Goal: Task Accomplishment & Management: Manage account settings

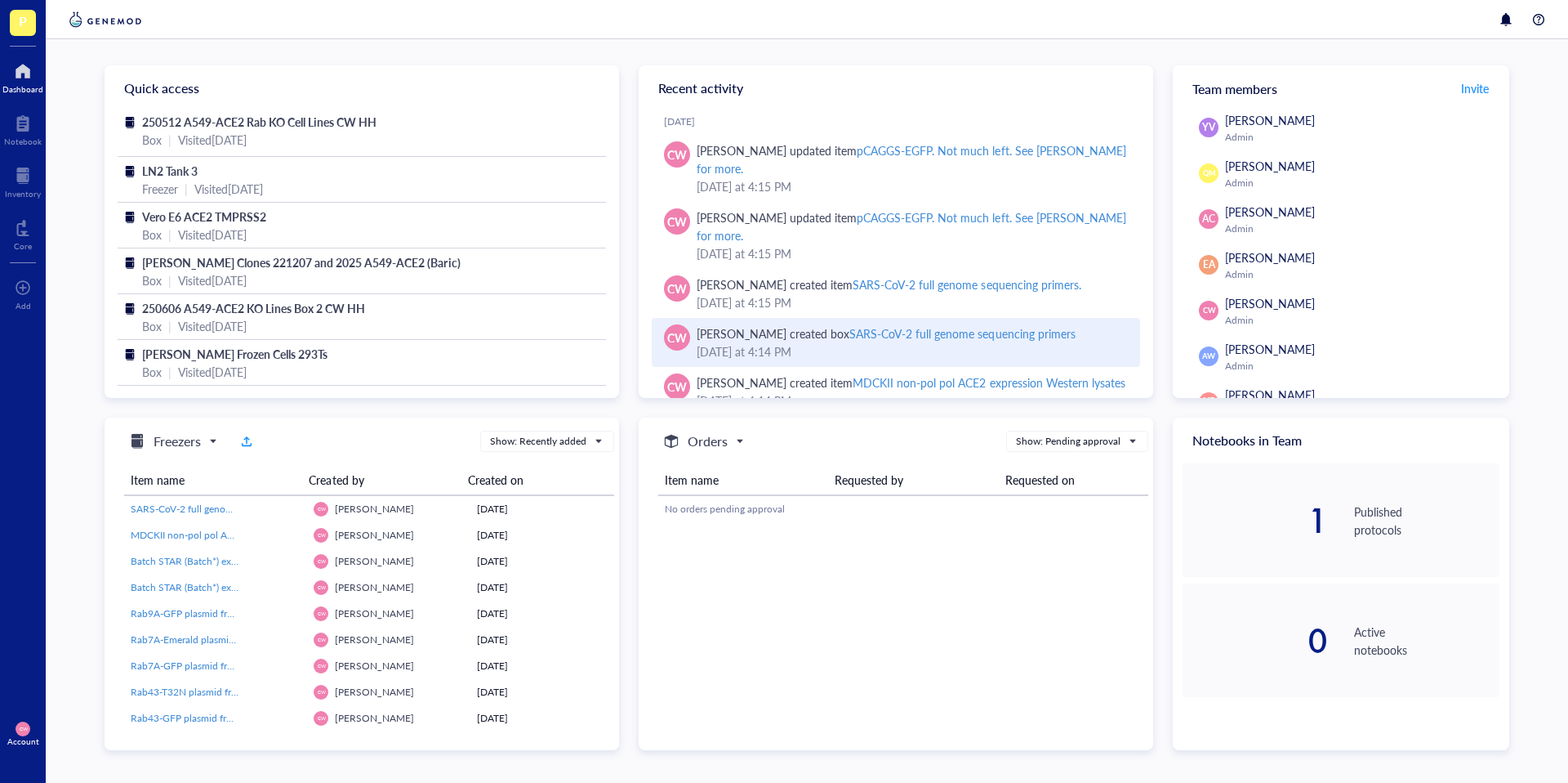
scroll to position [11, 0]
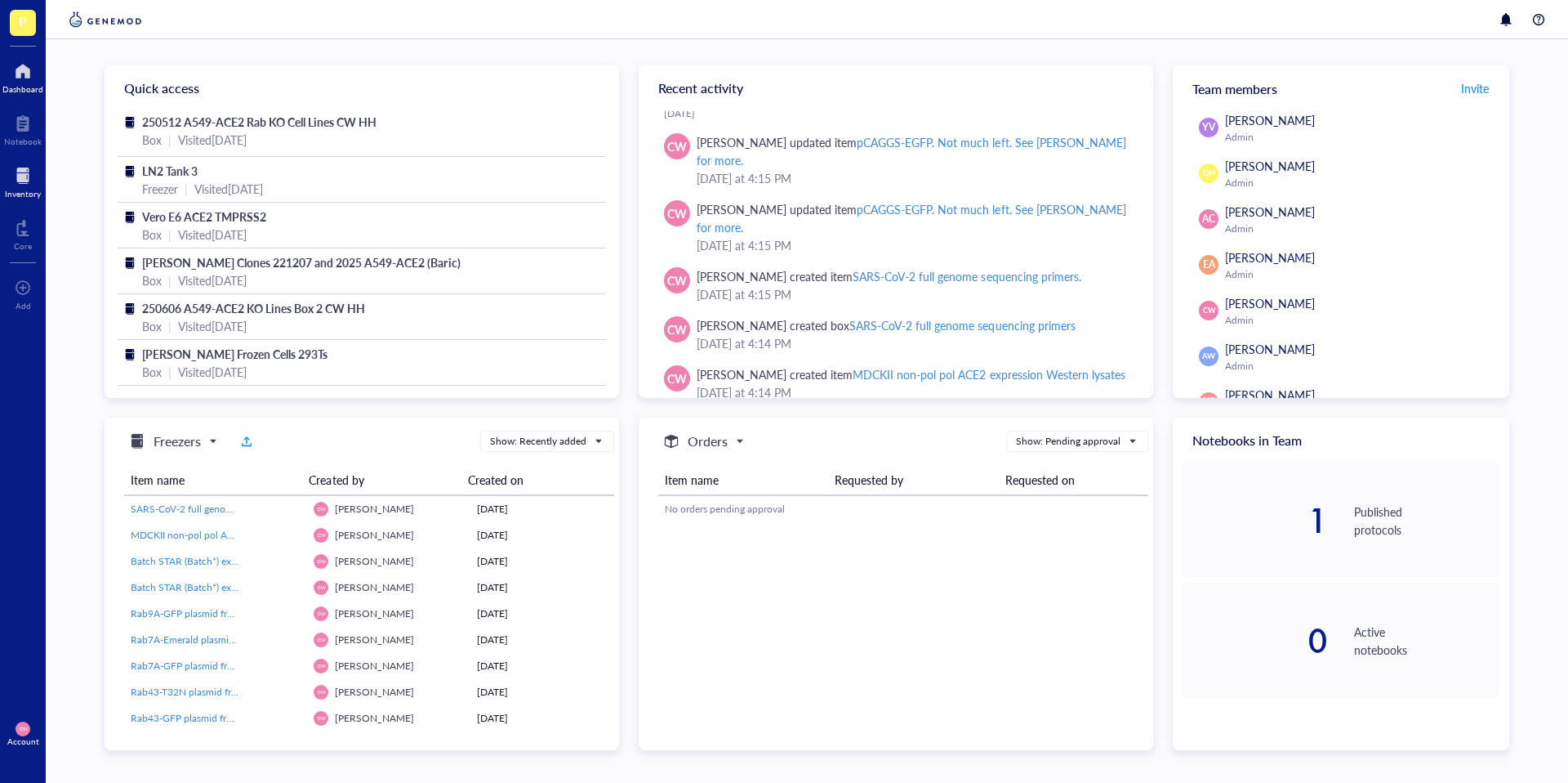
click at [24, 181] on div at bounding box center [23, 176] width 36 height 26
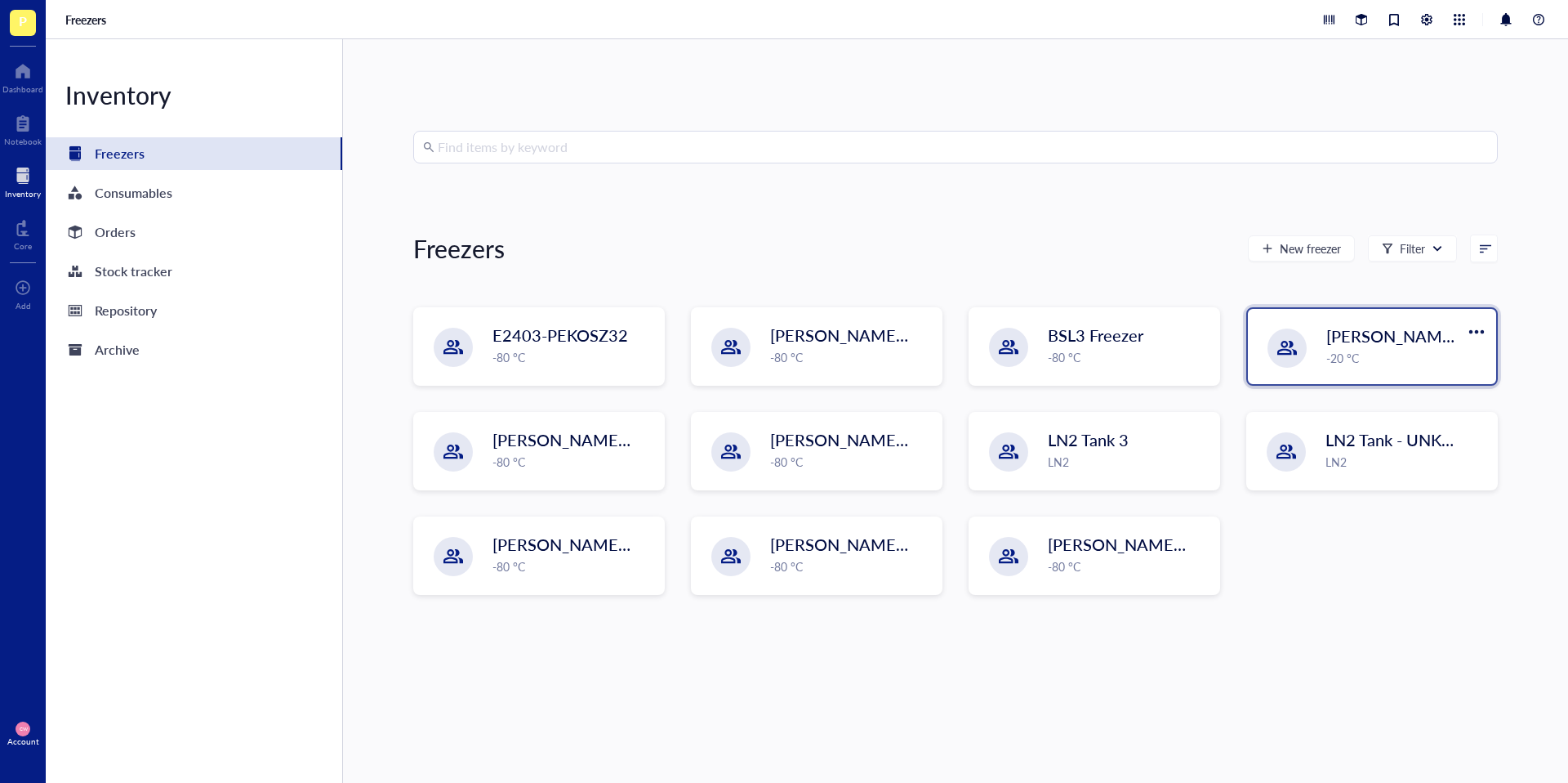
click at [1387, 311] on div "Wolfe-W2105-09 -20 °C" at bounding box center [1372, 347] width 249 height 75
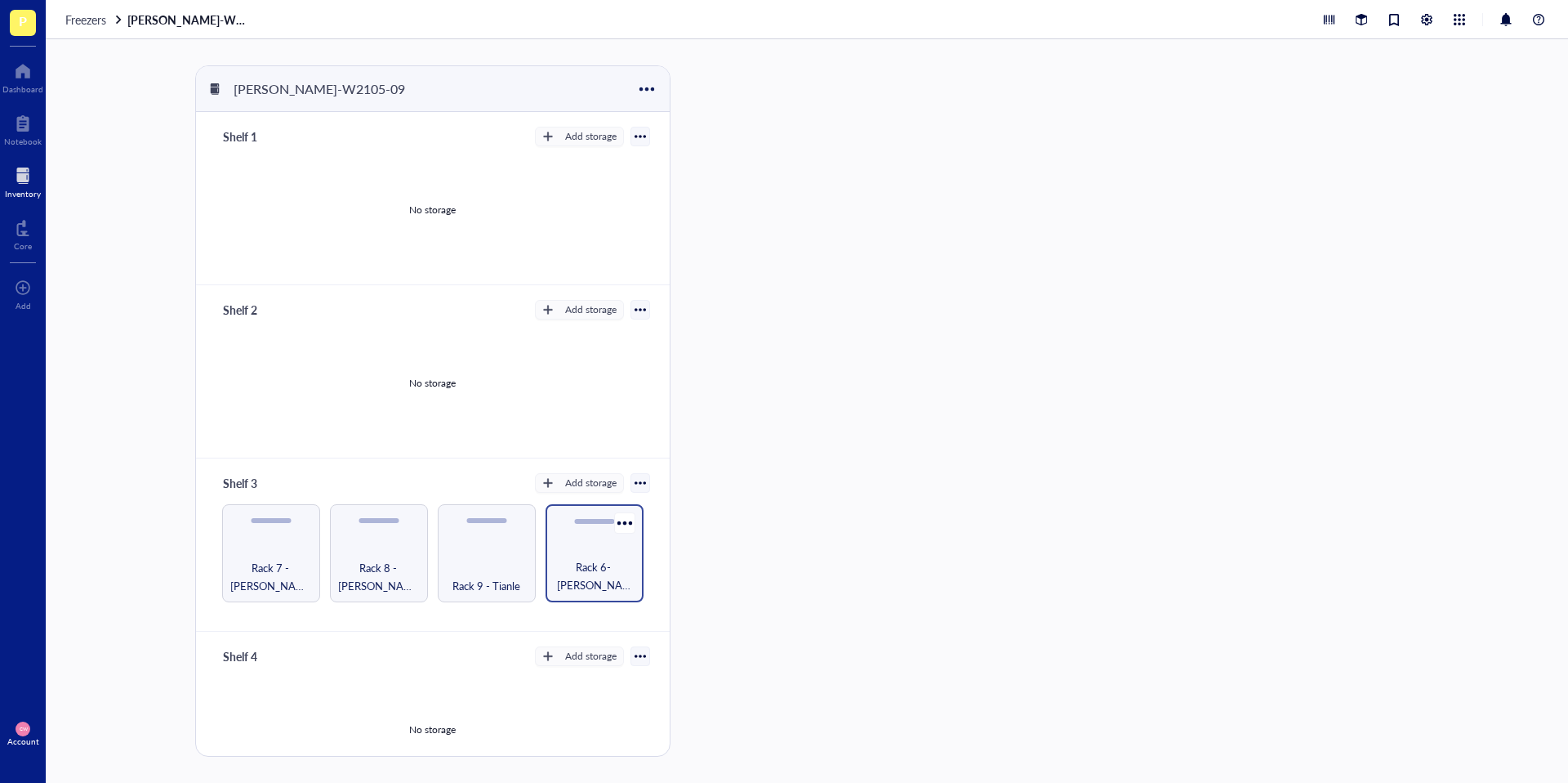
click at [582, 586] on span "Rack 6- Camille and Haley" at bounding box center [594, 576] width 82 height 36
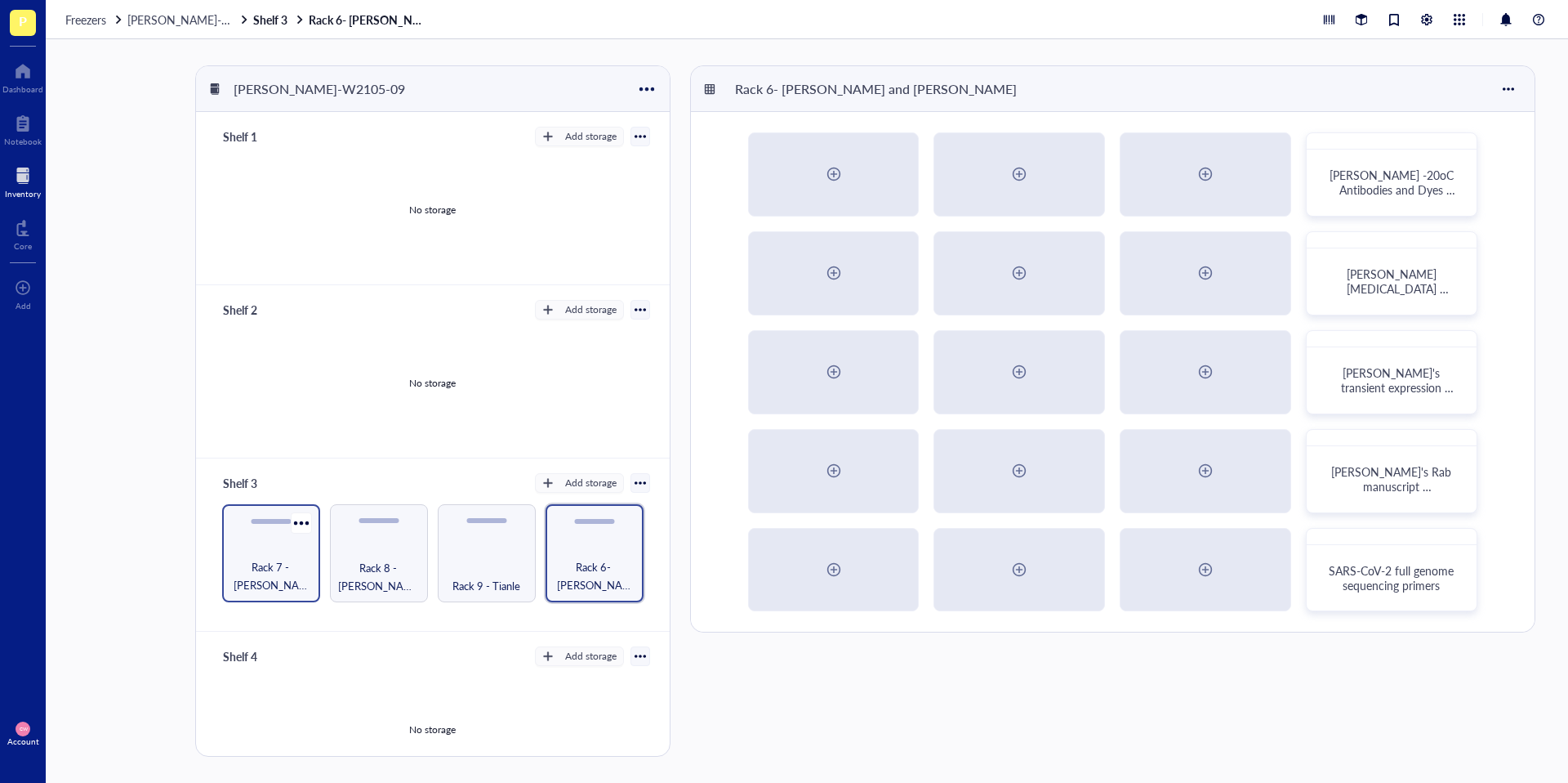
click at [270, 576] on span "Rack 7 - Haley" at bounding box center [271, 576] width 82 height 36
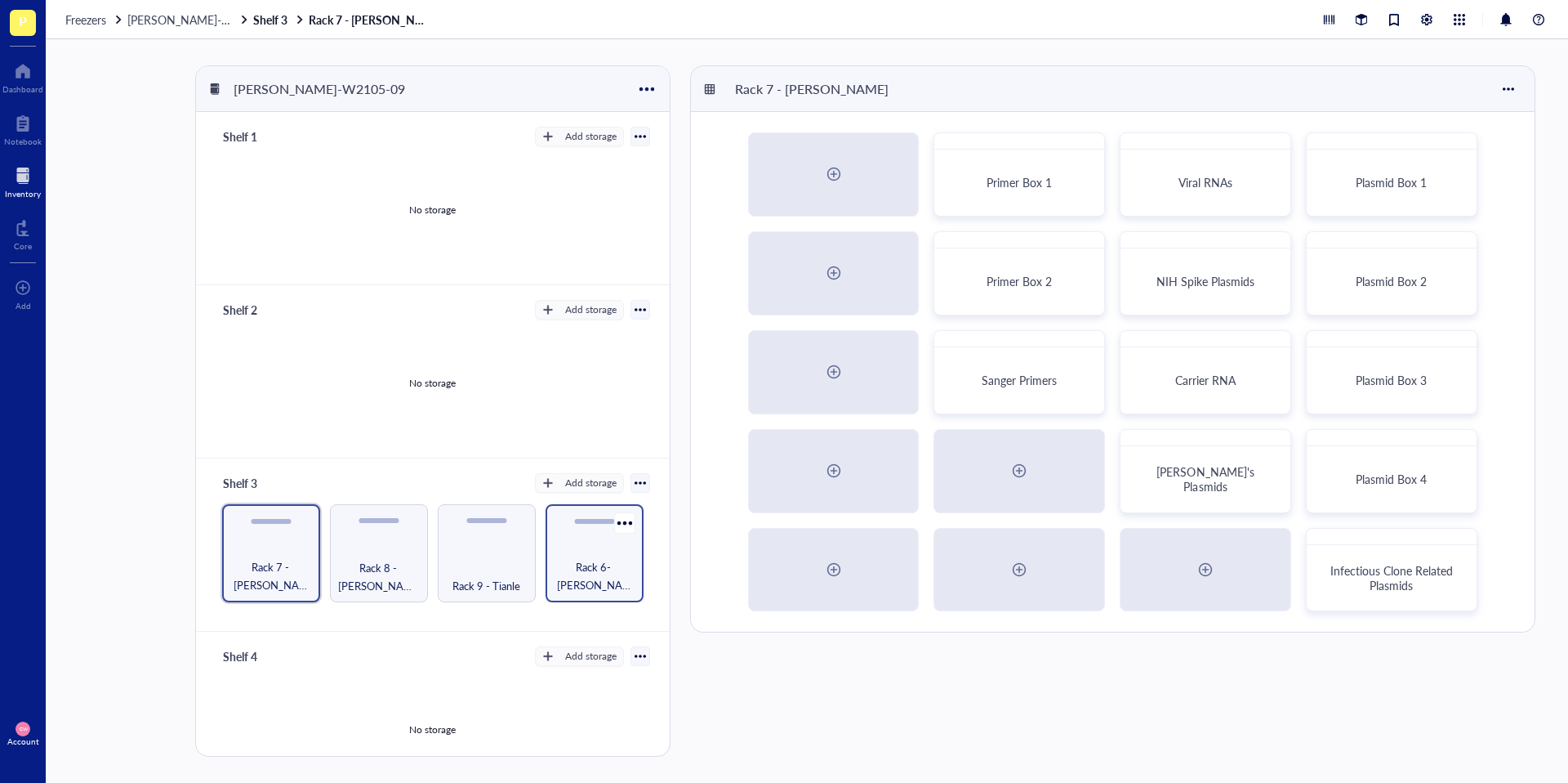
click at [602, 576] on span "Rack 6- Camille and Haley" at bounding box center [594, 576] width 82 height 36
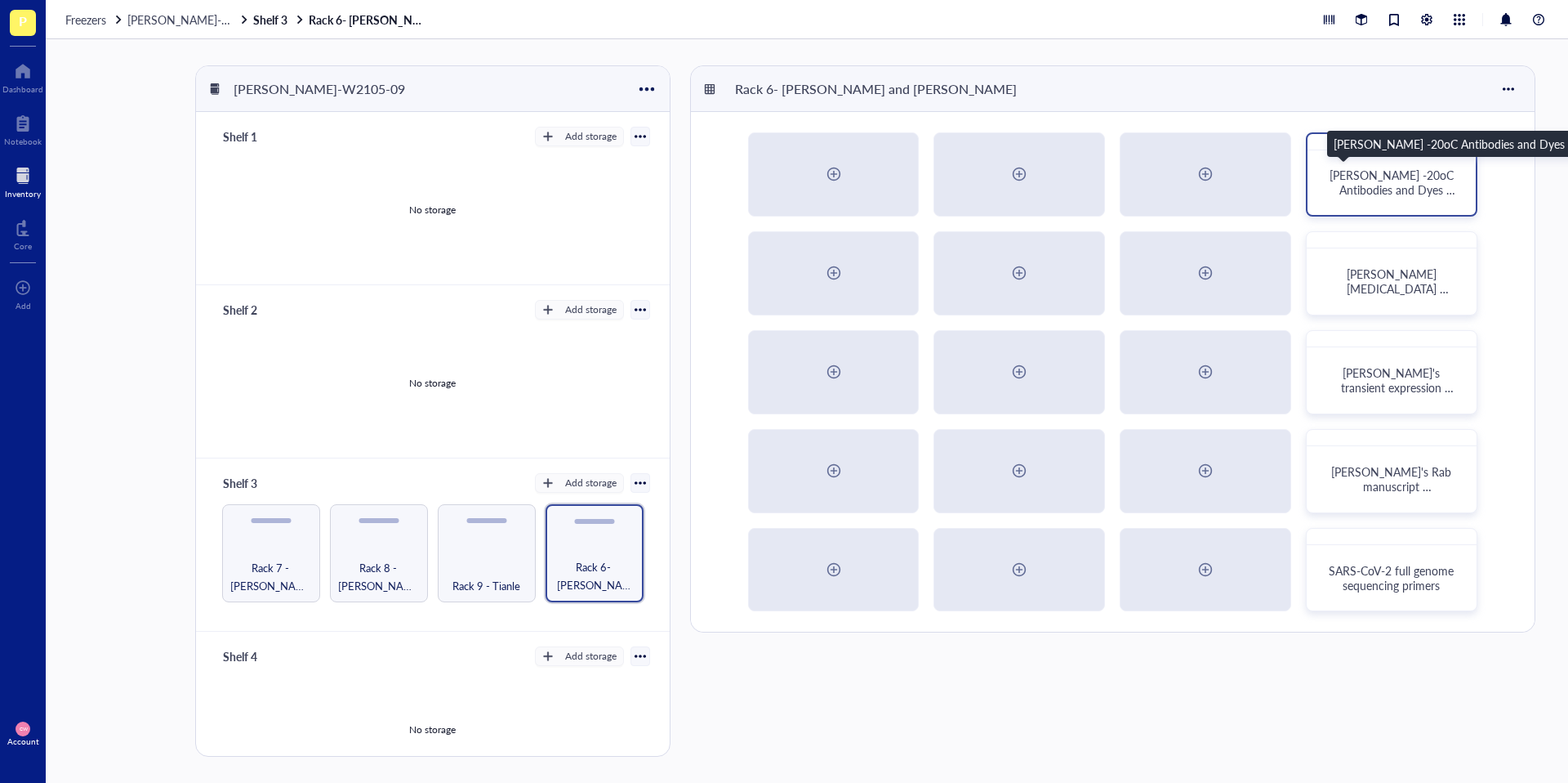
click at [1373, 196] on span "Camille -20oC Antibodies and Dyes 2025" at bounding box center [1393, 189] width 127 height 46
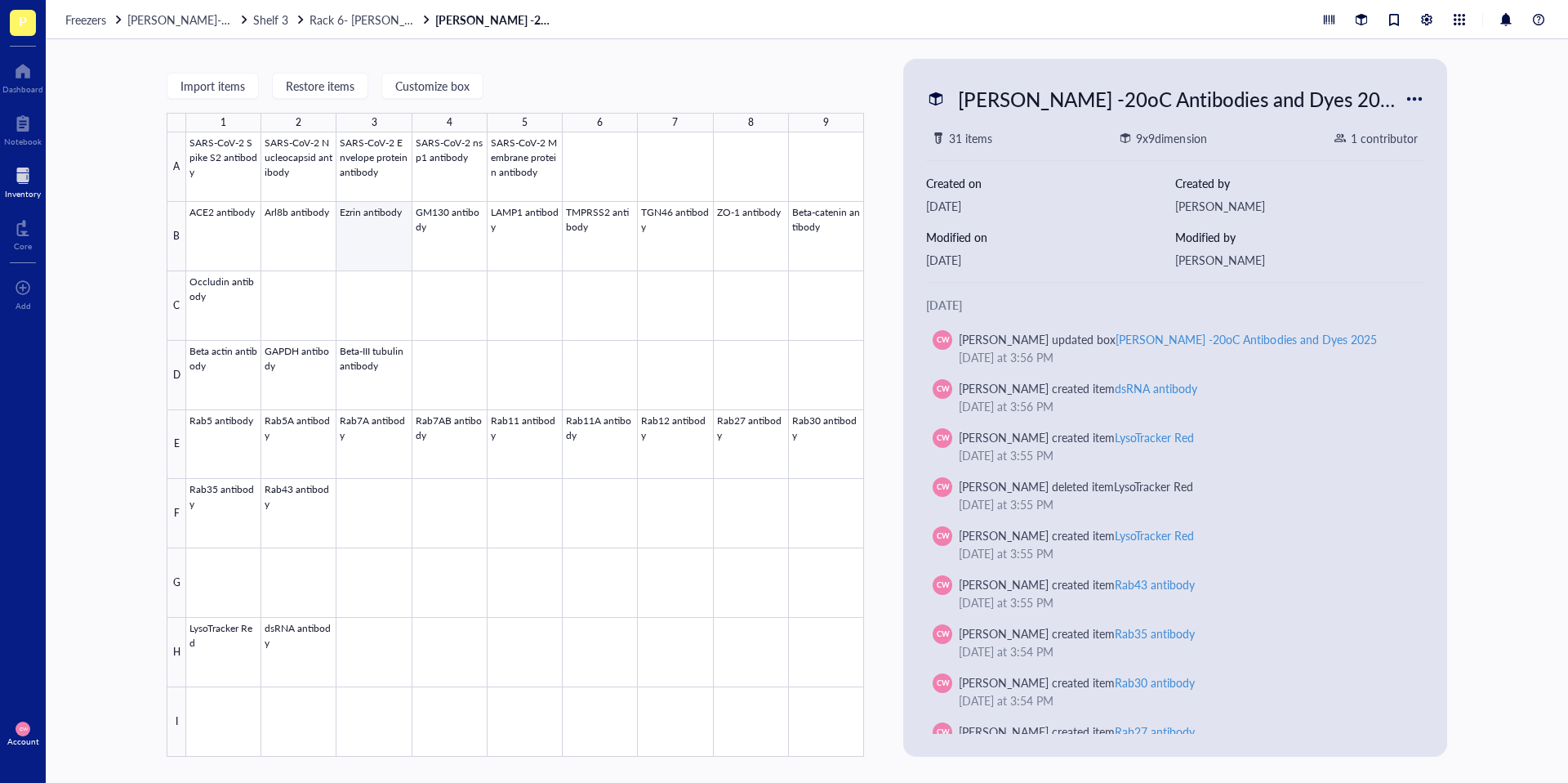
click at [385, 253] on div at bounding box center [525, 445] width 678 height 625
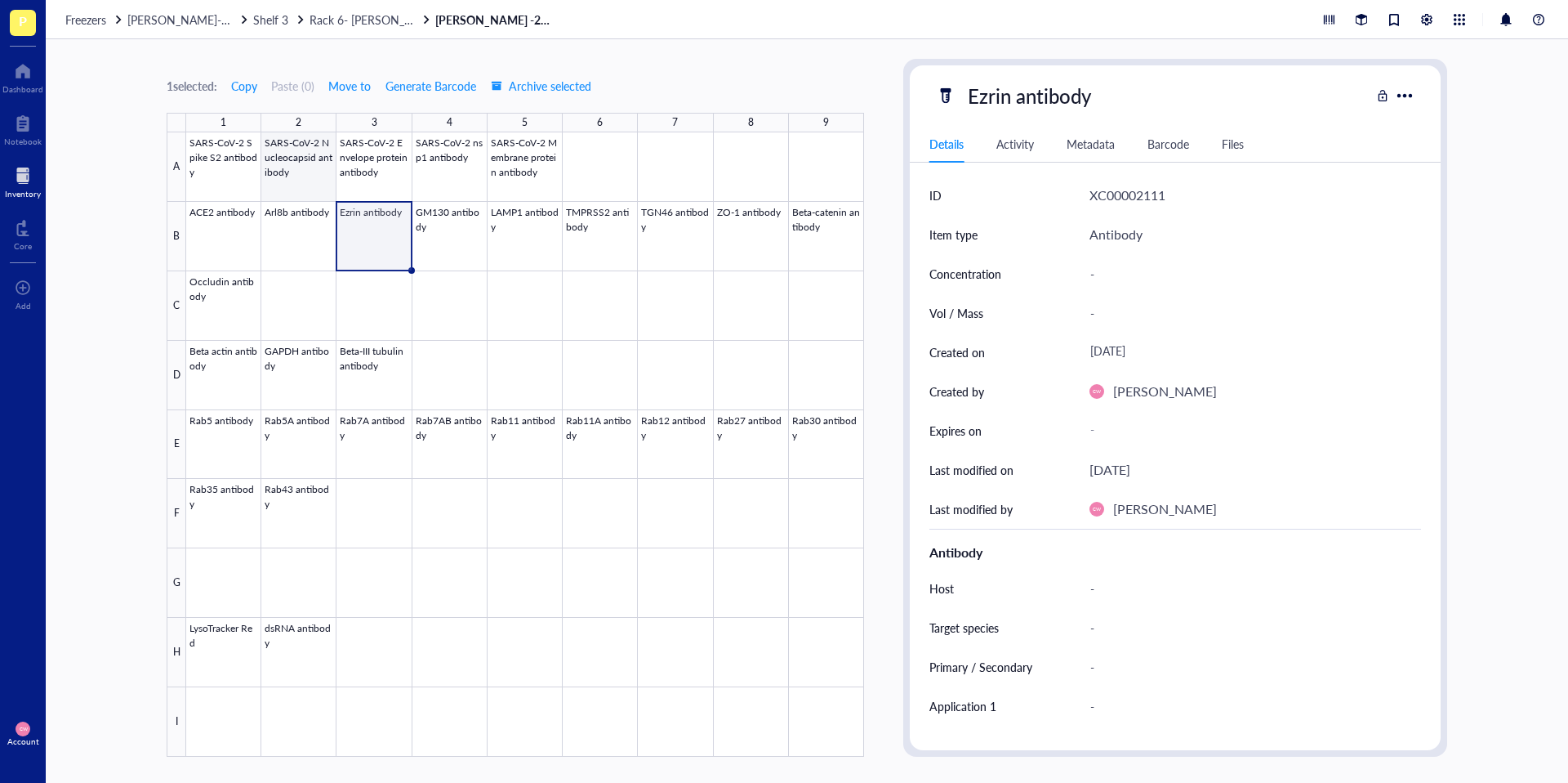
click at [299, 185] on div at bounding box center [525, 445] width 678 height 625
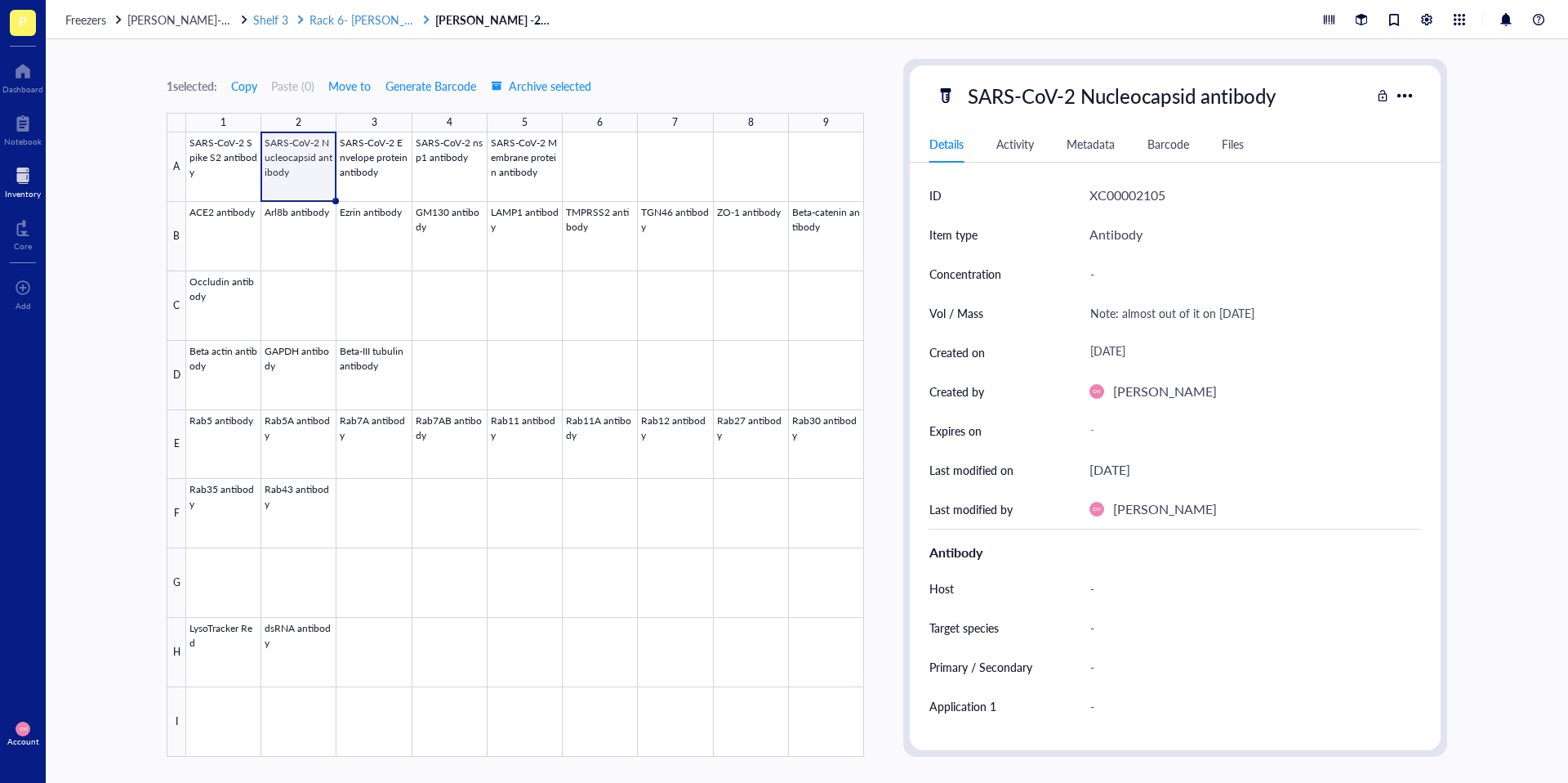
click at [354, 18] on span "Rack 6- Camille and Haley" at bounding box center [433, 19] width 247 height 16
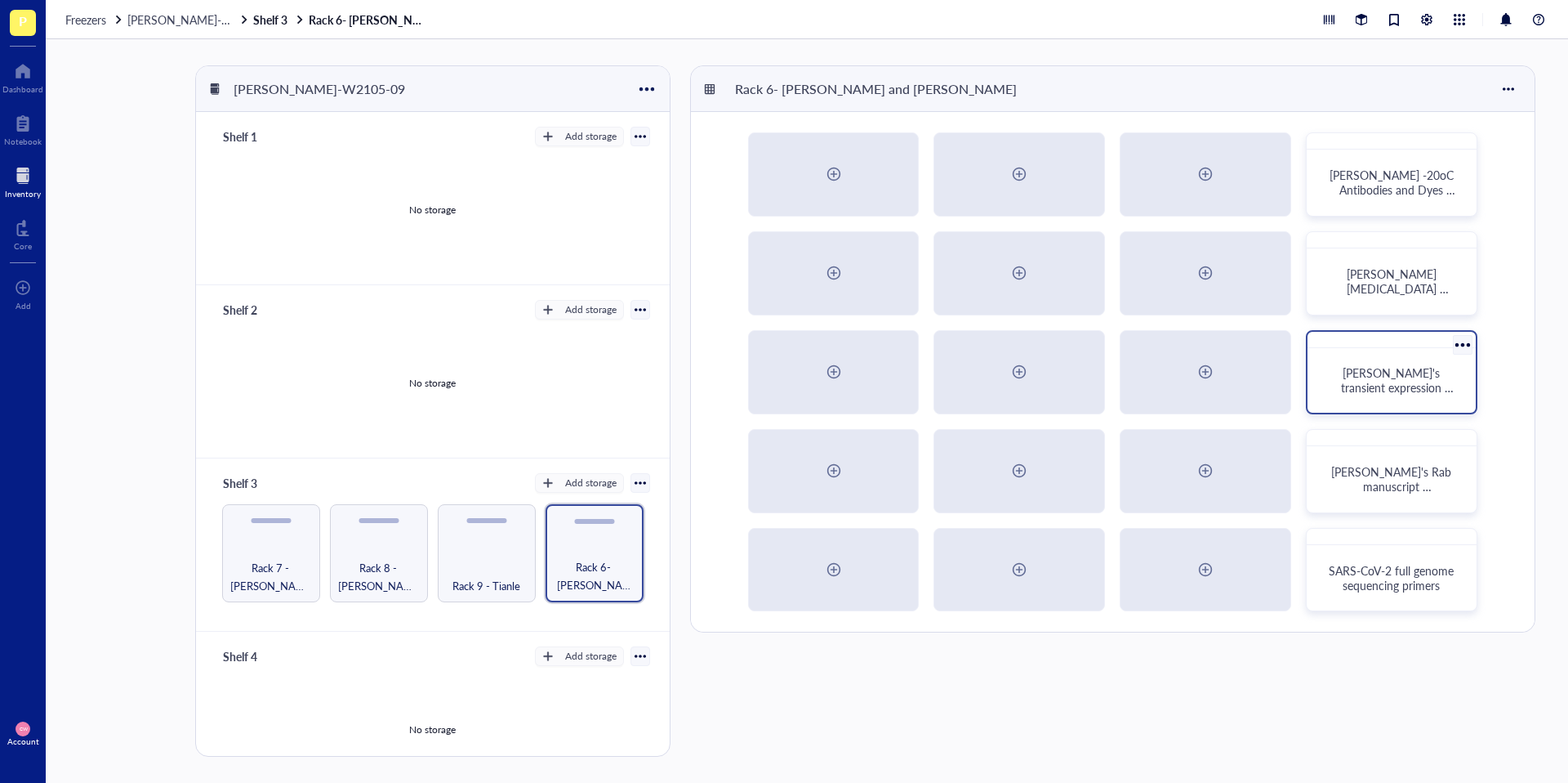
click at [1376, 391] on span "Camille's transient expression plasmids" at bounding box center [1398, 387] width 113 height 46
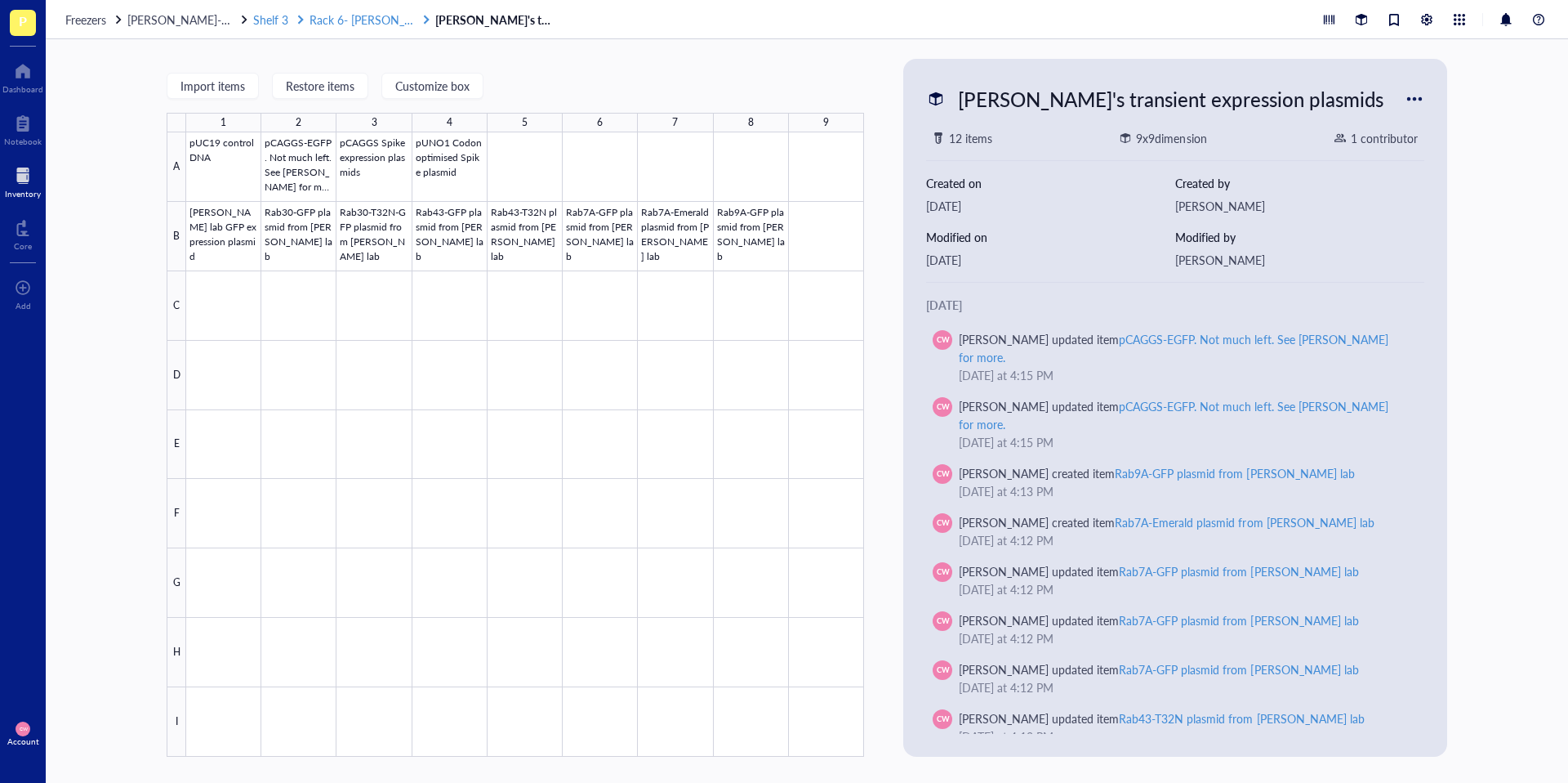
click at [367, 22] on span "Rack 6- Camille and Haley" at bounding box center [433, 19] width 247 height 16
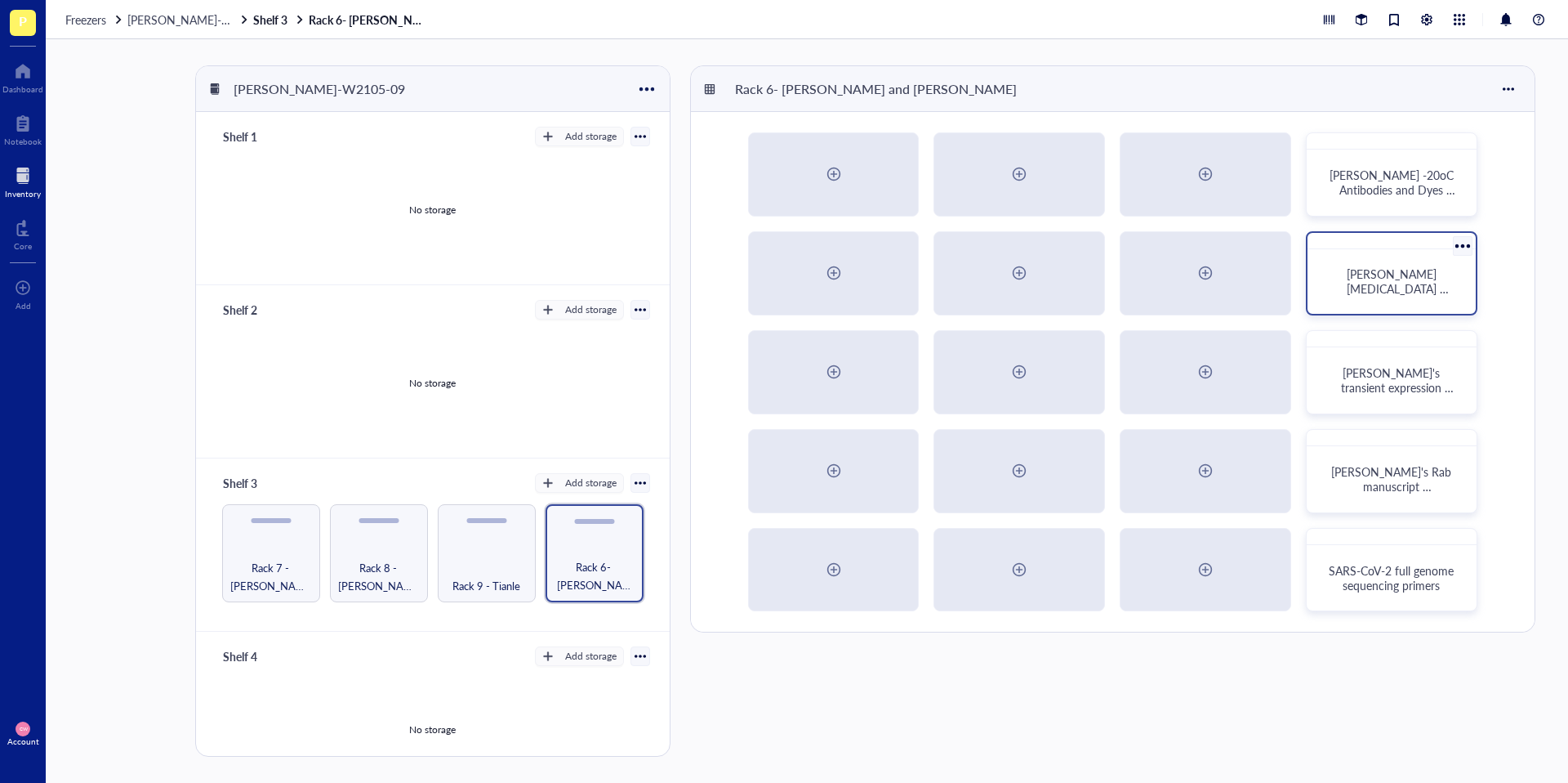
click at [1411, 291] on span "Camille Lentivirus Plasmids 2025" at bounding box center [1398, 288] width 102 height 46
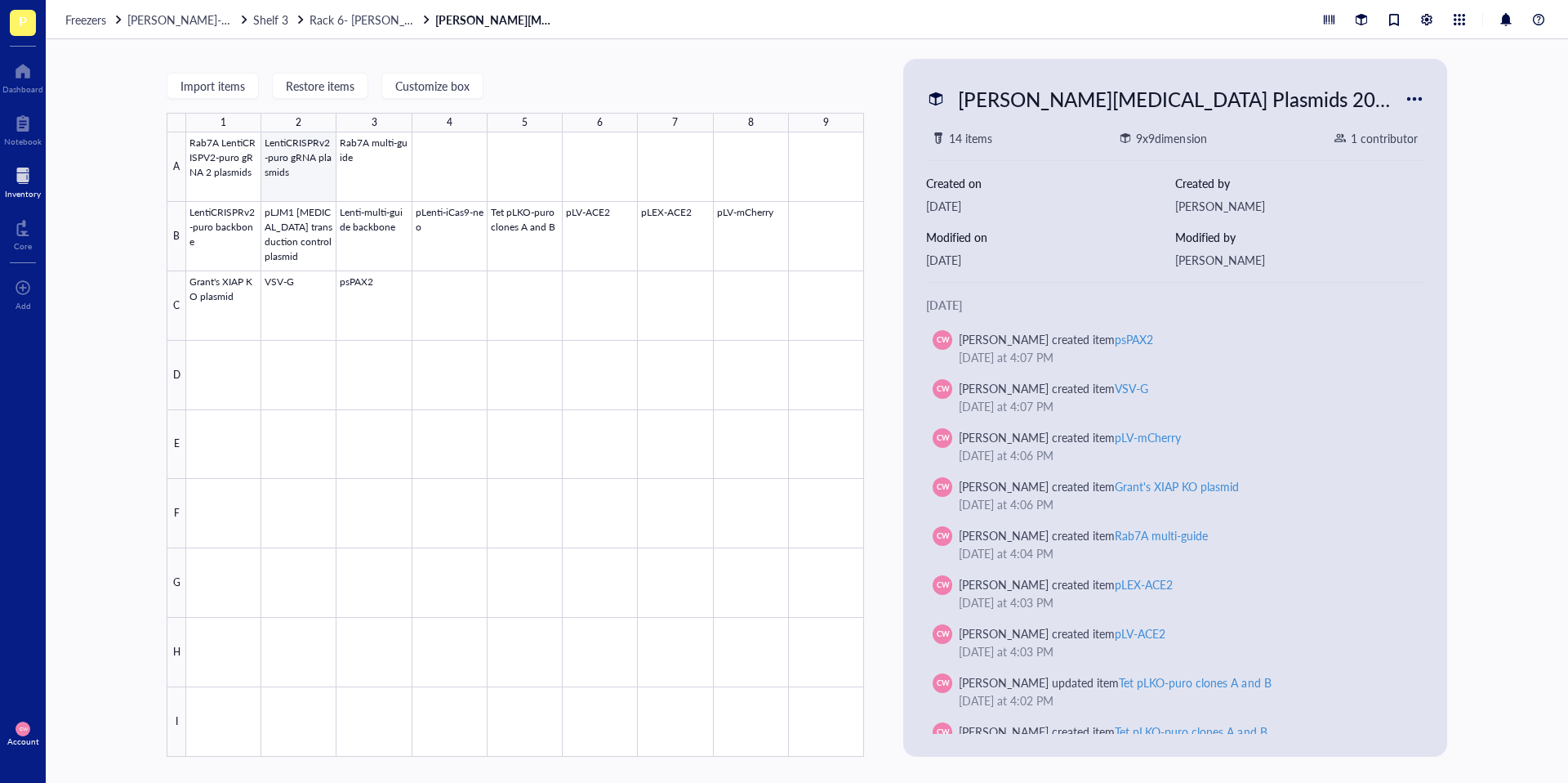
click at [304, 175] on div at bounding box center [525, 445] width 678 height 625
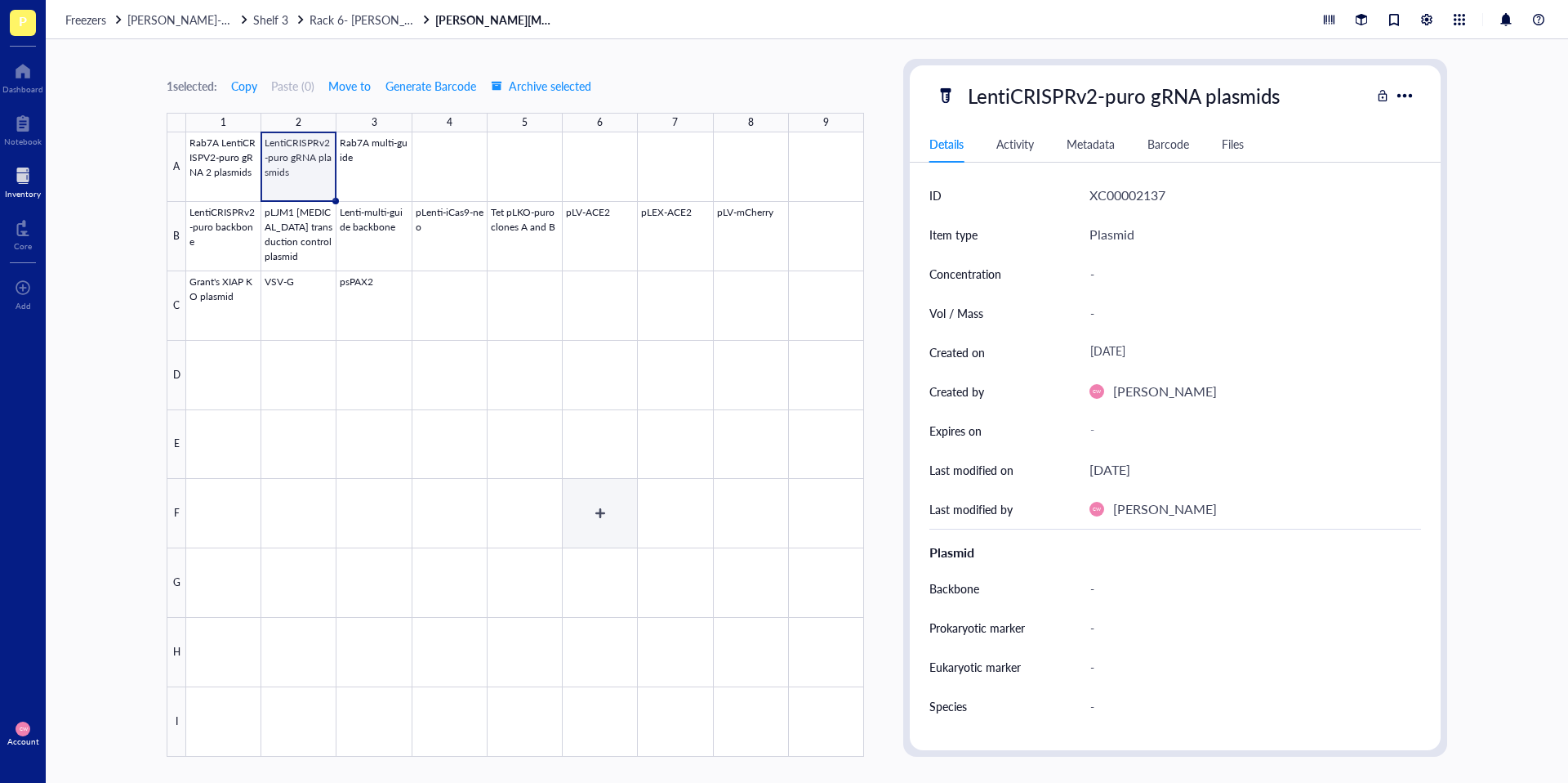
click at [600, 486] on div at bounding box center [525, 445] width 678 height 625
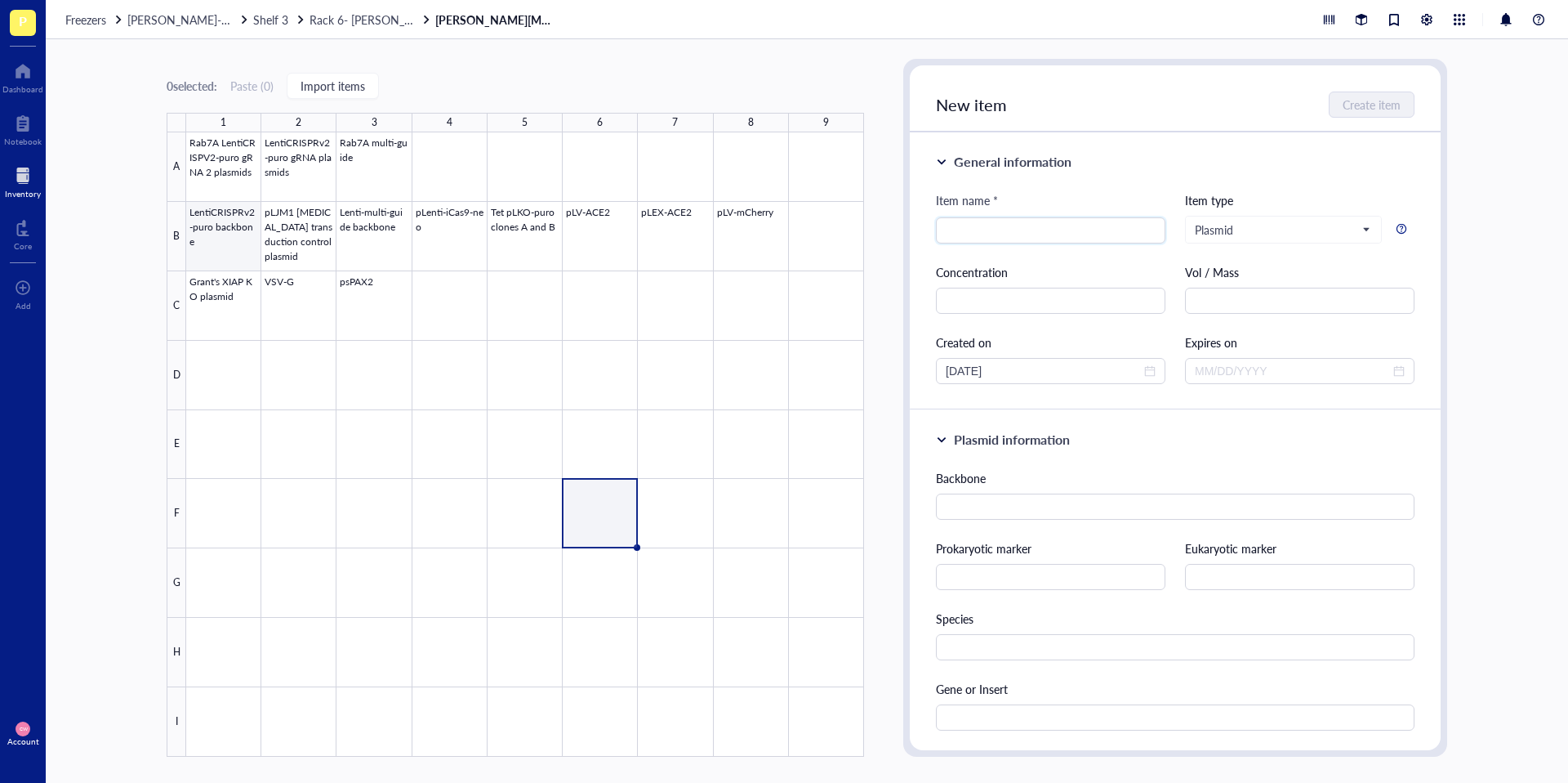
click at [286, 197] on div at bounding box center [525, 445] width 678 height 625
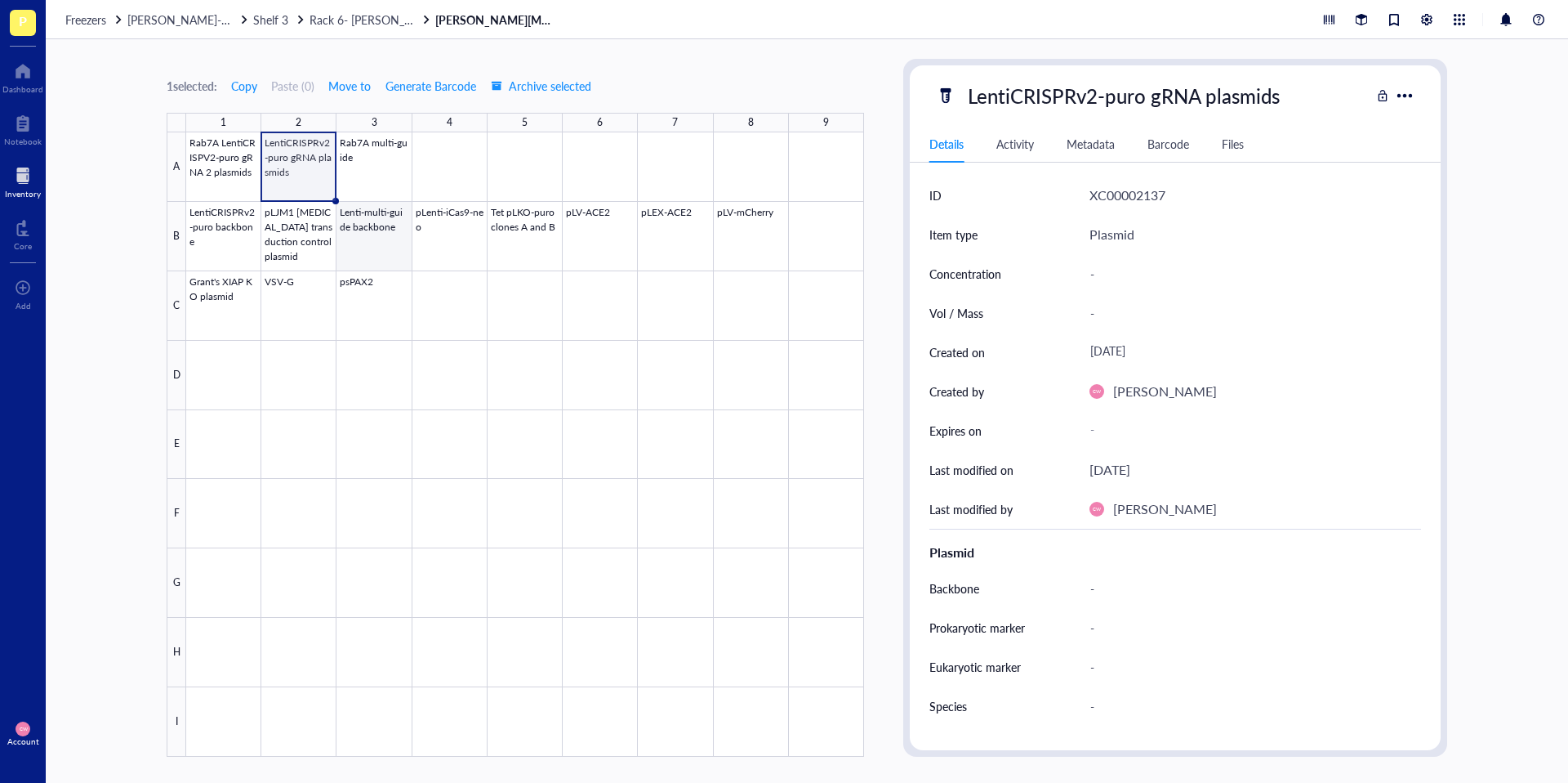
click at [361, 248] on div at bounding box center [525, 445] width 678 height 625
click at [276, 247] on div at bounding box center [525, 445] width 678 height 625
click at [340, 318] on div at bounding box center [525, 445] width 678 height 625
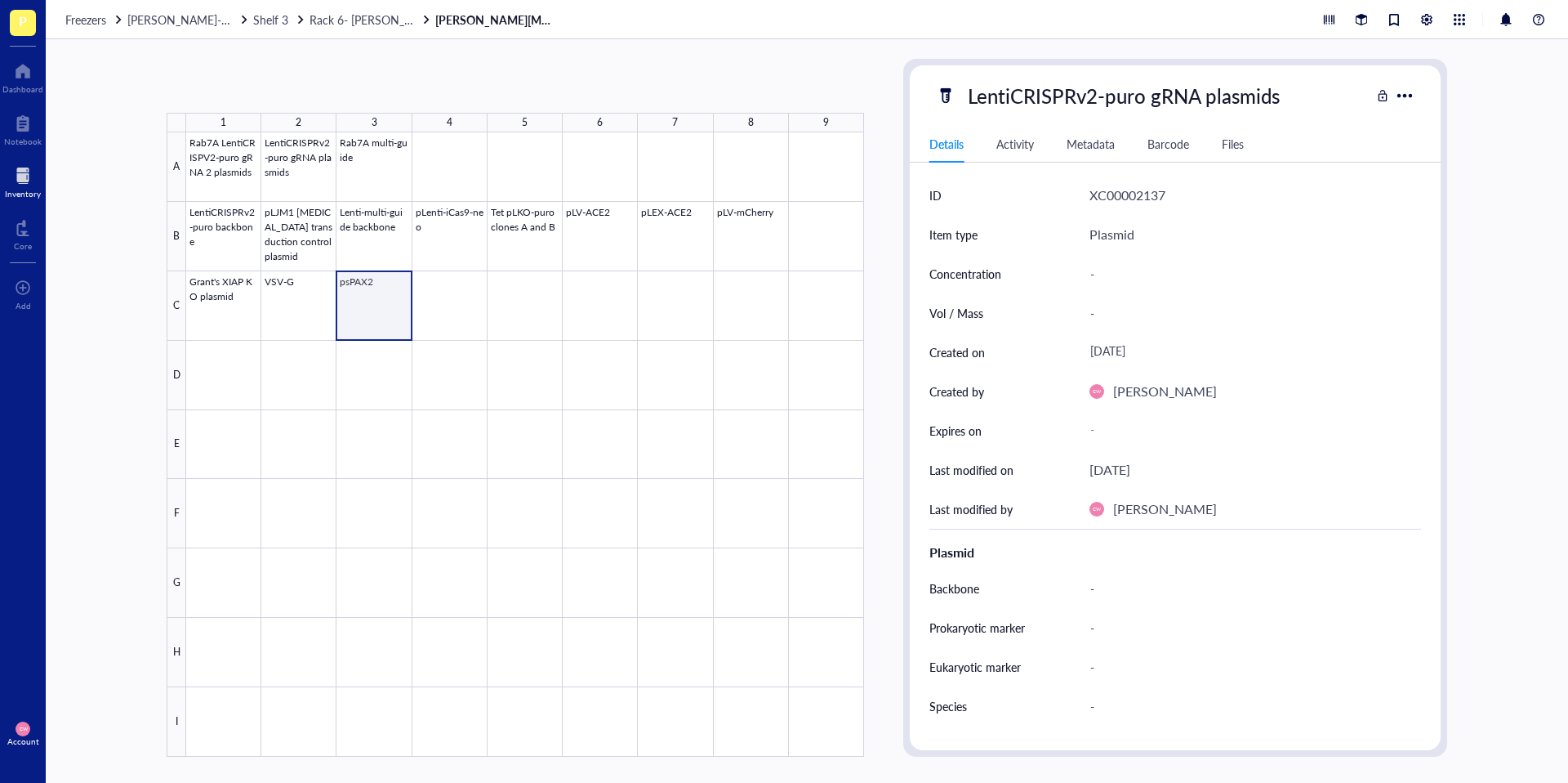
click at [294, 318] on div at bounding box center [525, 445] width 678 height 625
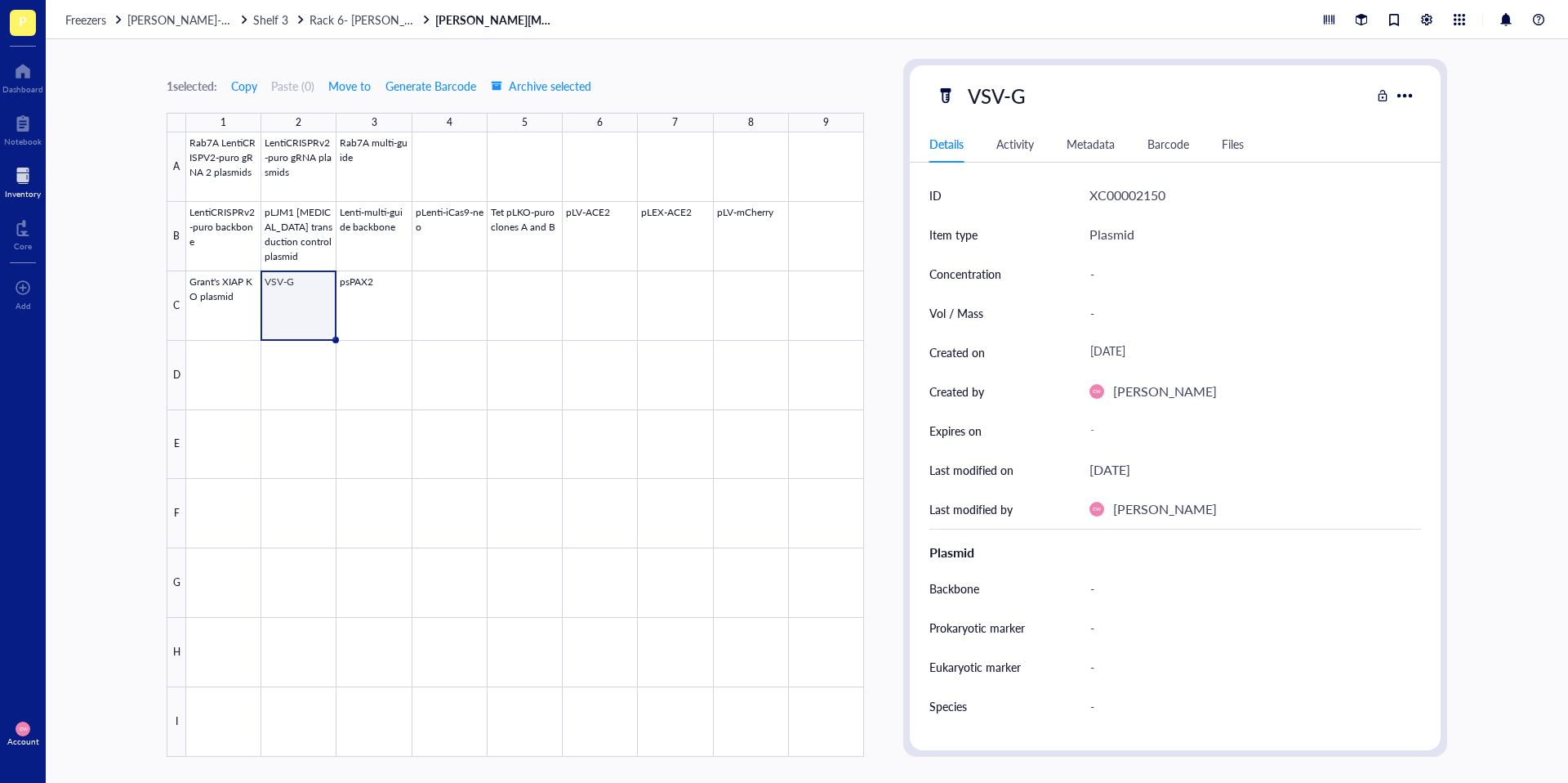
click at [370, 29] on div "Freezers Wolfe-W2105-09 Shelf 3 Rack 6- Camille and Haley Camille Lentivirus Pl…" at bounding box center [807, 20] width 1523 height 40
click at [370, 25] on span "Rack 6- Camille and Haley" at bounding box center [433, 19] width 247 height 16
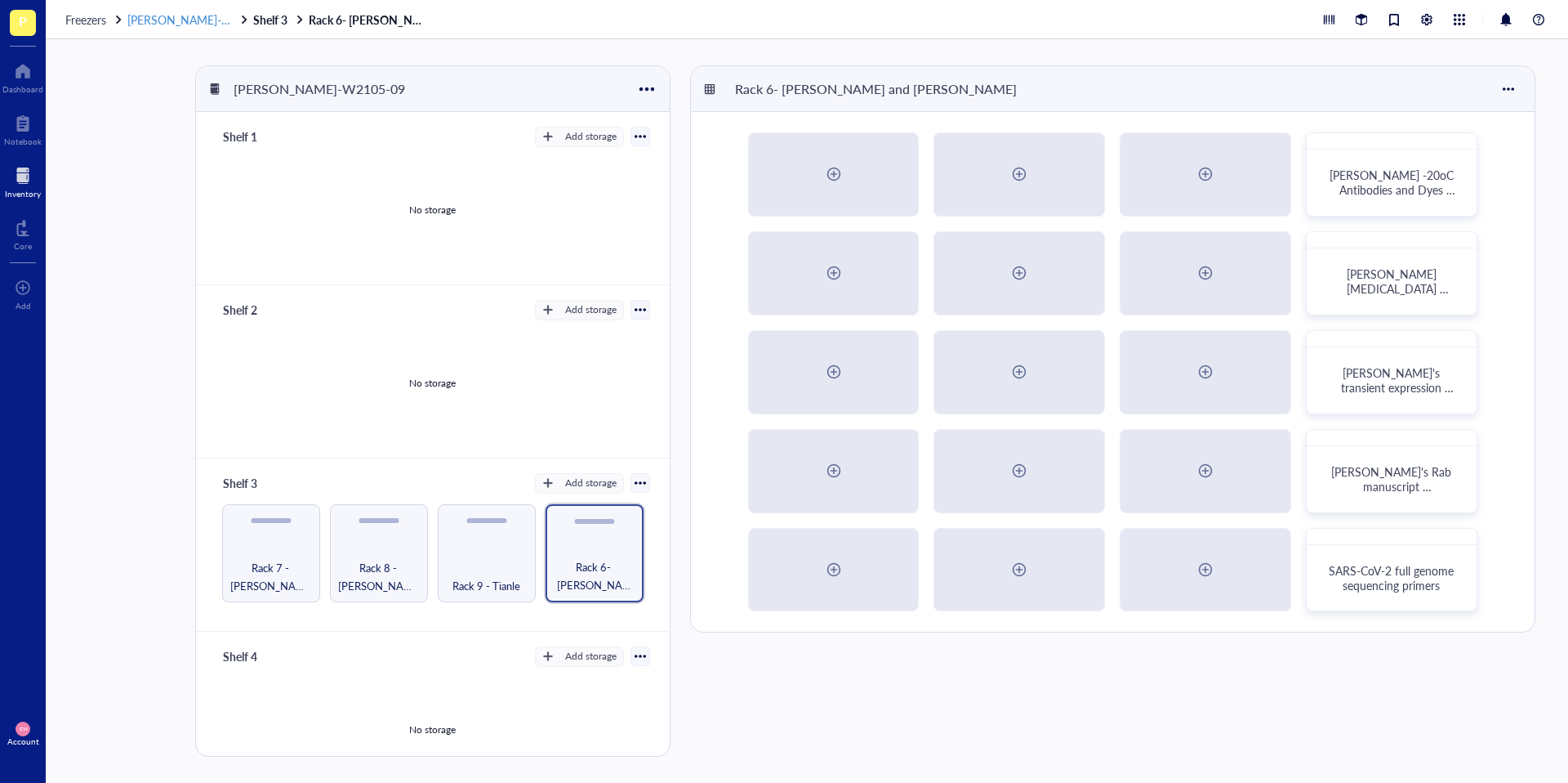
click at [165, 22] on span "[PERSON_NAME]-W2105-09" at bounding box center [202, 19] width 150 height 16
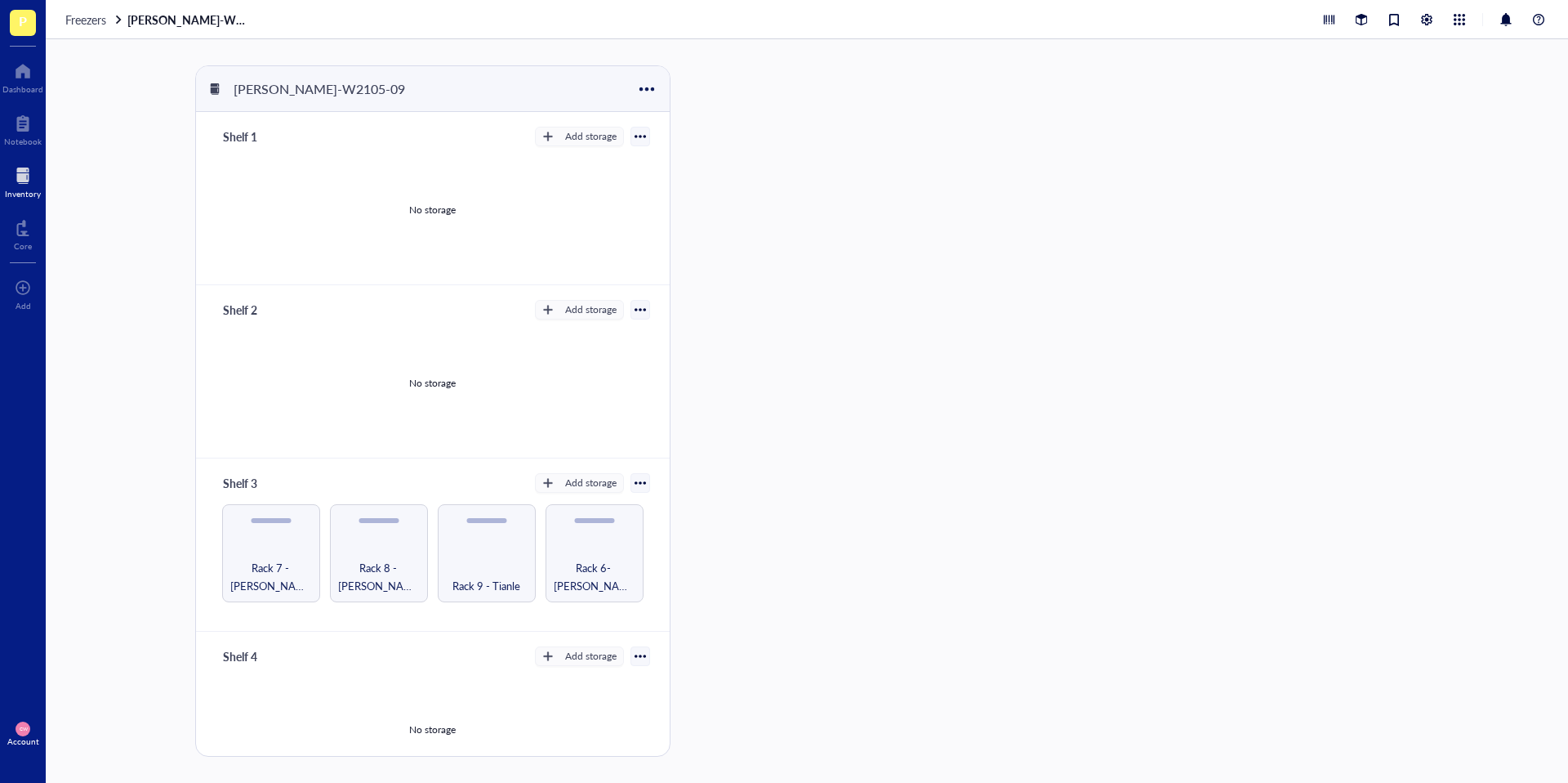
click at [90, 27] on div "Freezers Wolfe-W2105-09" at bounding box center [807, 20] width 1523 height 40
click at [92, 24] on span "Freezers" at bounding box center [85, 19] width 40 height 16
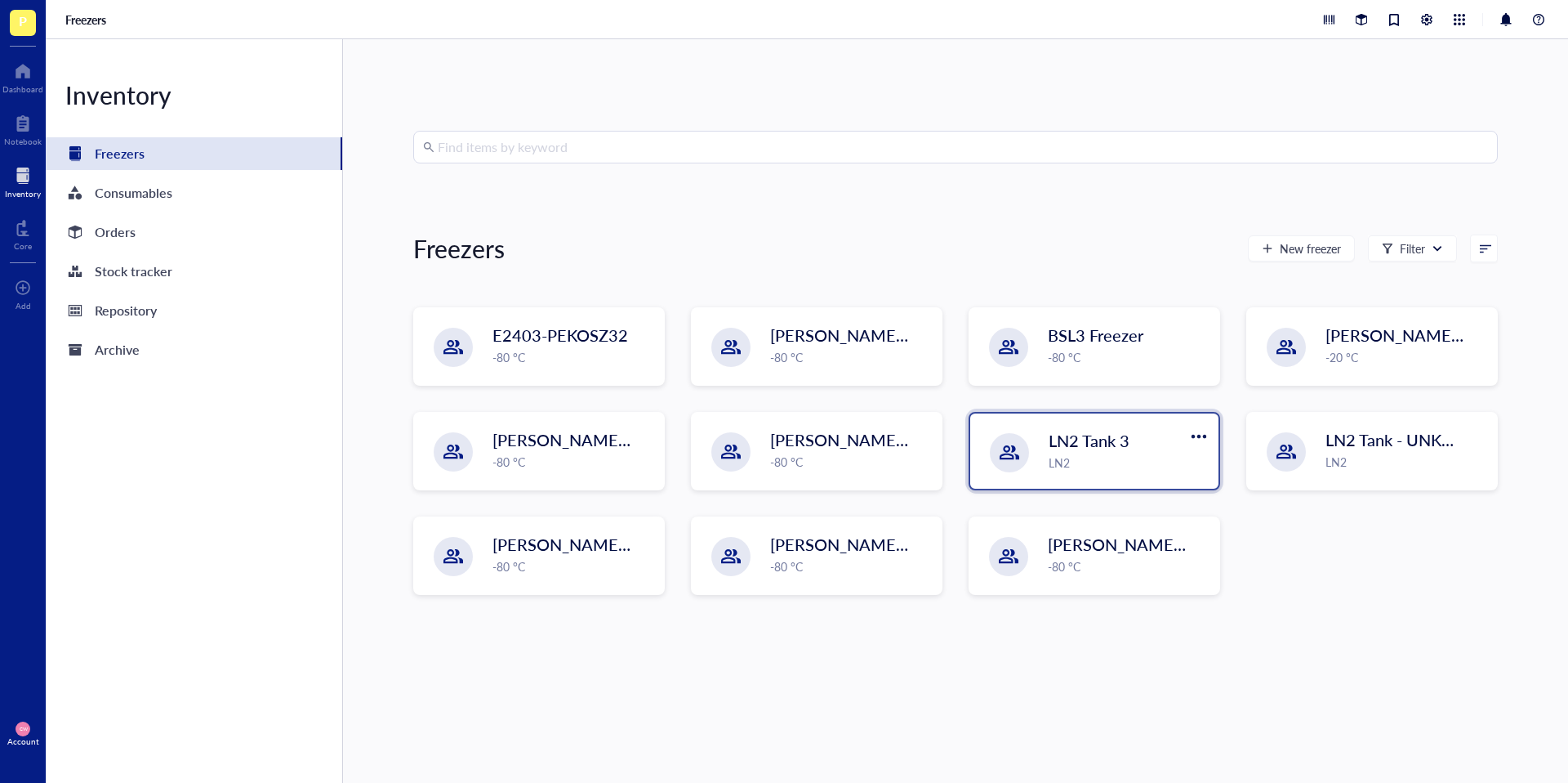
click at [1099, 471] on div "LN2 Tank 3 LN2" at bounding box center [1094, 451] width 249 height 75
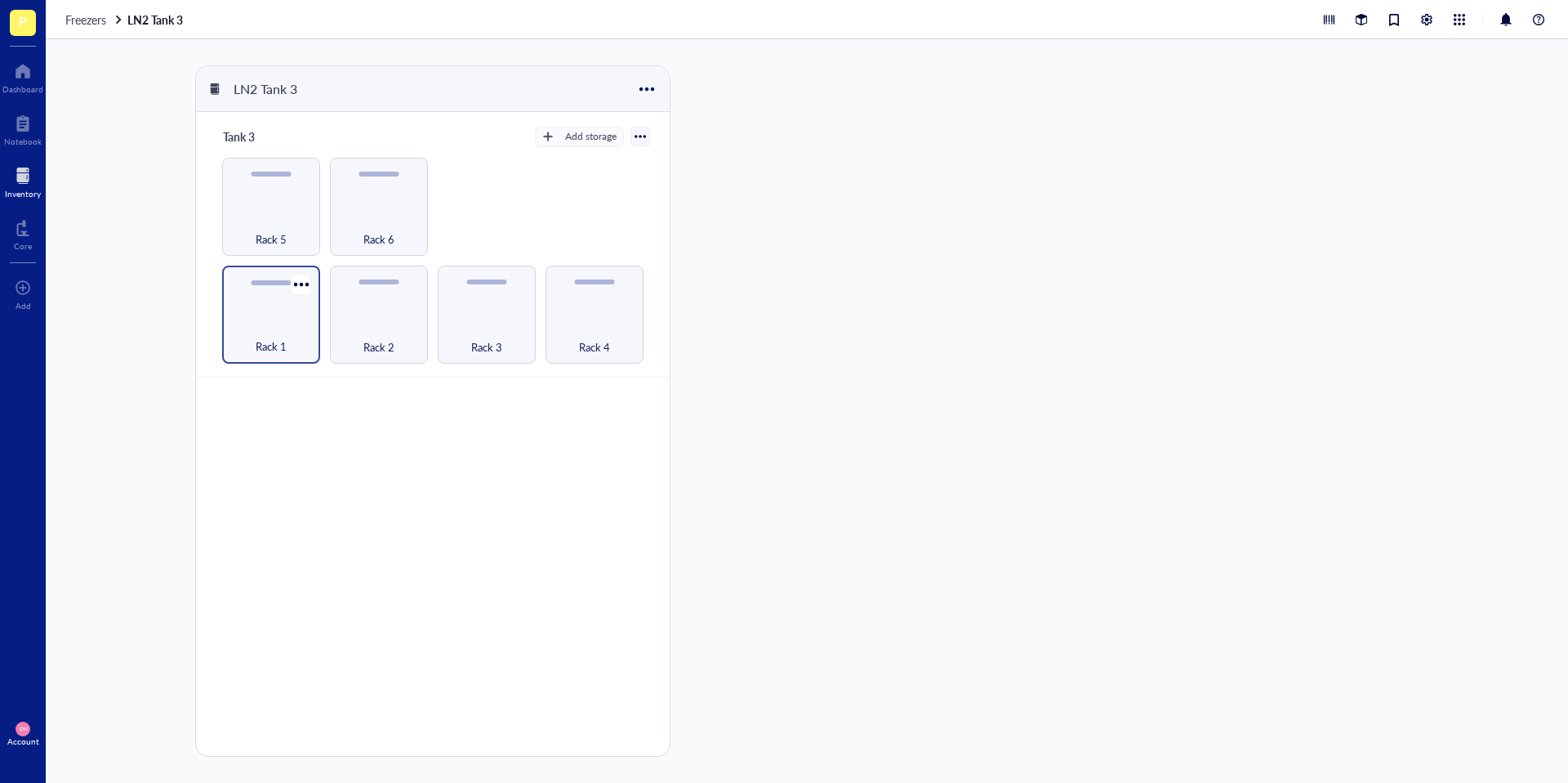
click at [289, 302] on div "Rack 1" at bounding box center [271, 315] width 98 height 98
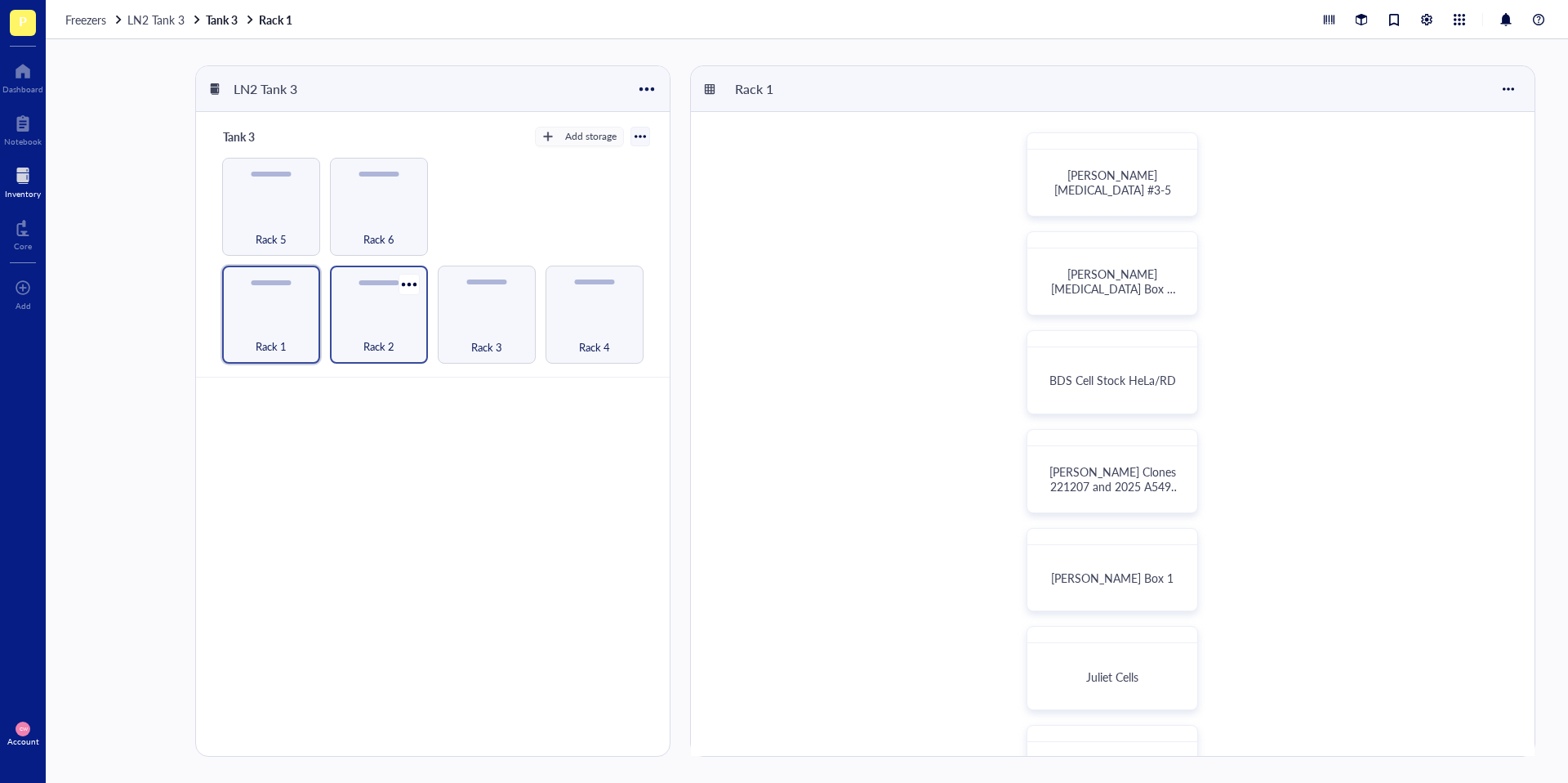
click at [382, 311] on div "Rack 2" at bounding box center [379, 315] width 98 height 98
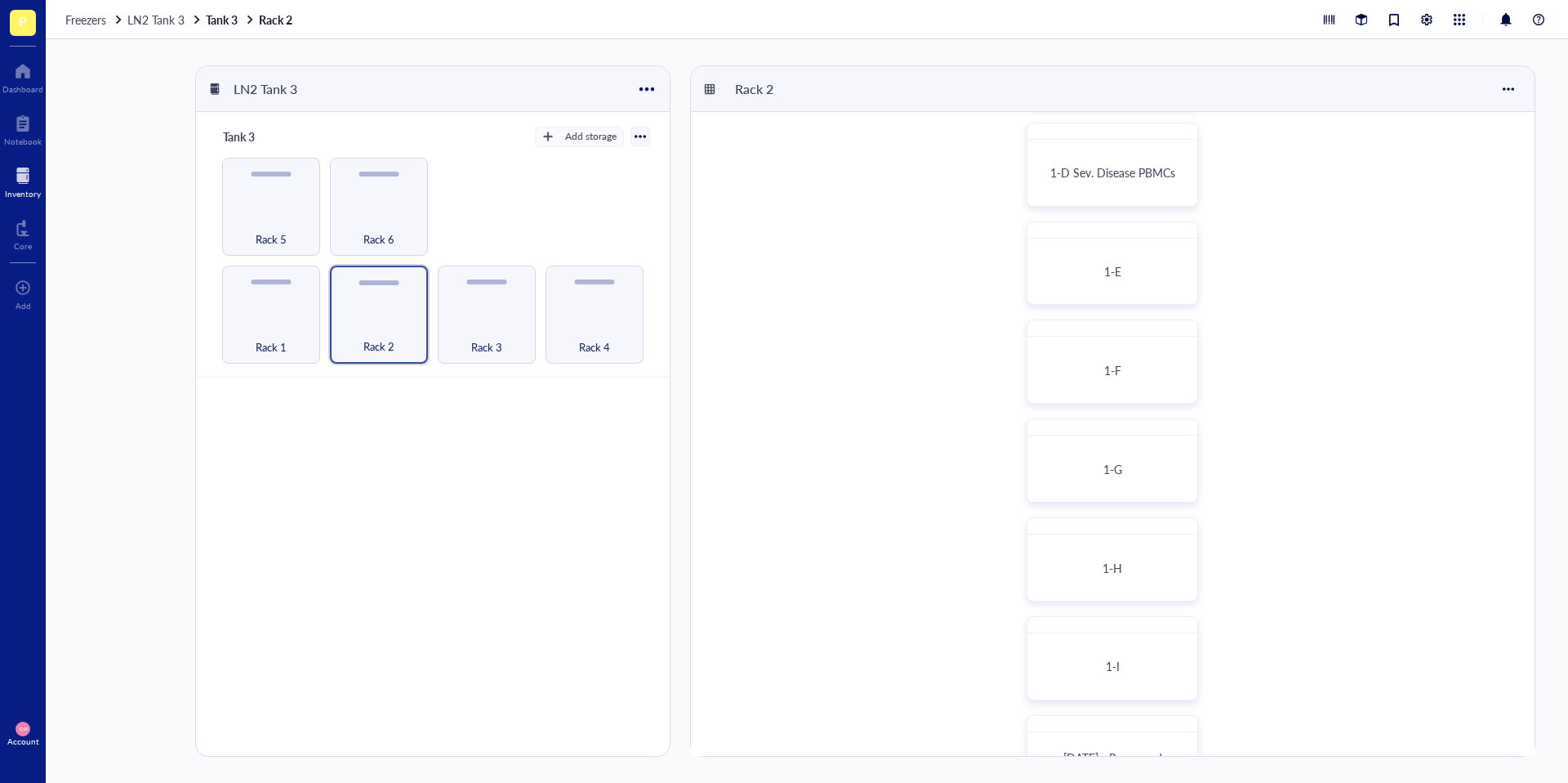
scroll to position [370, 0]
click at [456, 332] on div "Rack 3" at bounding box center [487, 337] width 82 height 36
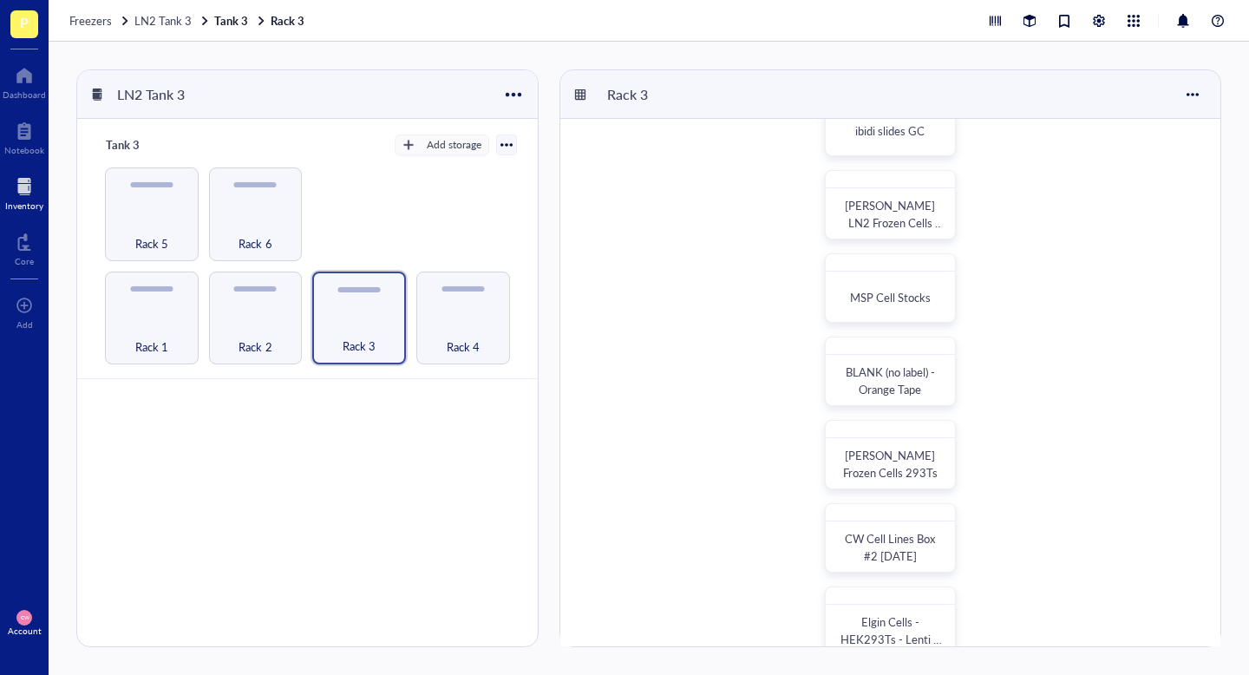
scroll to position [175, 0]
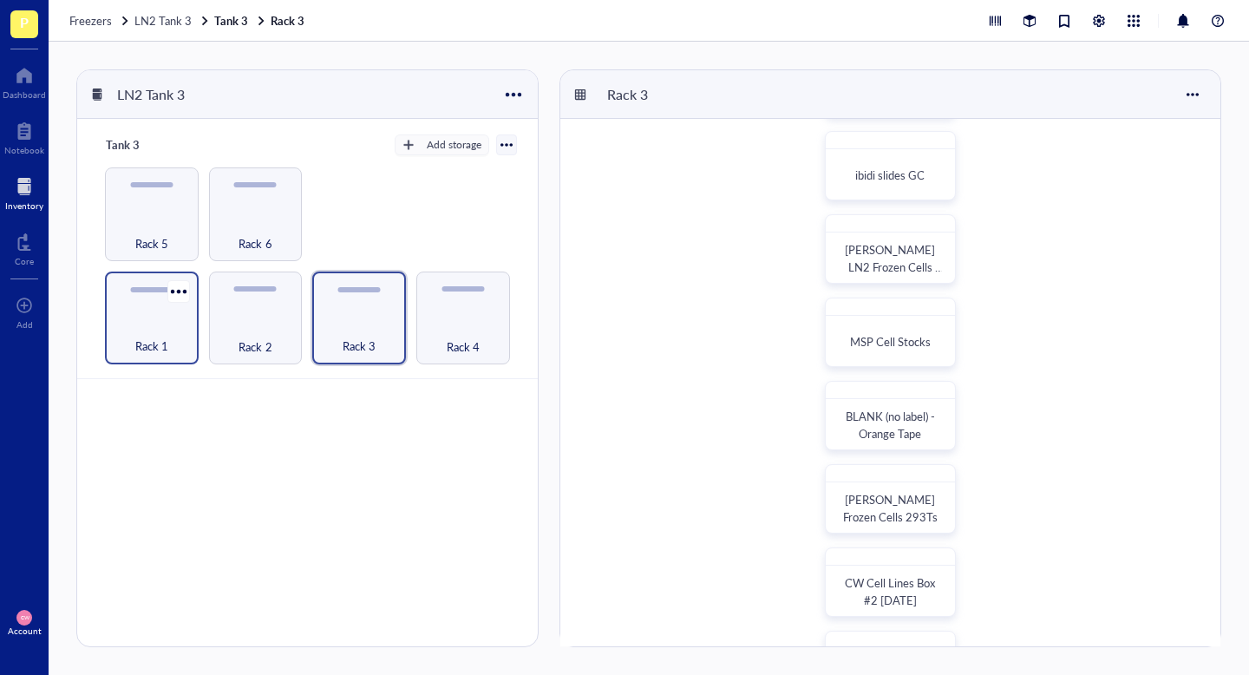
click at [161, 337] on span "Rack 1" at bounding box center [151, 346] width 33 height 19
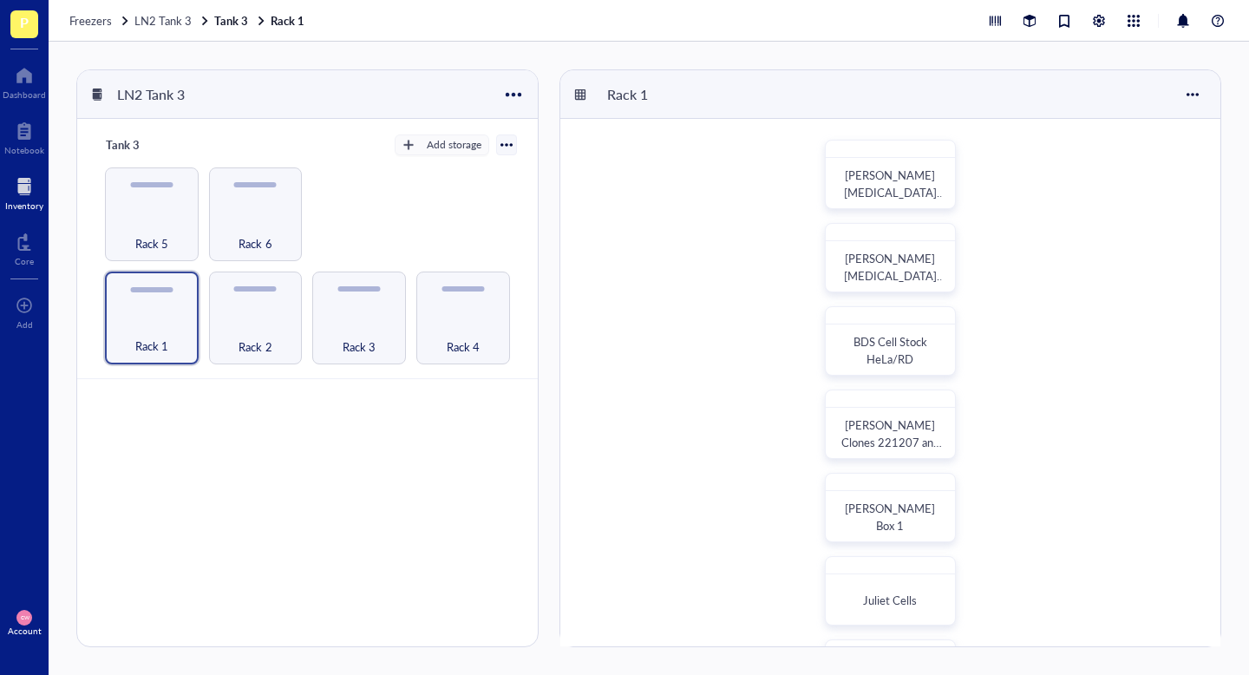
scroll to position [333, 0]
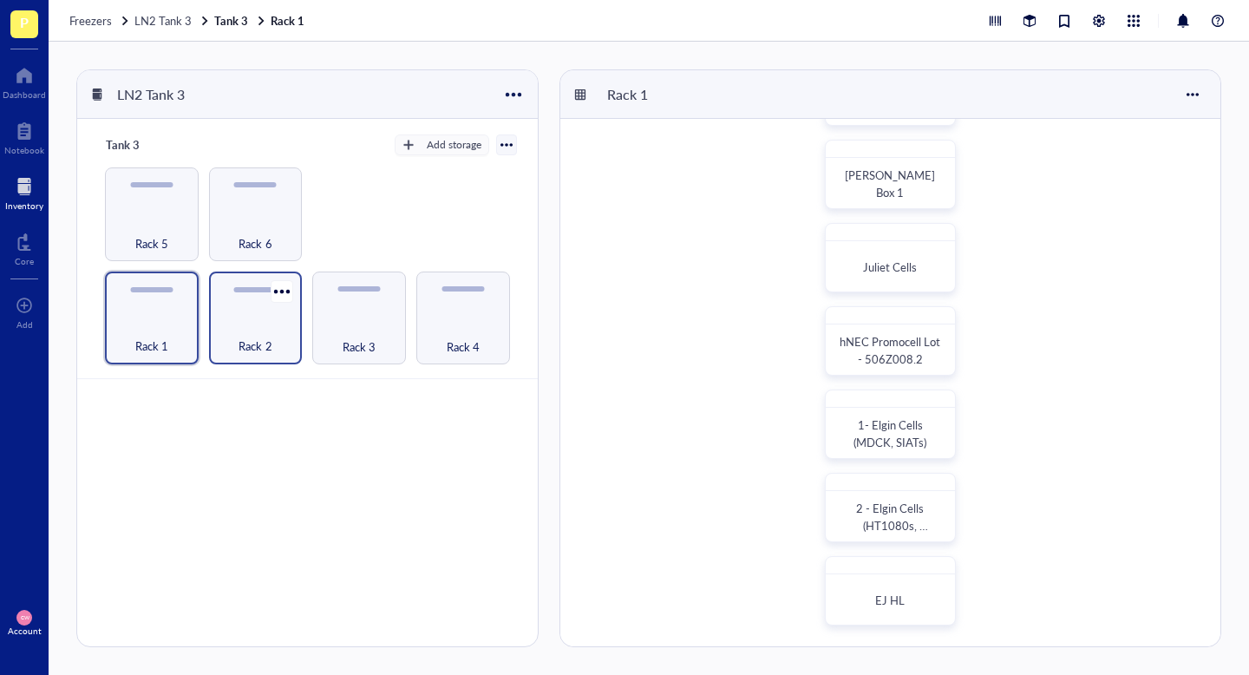
click at [278, 335] on div "Rack 2" at bounding box center [256, 336] width 76 height 38
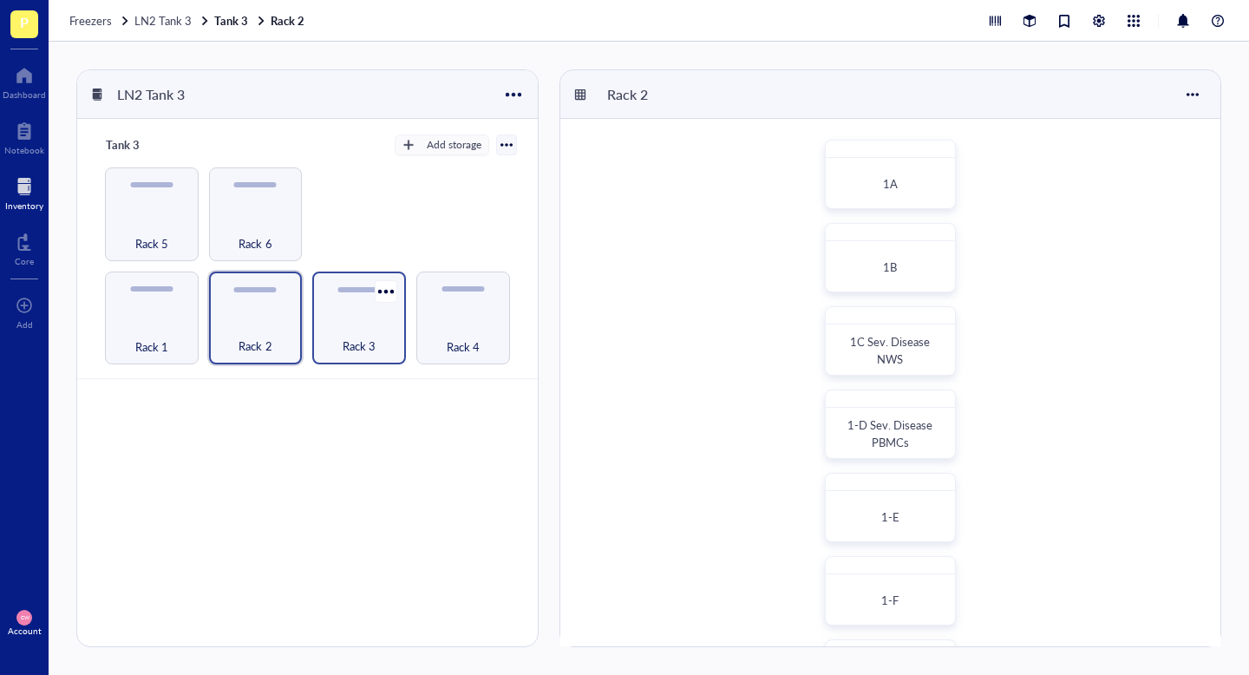
click at [397, 325] on div "Rack 3" at bounding box center [359, 336] width 76 height 38
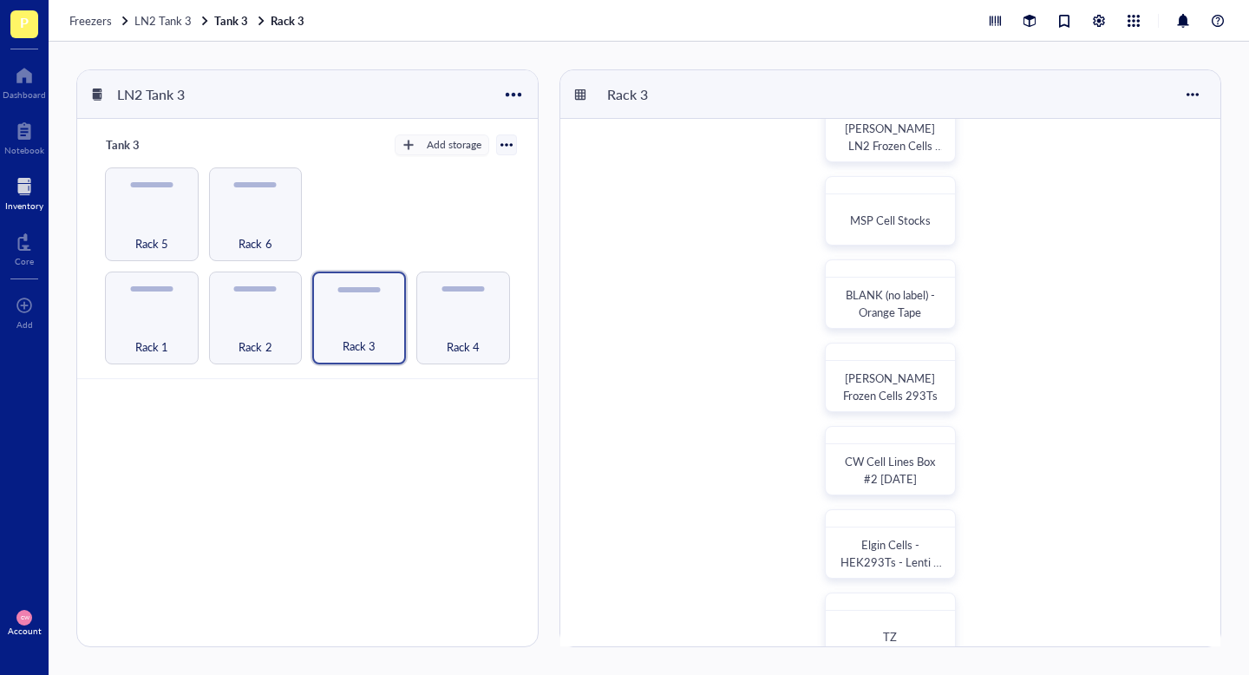
scroll to position [299, 0]
click at [903, 378] on span "Camille Frozen Cells 293Ts" at bounding box center [890, 385] width 95 height 34
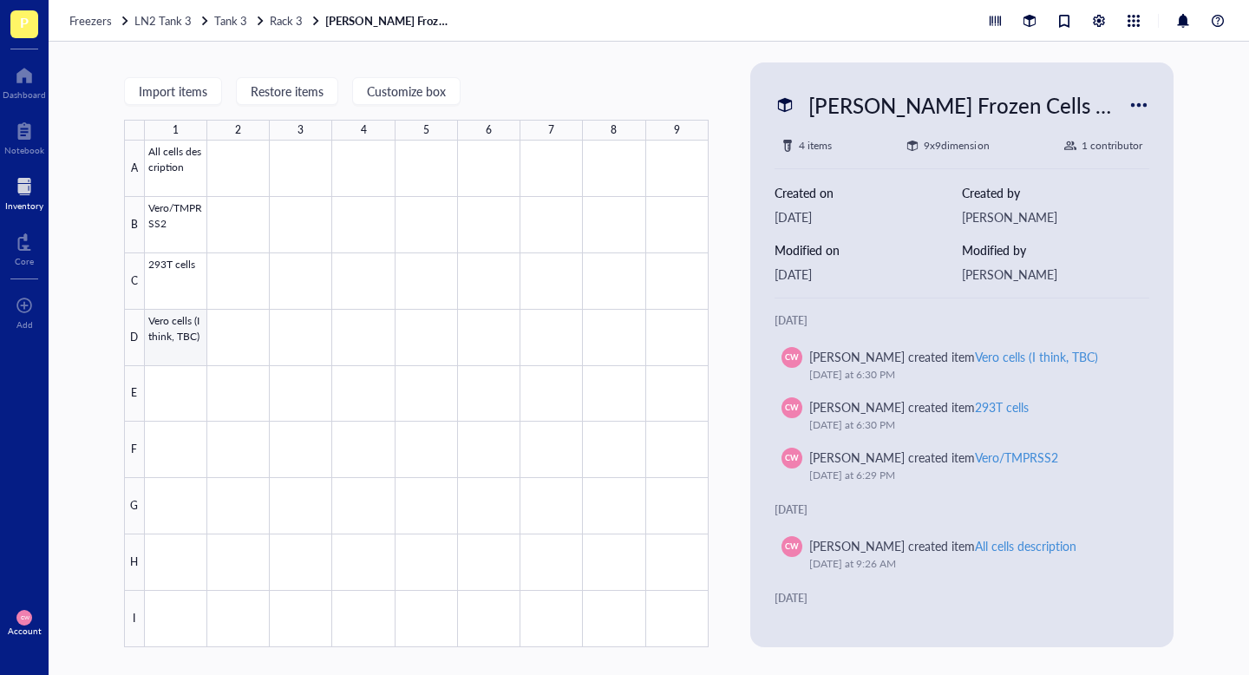
click at [178, 332] on div at bounding box center [427, 394] width 564 height 507
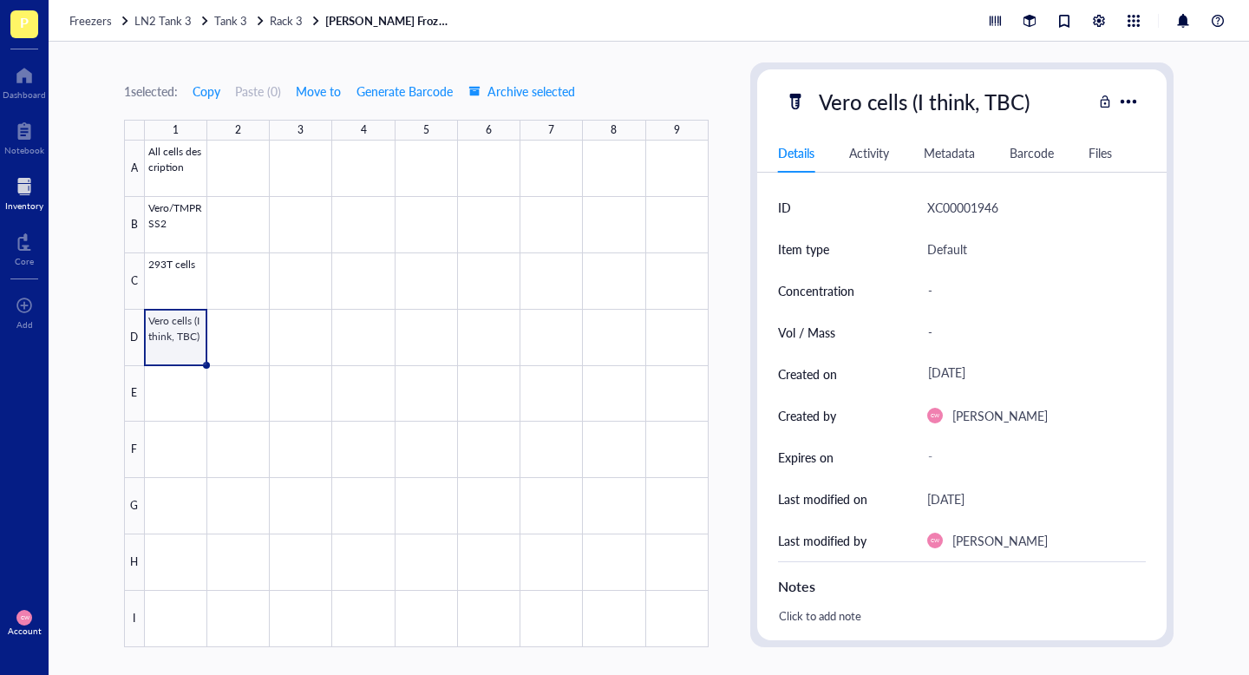
click at [1044, 101] on div "Vero cells (I think, TBC)" at bounding box center [938, 101] width 307 height 36
click at [1006, 101] on div "Vero cells (I think, TBC)" at bounding box center [924, 101] width 226 height 36
drag, startPoint x: 914, startPoint y: 106, endPoint x: 1044, endPoint y: 106, distance: 130.1
click at [1044, 106] on input "Vero cells (I think, TBC)" at bounding box center [951, 101] width 279 height 35
type input "Vero E6 cells"
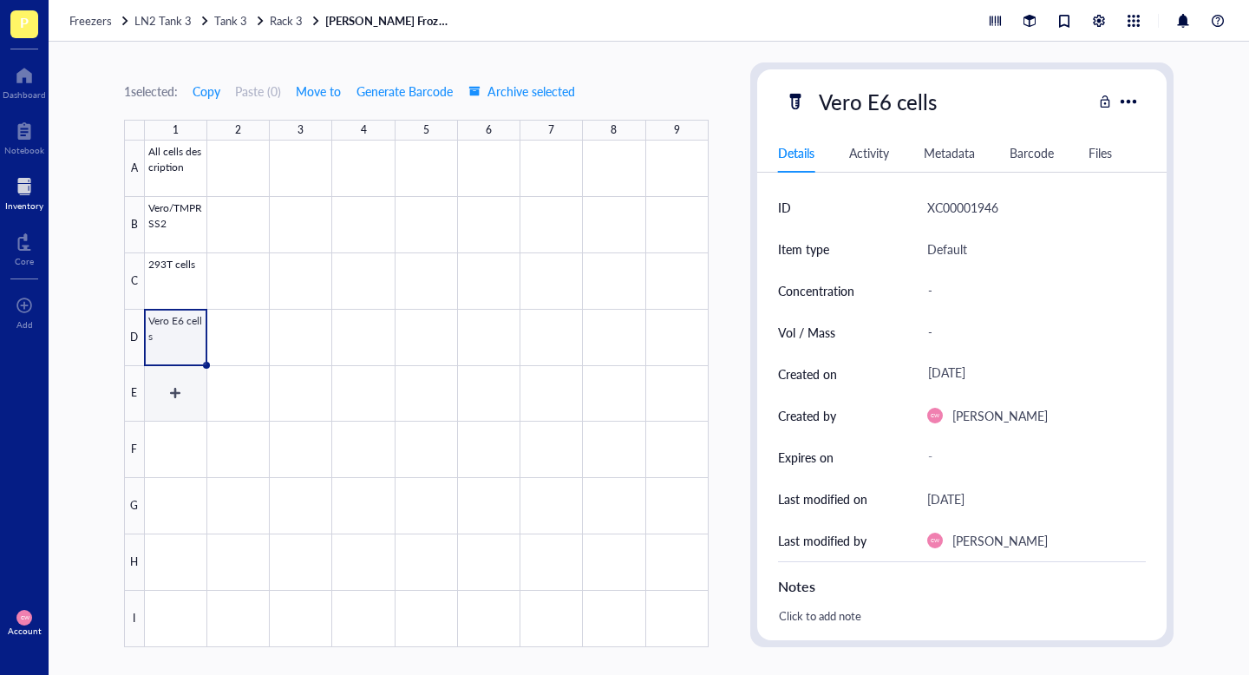
click at [185, 375] on div at bounding box center [427, 394] width 564 height 507
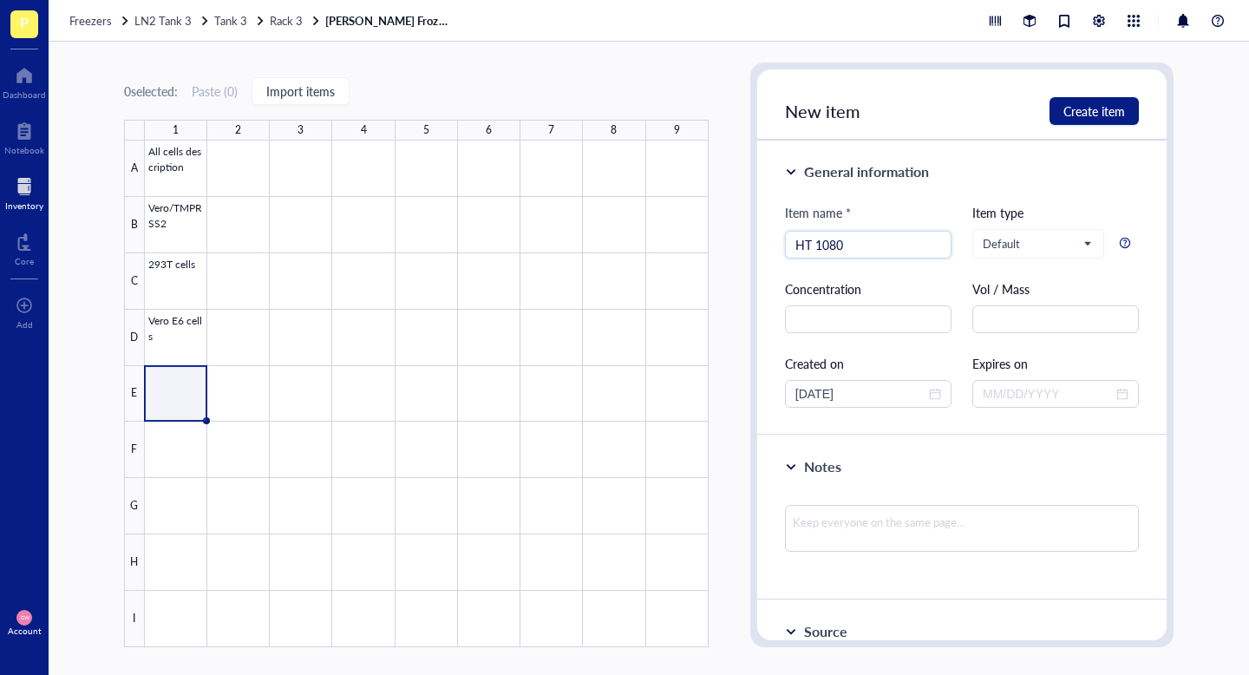
click at [852, 503] on div at bounding box center [962, 535] width 354 height 75
click at [816, 245] on input "HT 1080" at bounding box center [868, 245] width 146 height 26
type input "HT-1080"
click at [177, 440] on div at bounding box center [427, 394] width 564 height 507
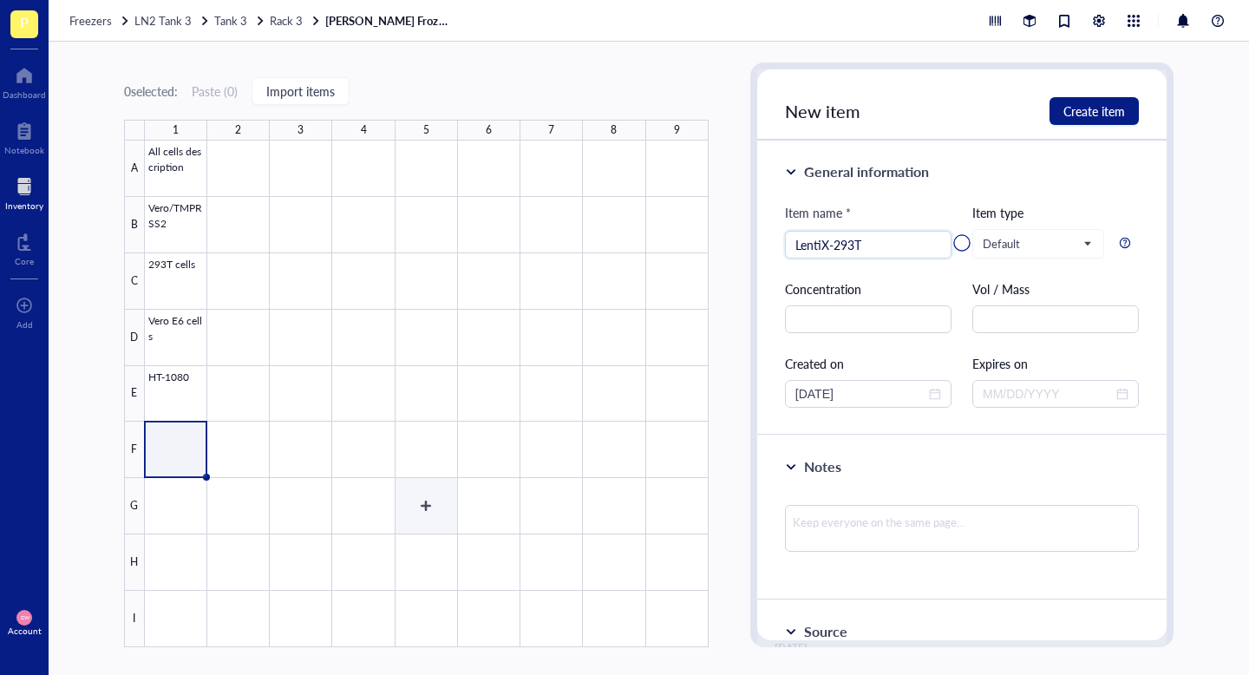
type input "LentiX-293T"
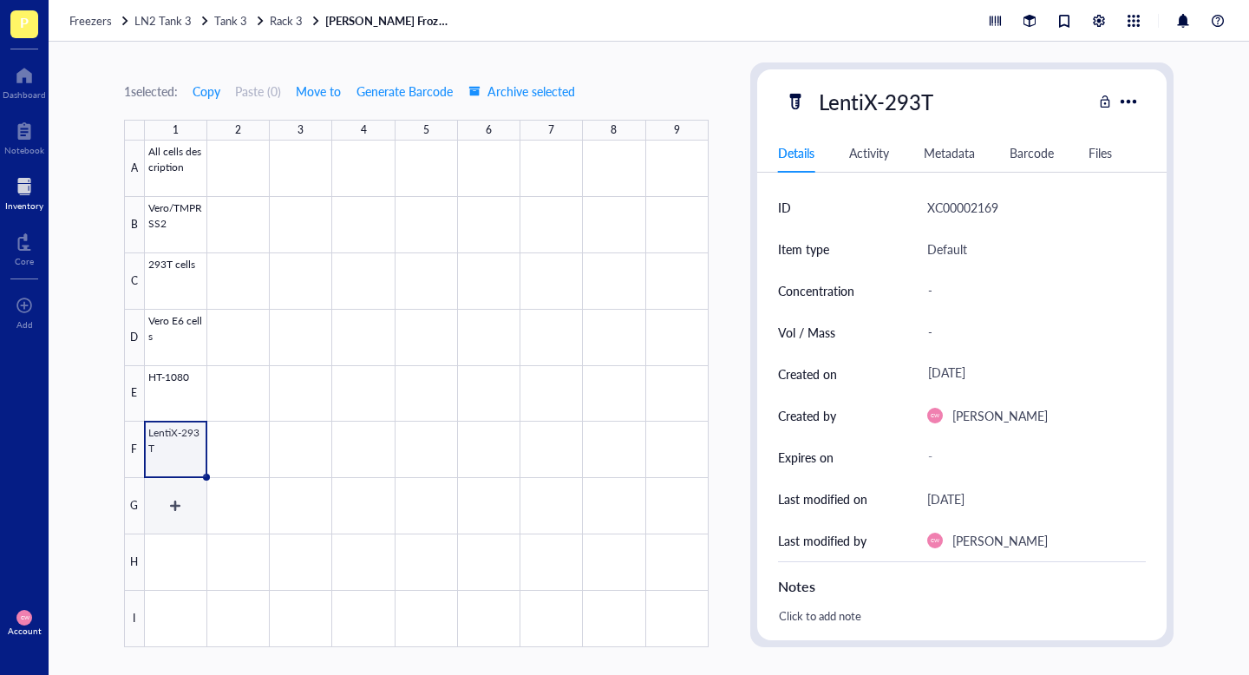
click at [180, 493] on div at bounding box center [427, 394] width 564 height 507
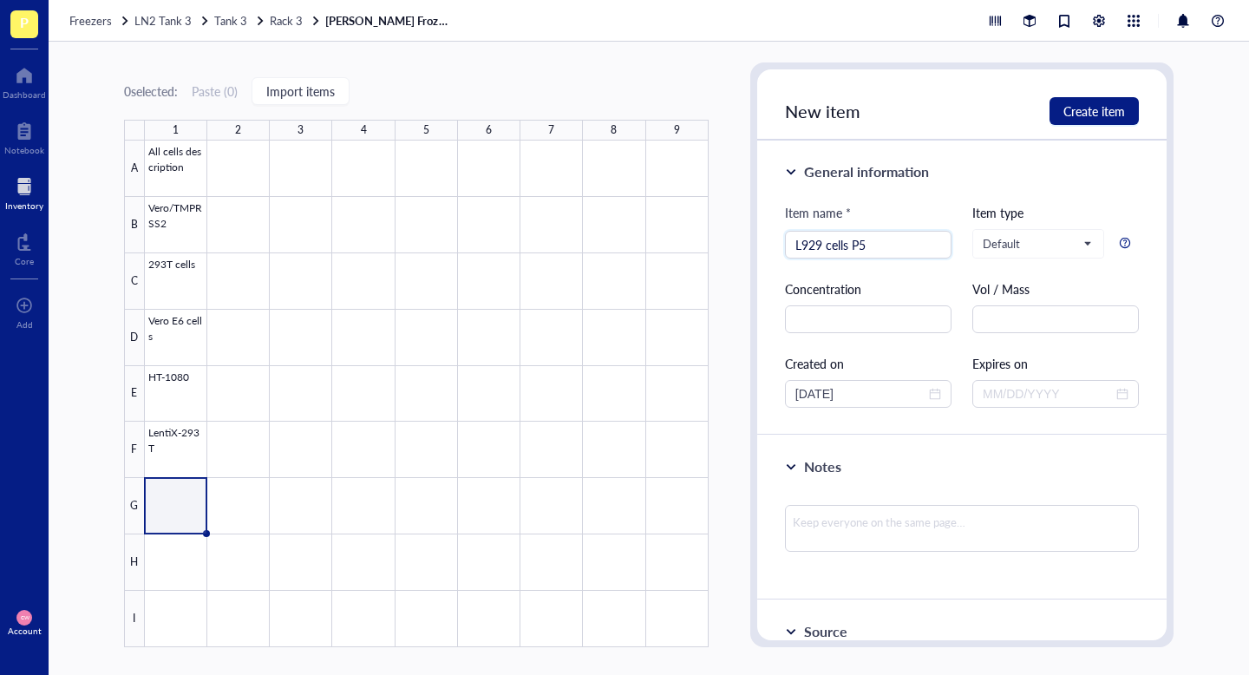
type input "L929 cells P5"
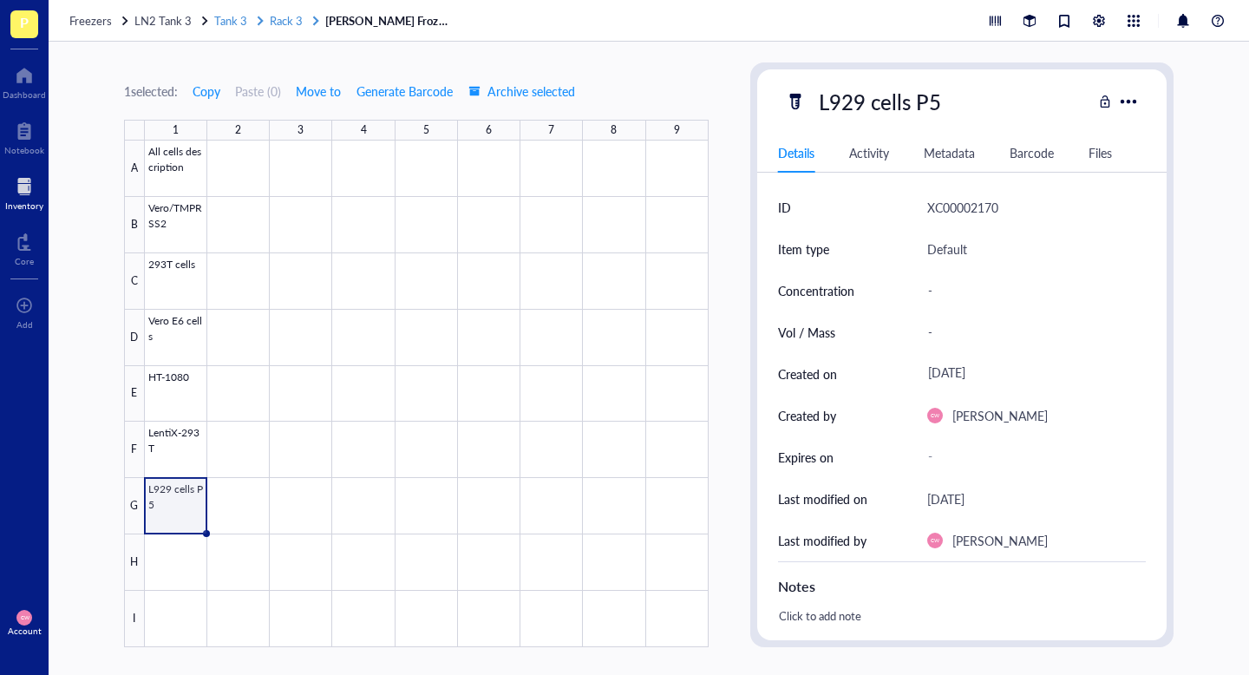
click at [280, 27] on span "Rack 3" at bounding box center [286, 20] width 33 height 16
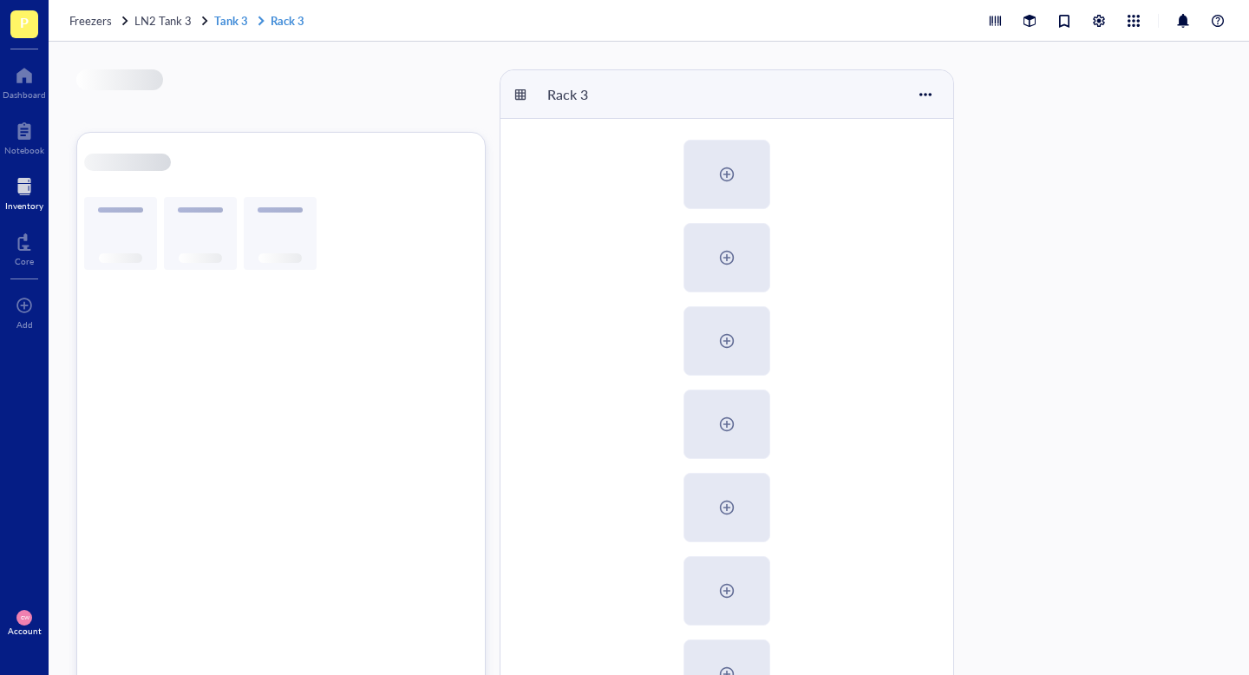
drag, startPoint x: 280, startPoint y: 27, endPoint x: 296, endPoint y: 27, distance: 15.6
click at [296, 27] on link "Tank 3 Rack 3" at bounding box center [261, 21] width 94 height 16
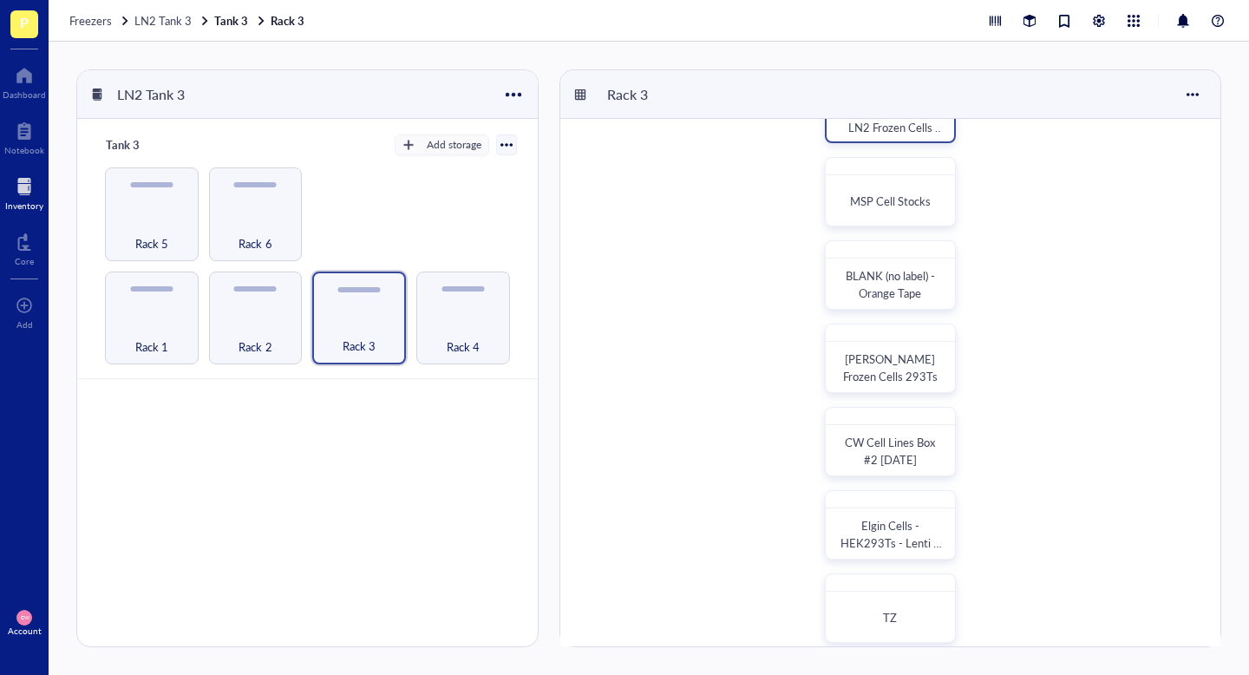
scroll to position [314, 0]
click at [943, 422] on div at bounding box center [939, 423] width 25 height 25
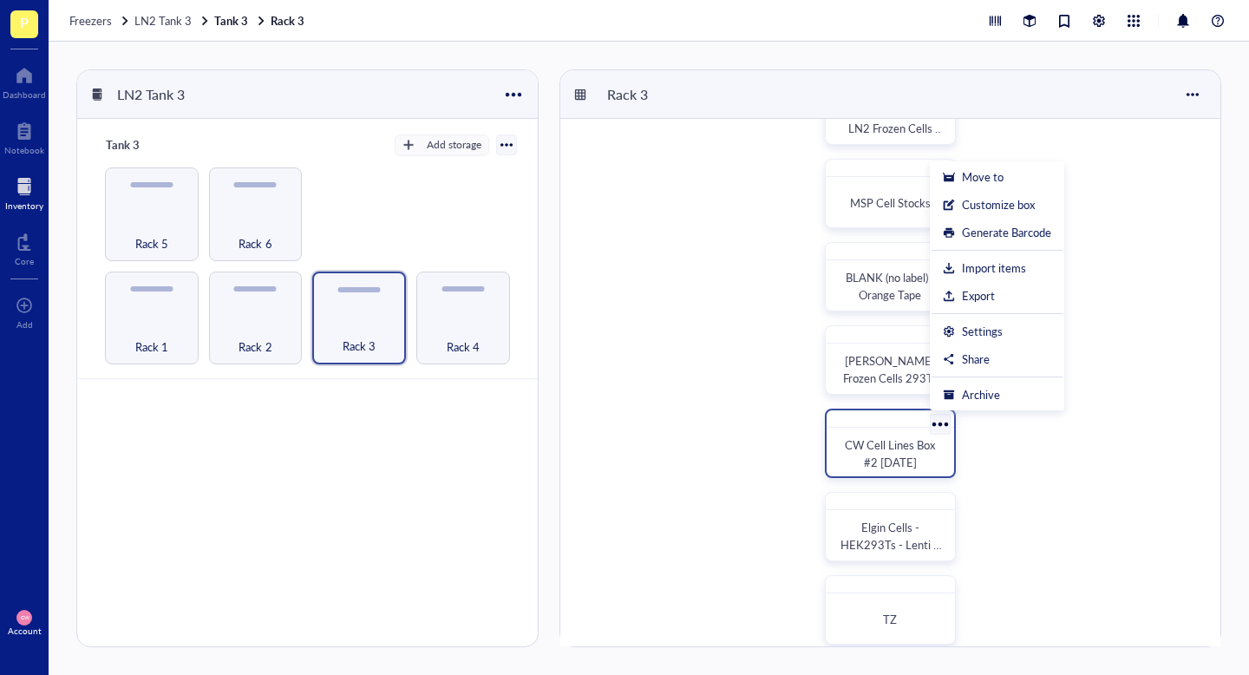
click at [873, 436] on div "CW Cell Lines Box #2 3/29/22" at bounding box center [890, 453] width 100 height 35
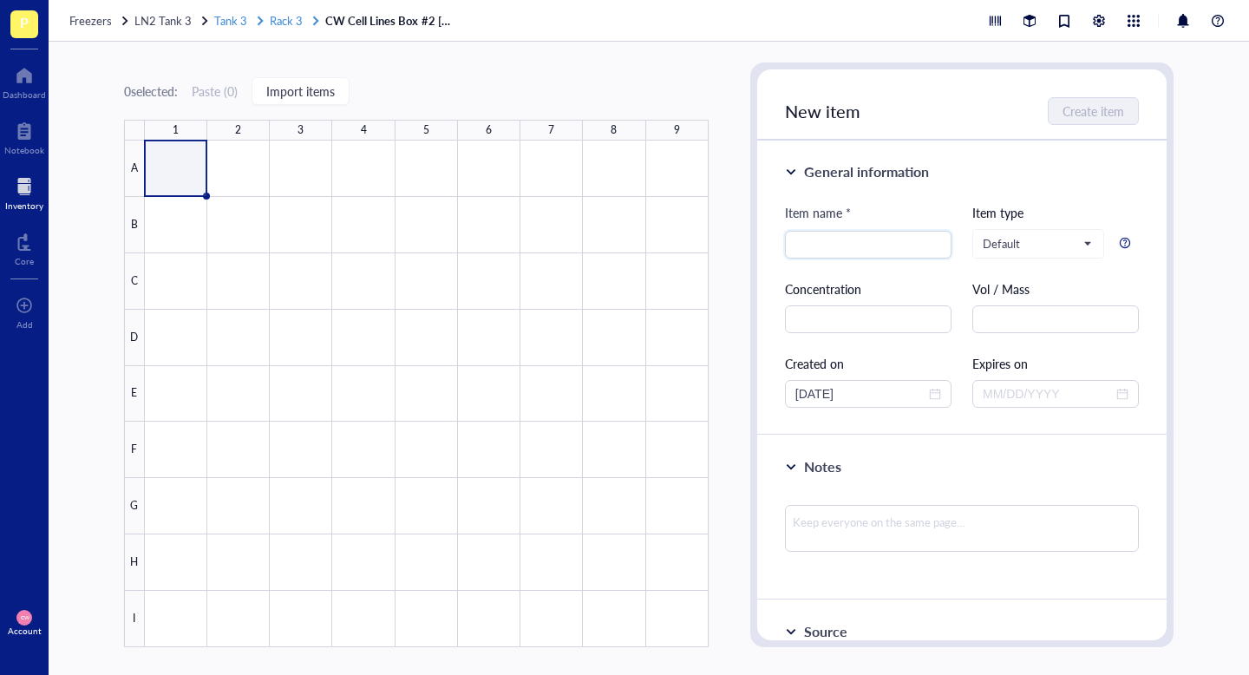
click at [284, 23] on span "Rack 3" at bounding box center [286, 20] width 33 height 16
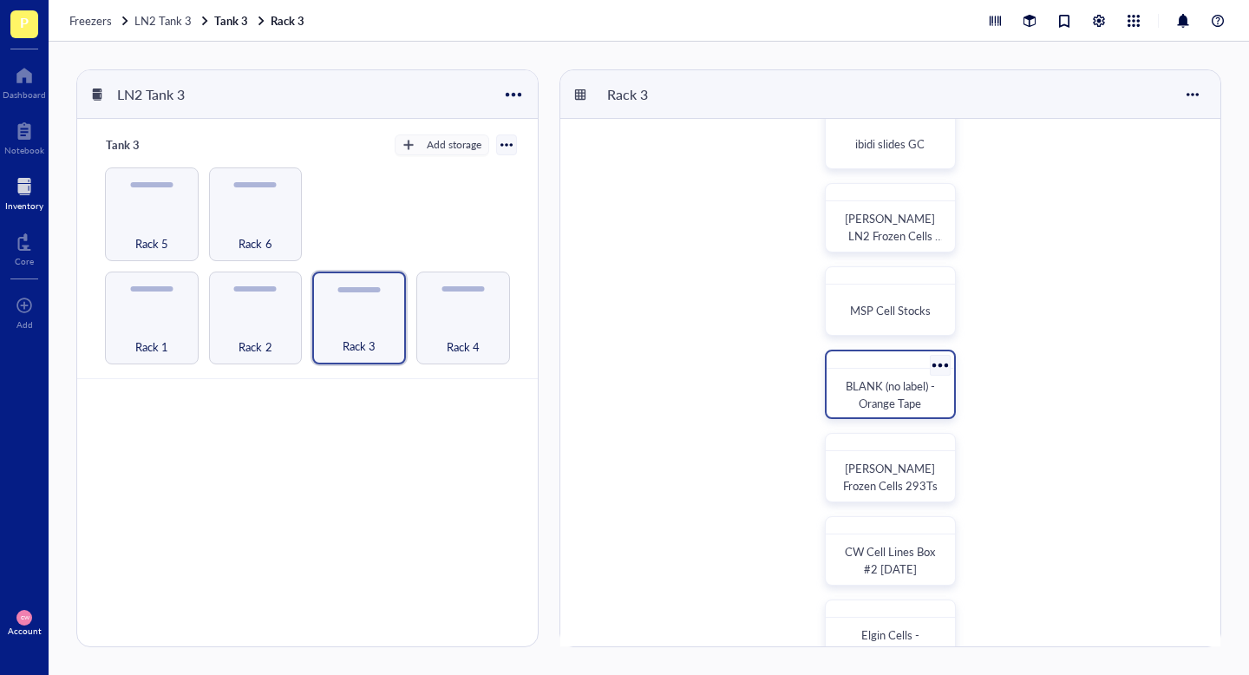
scroll to position [333, 0]
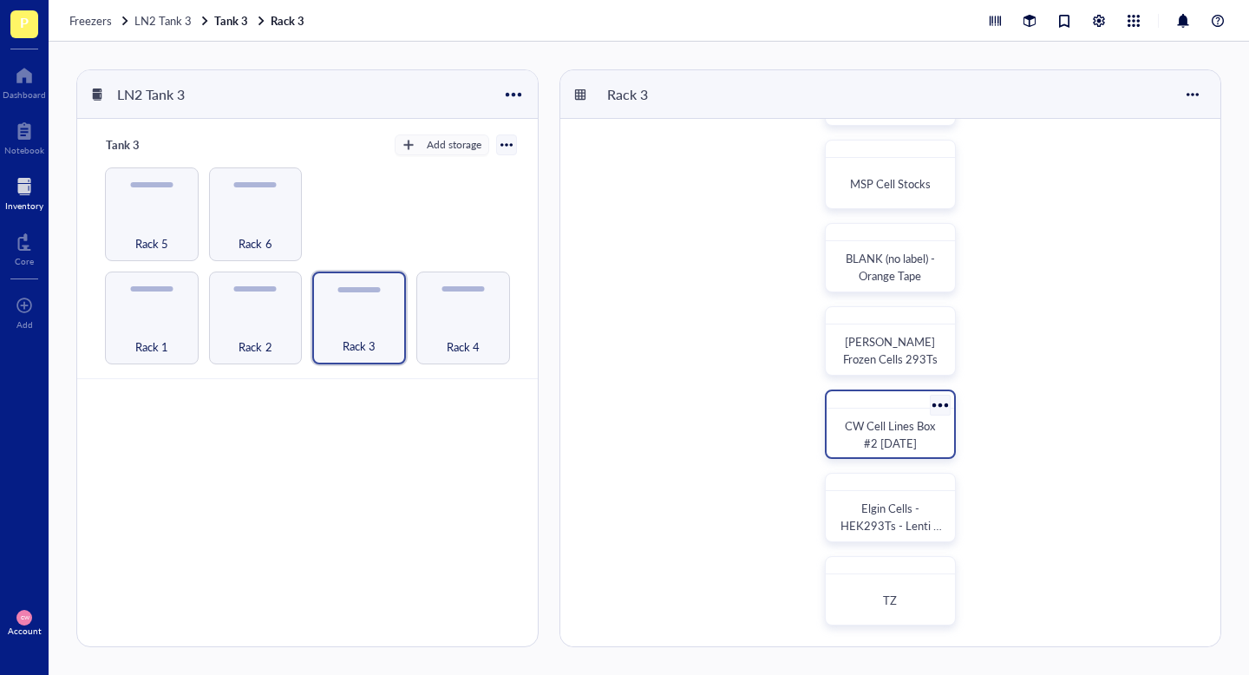
click at [943, 409] on div at bounding box center [939, 404] width 25 height 25
click at [894, 435] on span "CW Cell Lines Box #2 3/29/22" at bounding box center [891, 434] width 93 height 34
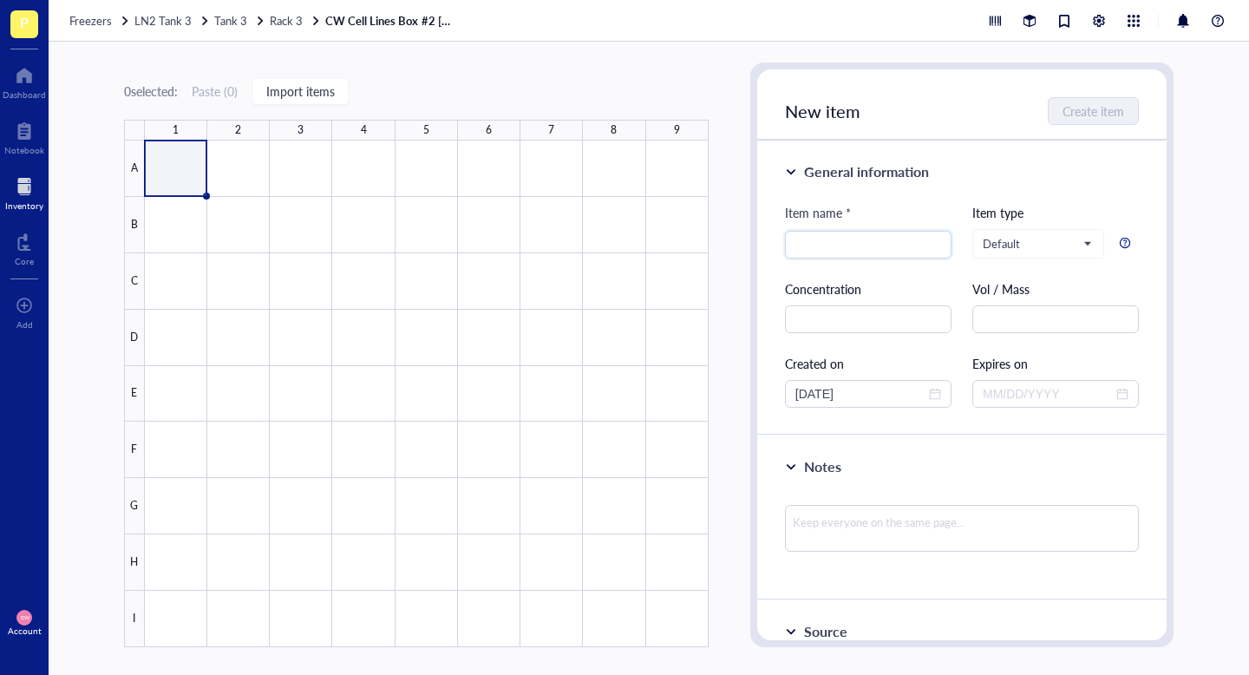
click at [362, 22] on link "CW Cell Lines Box #2 3/29/22" at bounding box center [390, 21] width 130 height 16
click at [275, 20] on span "Rack 3" at bounding box center [286, 20] width 33 height 16
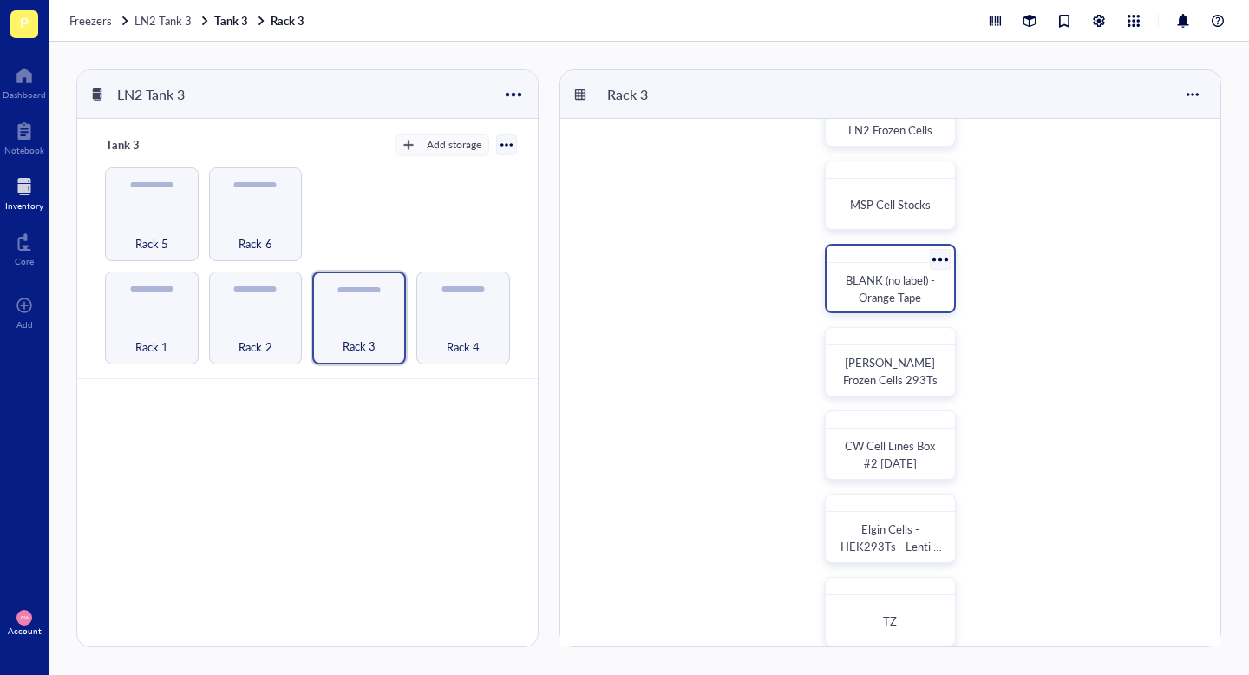
scroll to position [333, 0]
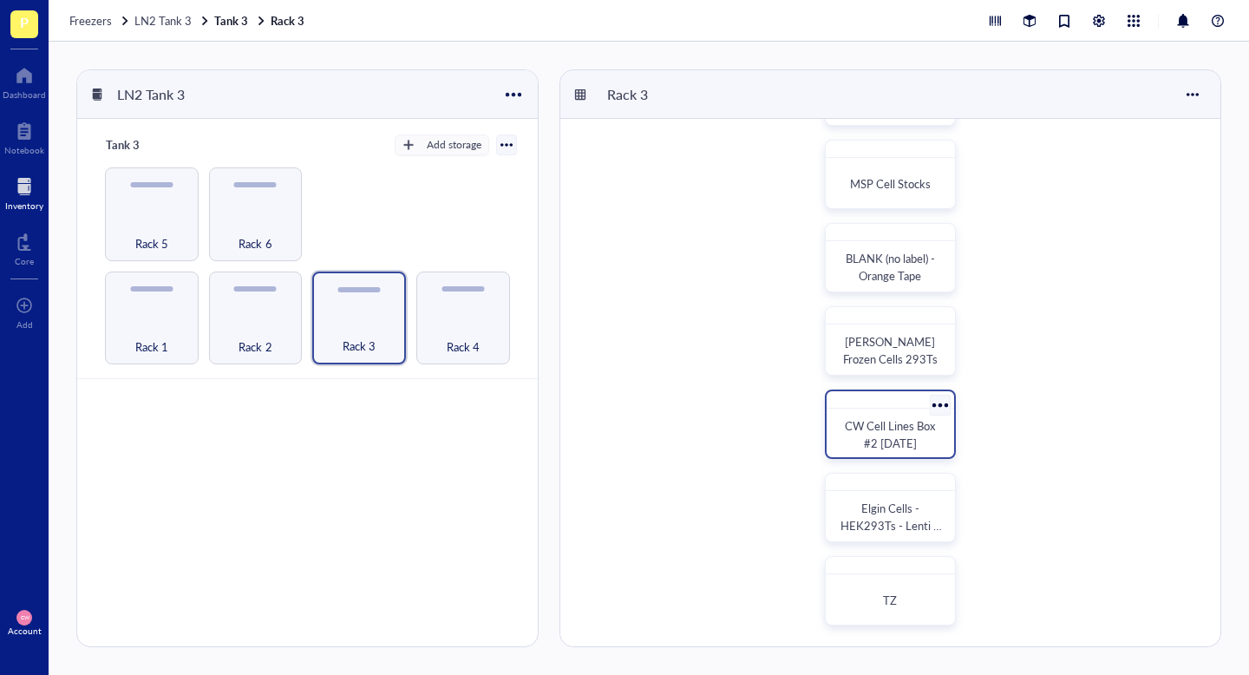
click at [941, 407] on div at bounding box center [939, 404] width 25 height 25
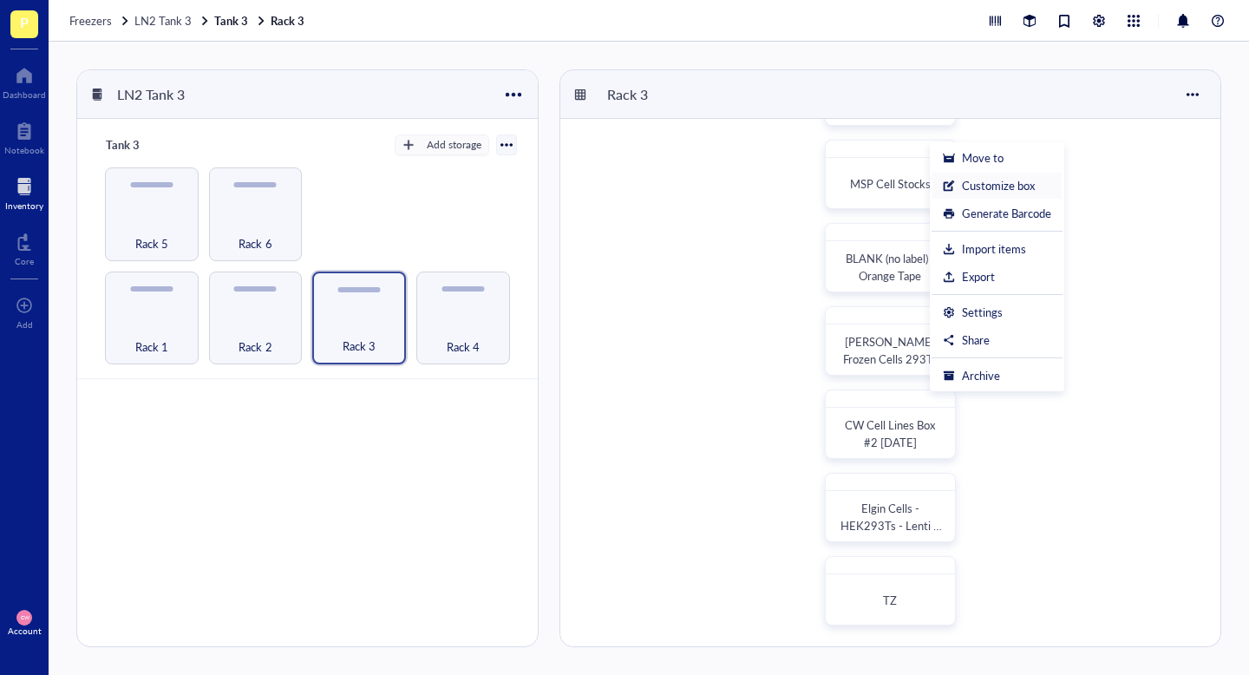
click at [1002, 191] on div "Customize box" at bounding box center [998, 186] width 73 height 16
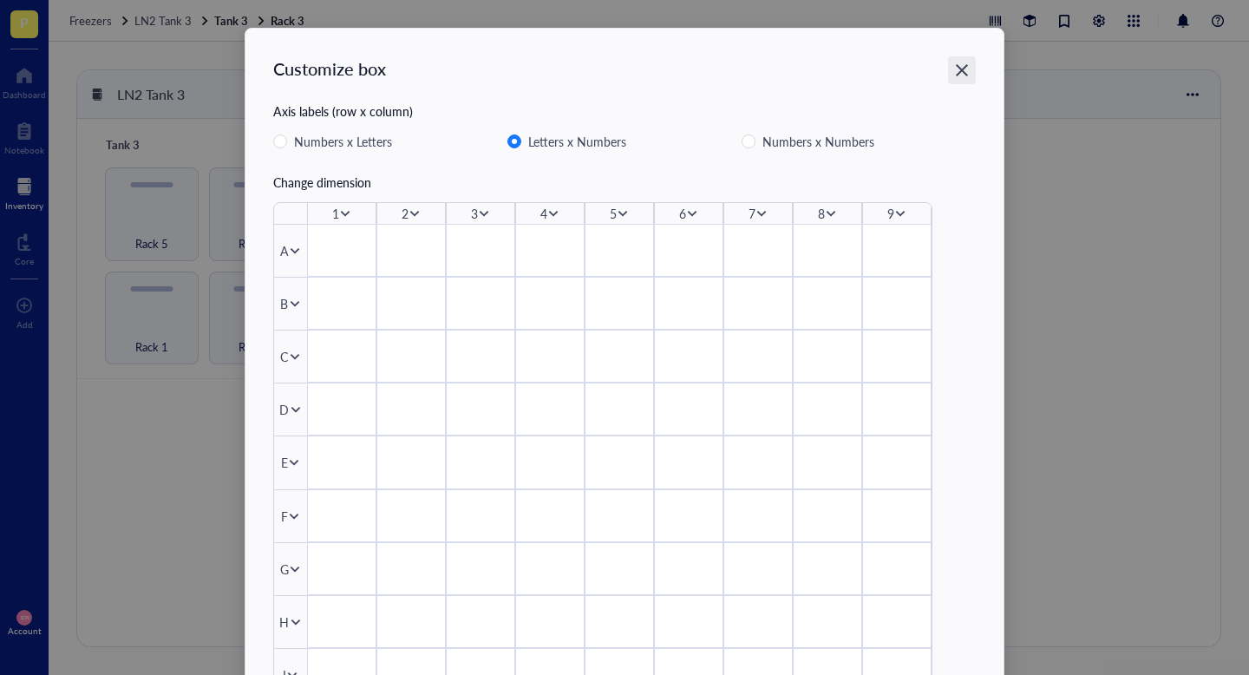
click at [954, 69] on icon "Close" at bounding box center [962, 70] width 16 height 16
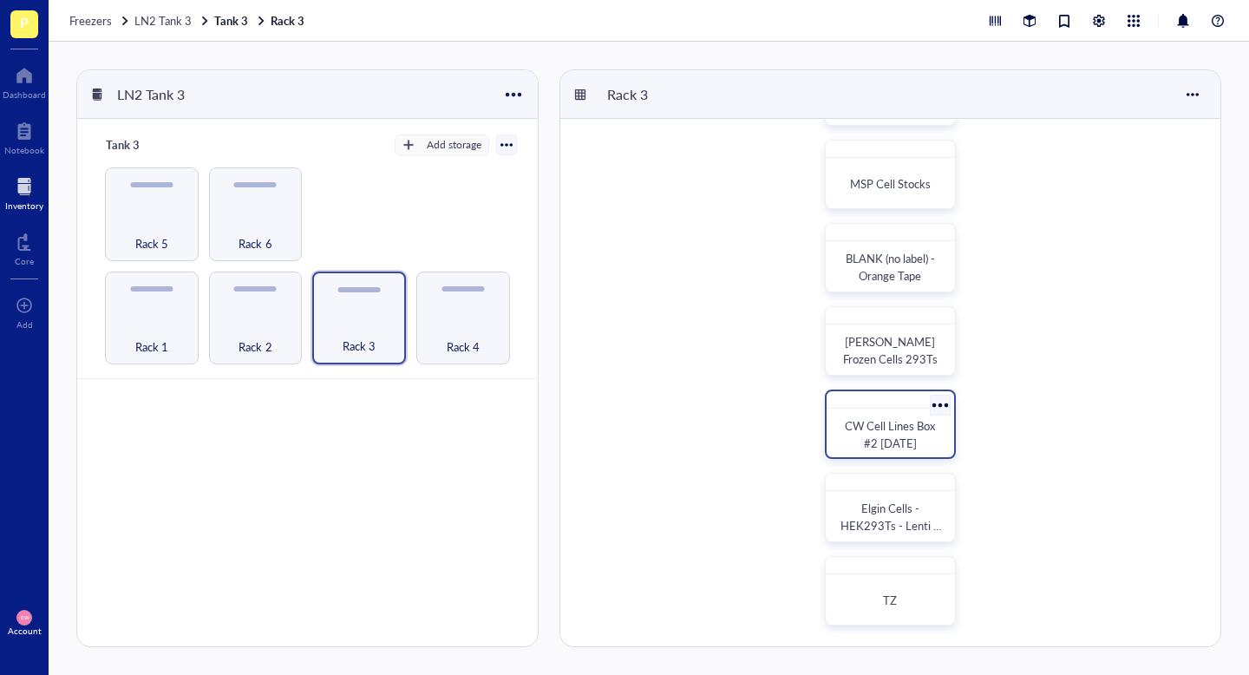
click at [941, 407] on div at bounding box center [939, 404] width 25 height 25
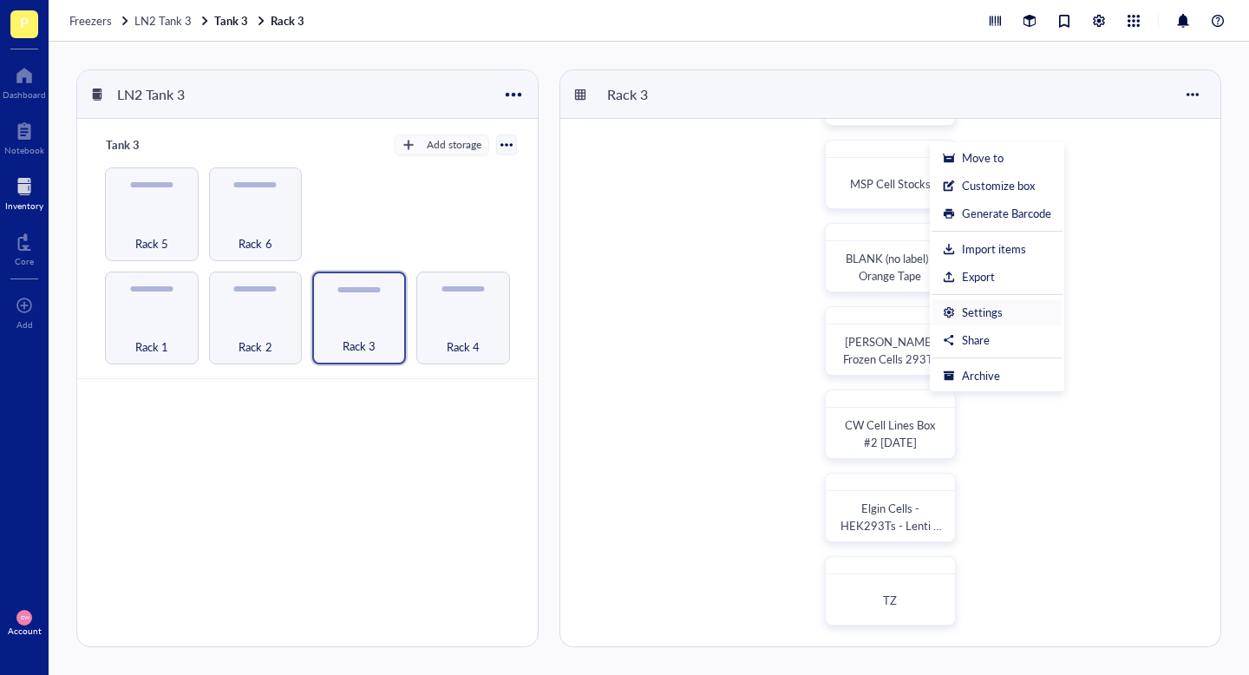
click at [976, 303] on li "Settings" at bounding box center [997, 312] width 131 height 28
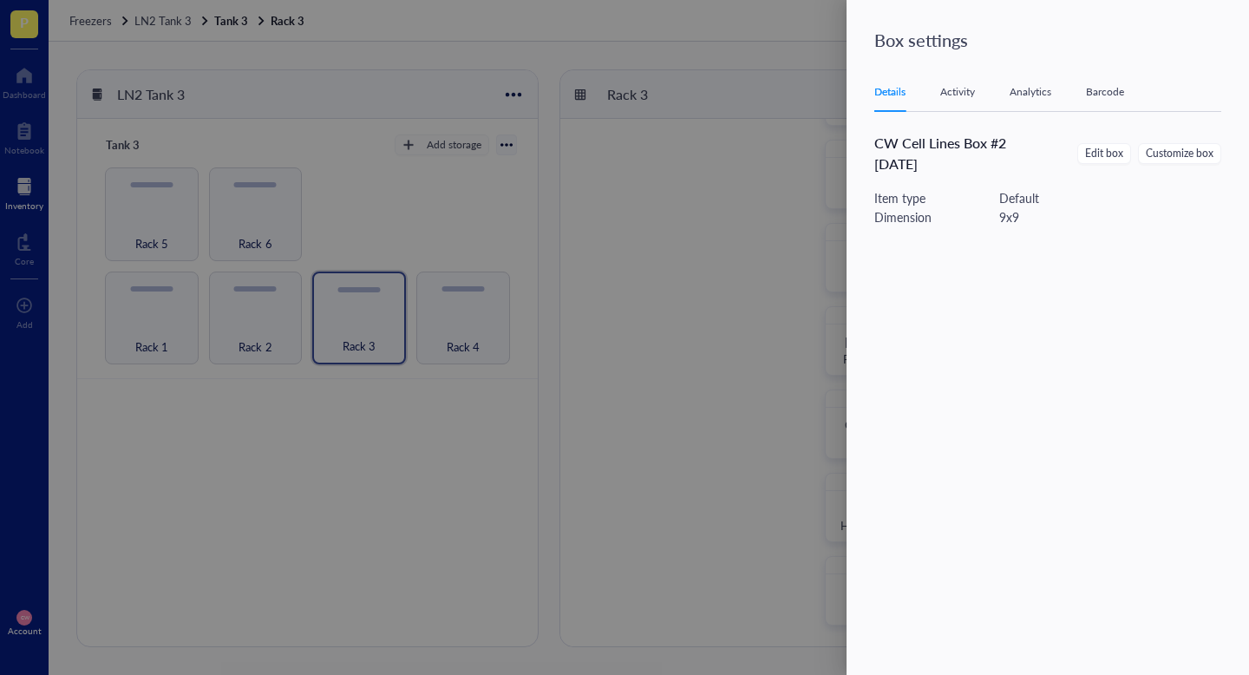
click at [963, 47] on div "Box settings" at bounding box center [1051, 40] width 354 height 24
click at [1092, 152] on span "Edit box" at bounding box center [1104, 154] width 38 height 16
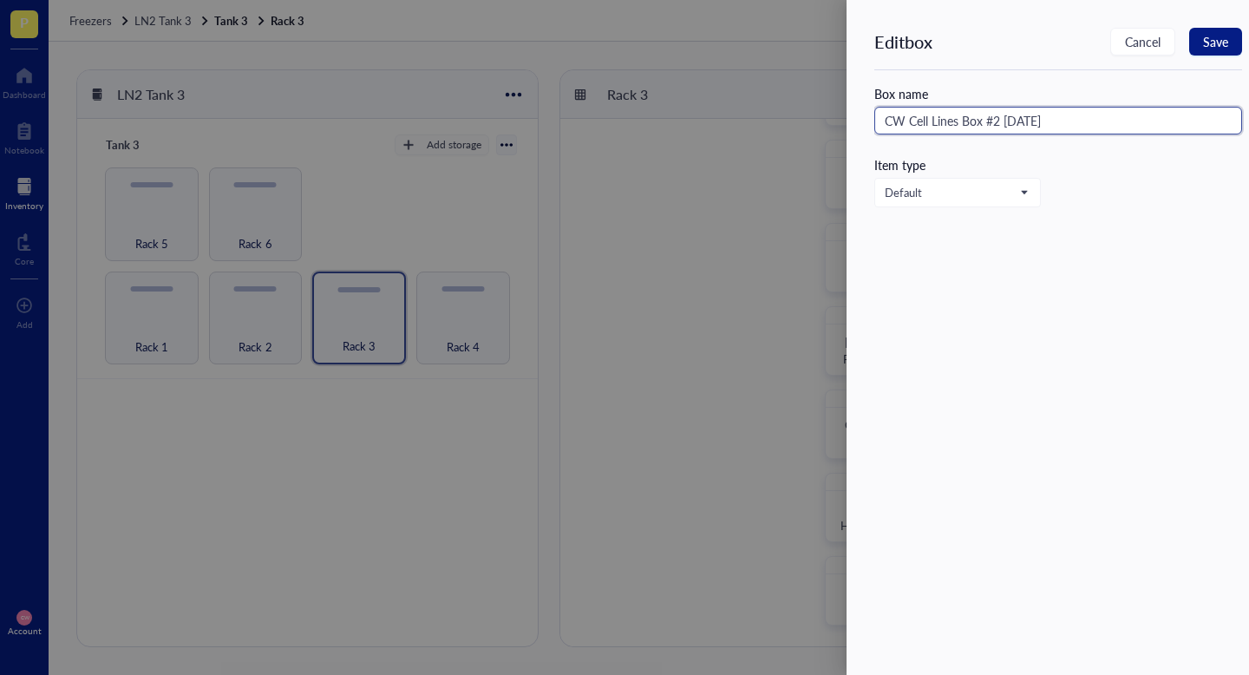
drag, startPoint x: 1065, startPoint y: 122, endPoint x: 839, endPoint y: 122, distance: 226.4
click at [839, 122] on div "Edit box Cancel Save Box name CW Cell Lines Box #2 3/29/22 Item type Default" at bounding box center [624, 337] width 1249 height 675
type input "EMPTY"
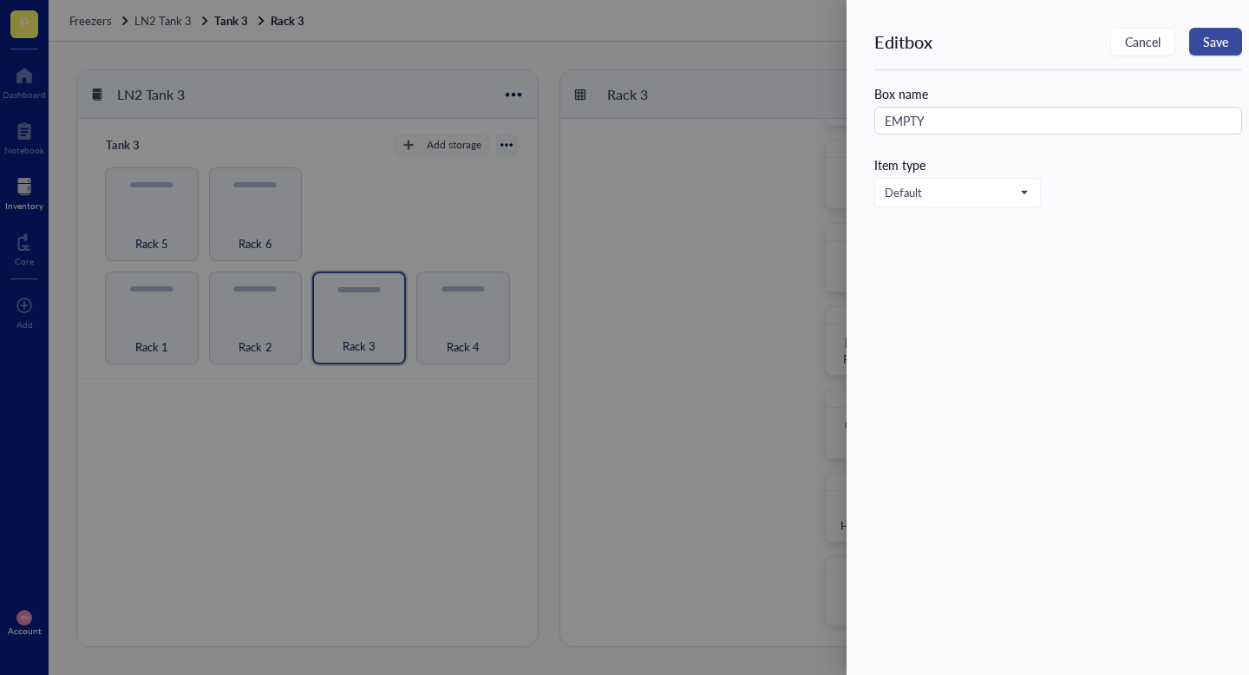
click at [1226, 36] on span "Save" at bounding box center [1215, 42] width 25 height 14
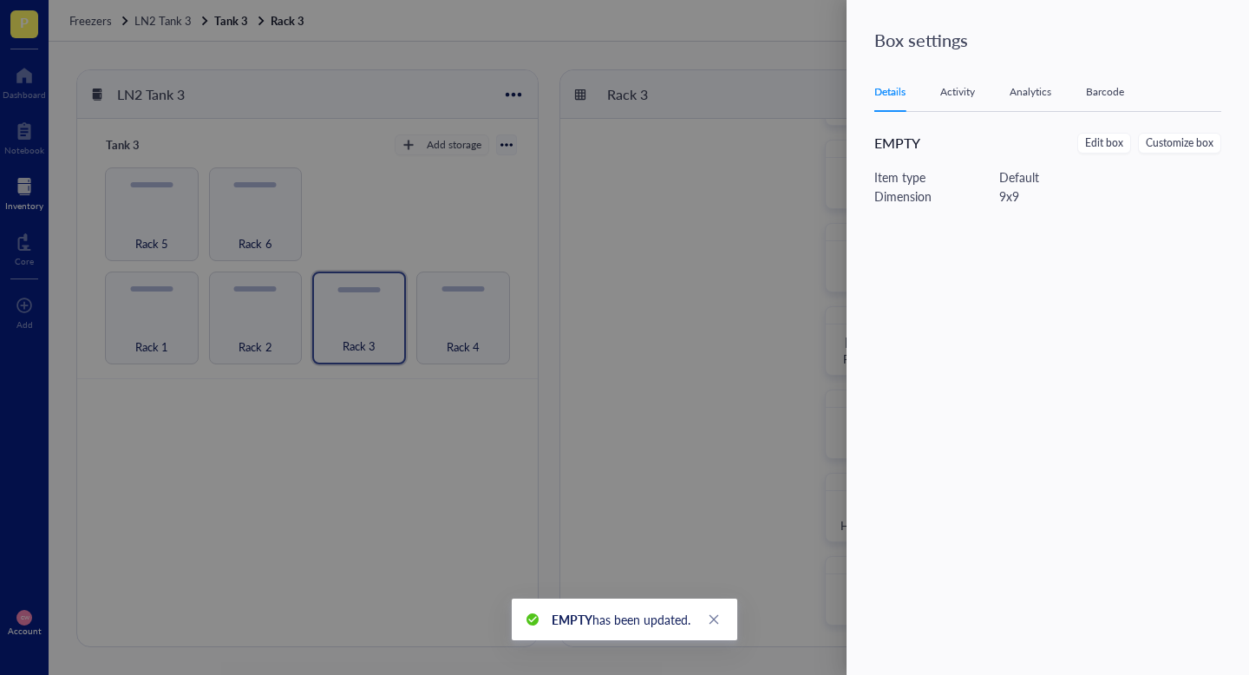
click at [715, 213] on div at bounding box center [624, 337] width 1249 height 675
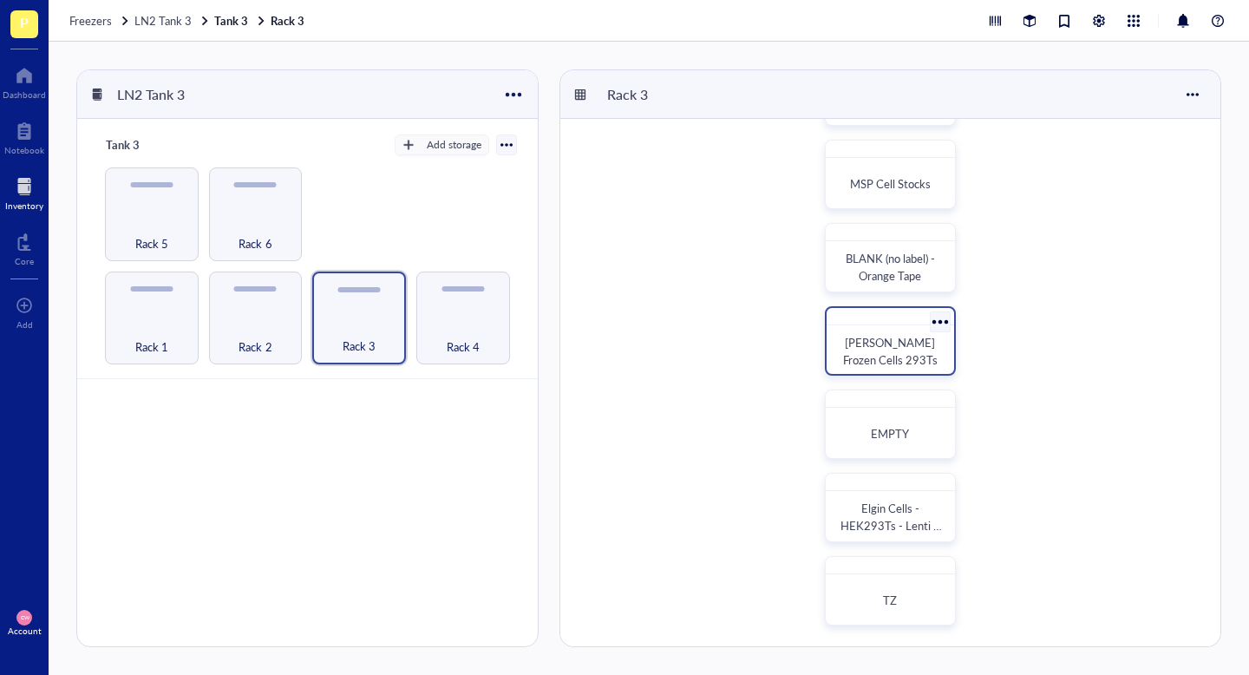
click at [908, 368] on div "Camille Frozen Cells 293Ts" at bounding box center [890, 351] width 100 height 35
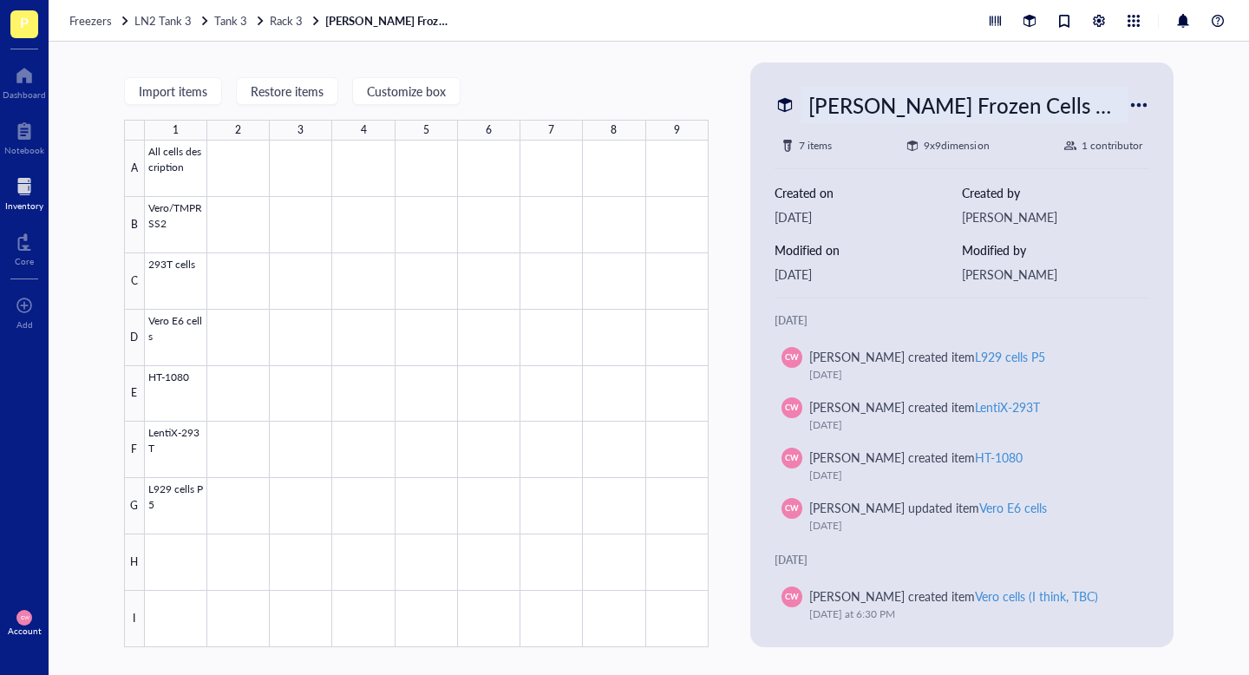
click at [974, 112] on div "Camille Frozen Cells 293Ts" at bounding box center [965, 105] width 328 height 36
click at [1017, 105] on input "Camille Frozen Cells 293/Vero/L929" at bounding box center [964, 105] width 326 height 35
type input "[PERSON_NAME] Frozen Cells 293T/Vero/L929"
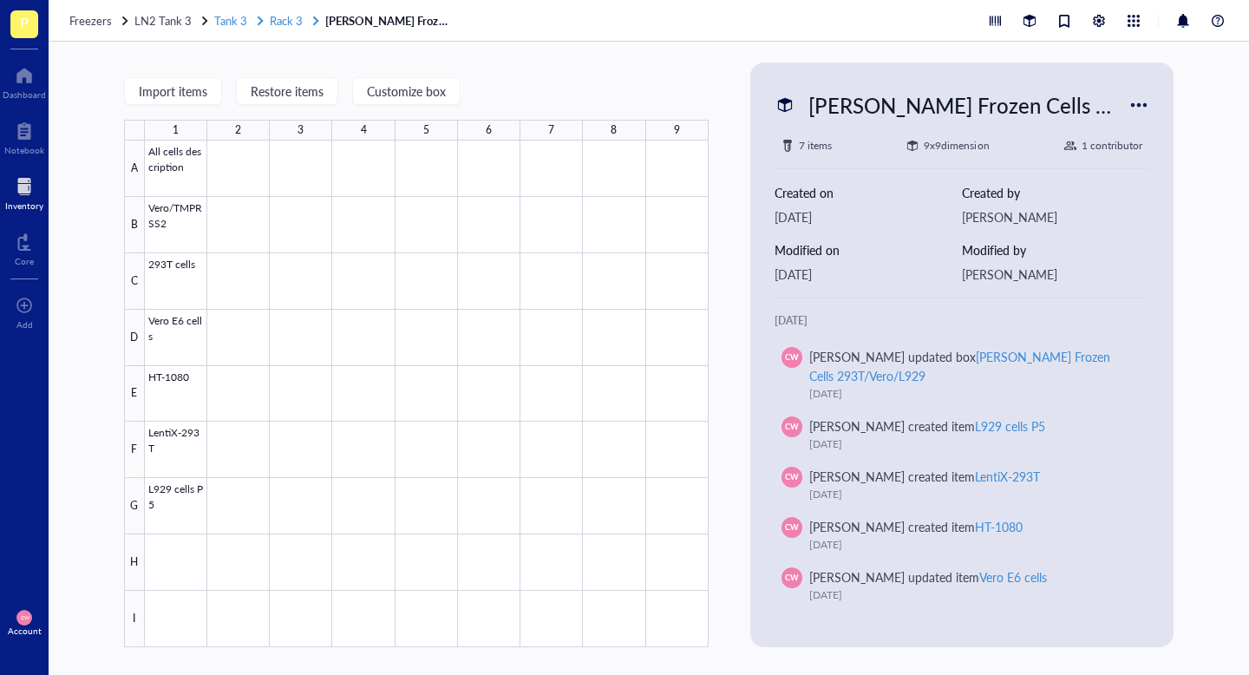
click at [285, 21] on span "Rack 3" at bounding box center [286, 20] width 33 height 16
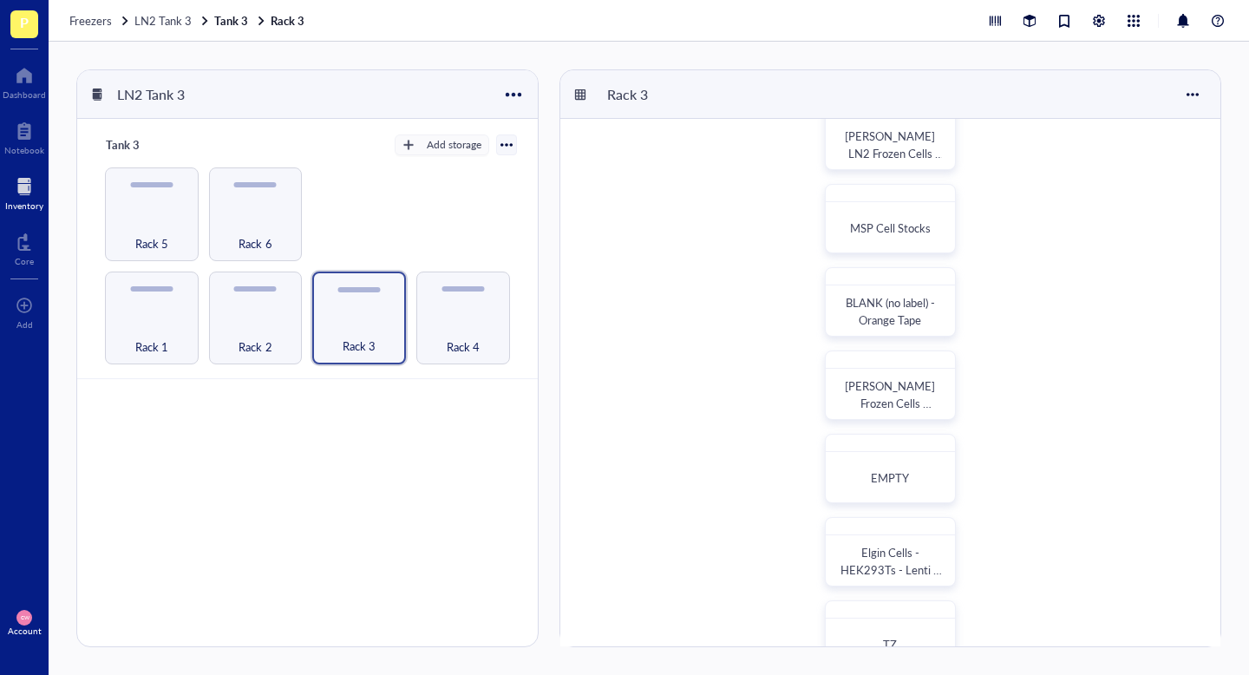
scroll to position [333, 0]
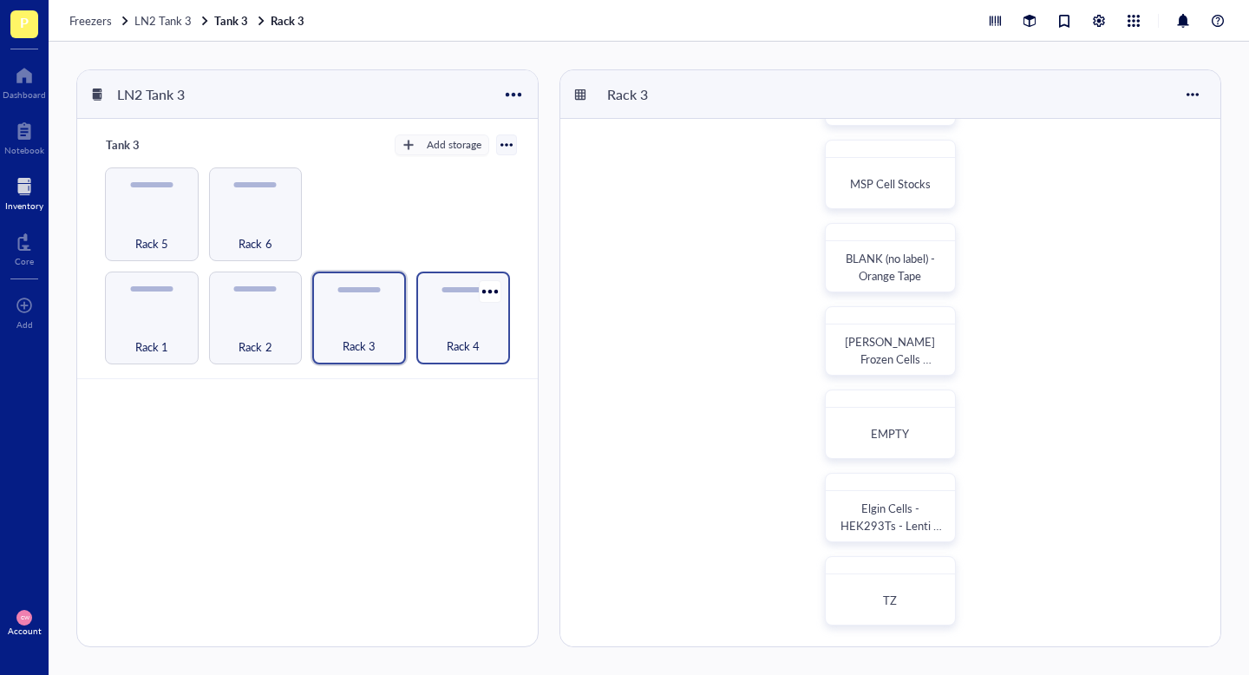
click at [483, 311] on div "Rack 4" at bounding box center [463, 318] width 94 height 94
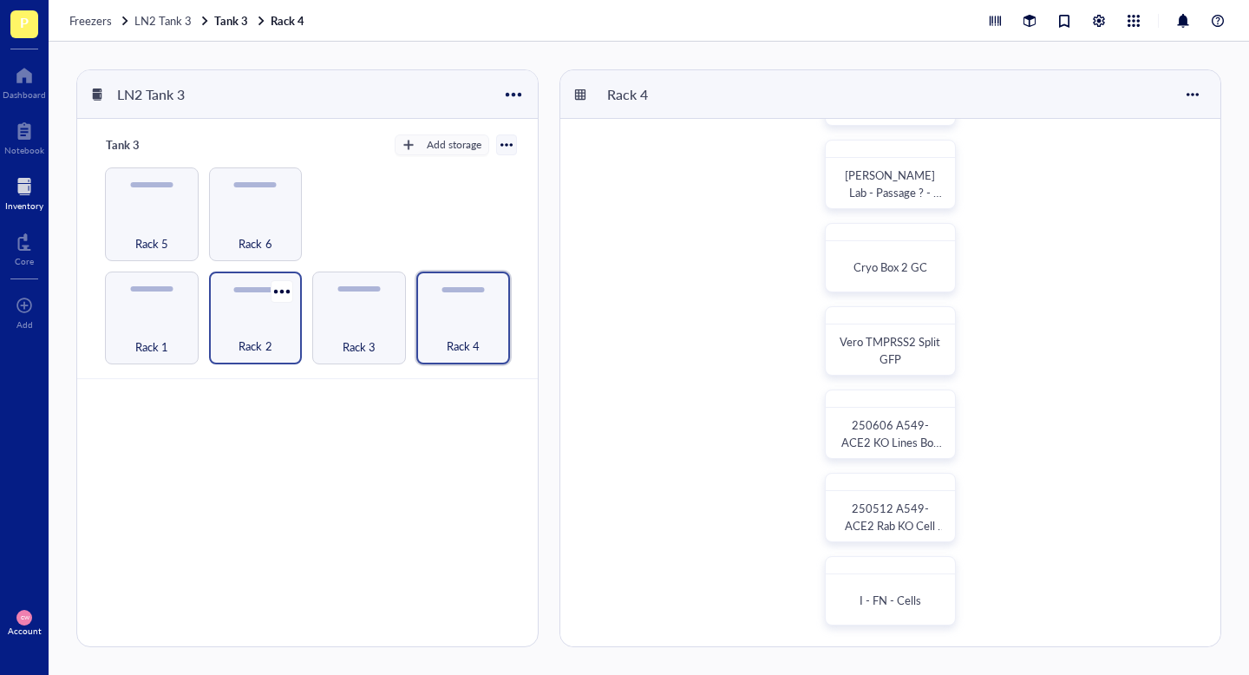
click at [258, 336] on div "Rack 2" at bounding box center [256, 336] width 76 height 38
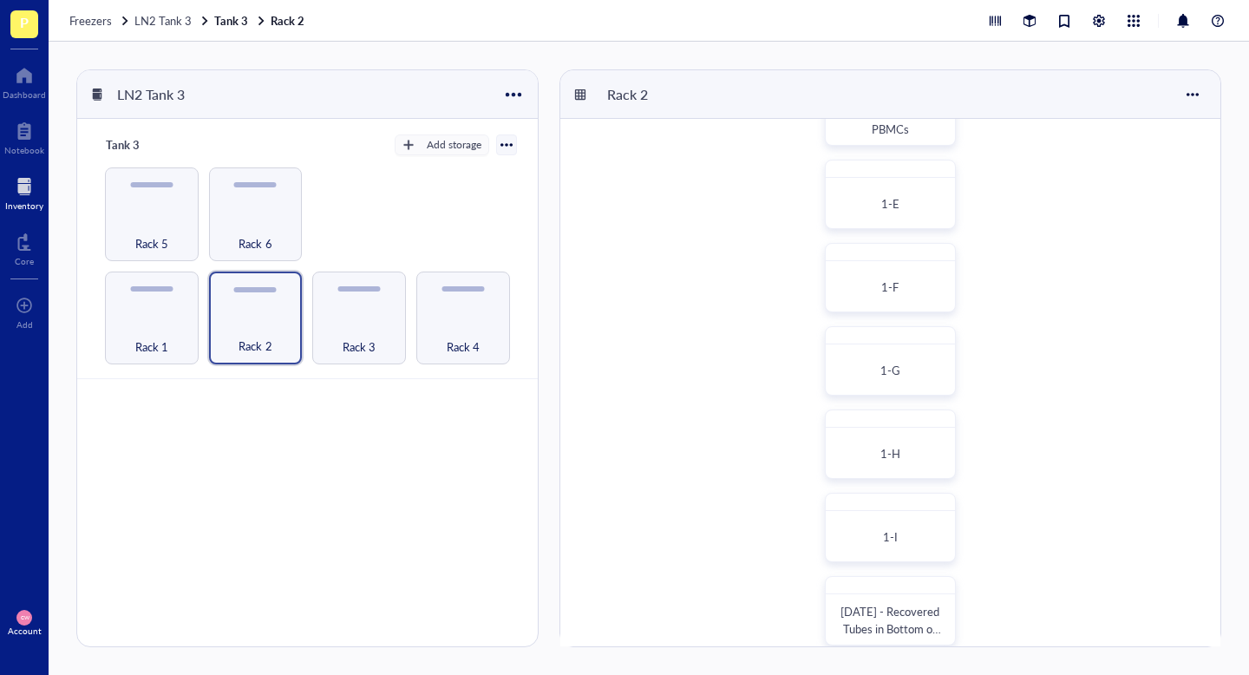
scroll to position [333, 0]
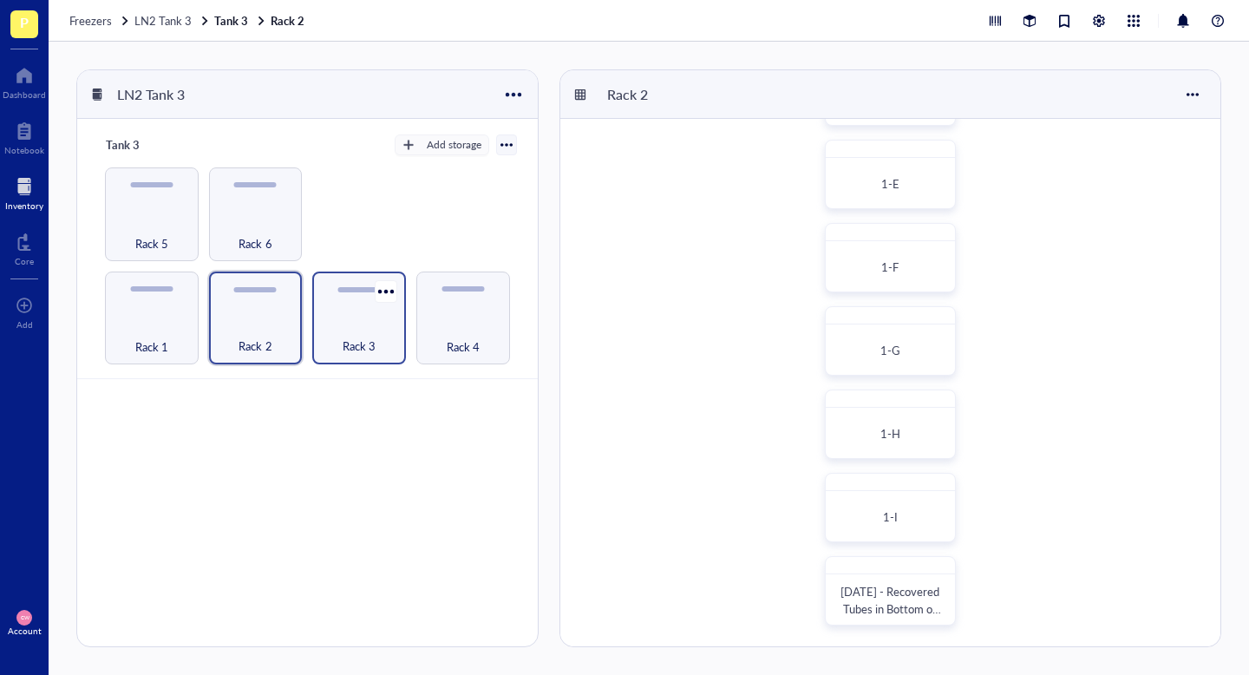
click at [383, 330] on div "Rack 3" at bounding box center [359, 336] width 76 height 38
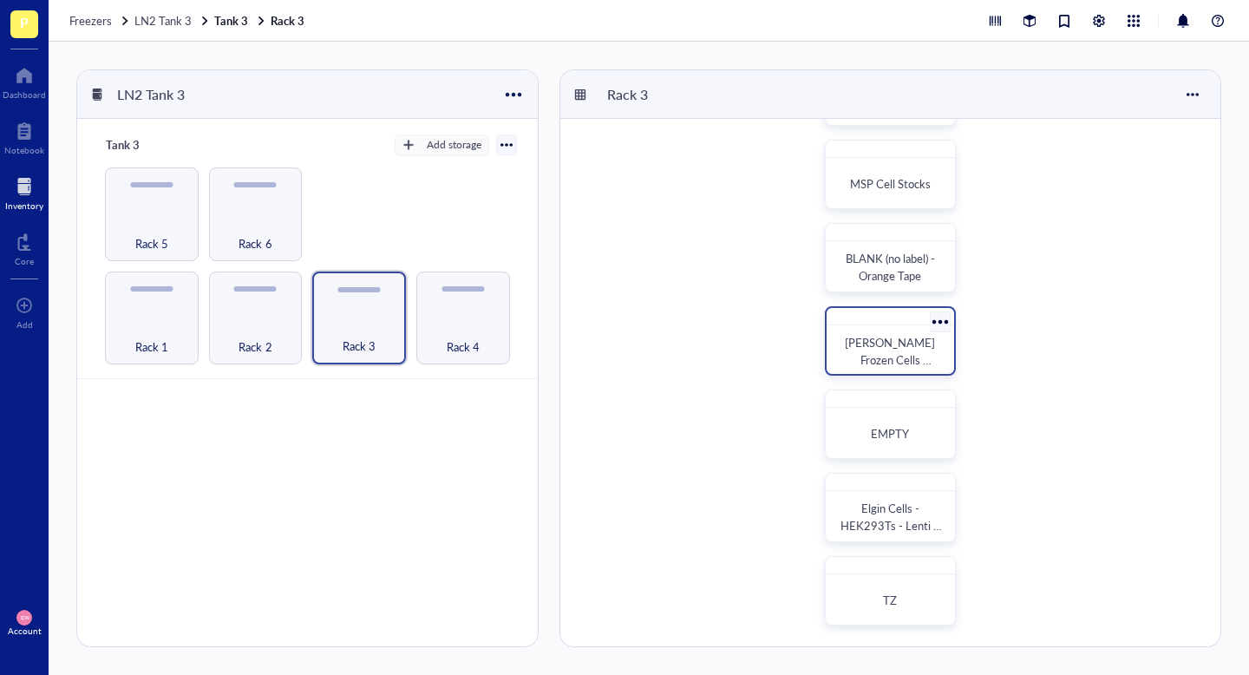
click at [893, 357] on span "[PERSON_NAME] Frozen Cells 293T/Vero/L929" at bounding box center [891, 359] width 93 height 51
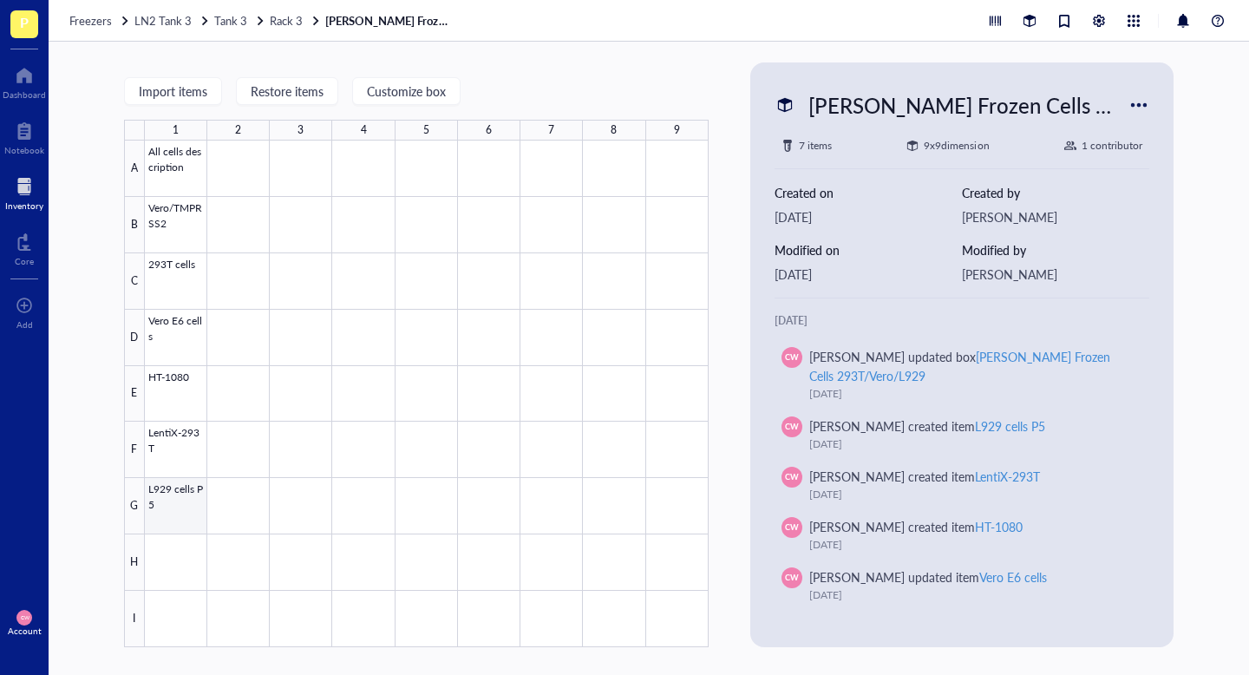
click at [178, 544] on div at bounding box center [427, 394] width 564 height 507
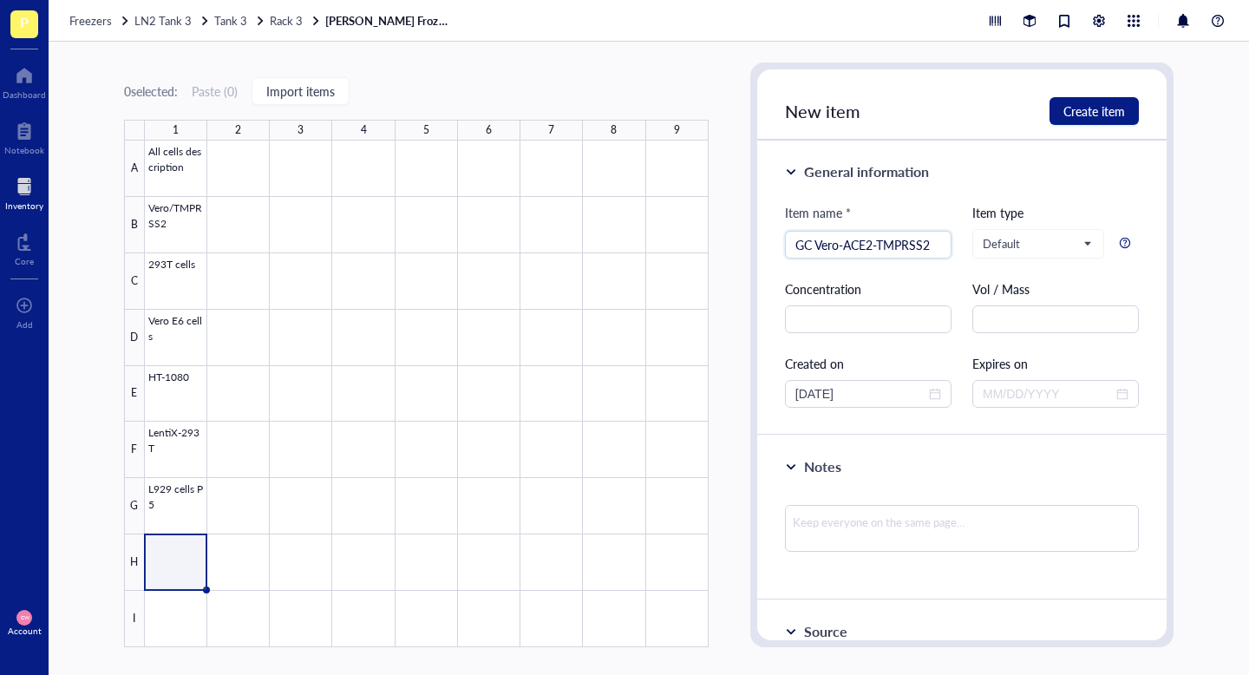
type input "GC Vero-ACE2-TMPRSS2"
click at [173, 621] on div at bounding box center [427, 394] width 564 height 507
type input "GC Vero/TMPRSS2/mCherry"
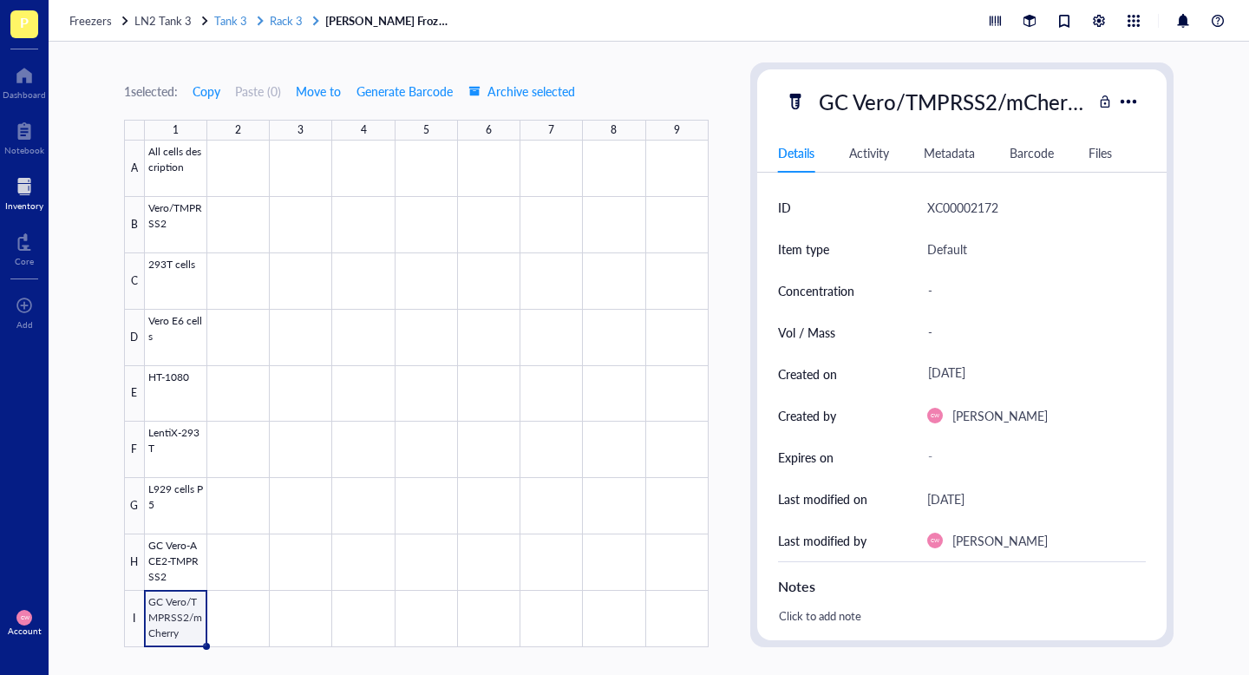
click at [297, 23] on span "Rack 3" at bounding box center [286, 20] width 33 height 16
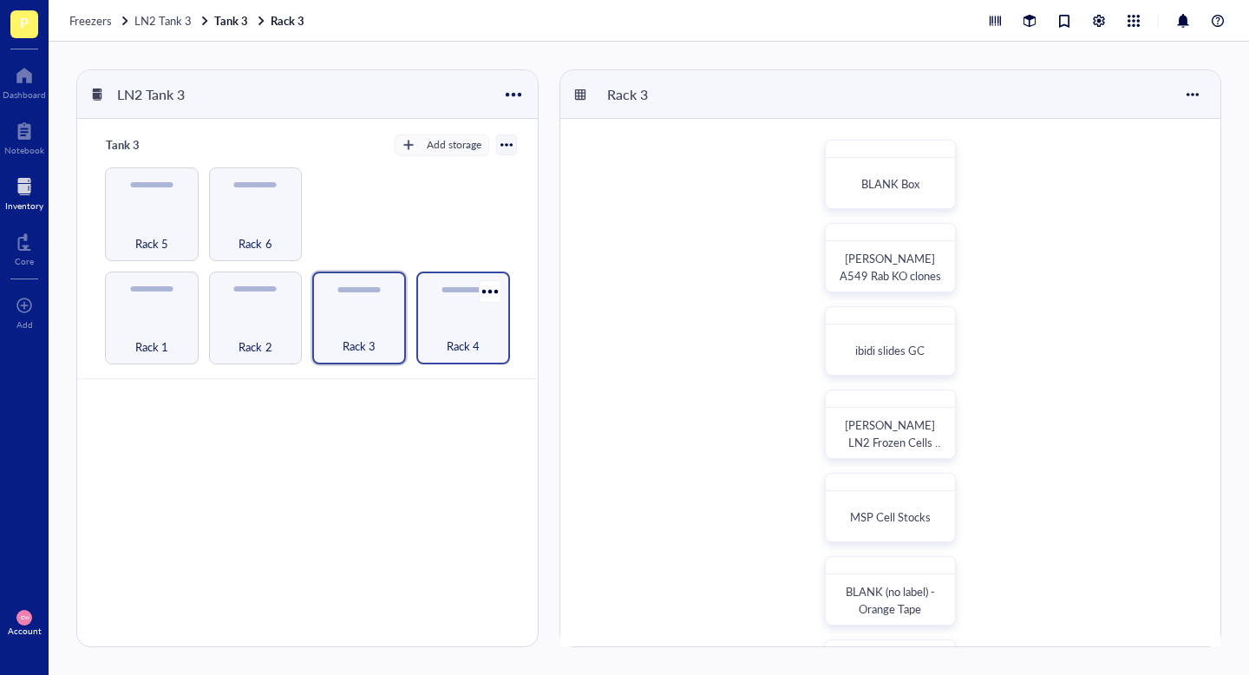
click at [469, 340] on span "Rack 4" at bounding box center [463, 346] width 33 height 19
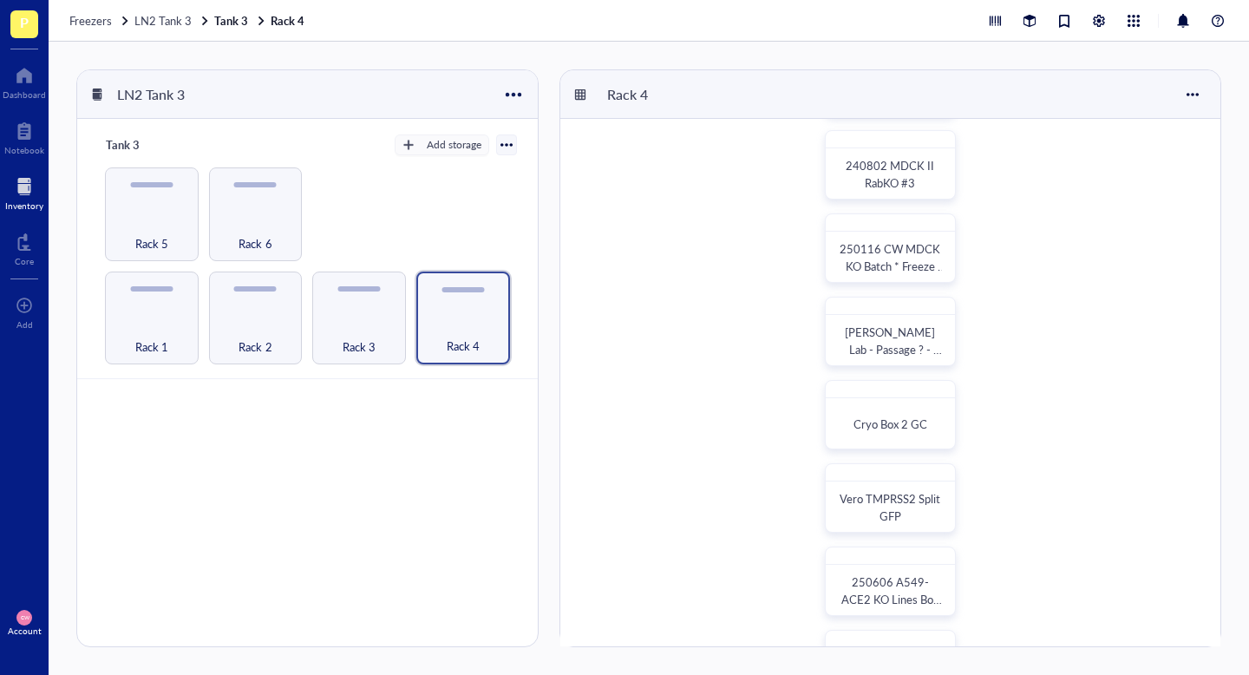
scroll to position [333, 0]
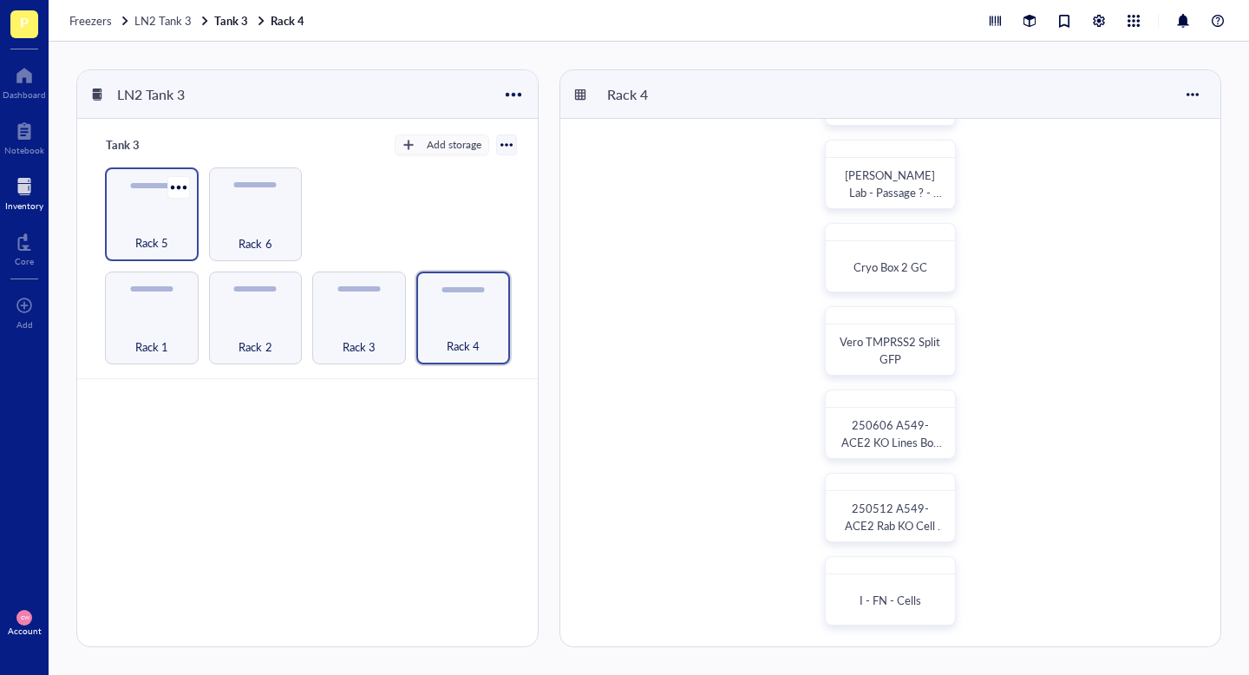
click at [141, 218] on div "Rack 5" at bounding box center [152, 233] width 76 height 38
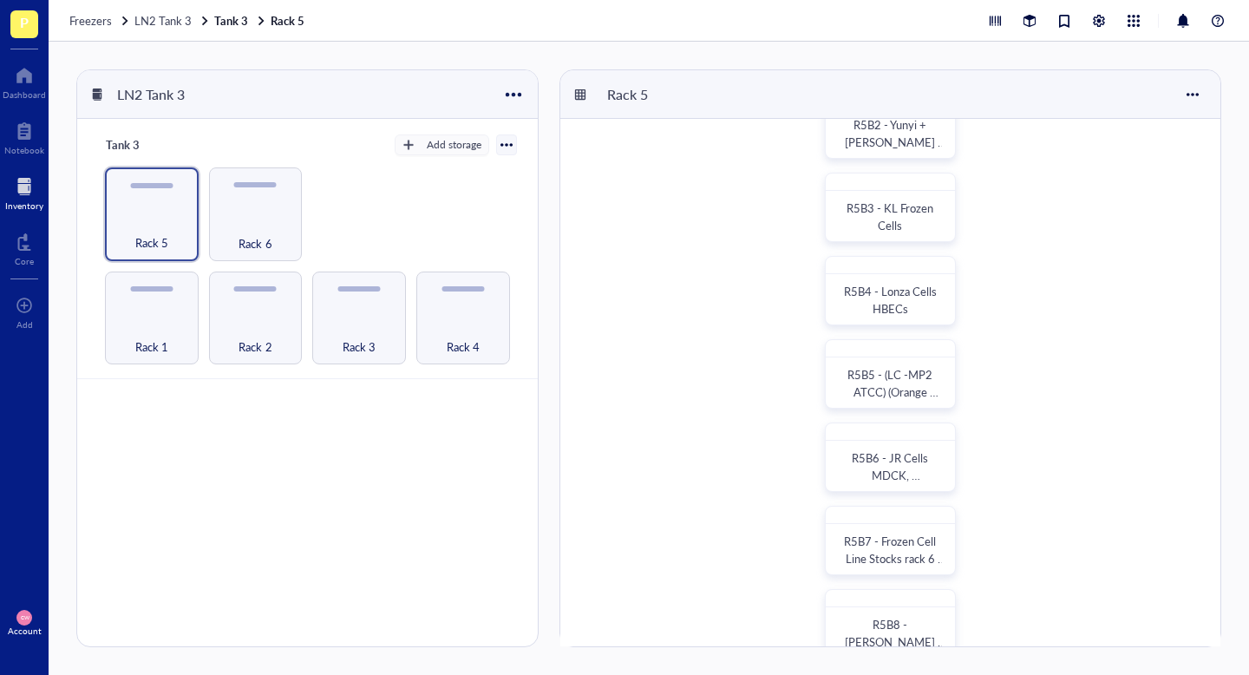
scroll to position [269, 0]
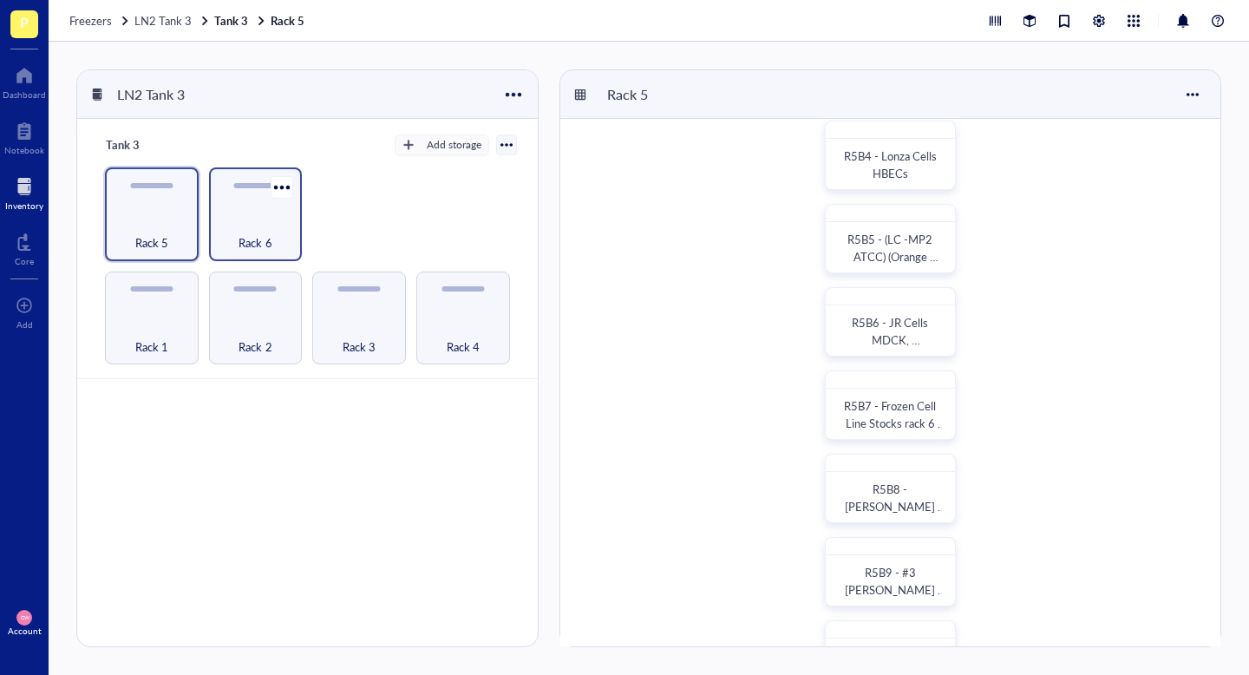
click at [226, 189] on div "Rack 6" at bounding box center [256, 214] width 94 height 94
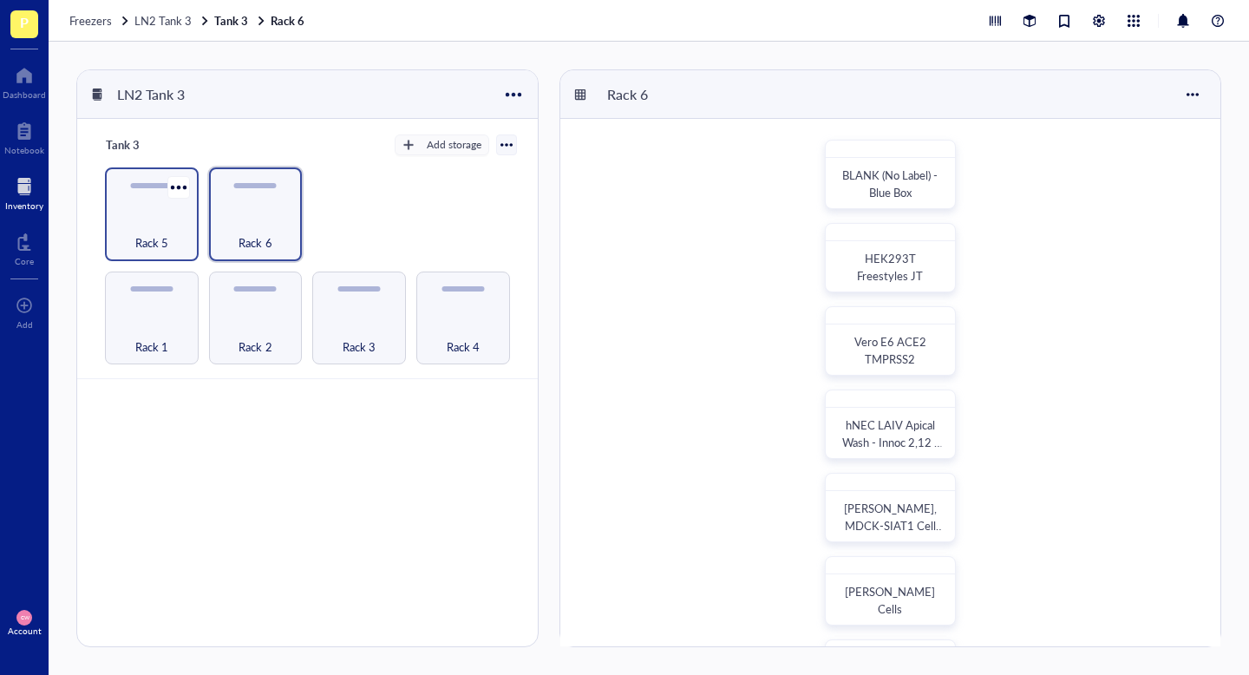
click at [125, 229] on div "Rack 5" at bounding box center [152, 233] width 76 height 38
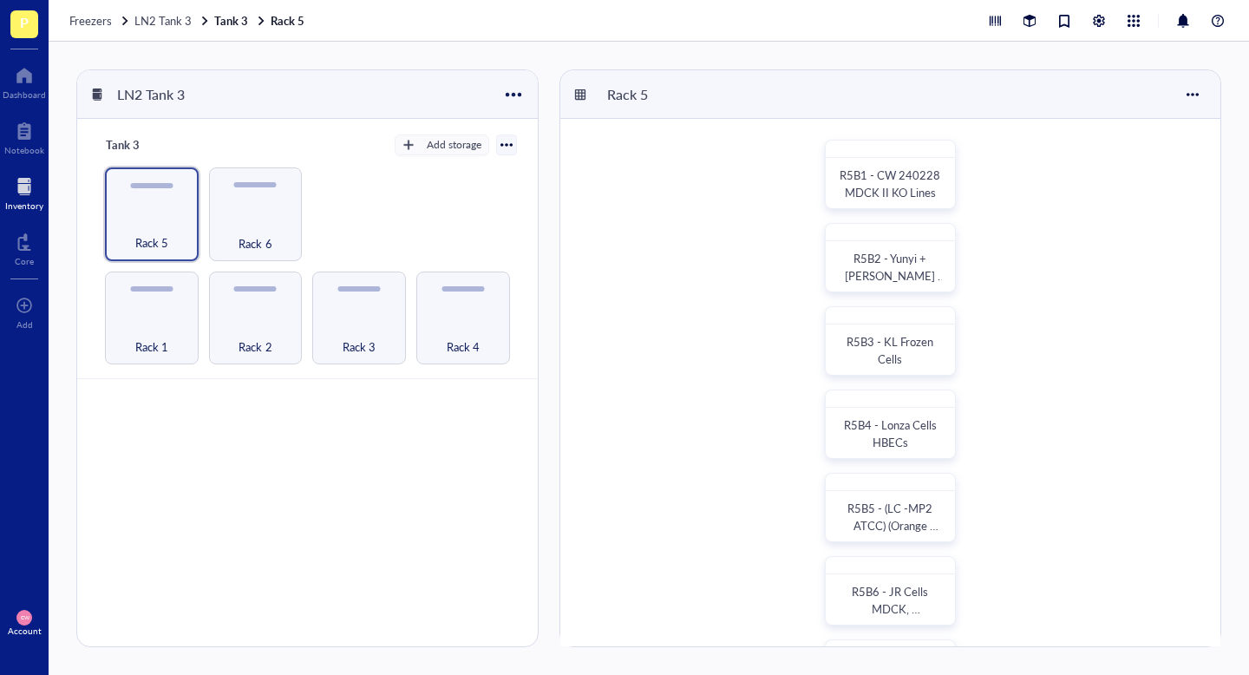
scroll to position [333, 0]
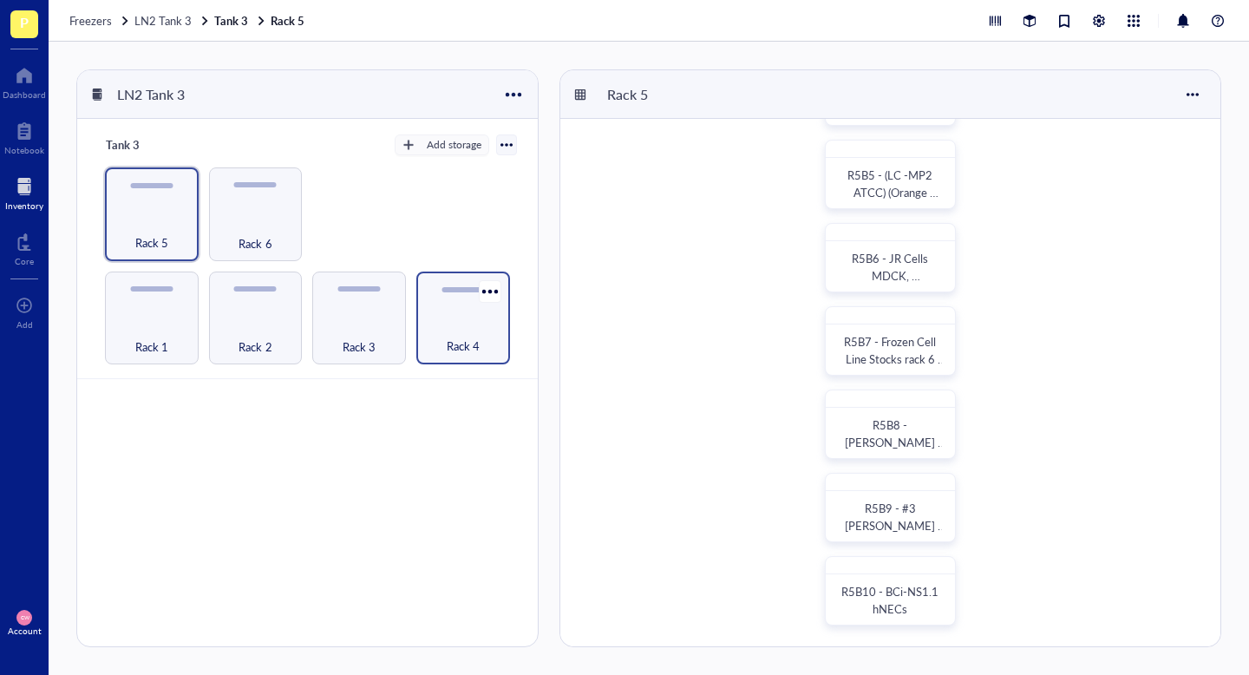
click at [458, 317] on div "Rack 4" at bounding box center [463, 318] width 94 height 94
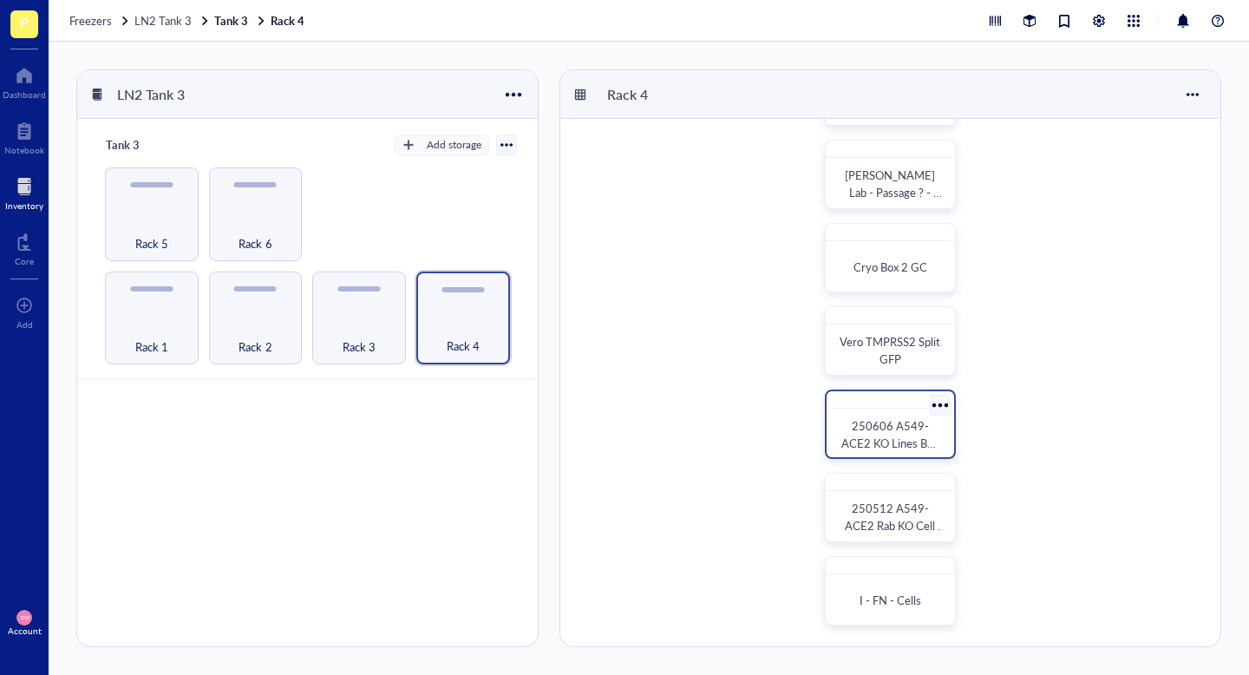
drag, startPoint x: 884, startPoint y: 395, endPoint x: 869, endPoint y: 392, distance: 15.0
click at [869, 392] on div at bounding box center [890, 399] width 127 height 17
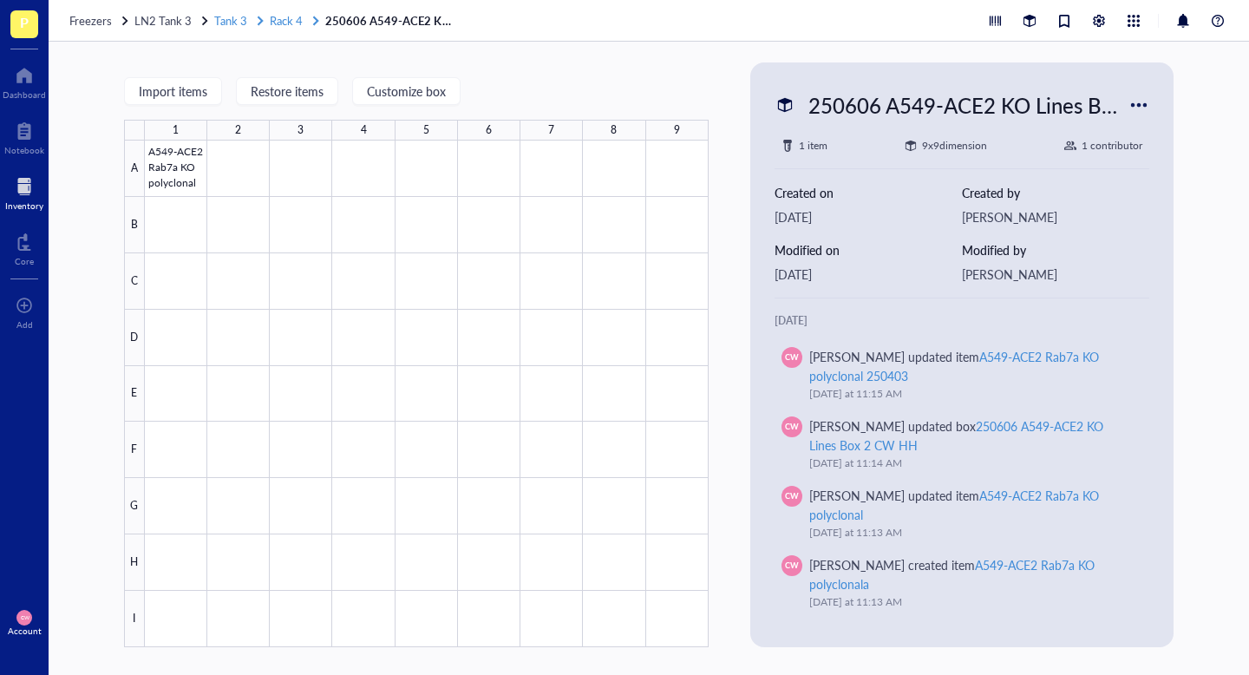
click at [284, 28] on span "Rack 4" at bounding box center [286, 20] width 33 height 16
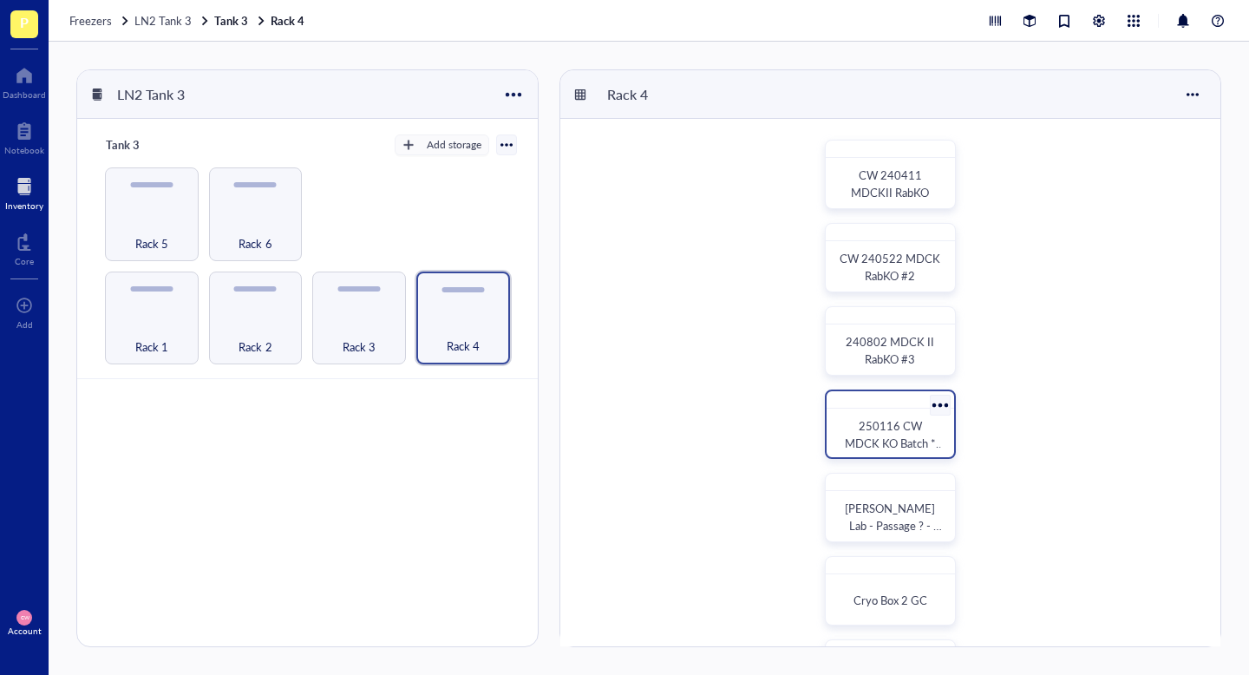
click at [934, 409] on div at bounding box center [939, 404] width 25 height 25
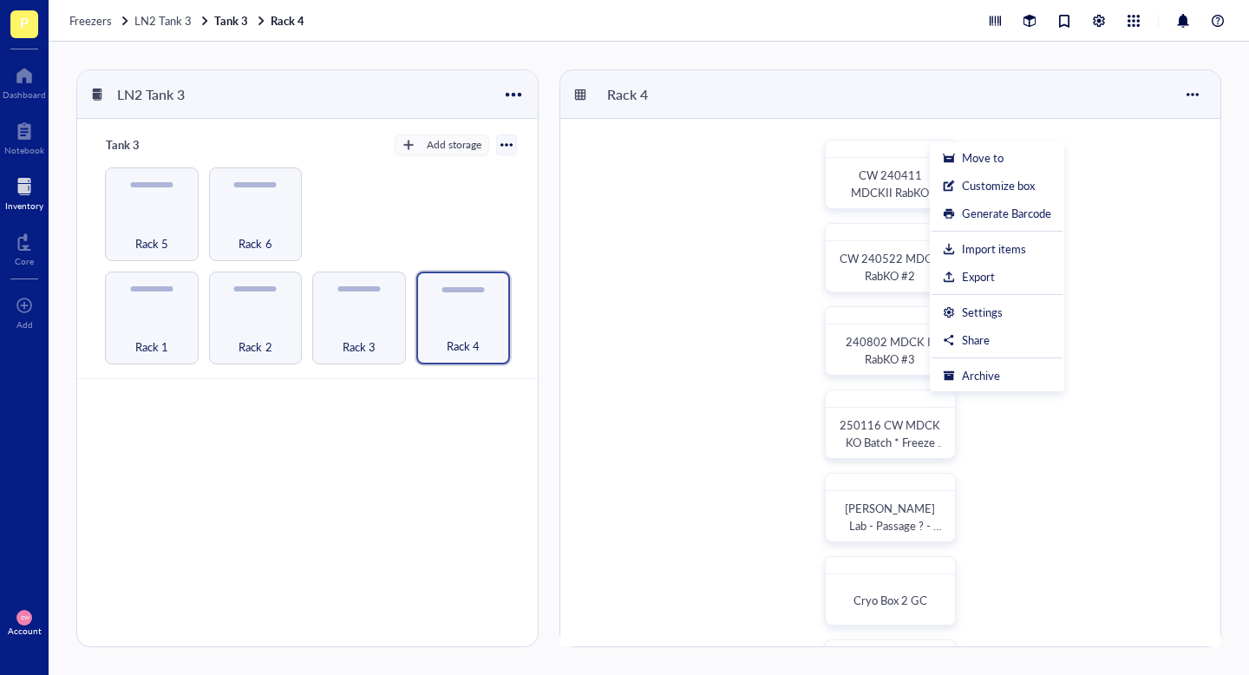
click at [764, 288] on div "CW 240411 MDCKII RabKO CW 240522 MDCK RabKO #2 240802 MDCK II RabKO #3 250116 C…" at bounding box center [890, 549] width 660 height 860
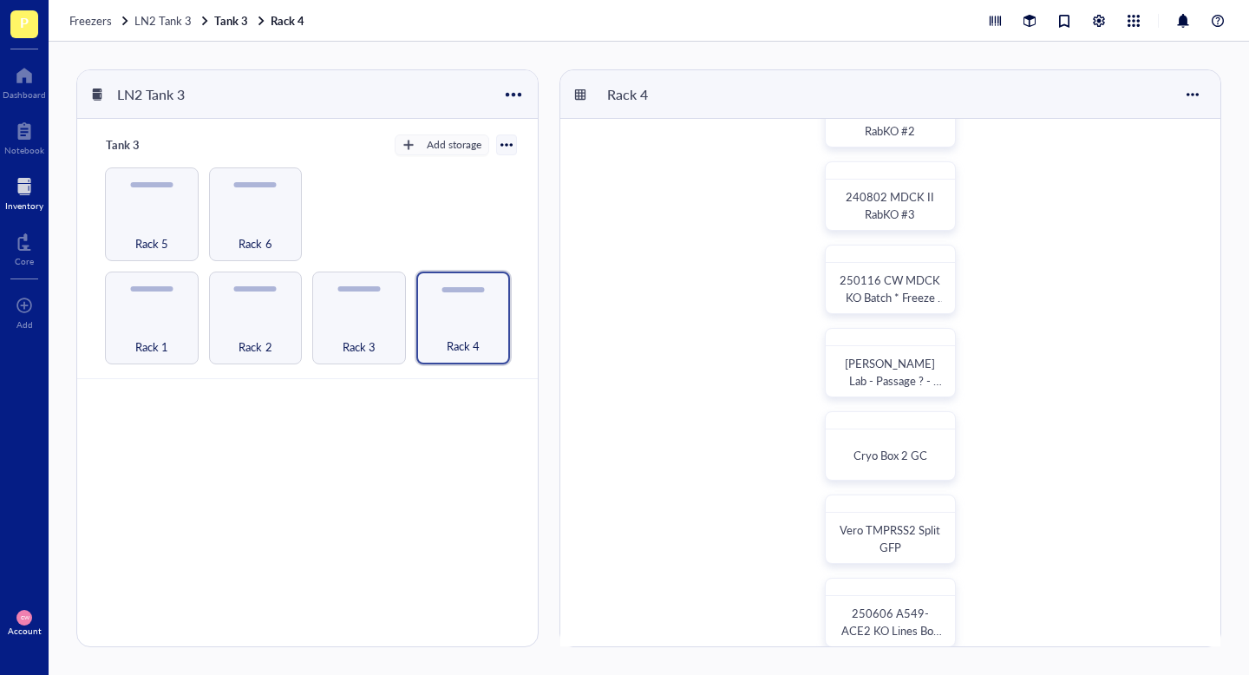
scroll to position [239, 0]
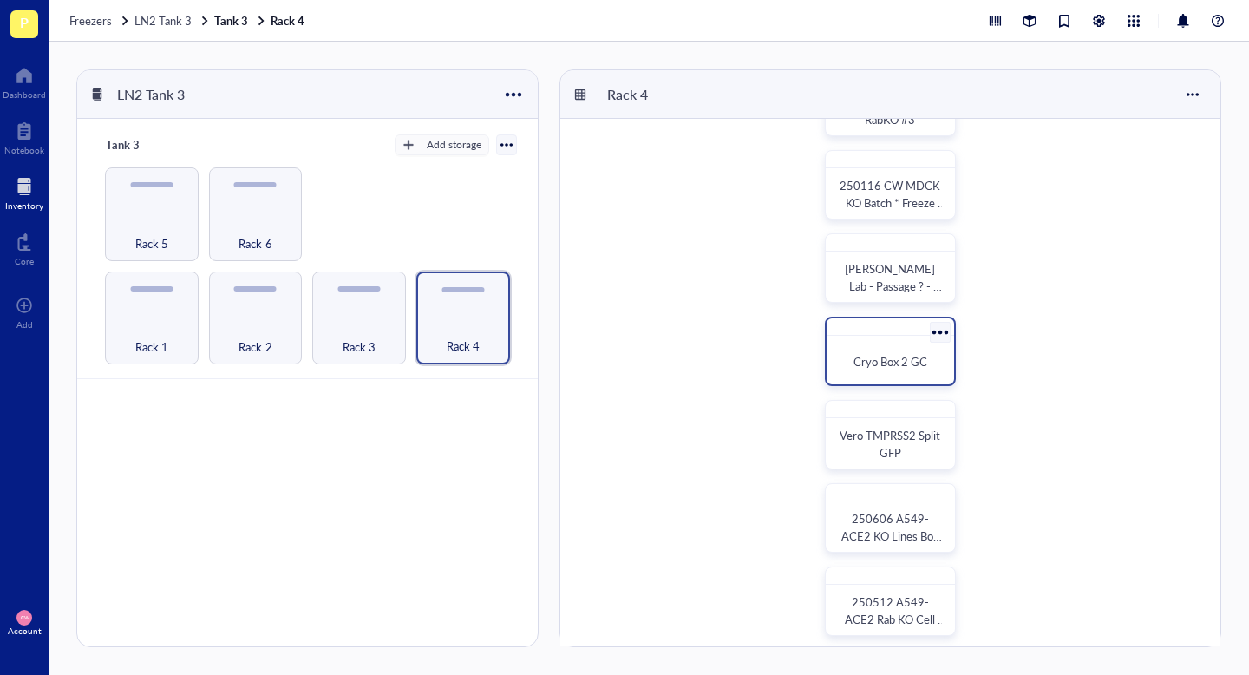
click at [940, 327] on div at bounding box center [939, 331] width 25 height 25
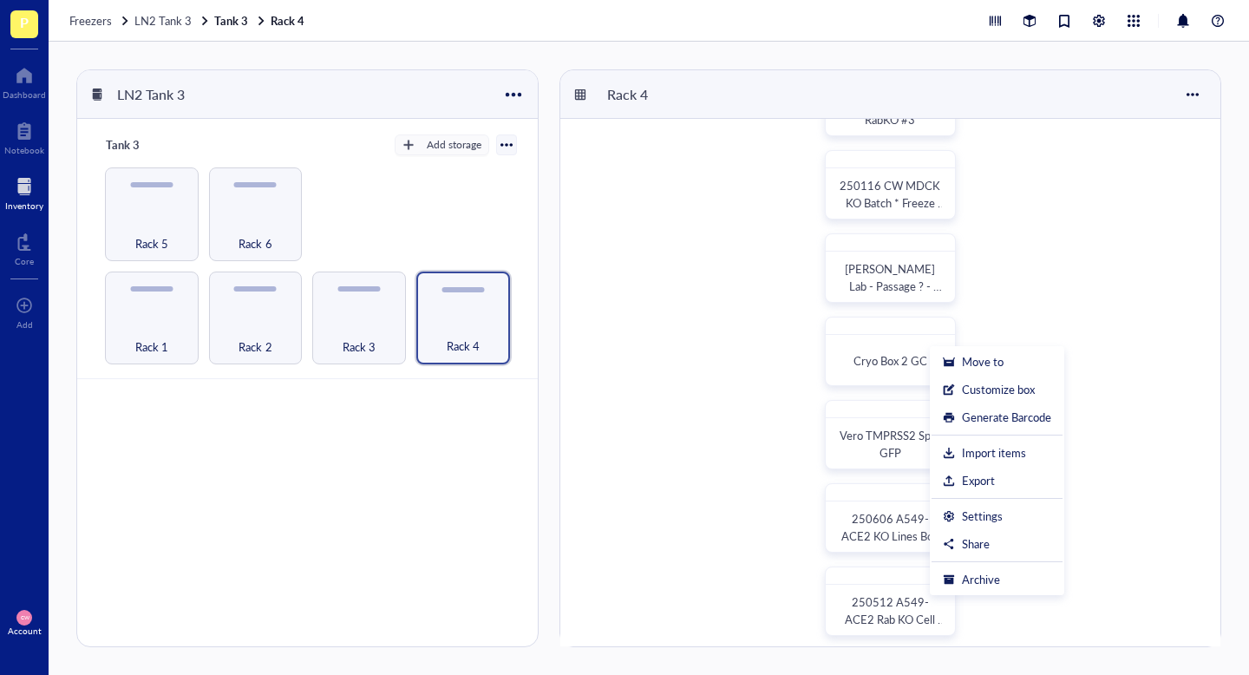
click at [1031, 253] on div "CW 240411 MDCKII RabKO CW 240522 MDCK RabKO #2 240802 MDCK II RabKO #3 250116 C…" at bounding box center [890, 309] width 660 height 860
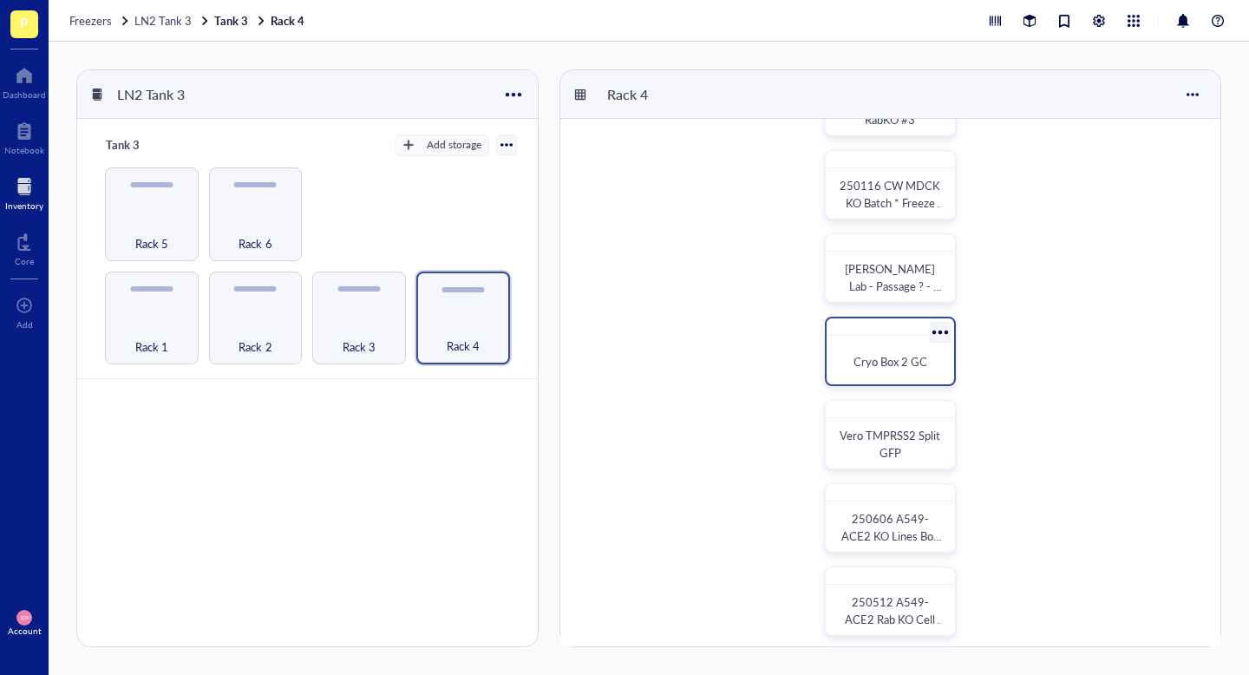
click at [939, 333] on div at bounding box center [939, 331] width 25 height 25
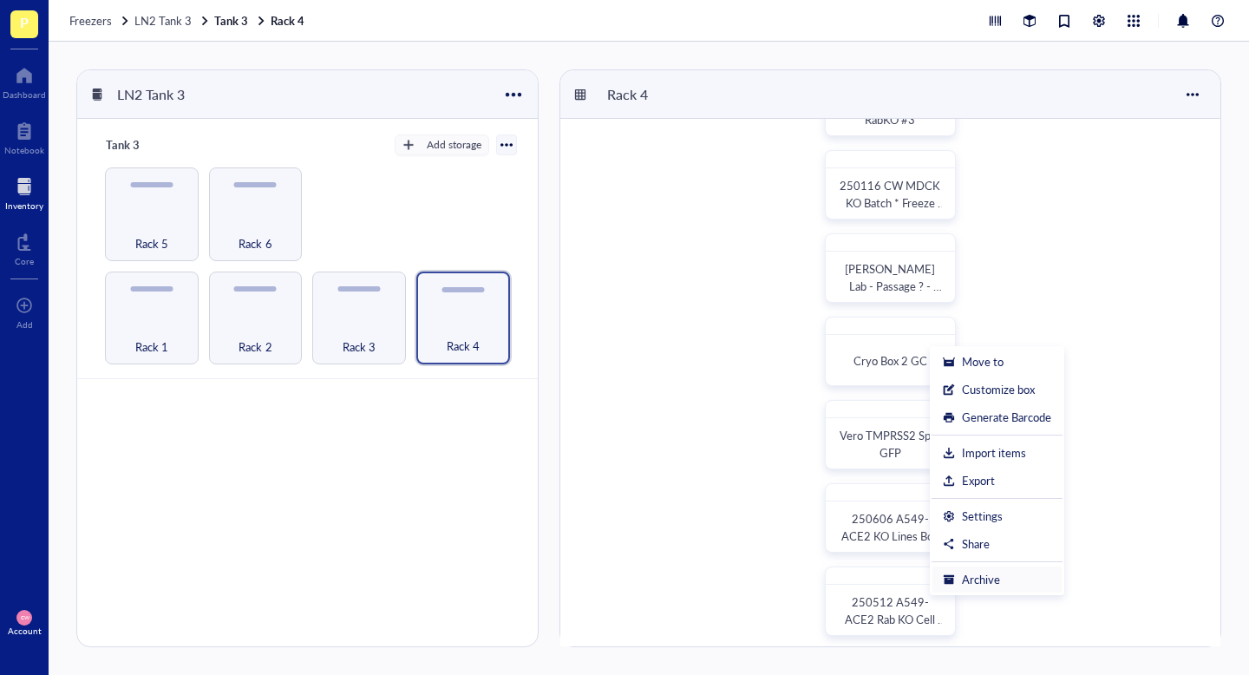
click at [993, 577] on div "Archive" at bounding box center [981, 580] width 38 height 16
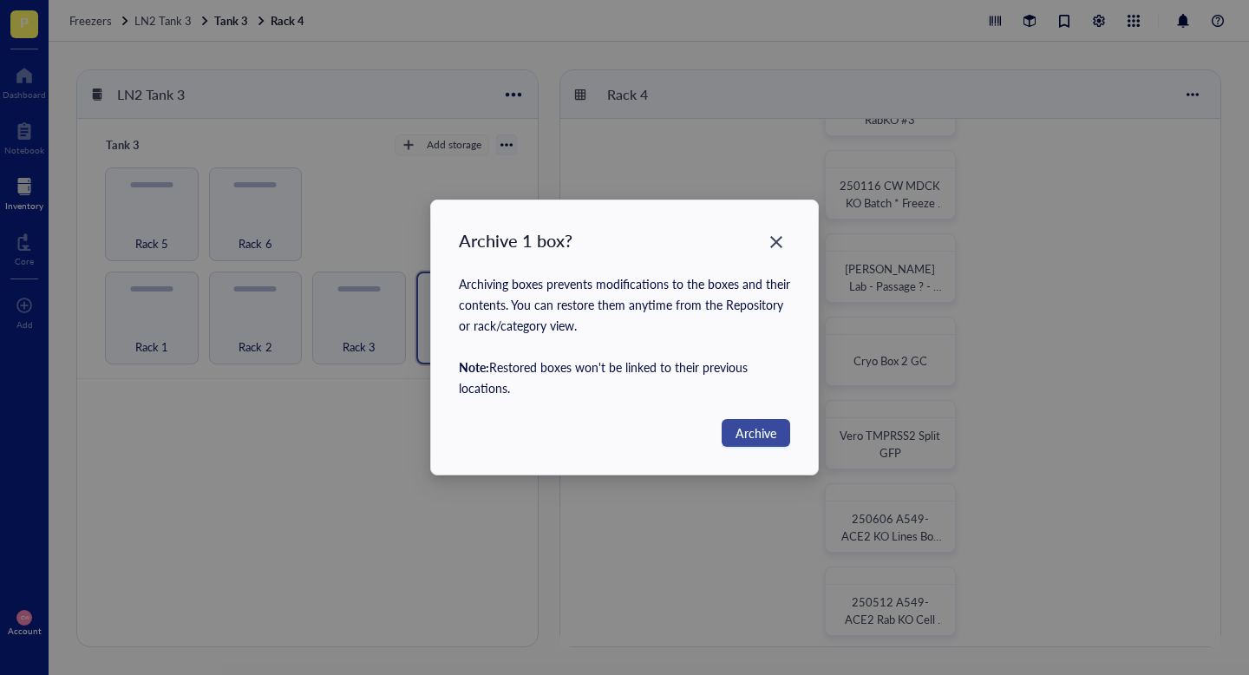
click at [768, 433] on span "Archive" at bounding box center [756, 432] width 41 height 19
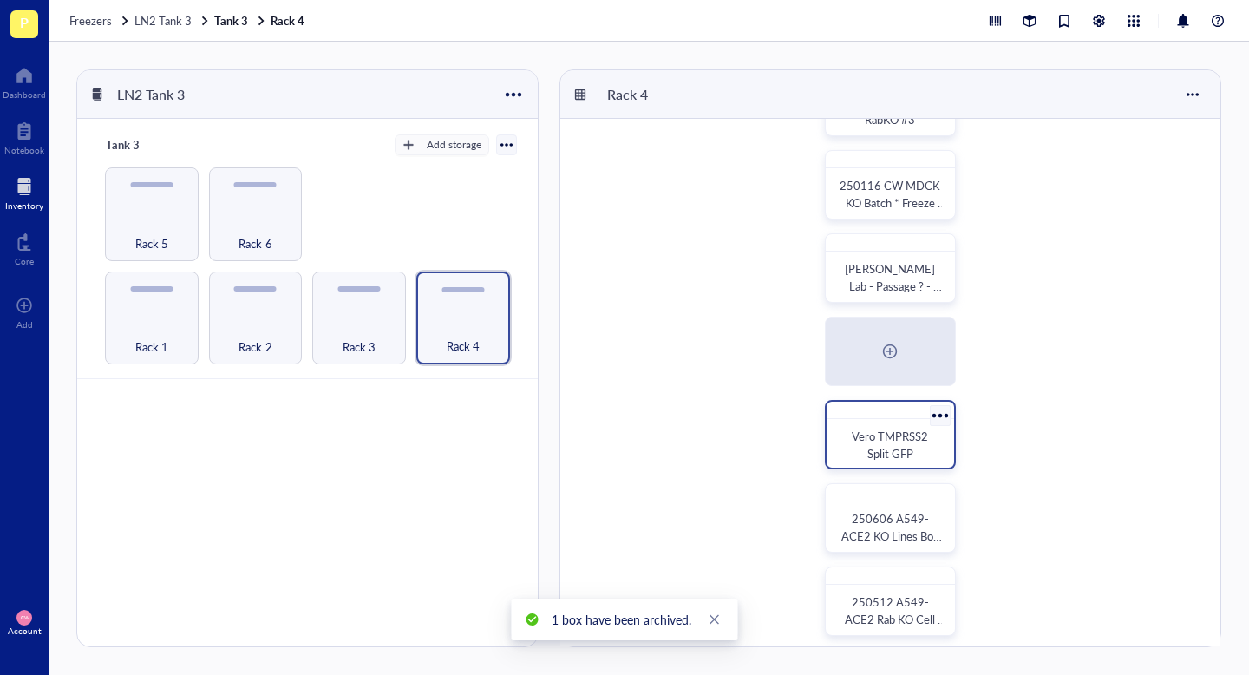
scroll to position [333, 0]
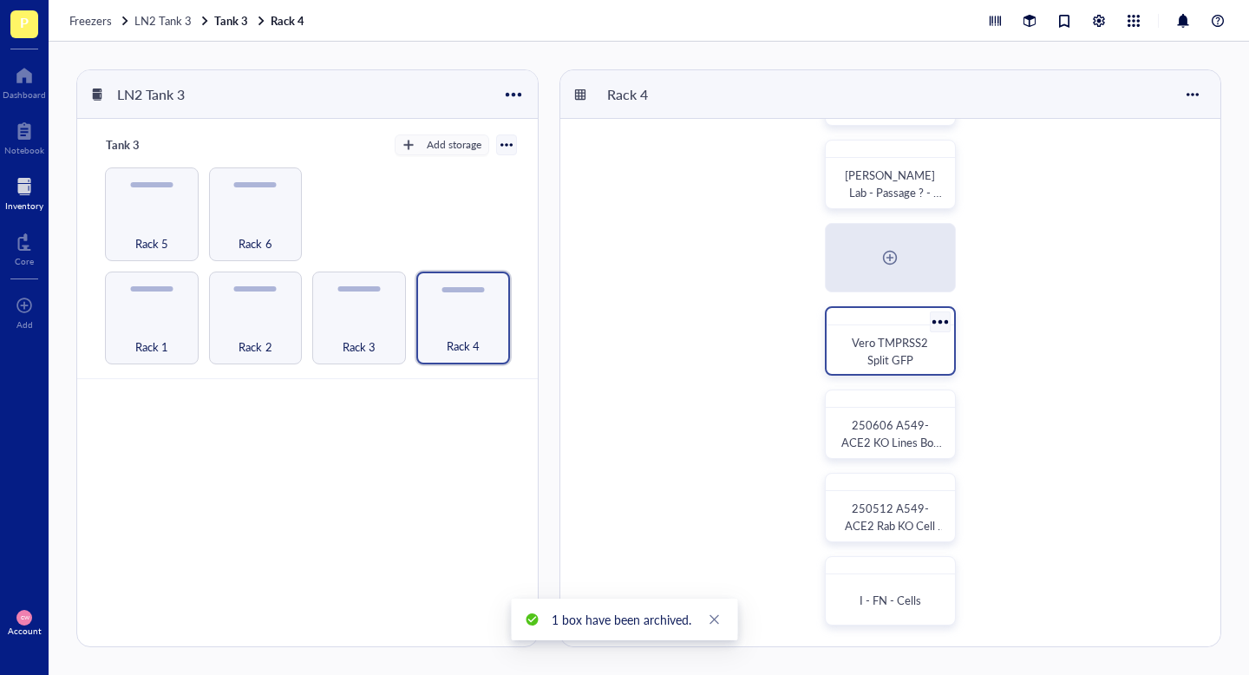
click at [944, 319] on div at bounding box center [939, 321] width 25 height 25
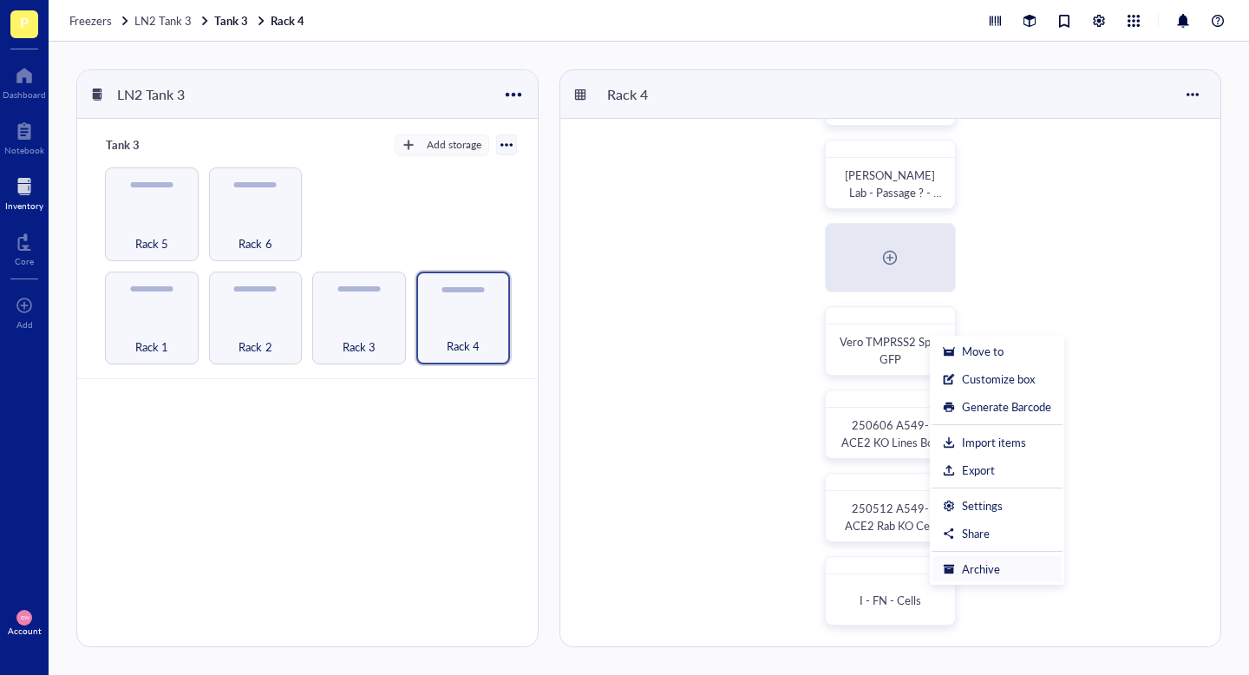
click at [977, 566] on div "Archive" at bounding box center [981, 569] width 38 height 16
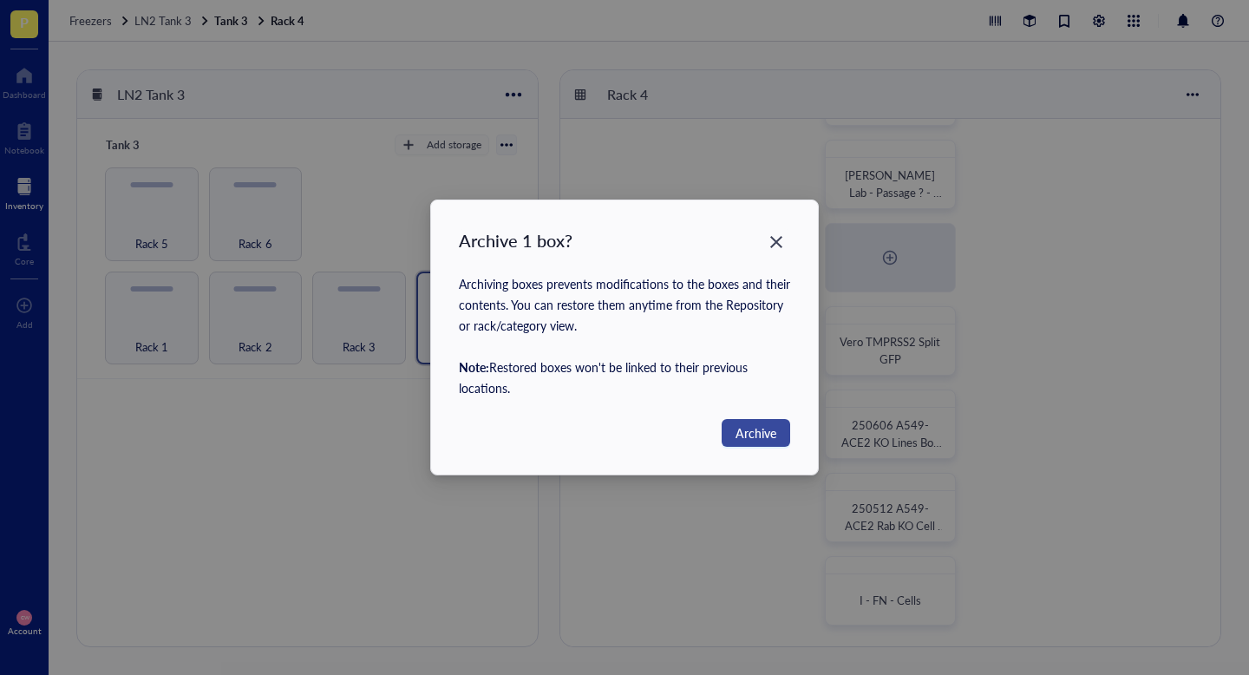
click at [772, 436] on span "Archive" at bounding box center [756, 432] width 41 height 19
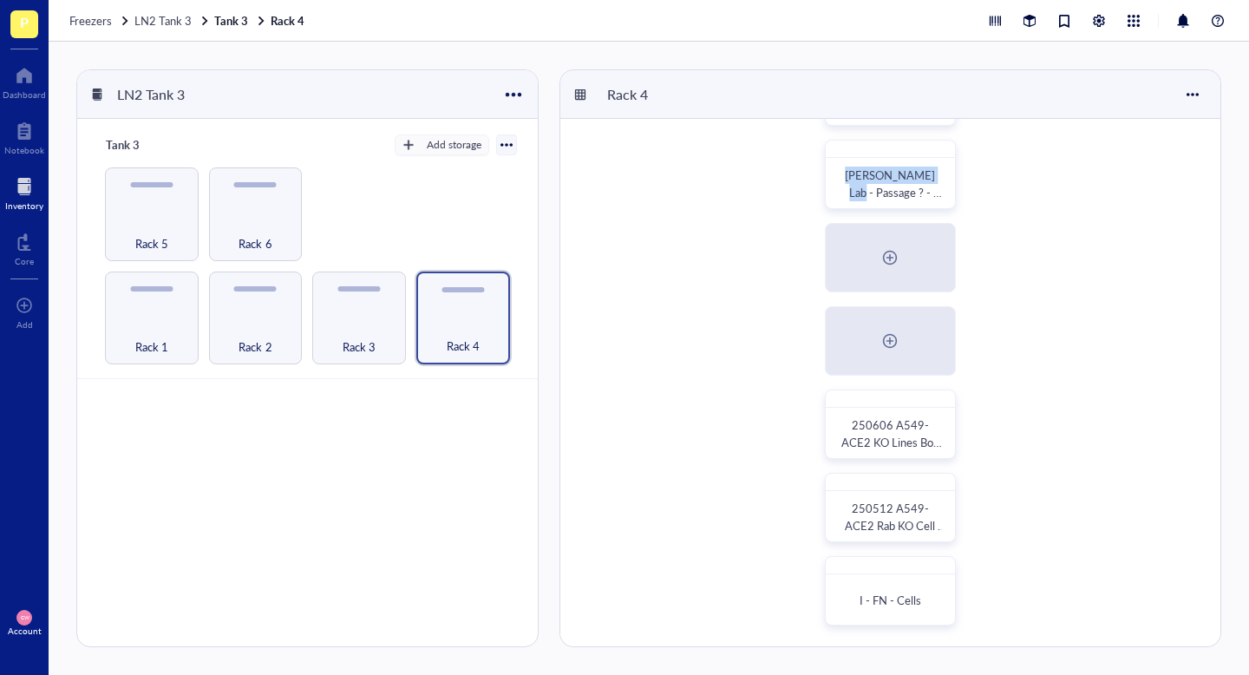
drag, startPoint x: 925, startPoint y: 169, endPoint x: 925, endPoint y: 210, distance: 40.8
click at [925, 210] on div "CW 240411 MDCKII RabKO CW 240522 MDCK RabKO #2 240802 MDCK II RabKO #3 250116 C…" at bounding box center [890, 216] width 660 height 860
click at [982, 209] on div "CW 240411 MDCKII RabKO CW 240522 MDCK RabKO #2 240802 MDCK II RabKO #3 250116 C…" at bounding box center [890, 216] width 660 height 860
drag, startPoint x: 900, startPoint y: 187, endPoint x: 904, endPoint y: 228, distance: 40.9
click at [904, 228] on div "CW 240411 MDCKII RabKO CW 240522 MDCK RabKO #2 240802 MDCK II RabKO #3 250116 C…" at bounding box center [890, 216] width 660 height 860
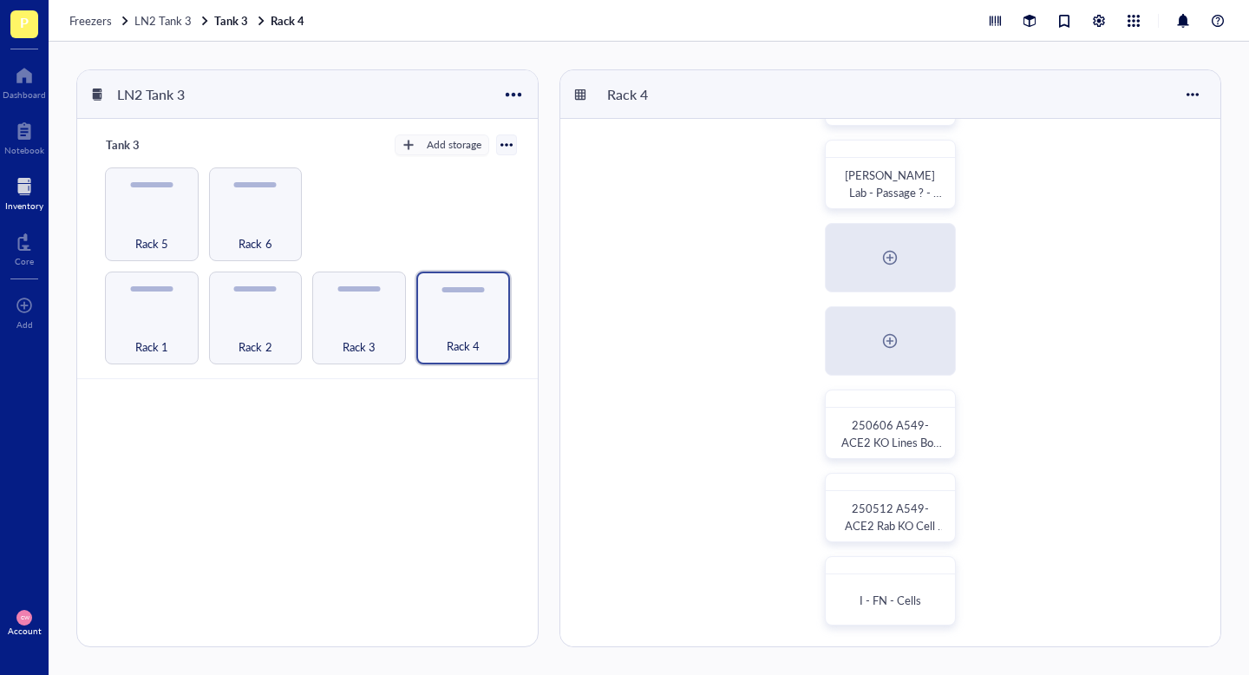
click at [997, 164] on div "CW 240411 MDCKII RabKO CW 240522 MDCK RabKO #2 240802 MDCK II RabKO #3 250116 C…" at bounding box center [890, 216] width 660 height 860
click at [942, 153] on div at bounding box center [939, 154] width 25 height 25
click at [1036, 160] on div "CW 240411 MDCKII RabKO CW 240522 MDCK RabKO #2 240802 MDCK II RabKO #3 250116 C…" at bounding box center [890, 216] width 660 height 860
drag, startPoint x: 930, startPoint y: 485, endPoint x: 929, endPoint y: 396, distance: 89.3
click at [929, 396] on div "CW 240411 MDCKII RabKO CW 240522 MDCK RabKO #2 240802 MDCK II RabKO #3 250116 C…" at bounding box center [890, 216] width 660 height 860
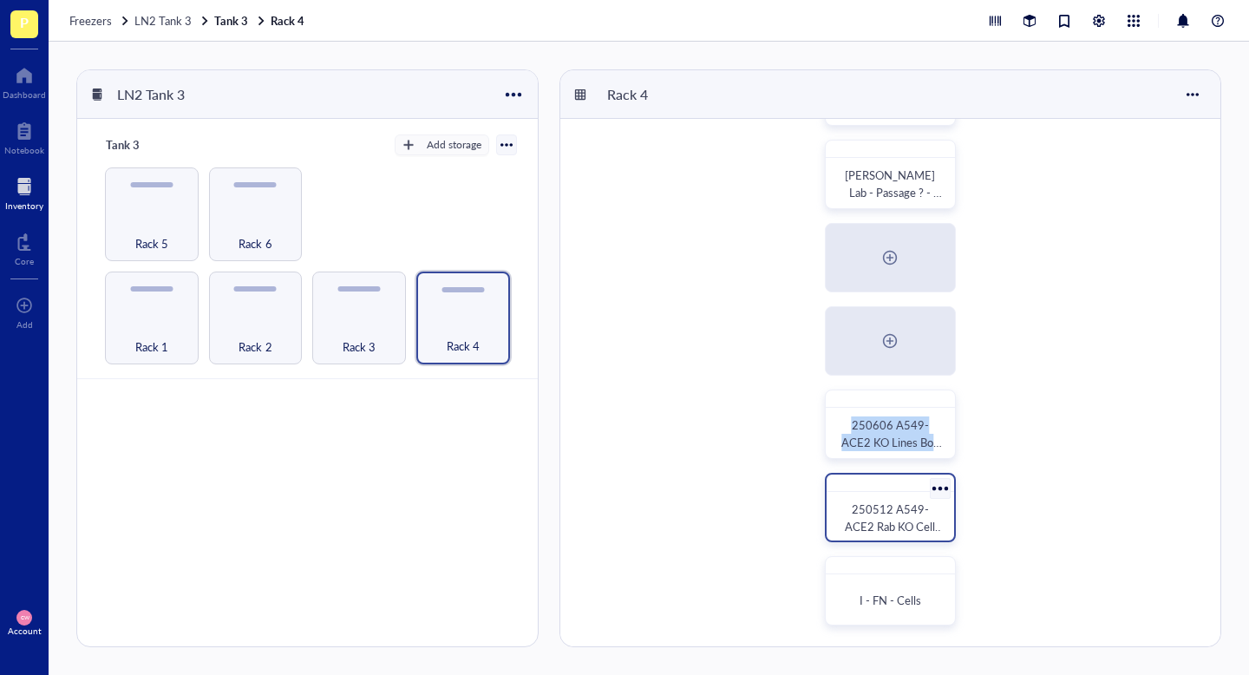
click at [944, 489] on div at bounding box center [939, 487] width 25 height 25
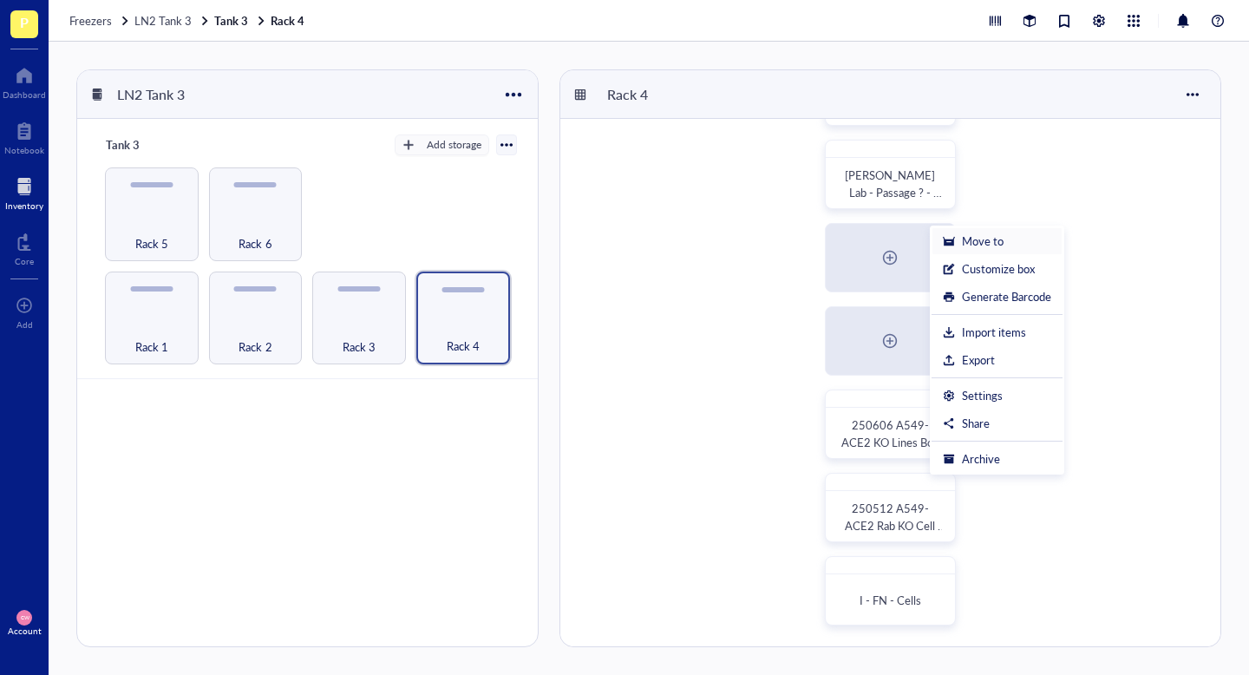
click at [1026, 239] on div "Move to" at bounding box center [997, 241] width 108 height 16
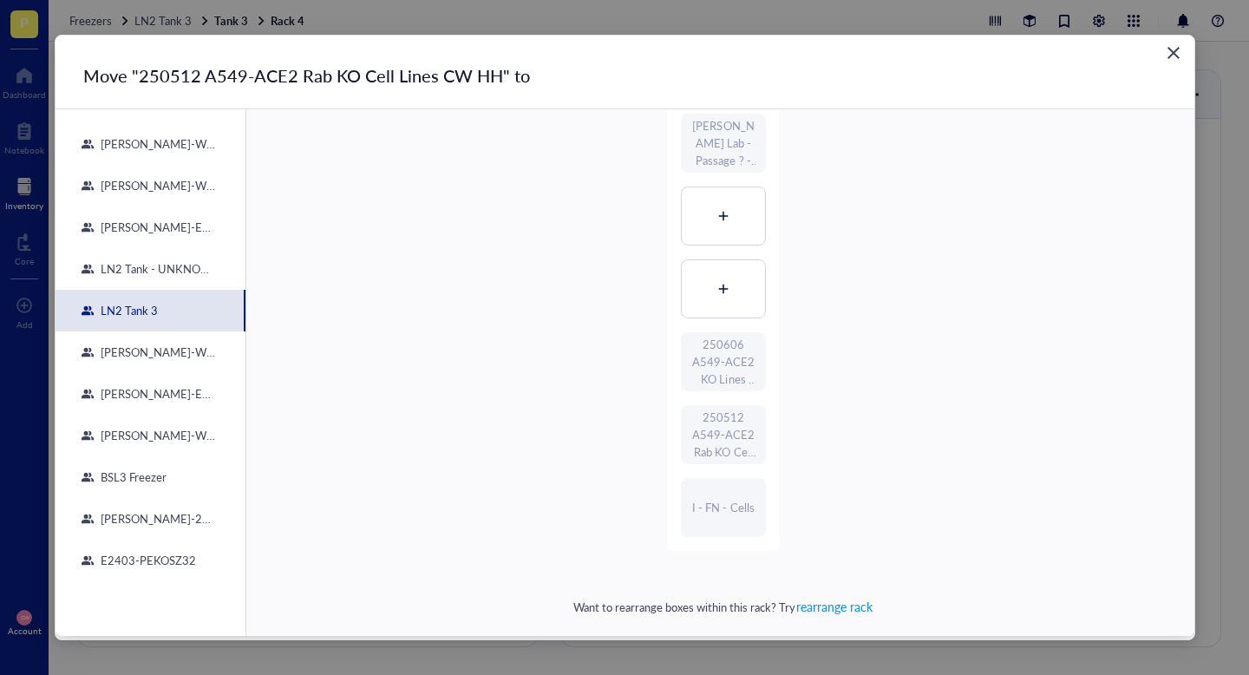
scroll to position [376, 0]
click at [1172, 56] on icon "Close" at bounding box center [1173, 53] width 16 height 16
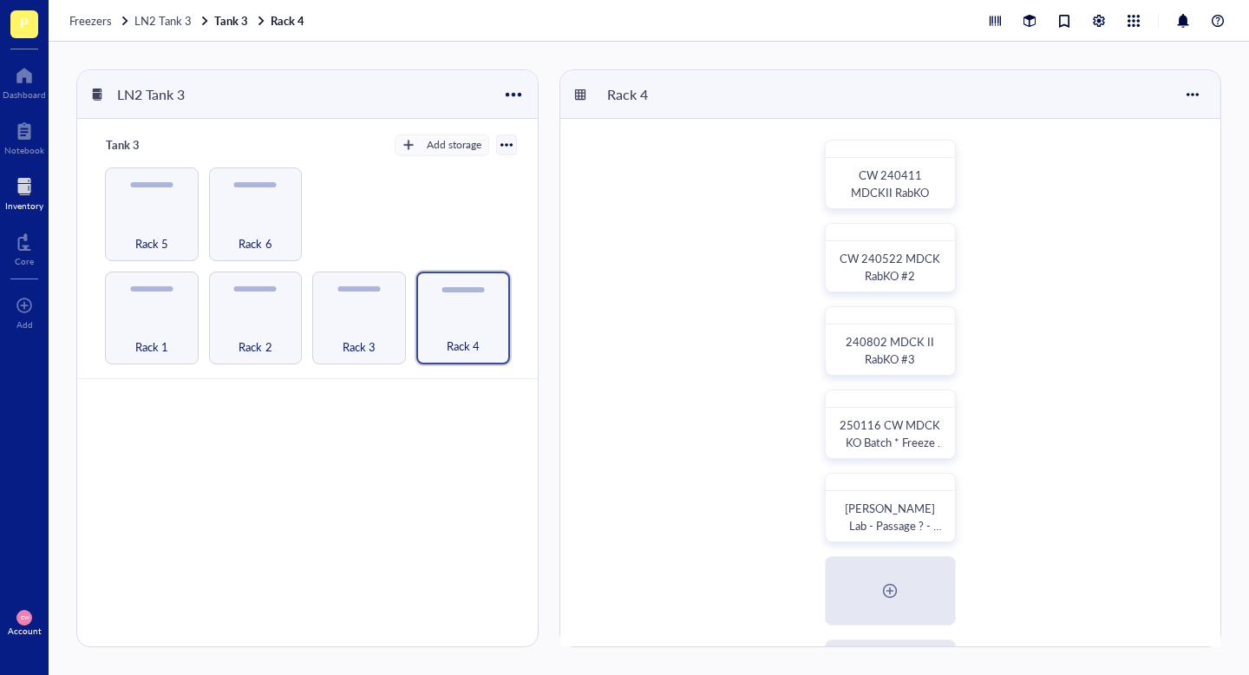
scroll to position [333, 0]
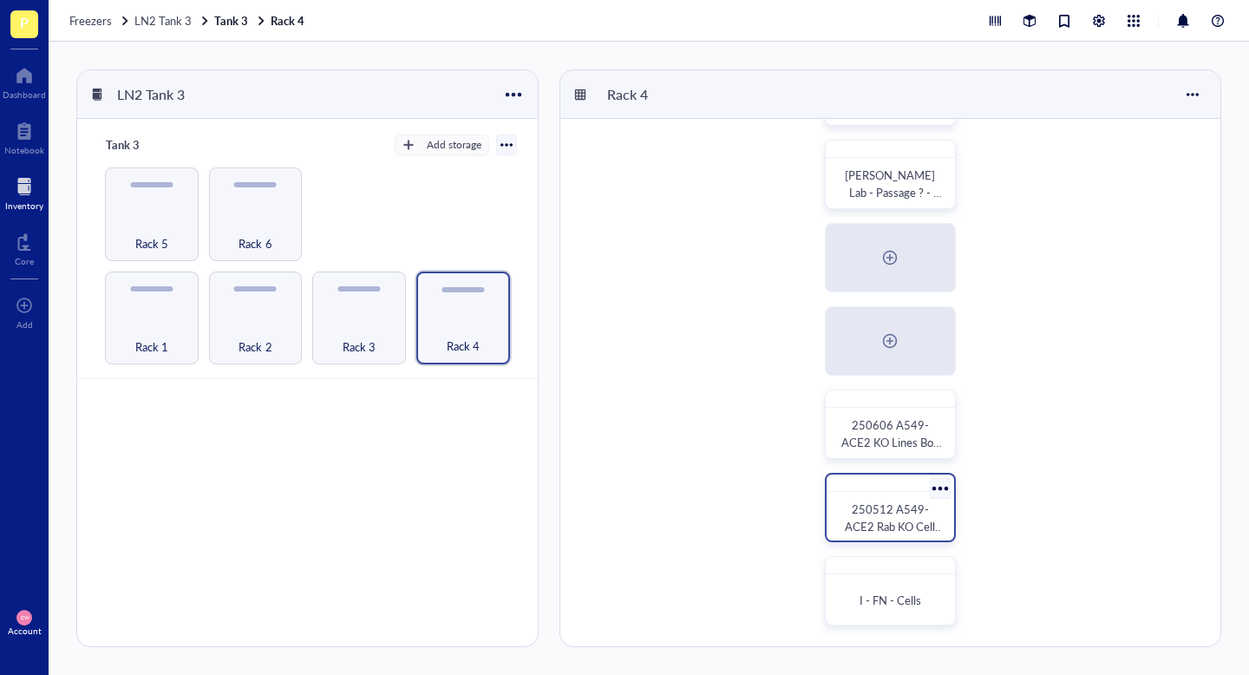
click at [941, 489] on div at bounding box center [939, 487] width 25 height 25
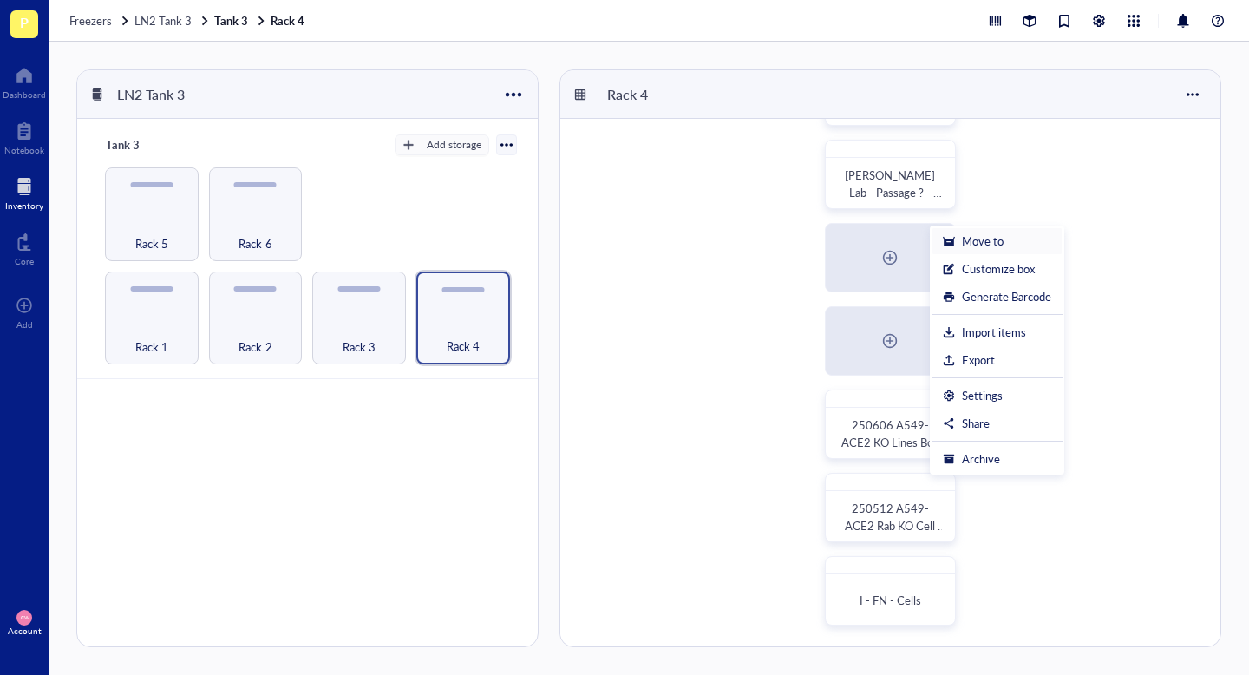
click at [1006, 241] on div "Move to" at bounding box center [997, 241] width 108 height 16
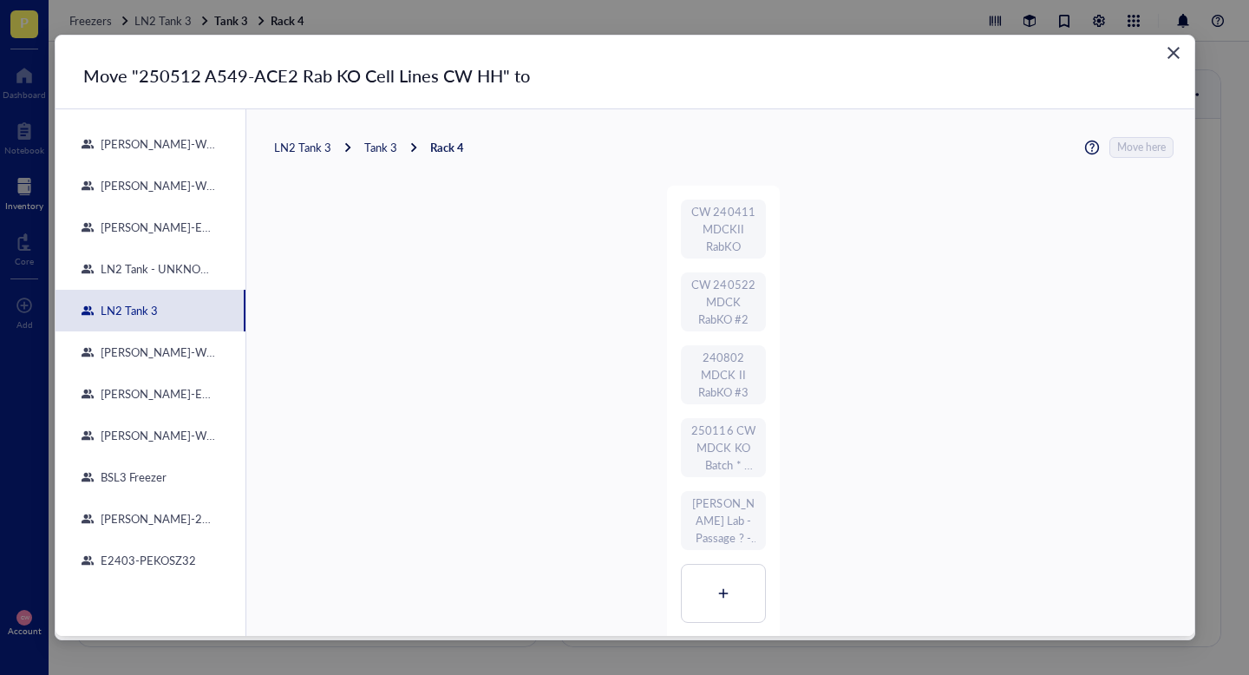
scroll to position [396, 0]
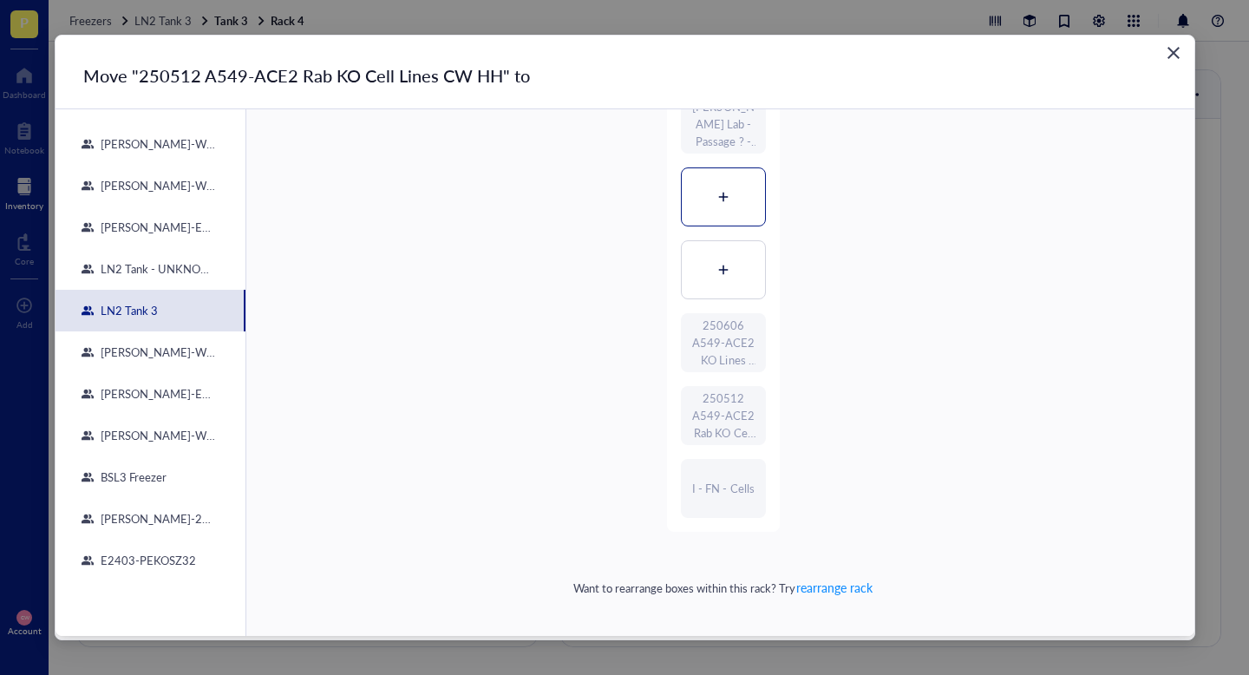
click at [718, 198] on icon at bounding box center [723, 197] width 12 height 12
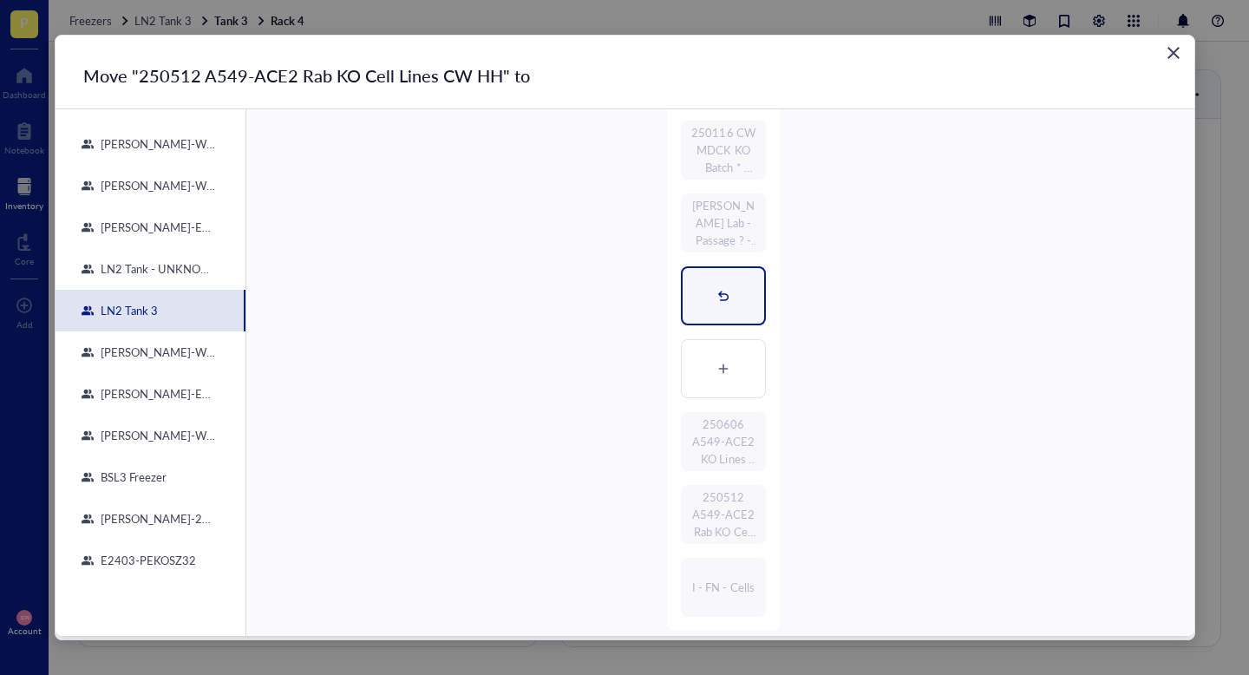
scroll to position [0, 0]
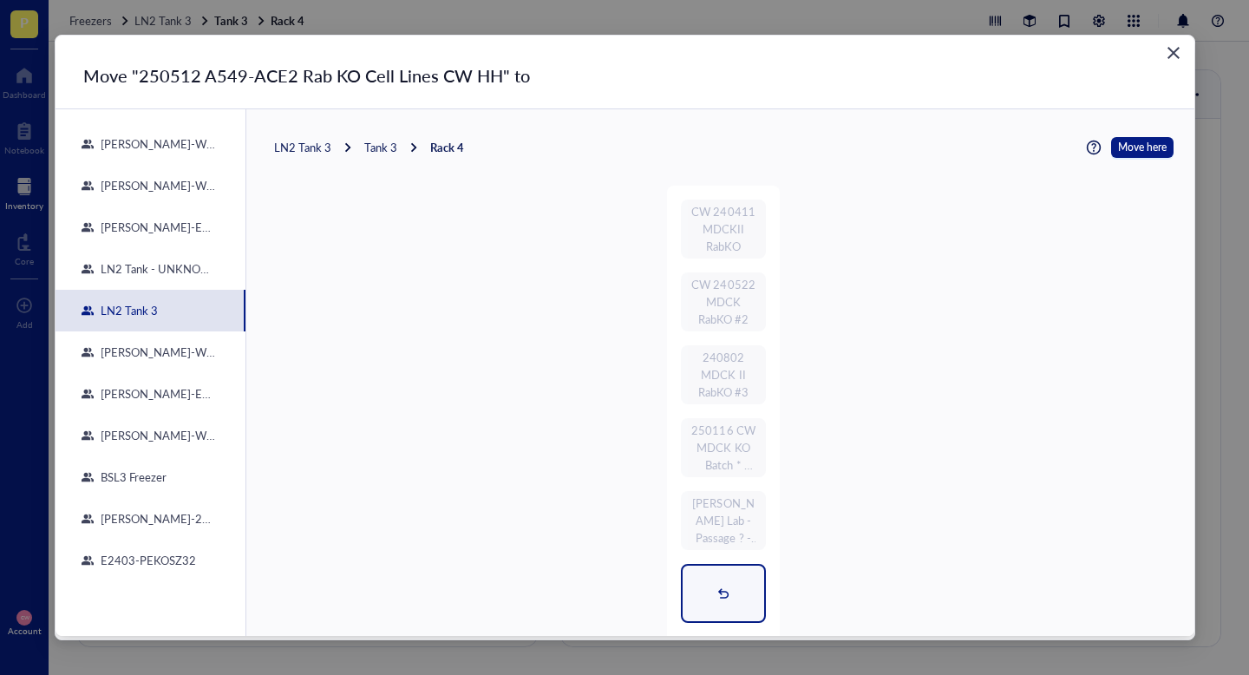
click at [1169, 54] on icon "Close" at bounding box center [1173, 53] width 16 height 16
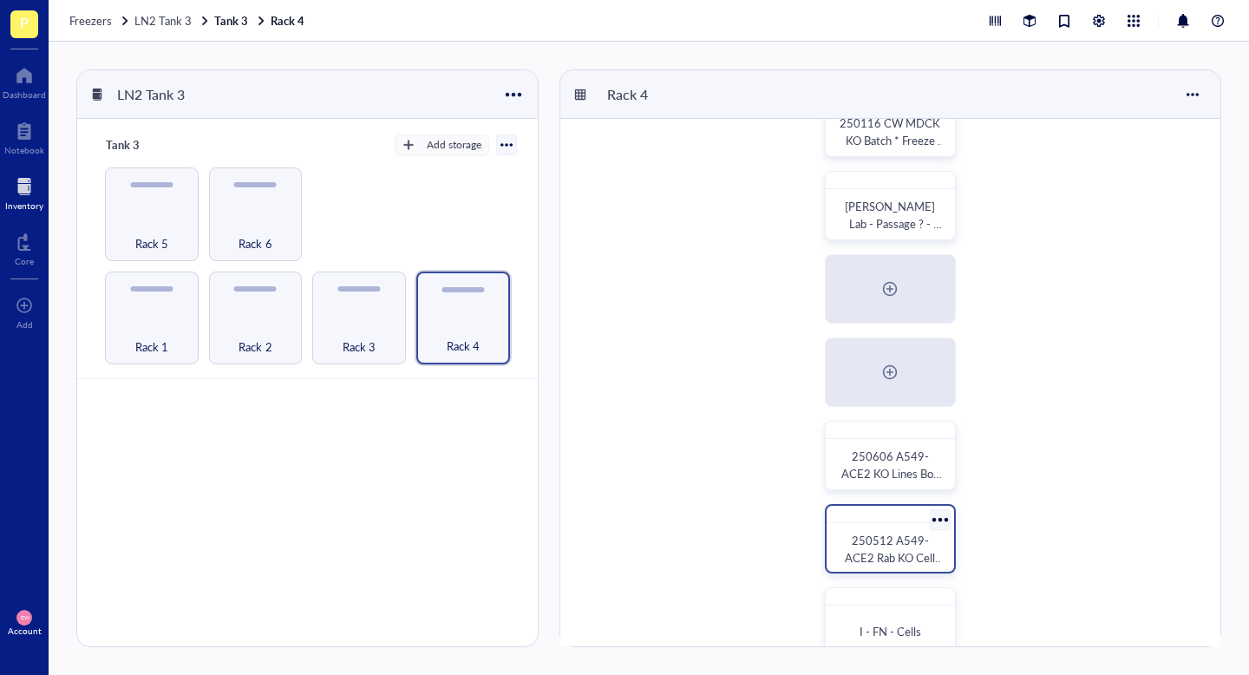
scroll to position [317, 0]
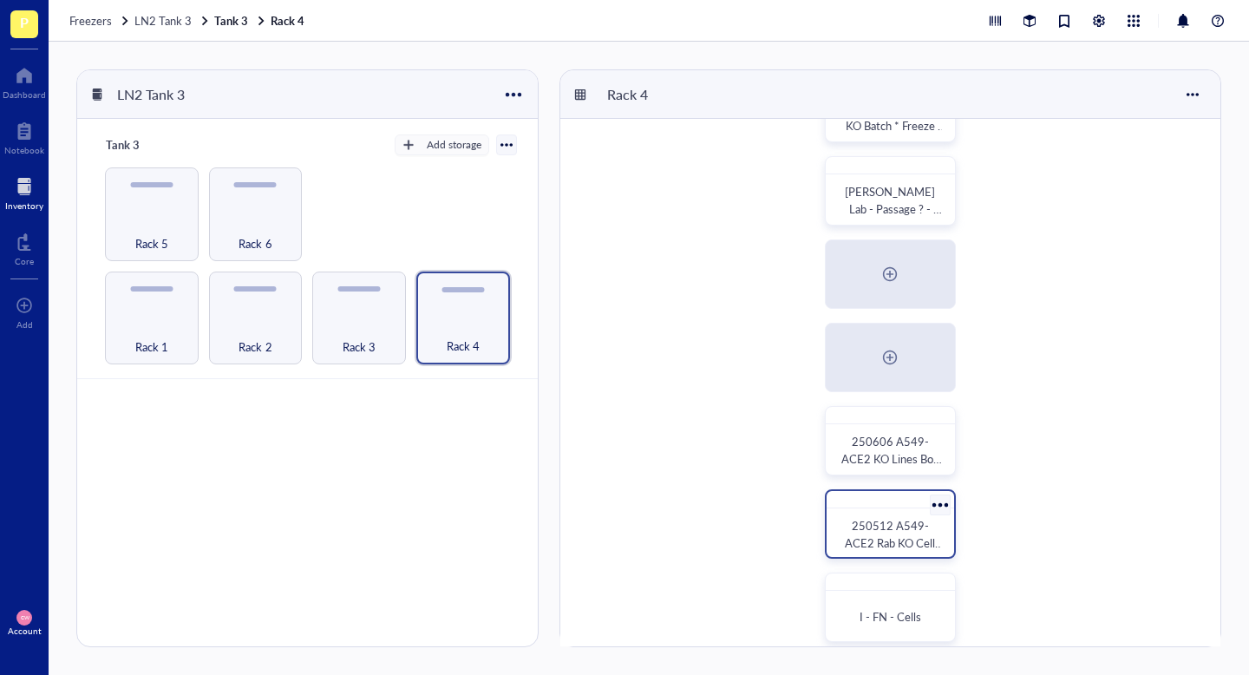
click at [941, 504] on div at bounding box center [939, 504] width 25 height 25
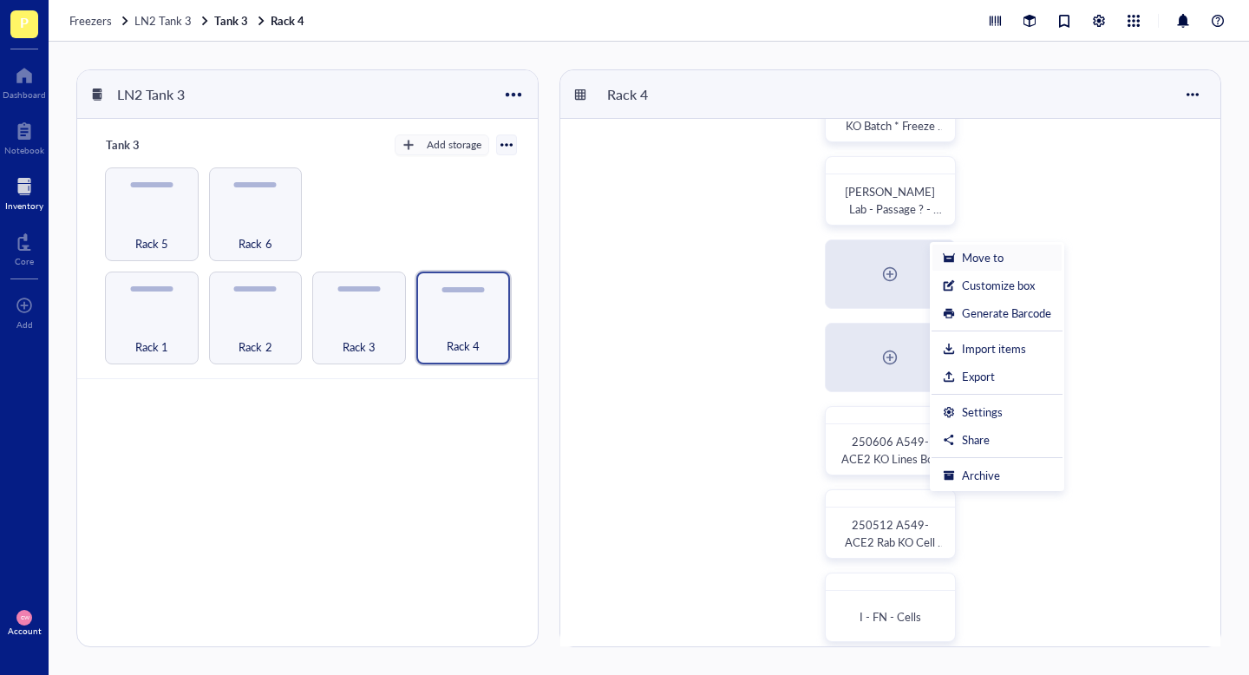
click at [995, 263] on div "Move to" at bounding box center [983, 258] width 42 height 16
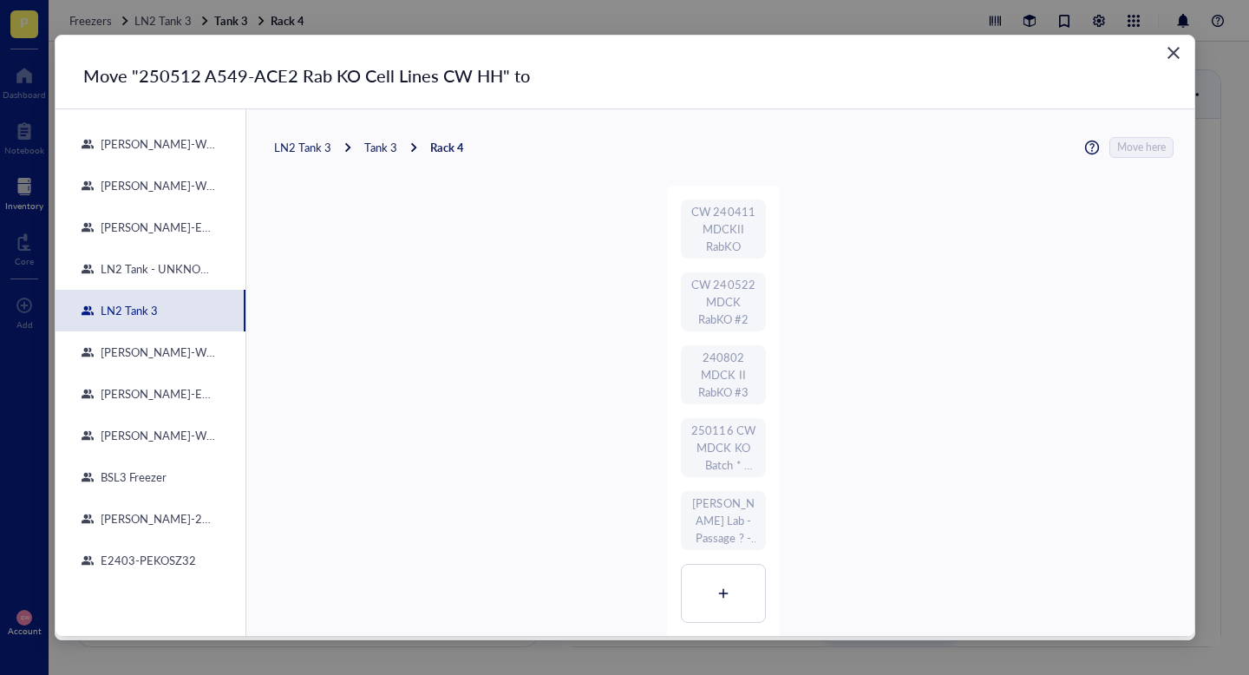
scroll to position [396, 0]
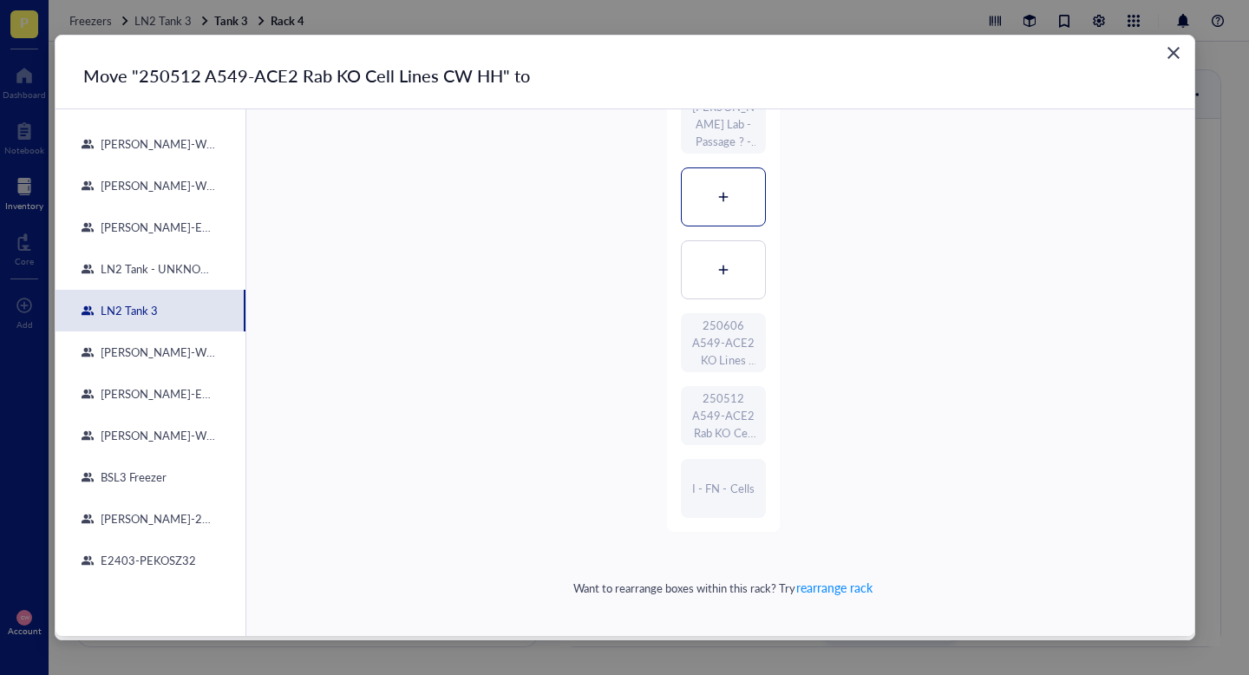
click at [735, 206] on div at bounding box center [723, 196] width 83 height 57
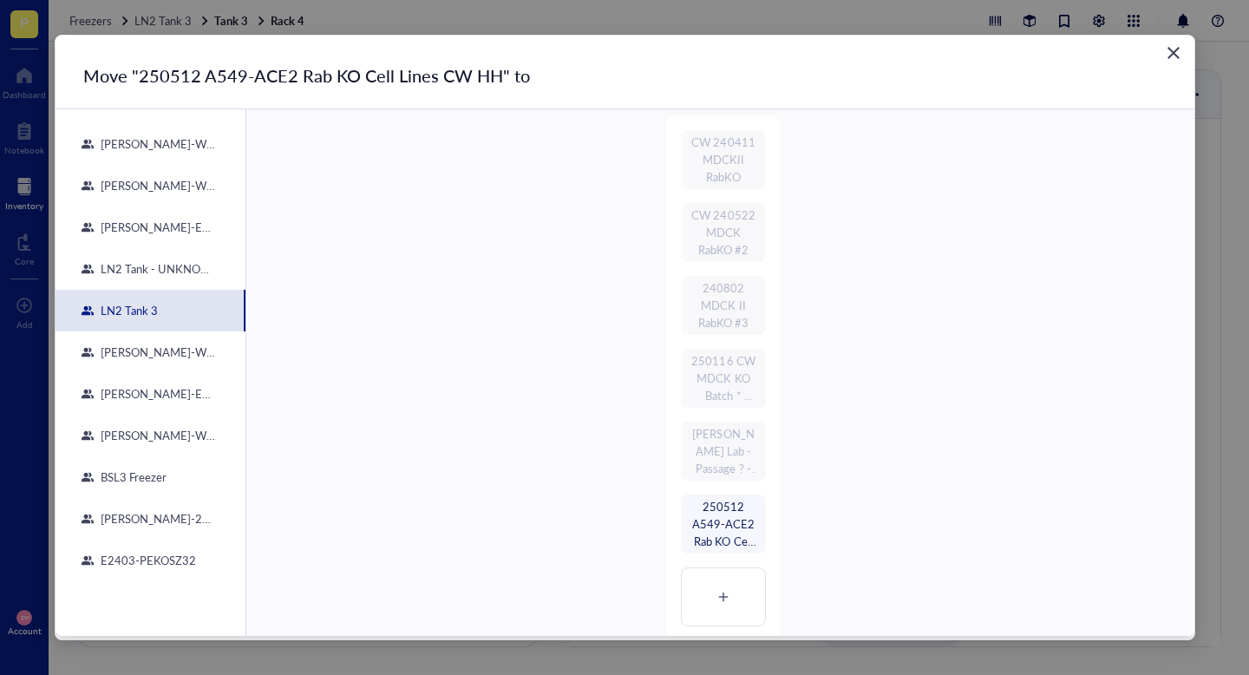
scroll to position [0, 0]
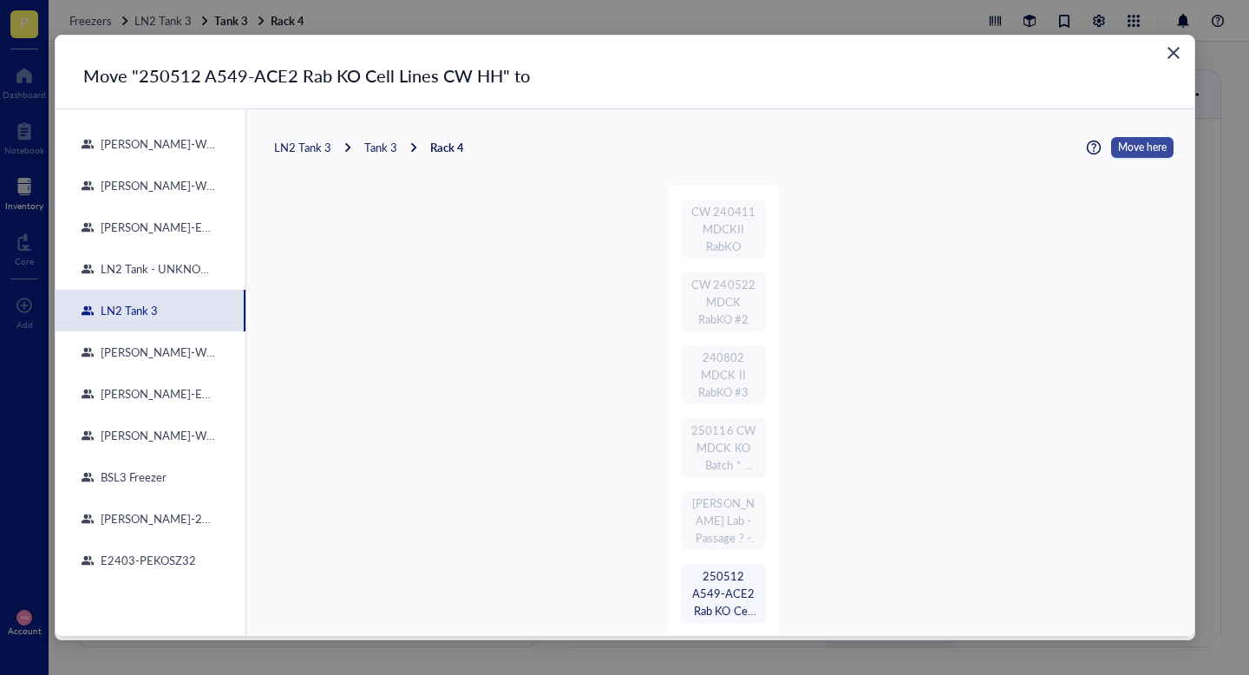
click at [1121, 151] on span "Move here" at bounding box center [1142, 147] width 49 height 21
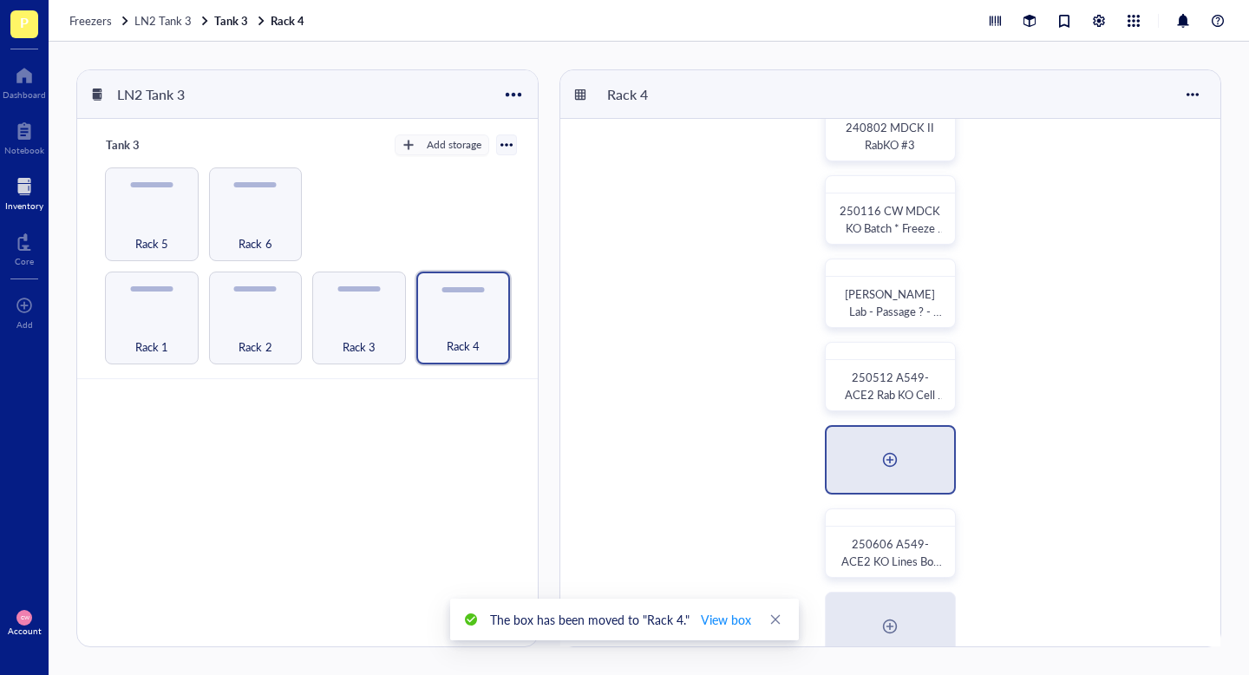
scroll to position [122, 0]
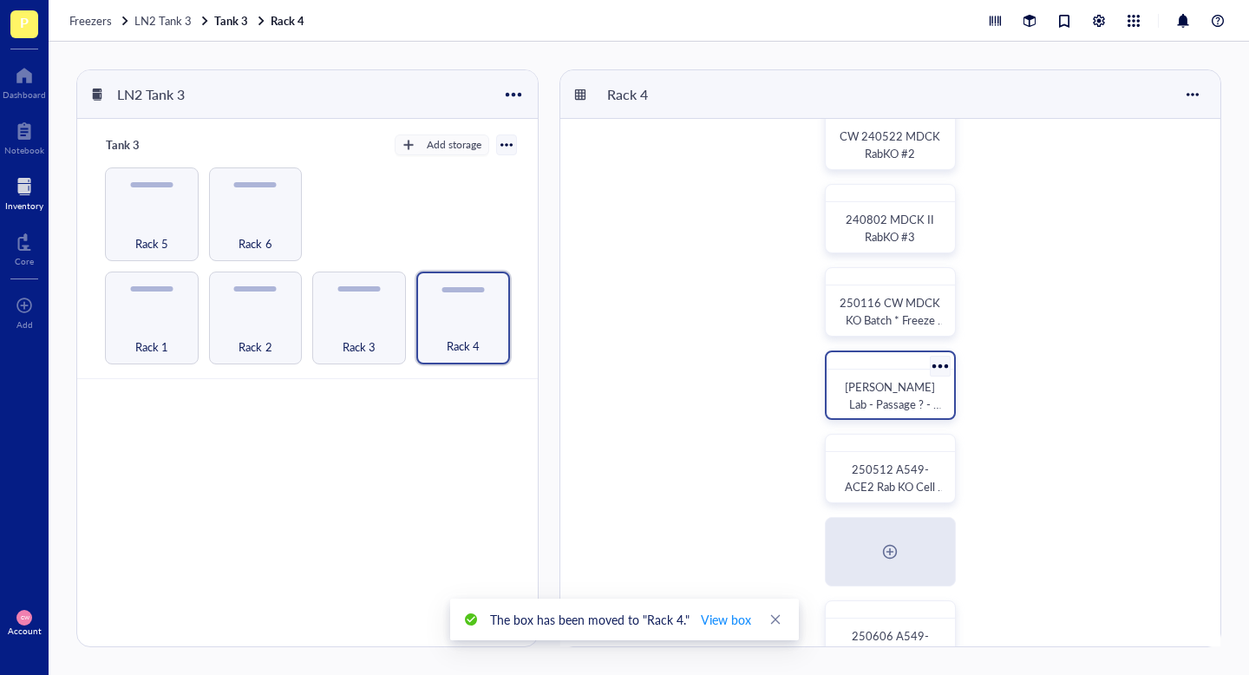
click at [940, 369] on div at bounding box center [939, 365] width 25 height 25
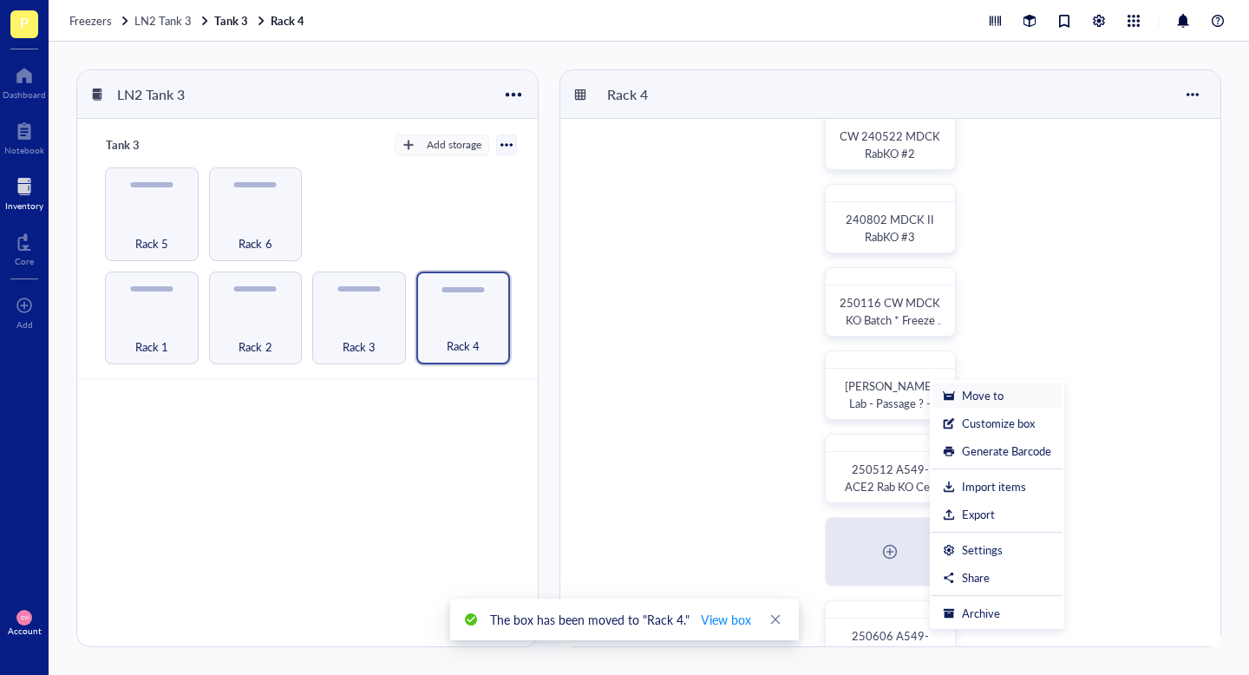
click at [957, 392] on div "Move to" at bounding box center [997, 396] width 108 height 16
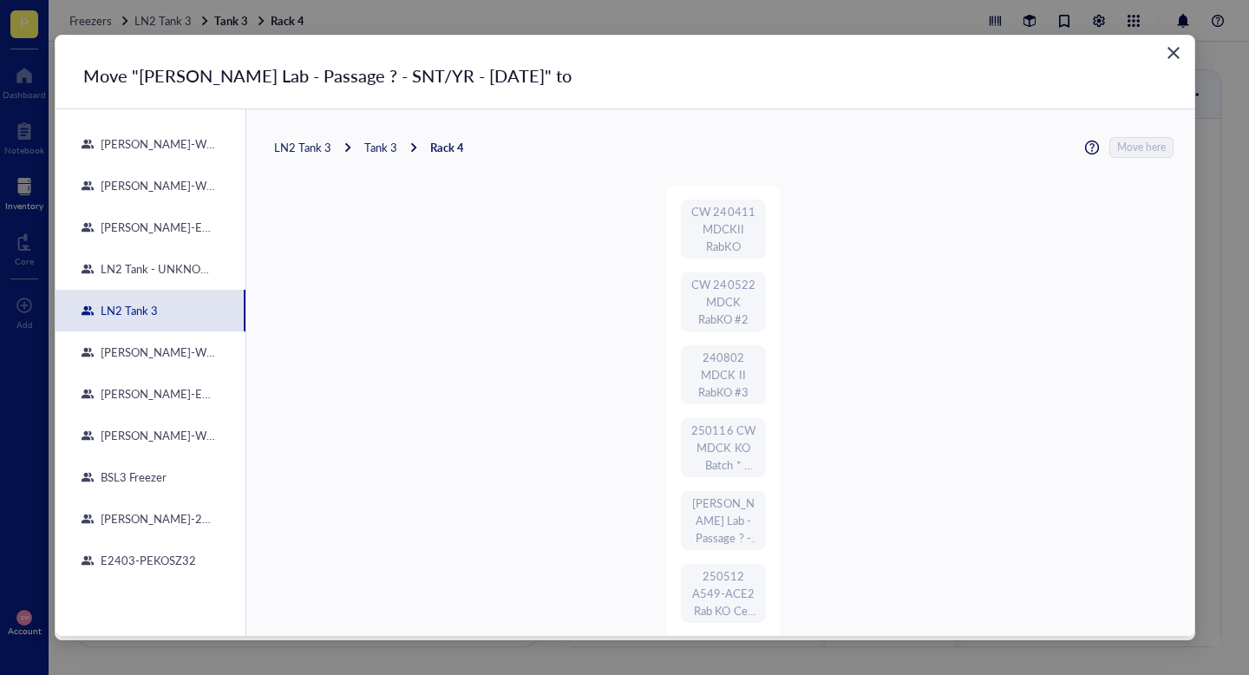
scroll to position [396, 0]
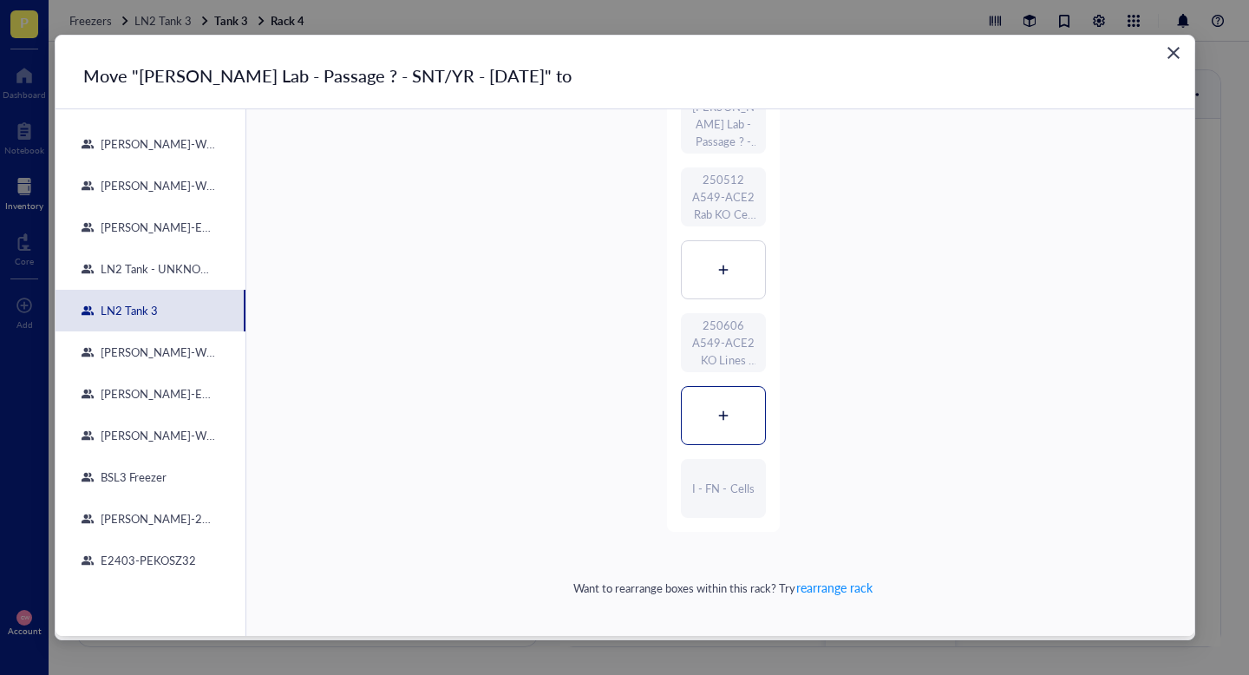
click at [740, 424] on div at bounding box center [723, 415] width 83 height 57
click at [1170, 57] on icon "Close" at bounding box center [1173, 53] width 16 height 16
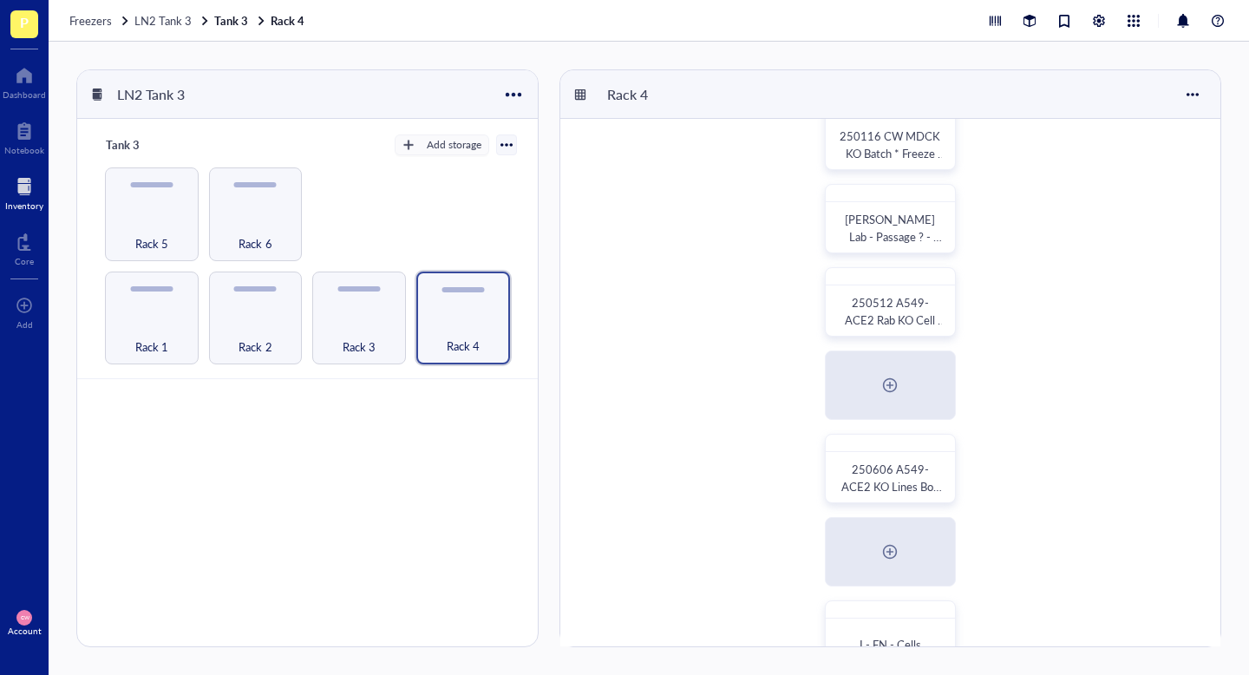
scroll to position [331, 0]
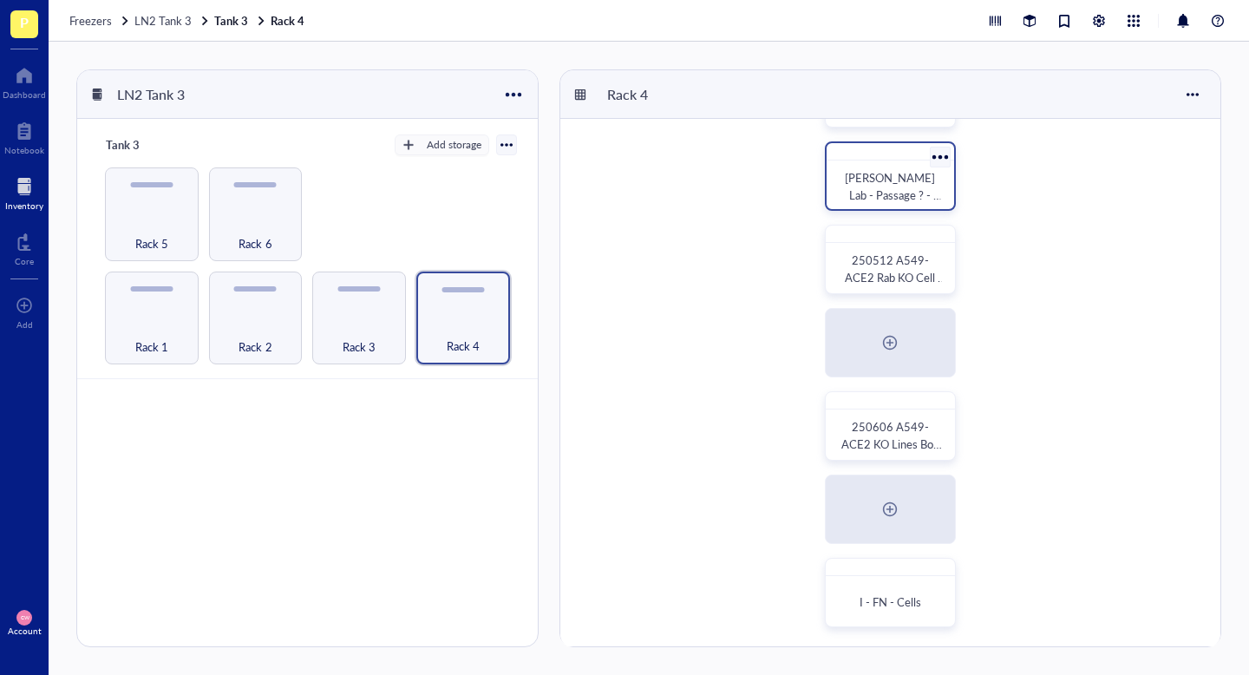
click at [936, 157] on div at bounding box center [939, 156] width 25 height 25
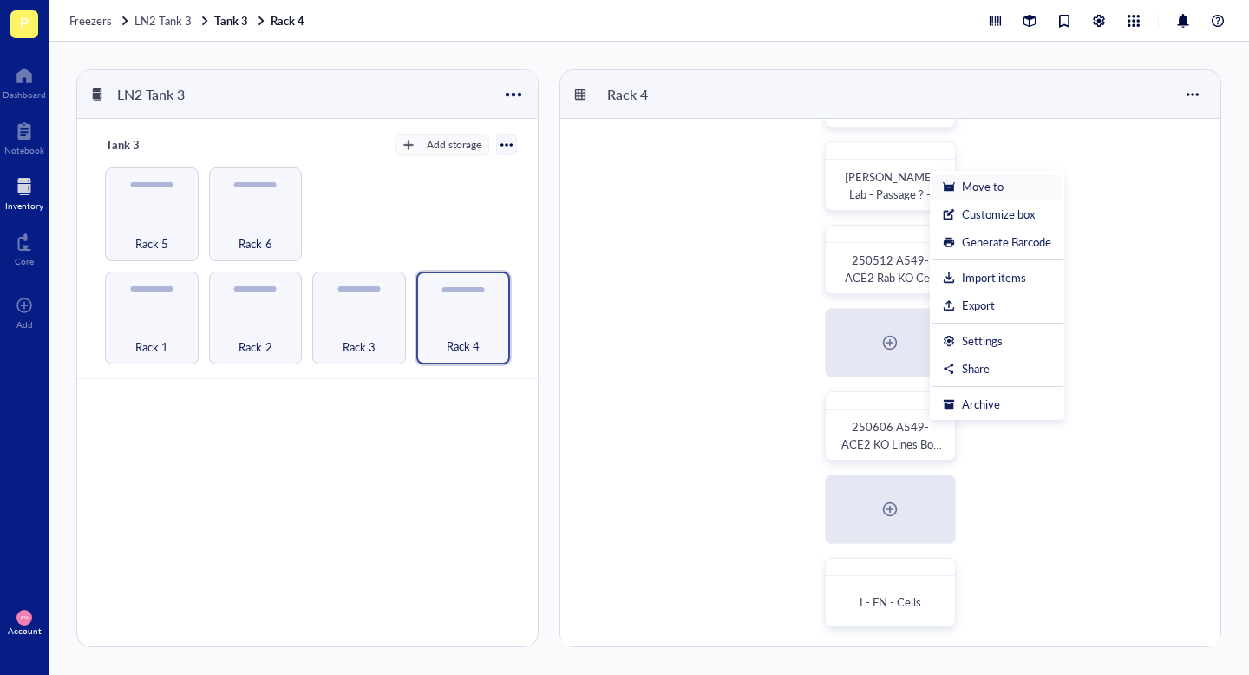
click at [962, 189] on div "Move to" at bounding box center [983, 187] width 42 height 16
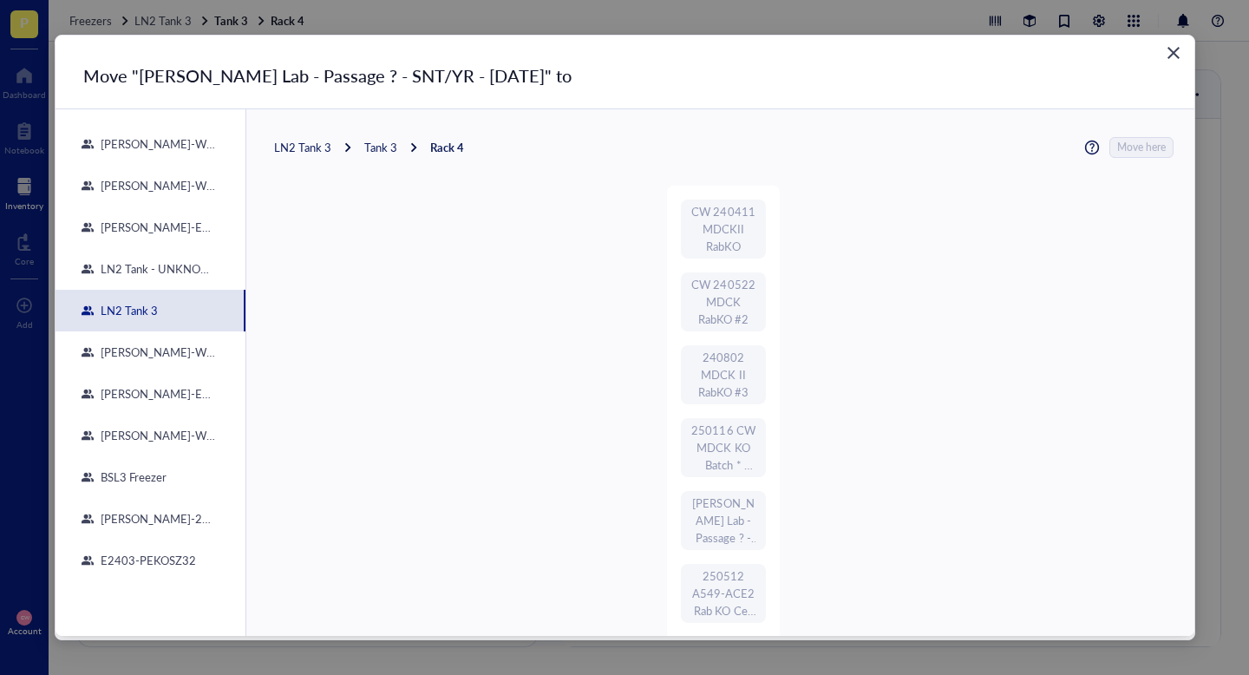
scroll to position [396, 0]
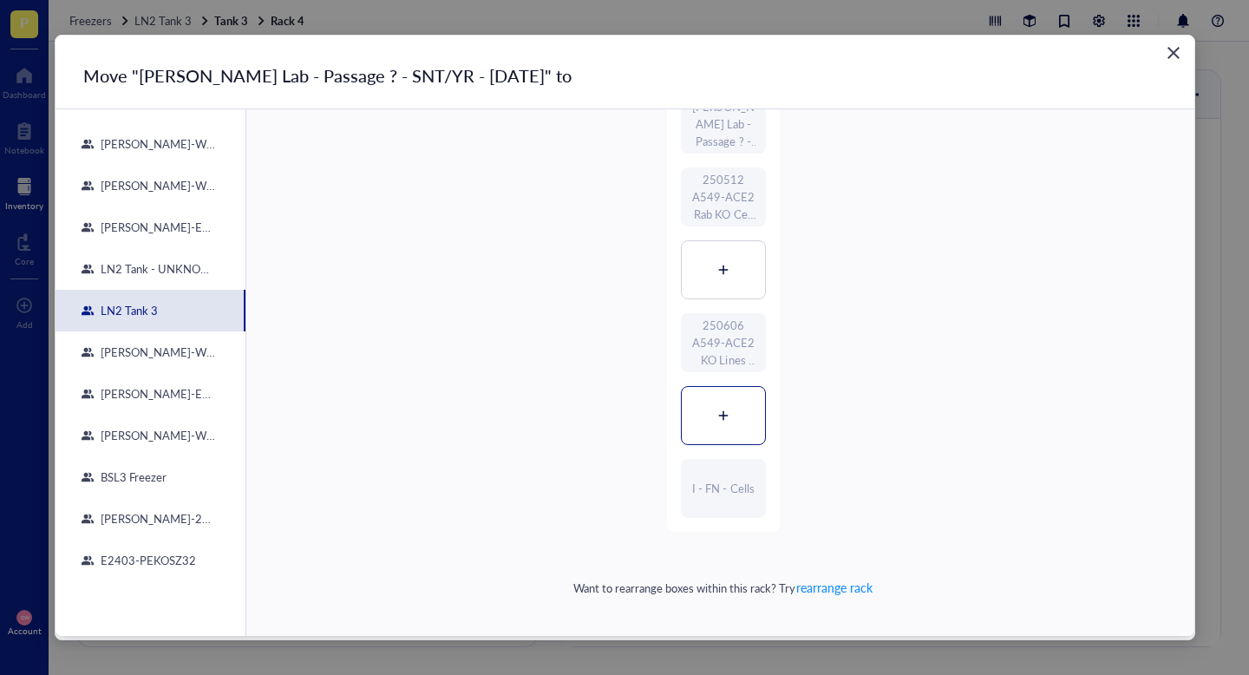
click at [721, 416] on icon at bounding box center [723, 415] width 12 height 12
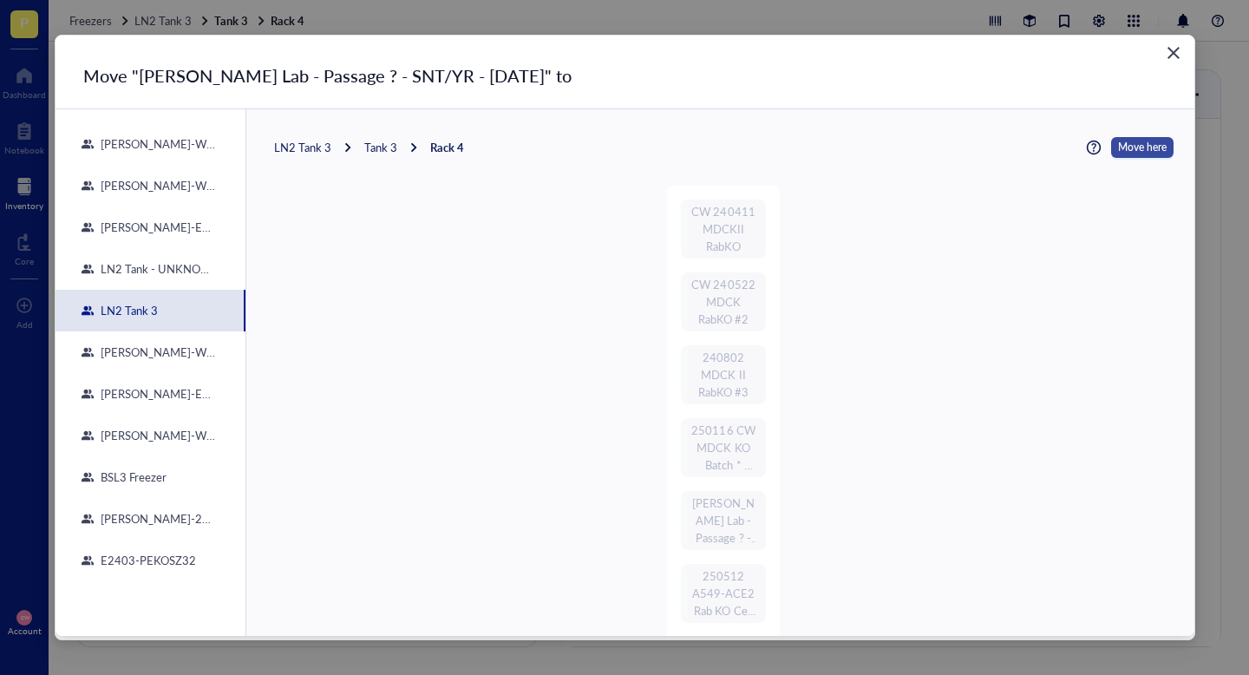
click at [1120, 145] on span "Move here" at bounding box center [1142, 147] width 49 height 21
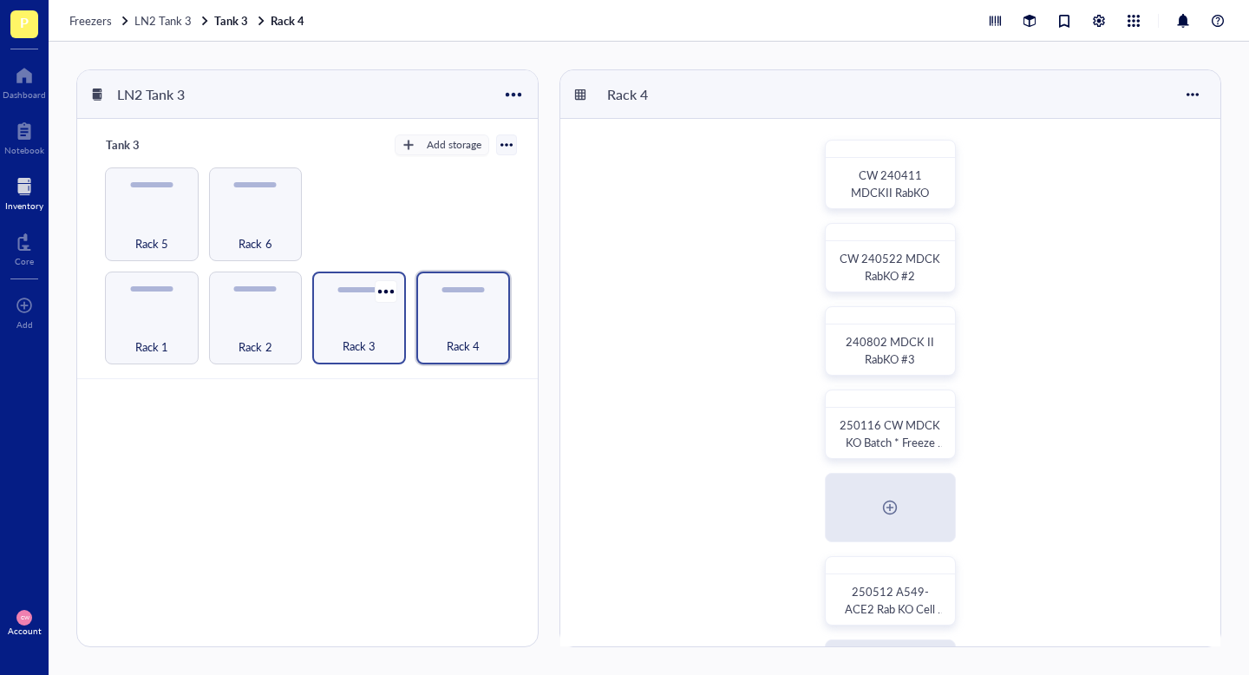
click at [356, 315] on div "Rack 3" at bounding box center [359, 318] width 94 height 94
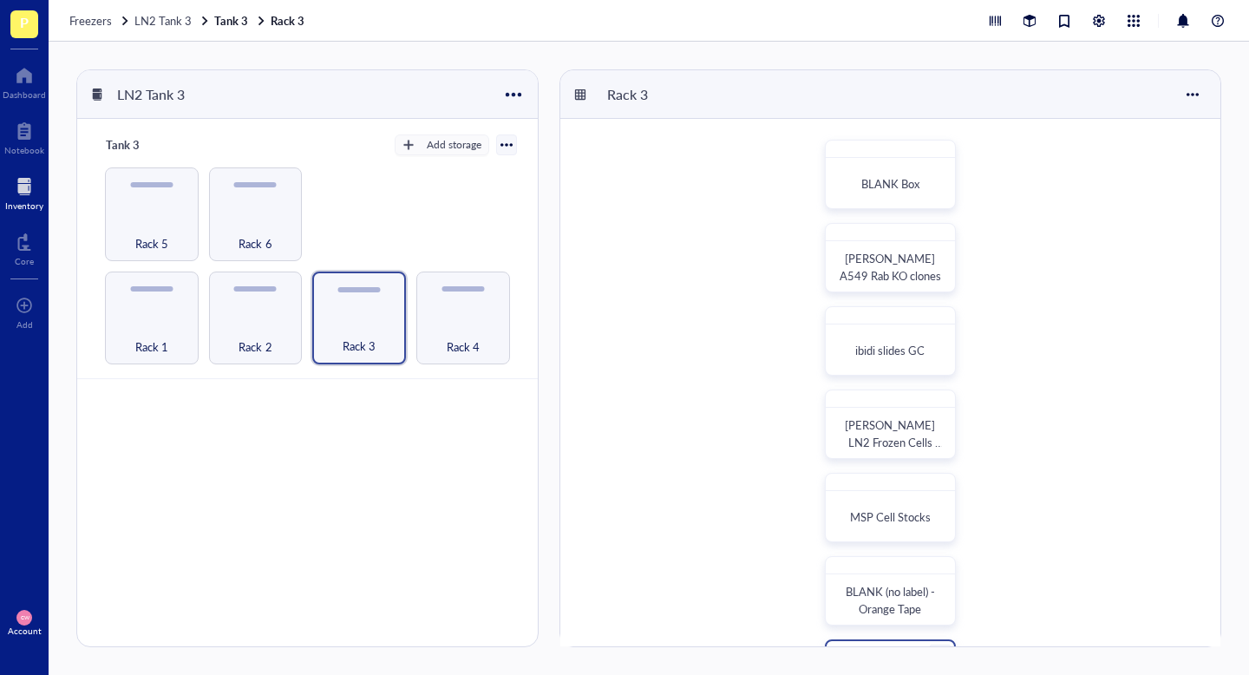
scroll to position [333, 0]
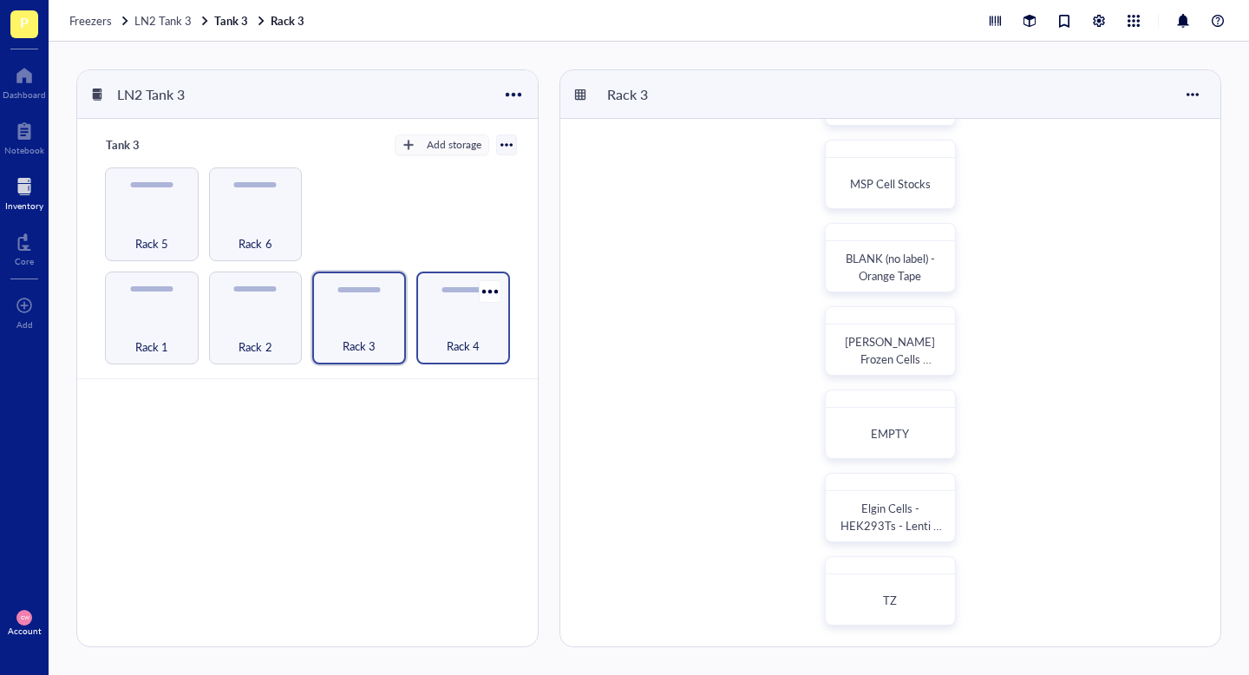
click at [454, 317] on div "Rack 4" at bounding box center [463, 336] width 76 height 38
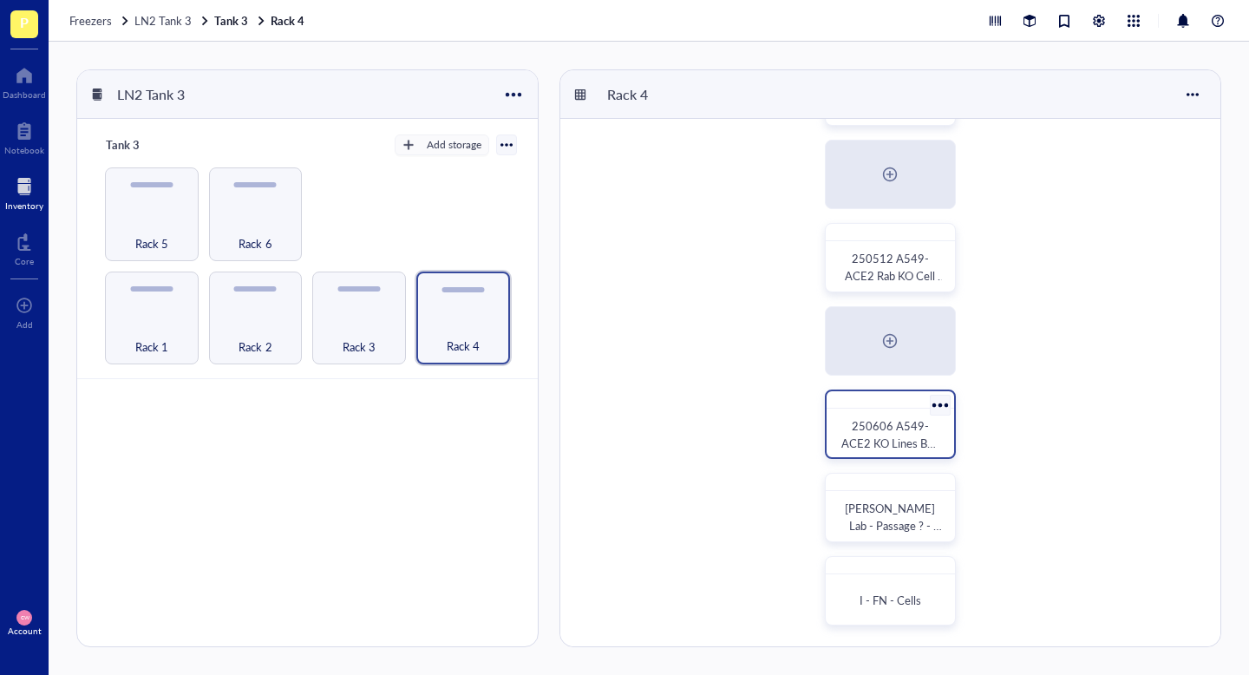
click at [898, 428] on span "250606 A549-ACE2 KO Lines Box 2 CW HH" at bounding box center [891, 442] width 100 height 51
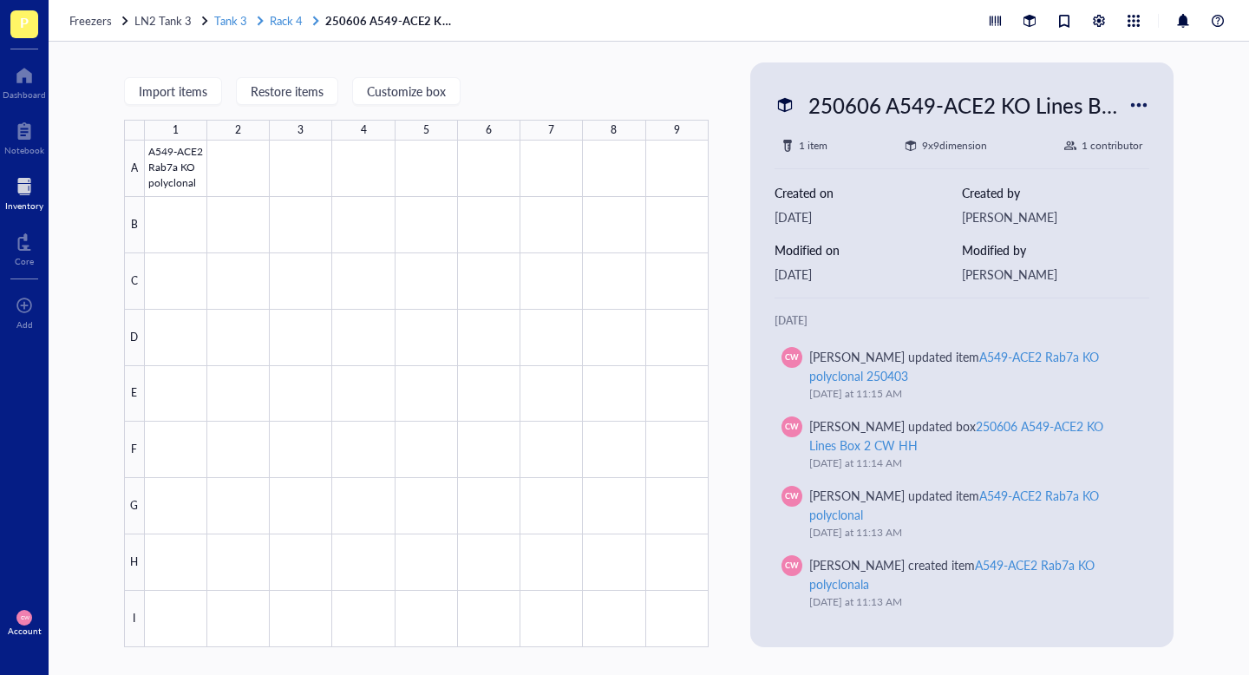
click at [294, 23] on span "Rack 4" at bounding box center [286, 20] width 33 height 16
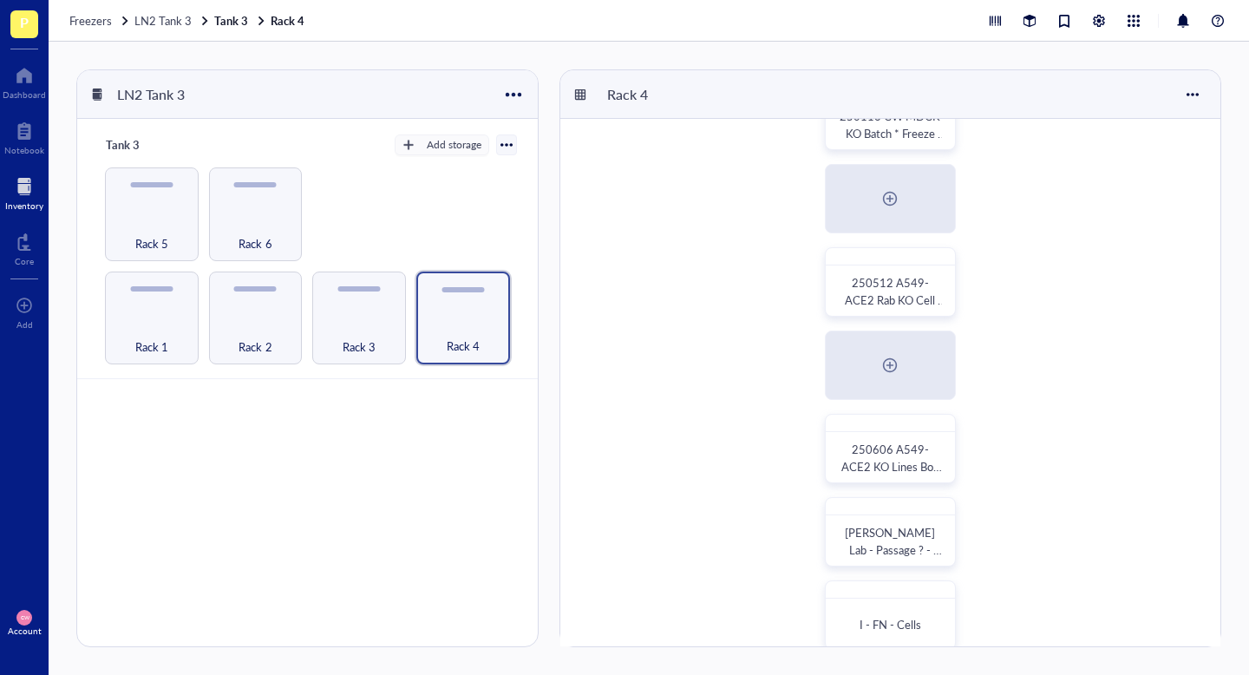
scroll to position [333, 0]
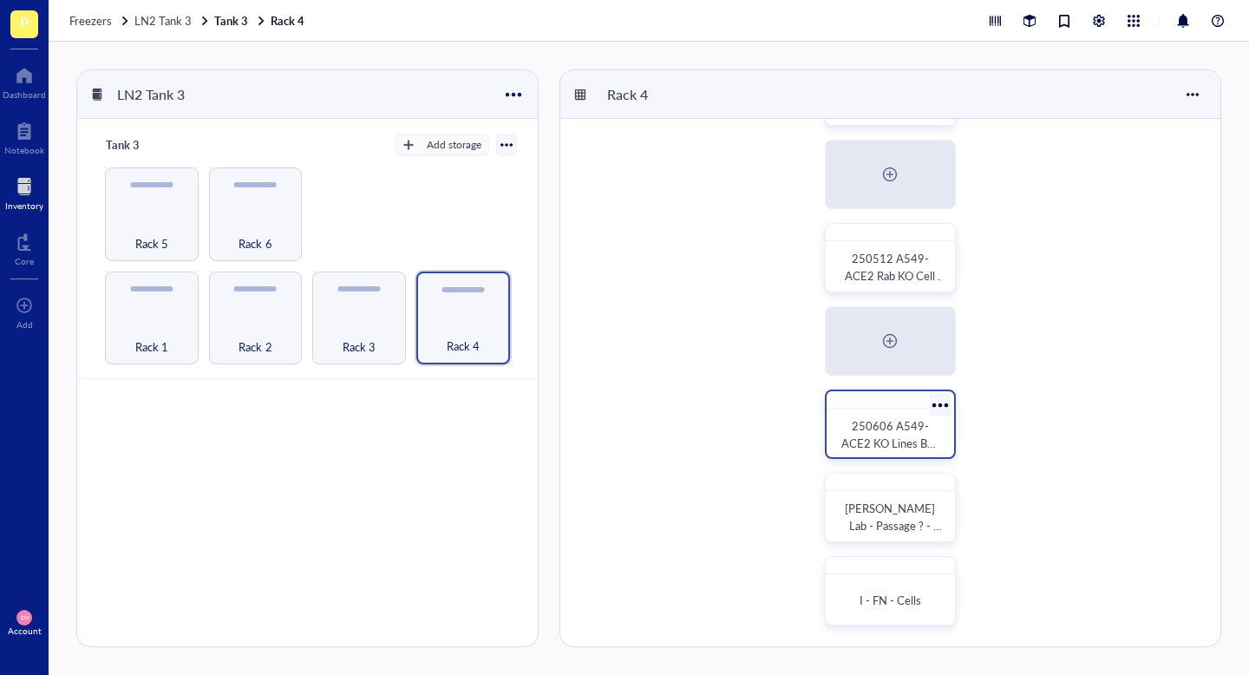
click at [938, 402] on div at bounding box center [939, 404] width 25 height 25
click at [1138, 315] on div "CW 240411 MDCKII RabKO CW 240522 MDCK RabKO #2 240802 MDCK II RabKO #3 250116 C…" at bounding box center [890, 216] width 660 height 860
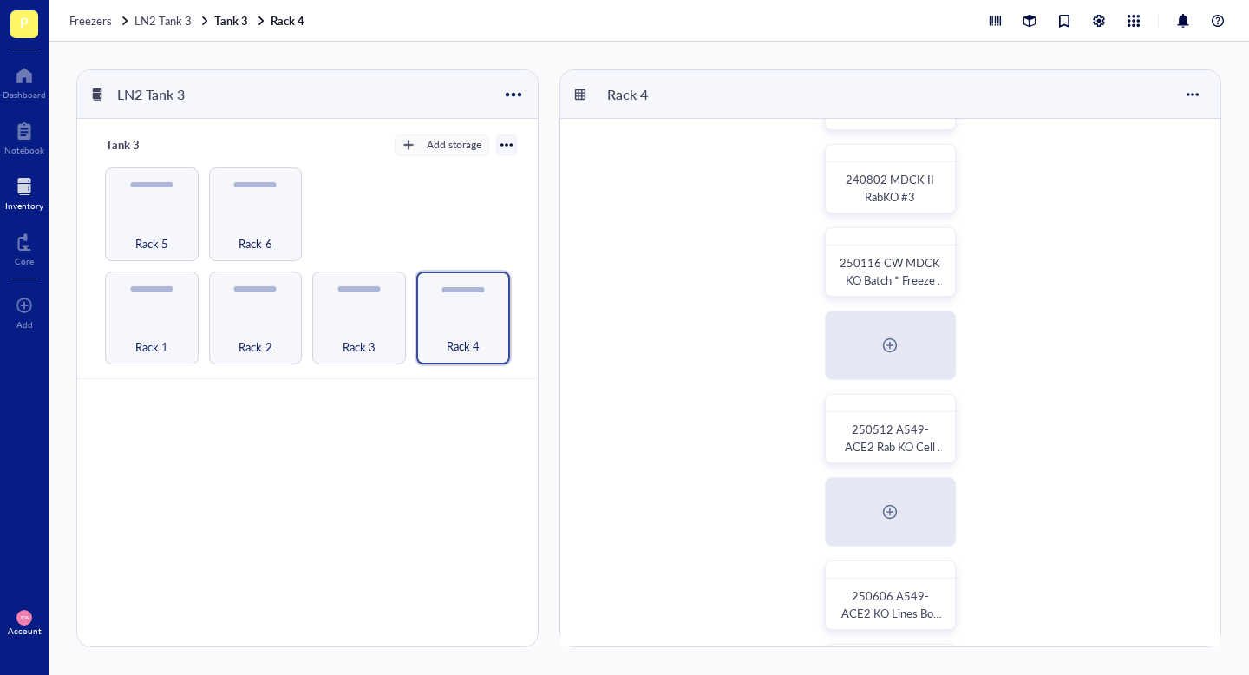
scroll to position [0, 0]
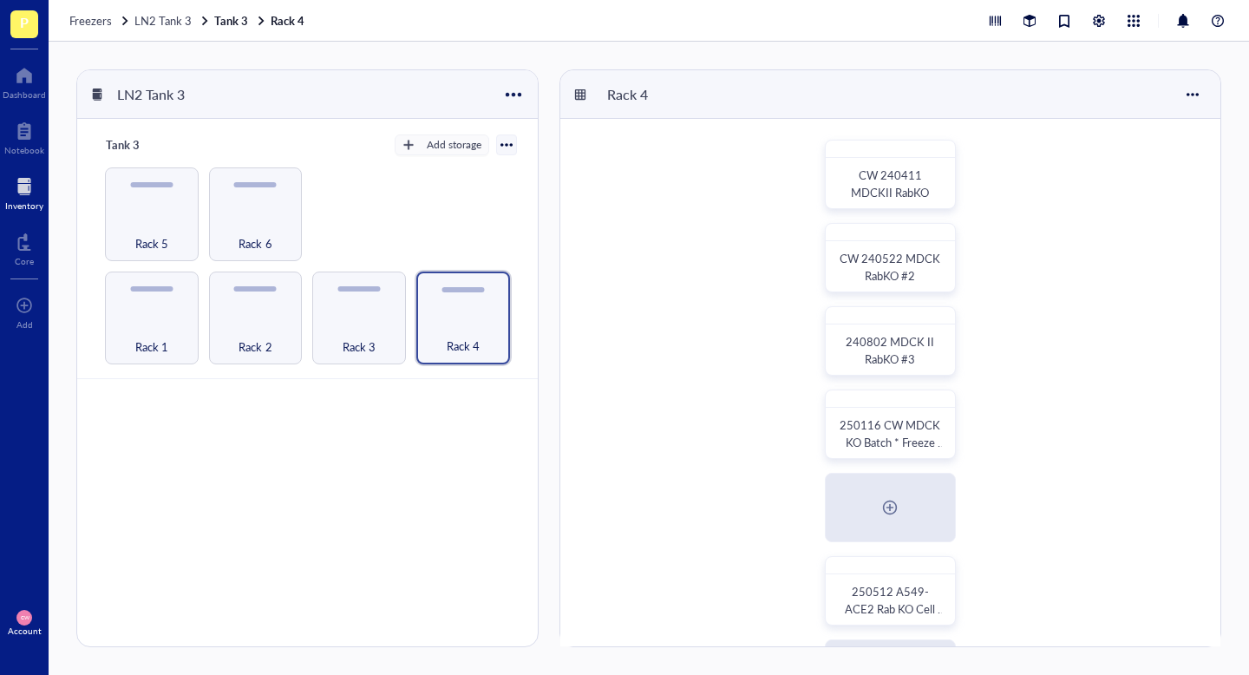
click at [1029, 355] on div "CW 240411 MDCKII RabKO CW 240522 MDCK RabKO #2 240802 MDCK II RabKO #3 250116 C…" at bounding box center [890, 549] width 660 height 860
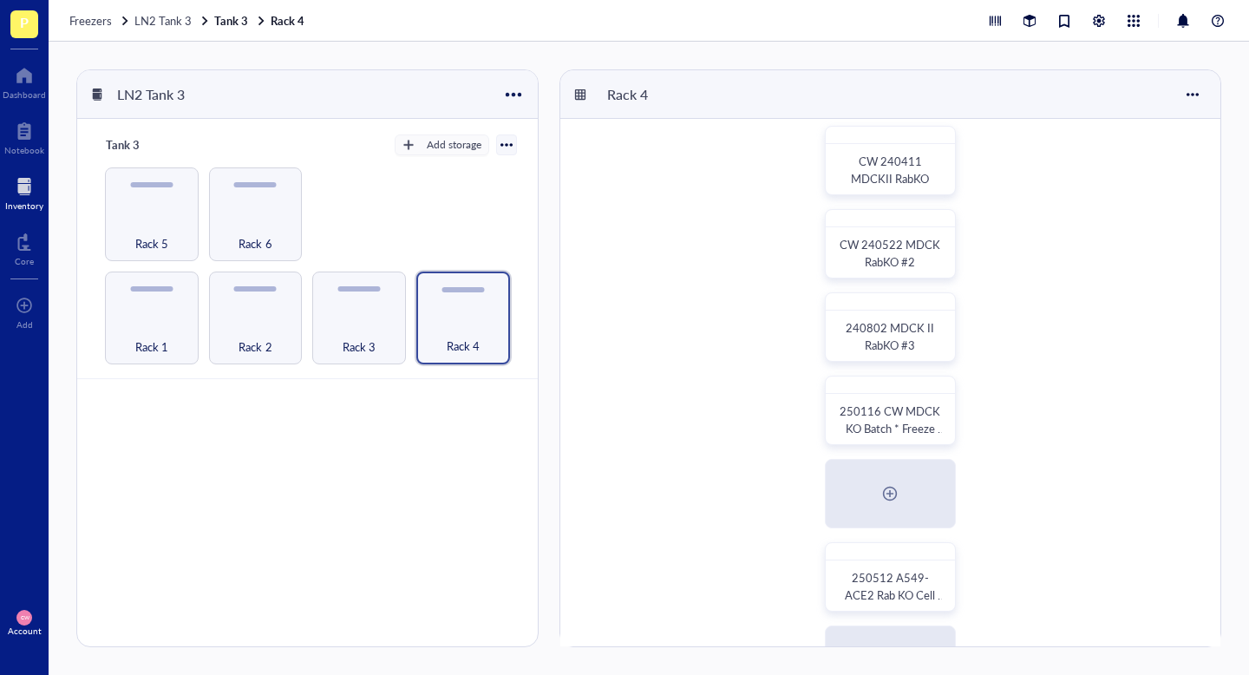
scroll to position [15, 0]
click at [875, 144] on div "CW 240411 MDCKII RabKO" at bounding box center [890, 159] width 131 height 69
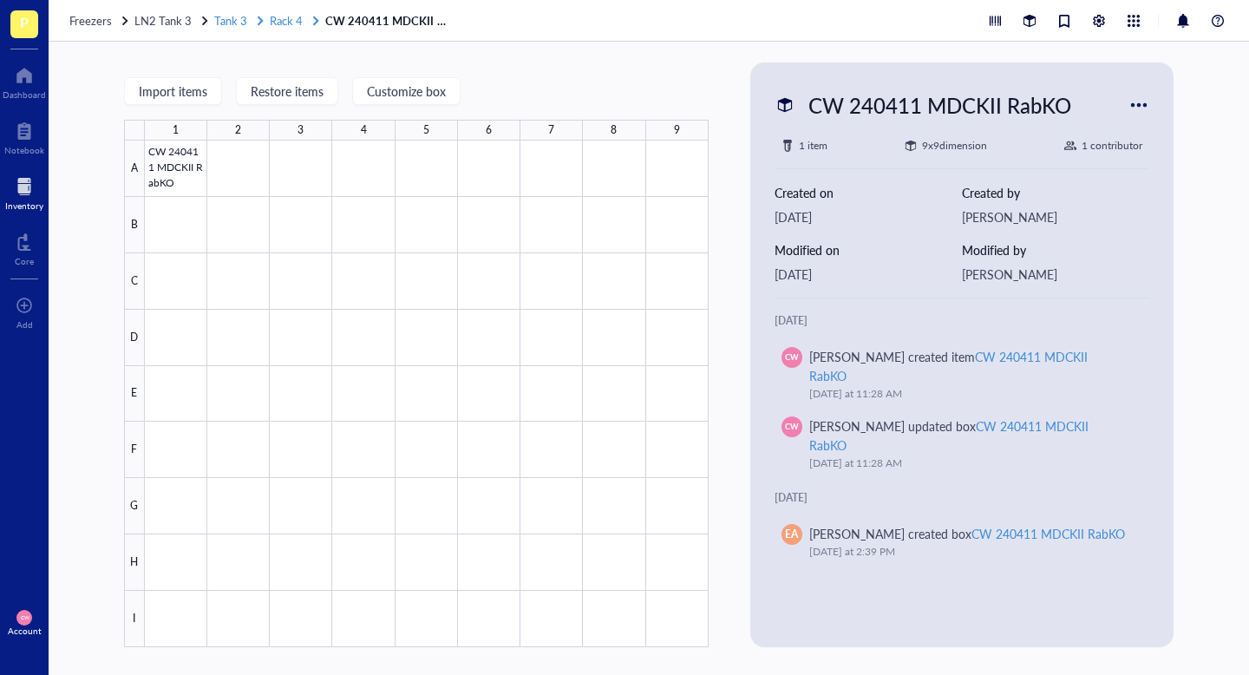
click at [279, 23] on span "Rack 4" at bounding box center [286, 20] width 33 height 16
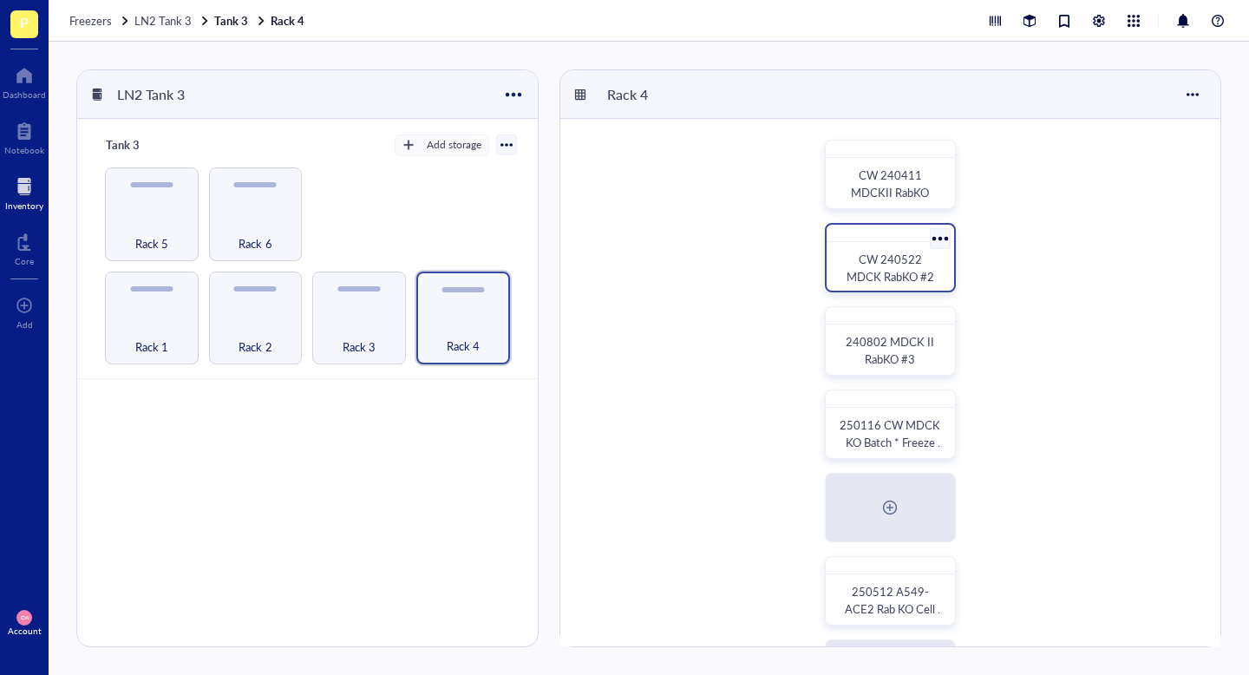
scroll to position [333, 0]
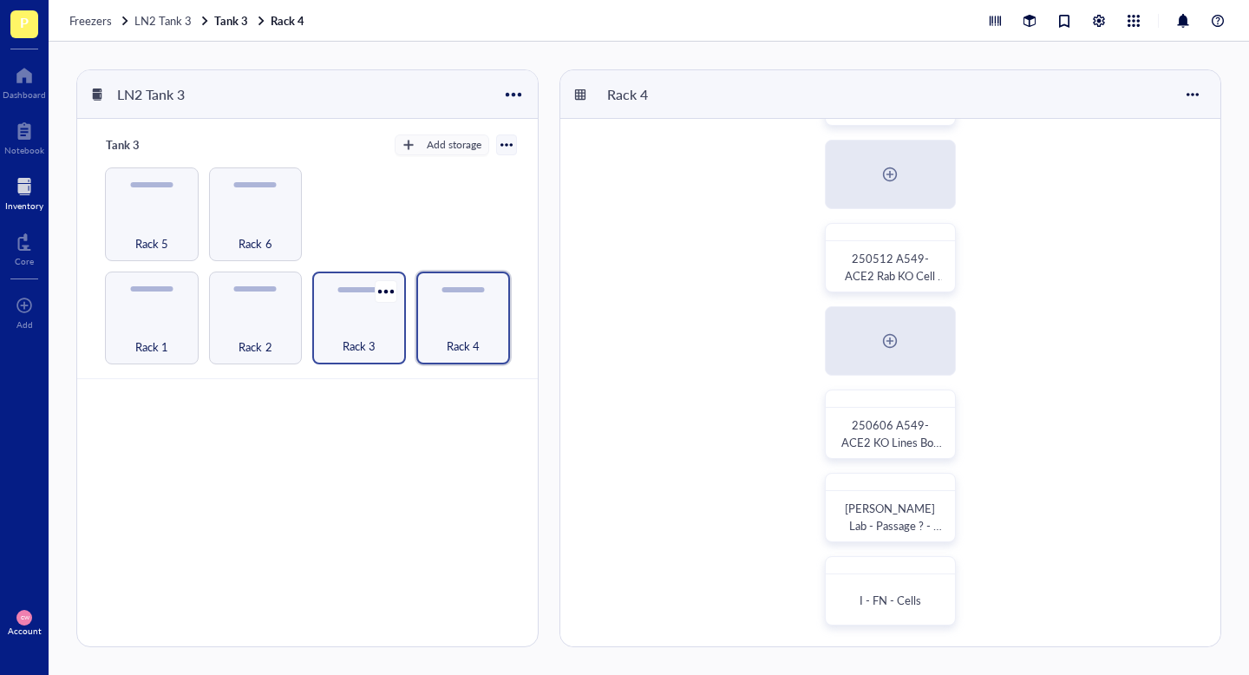
click at [383, 342] on div "Rack 3" at bounding box center [359, 336] width 76 height 38
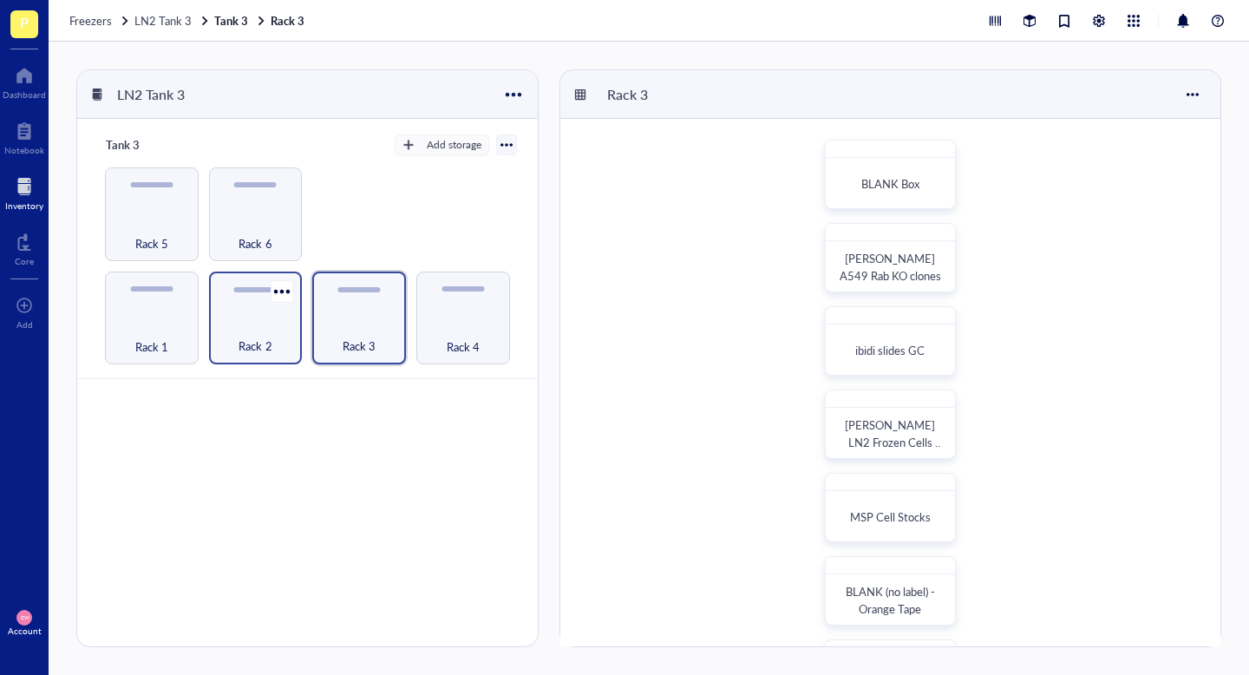
click at [258, 312] on div "Rack 2" at bounding box center [256, 318] width 94 height 94
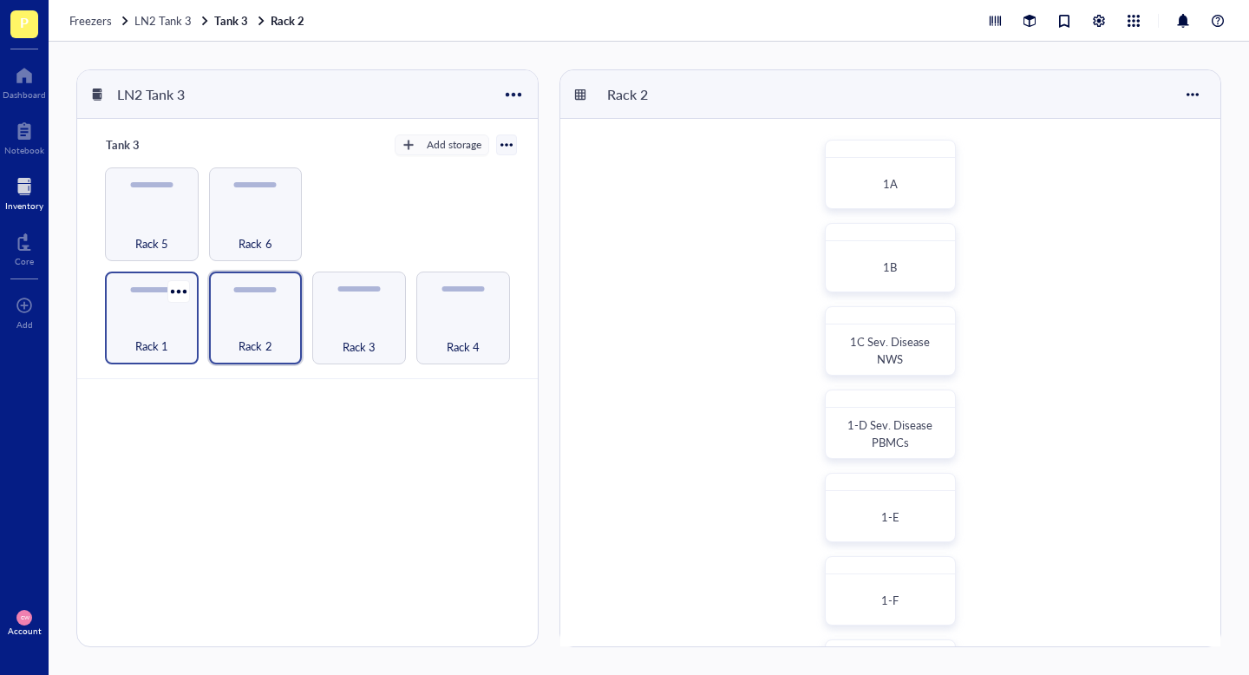
click at [148, 350] on span "Rack 1" at bounding box center [151, 346] width 33 height 19
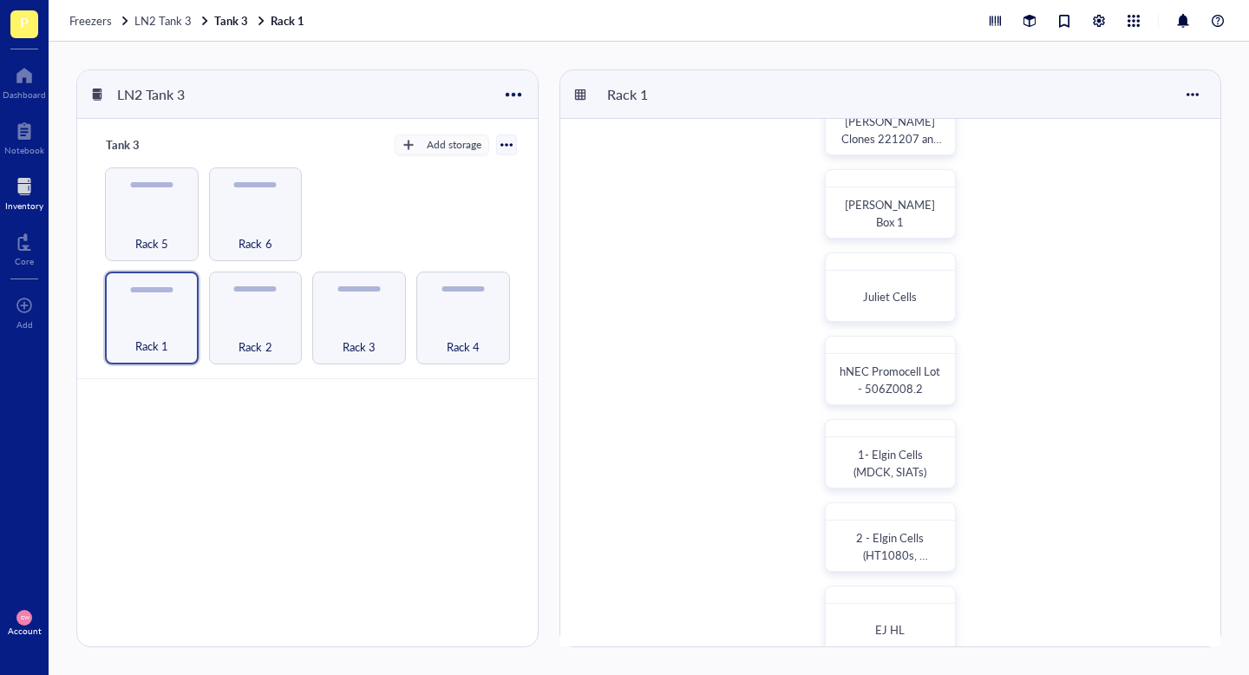
scroll to position [333, 0]
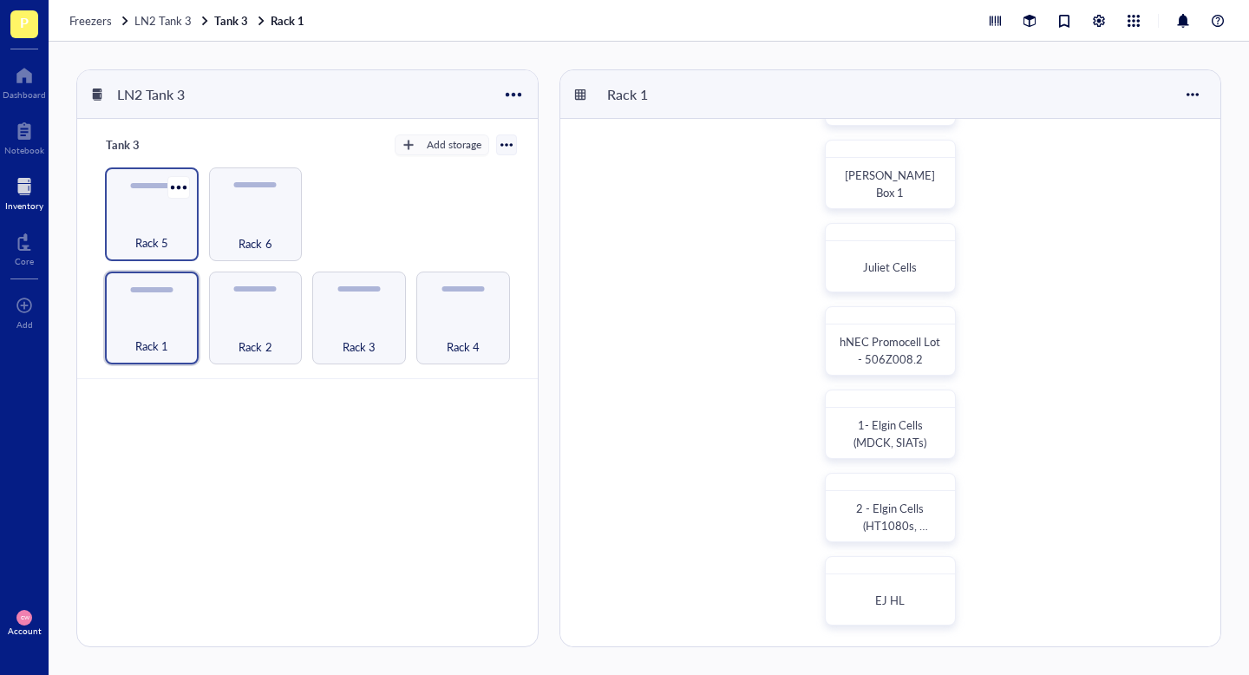
click at [171, 236] on div "Rack 5" at bounding box center [152, 233] width 76 height 38
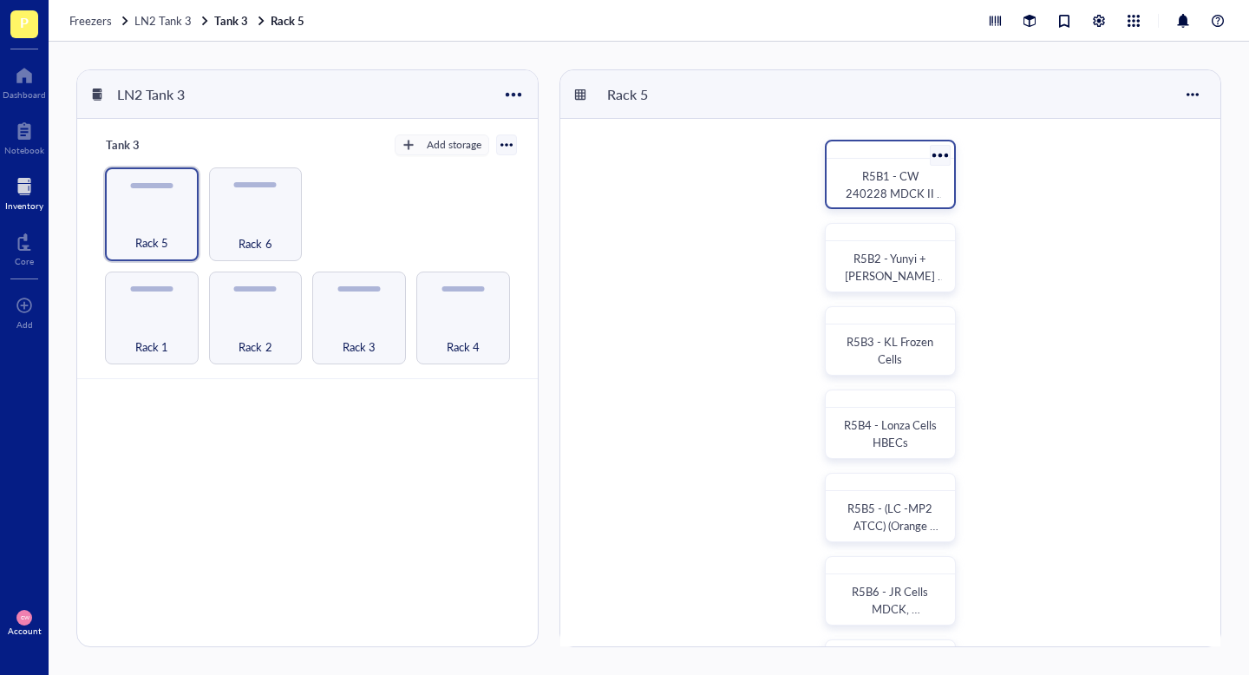
click at [874, 195] on span "R5B1 - CW 240228 MDCK II KO Lines" at bounding box center [896, 192] width 100 height 51
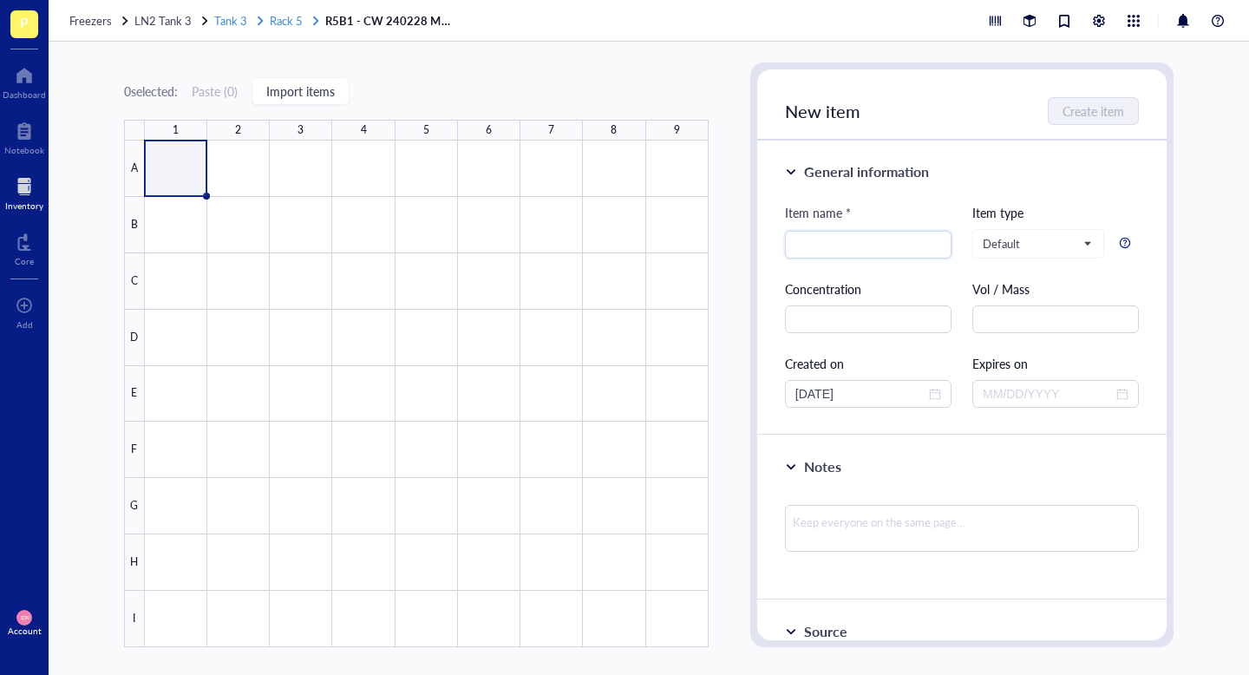
click at [299, 26] on span "Rack 5" at bounding box center [286, 20] width 33 height 16
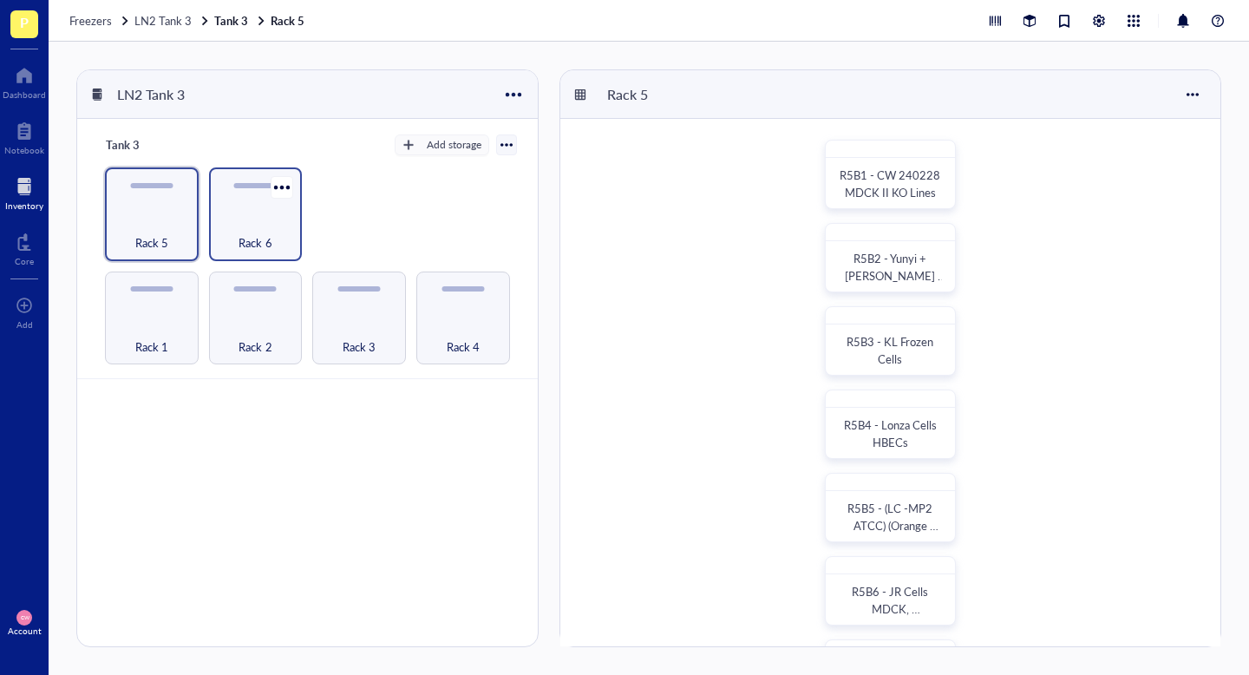
click at [266, 232] on div "Rack 6" at bounding box center [256, 233] width 76 height 38
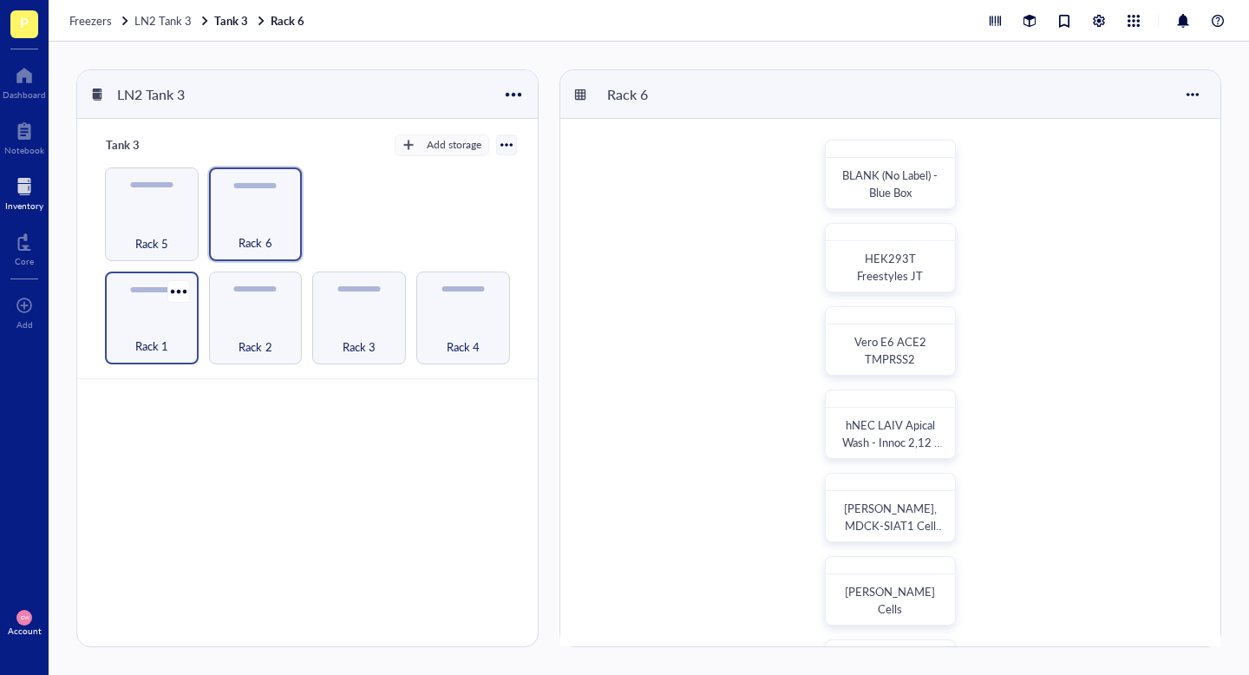
click at [157, 335] on div "Rack 1" at bounding box center [152, 336] width 76 height 38
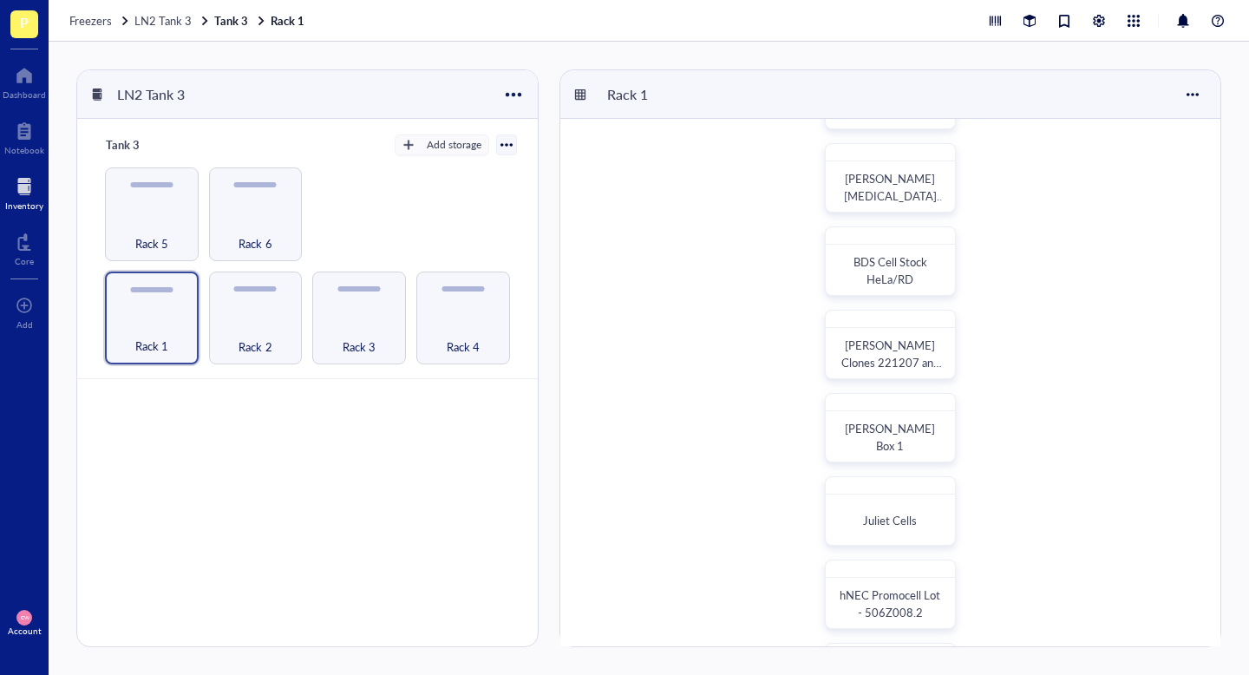
scroll to position [87, 0]
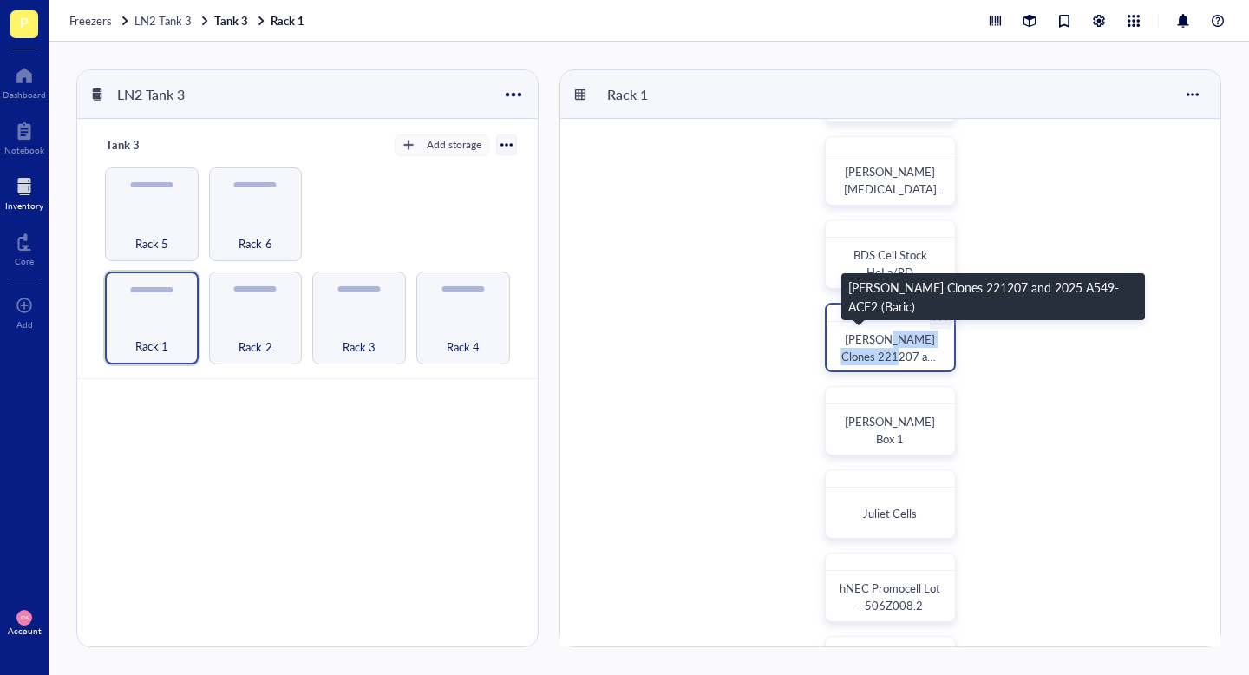
click at [885, 347] on div "[PERSON_NAME] Clones 221207 and 2025 A549-ACE2 (Baric)" at bounding box center [890, 347] width 100 height 35
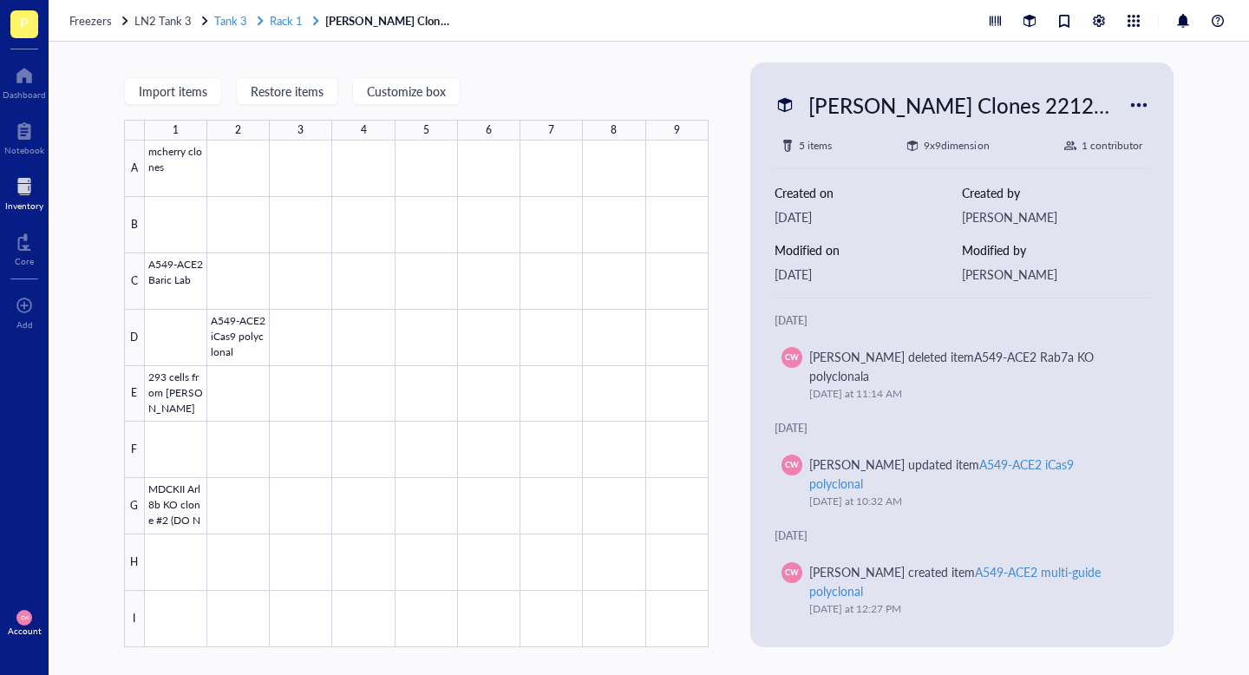
click at [291, 20] on span "Rack 1" at bounding box center [286, 20] width 33 height 16
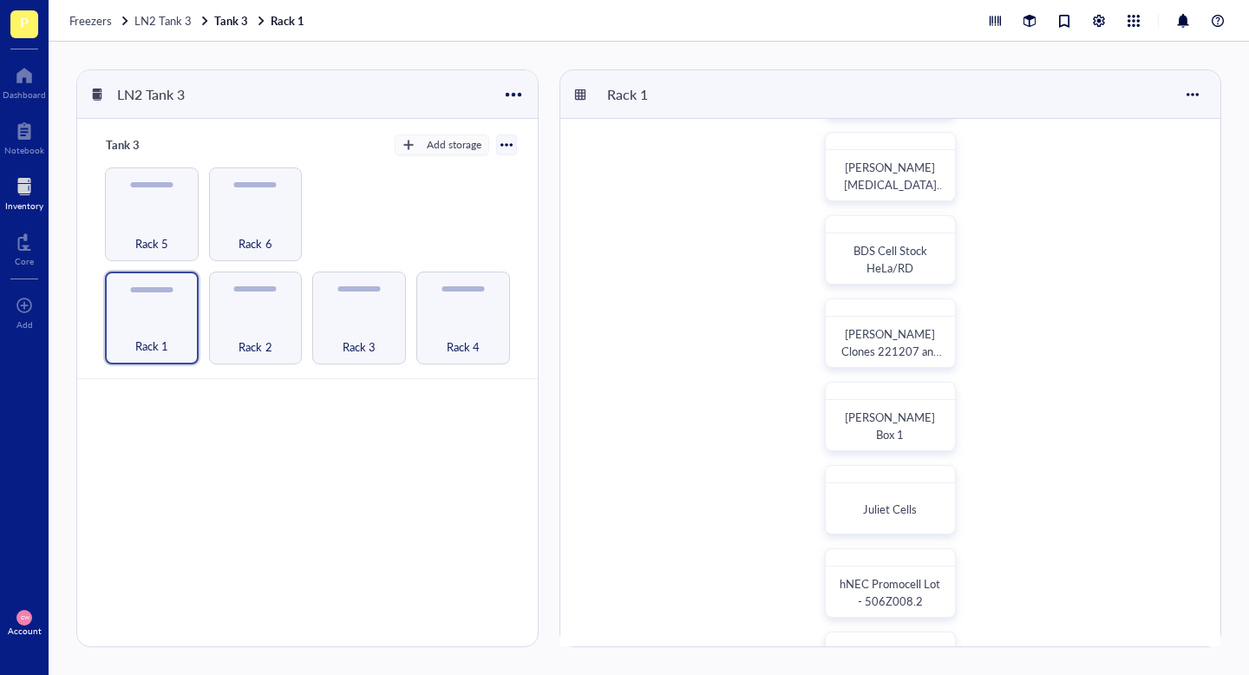
scroll to position [107, 0]
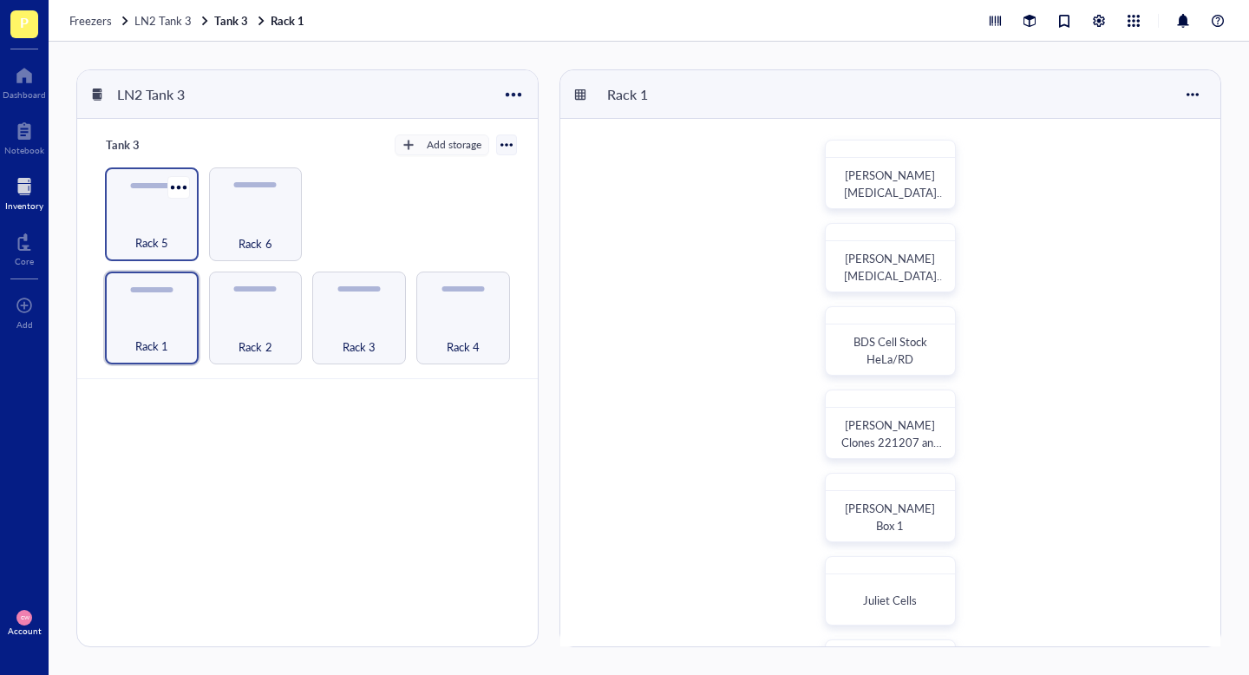
click at [180, 225] on div "Rack 5" at bounding box center [152, 233] width 76 height 38
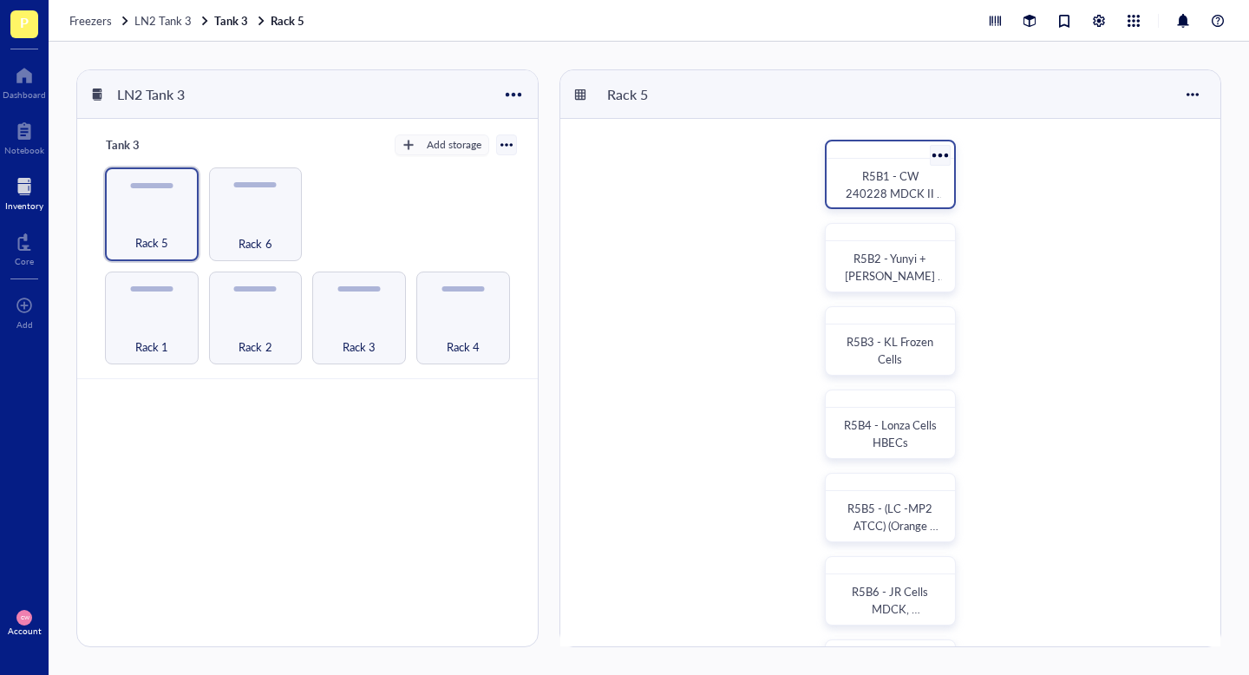
click at [936, 154] on div at bounding box center [939, 154] width 25 height 25
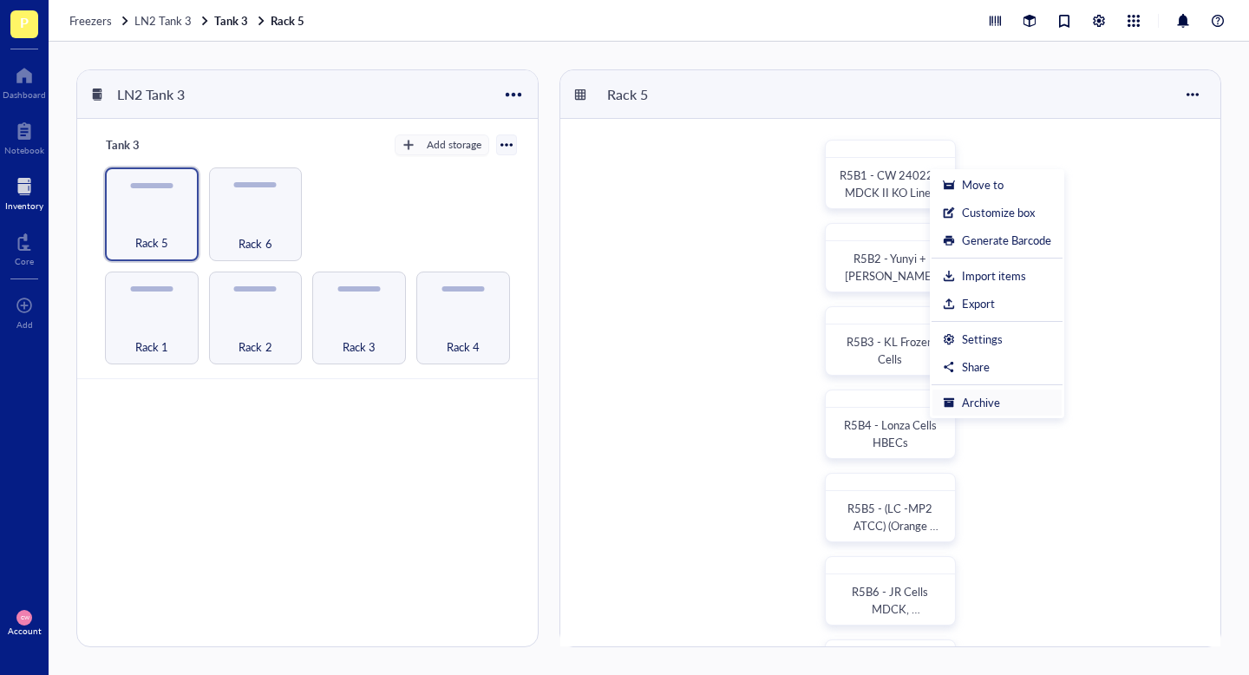
click at [989, 399] on div "Archive" at bounding box center [981, 403] width 38 height 16
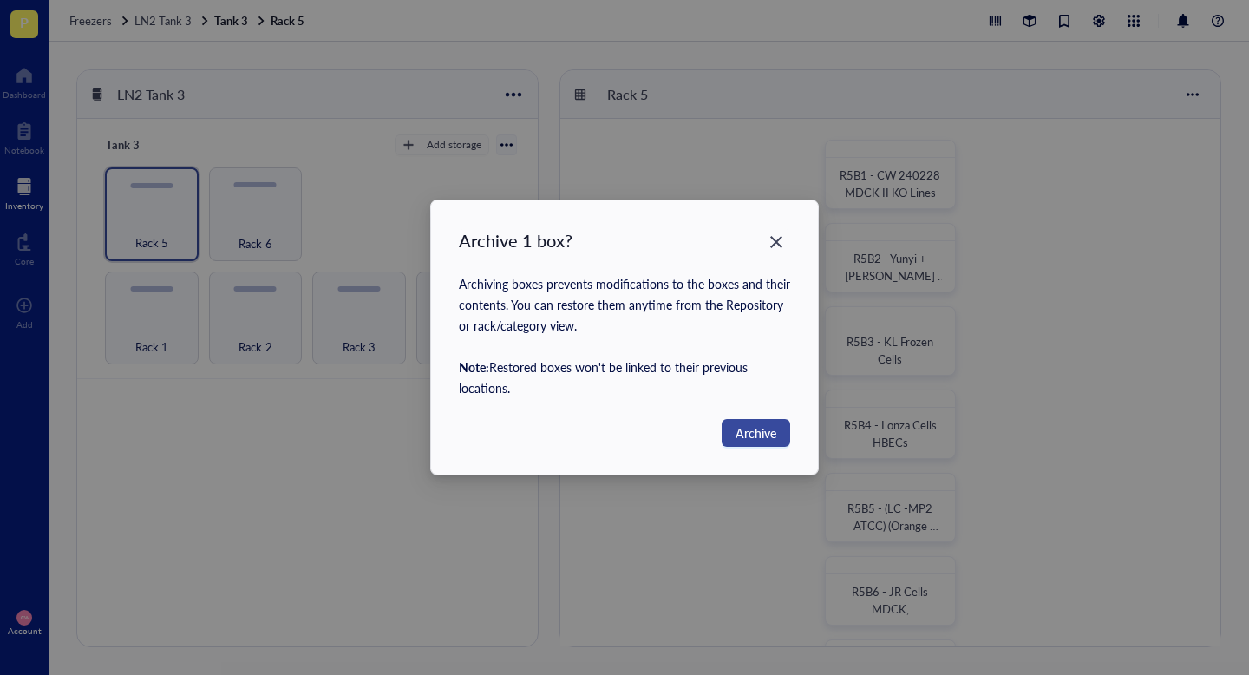
click at [737, 422] on button "Archive" at bounding box center [756, 433] width 69 height 28
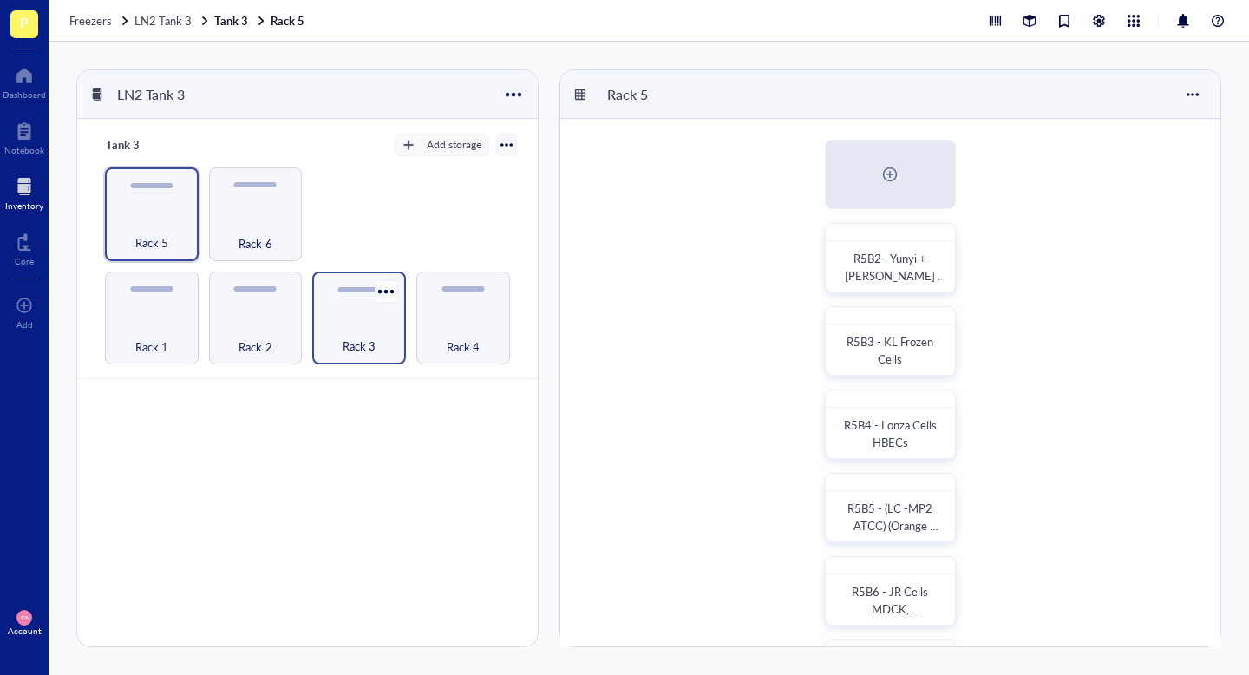
click at [352, 324] on div "Rack 3" at bounding box center [359, 336] width 76 height 38
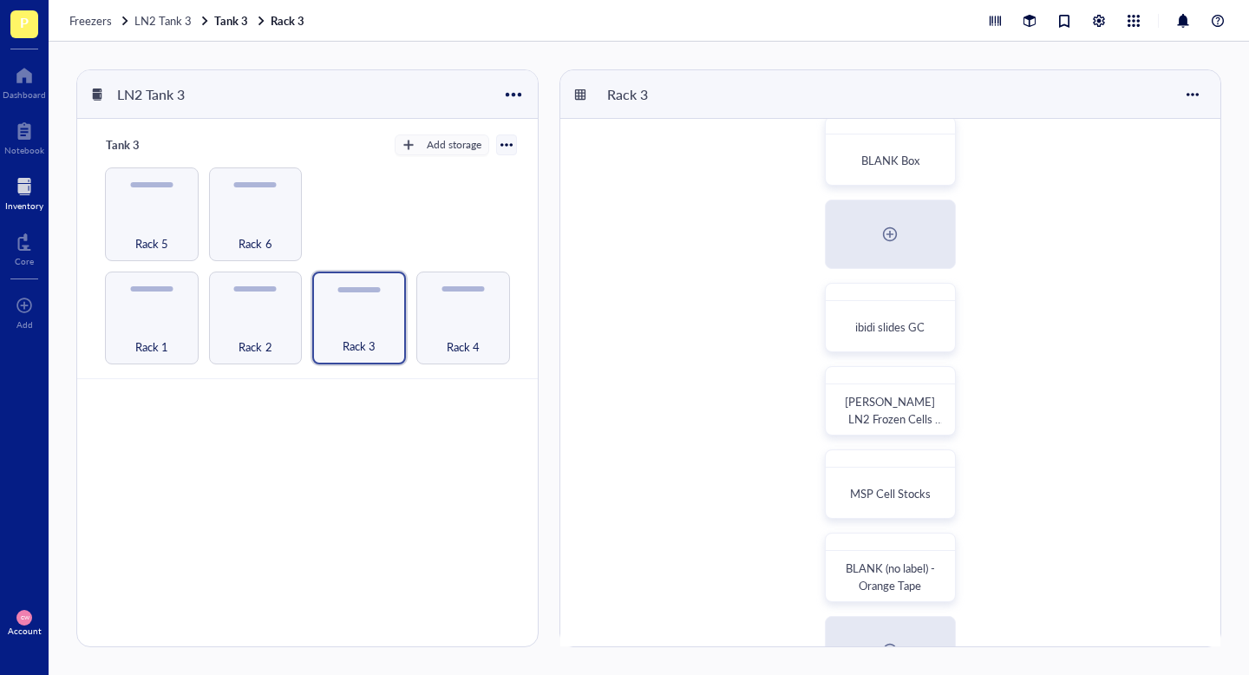
scroll to position [333, 0]
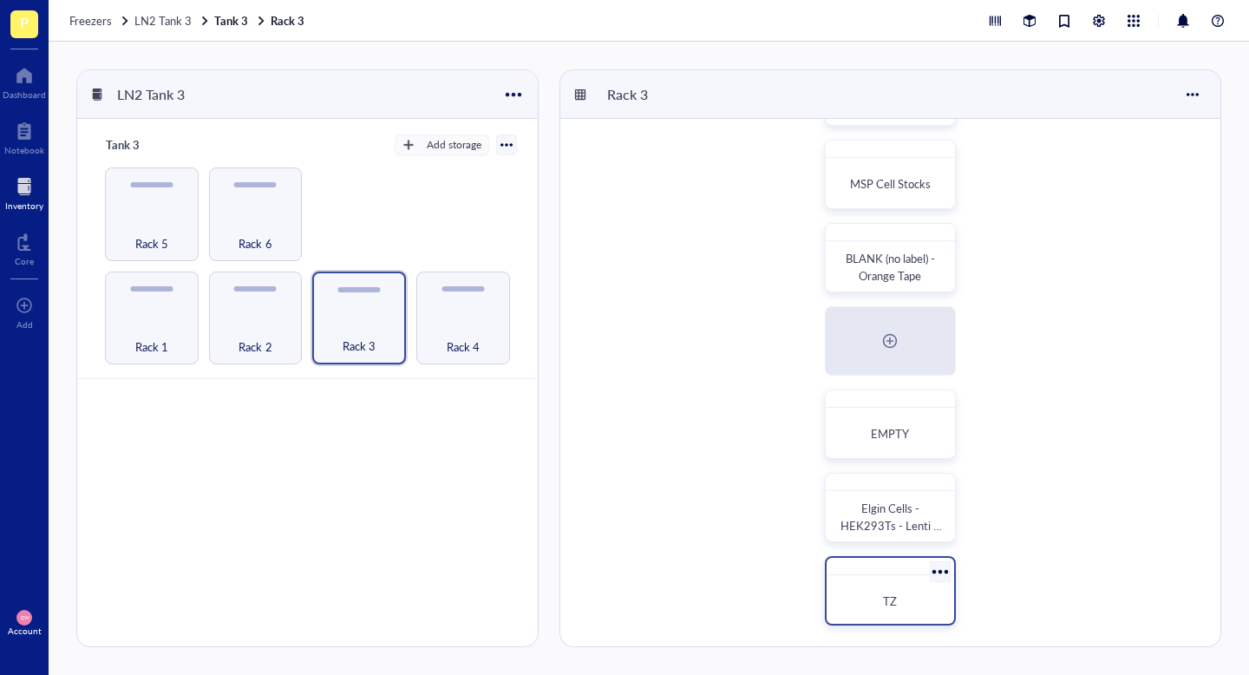
click at [939, 572] on div at bounding box center [939, 571] width 25 height 25
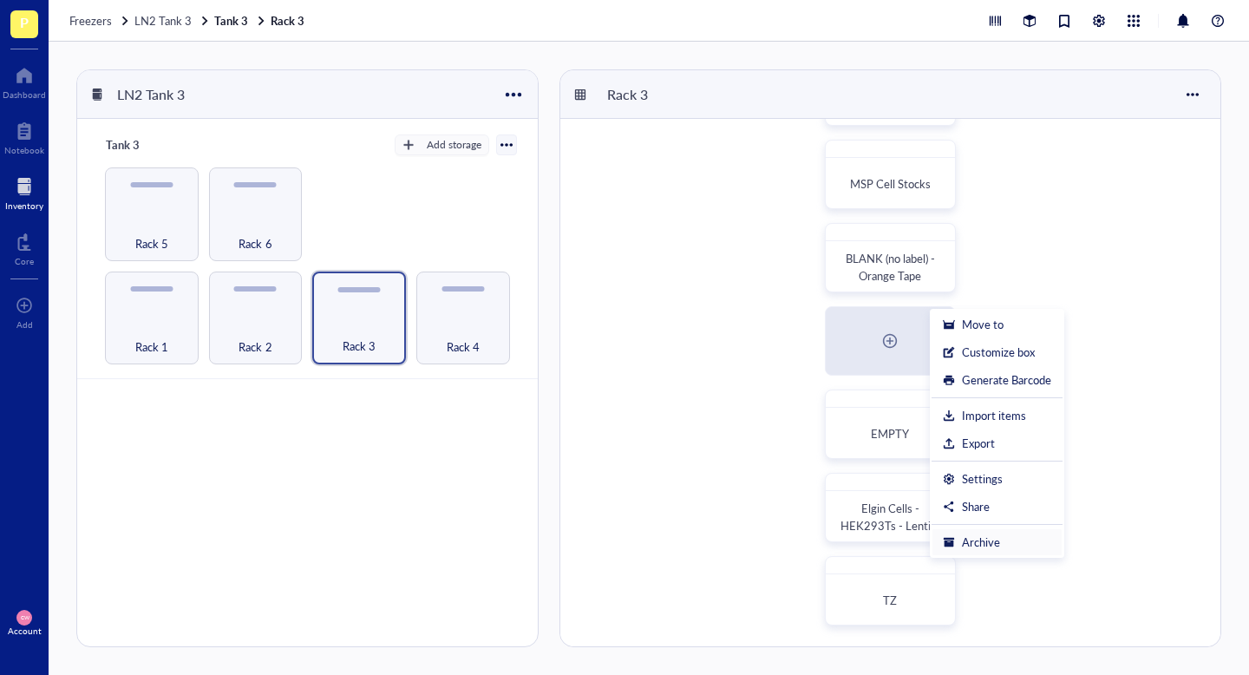
click at [998, 539] on div "Archive" at bounding box center [981, 542] width 38 height 16
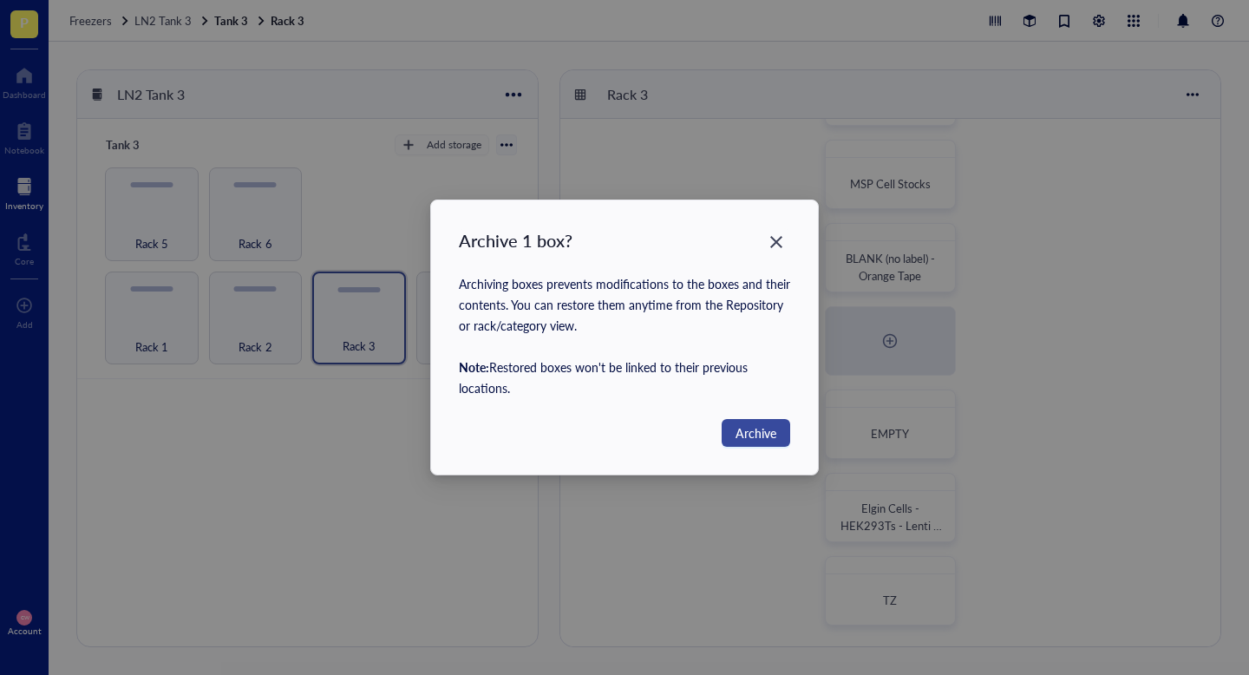
click at [752, 432] on span "Archive" at bounding box center [756, 432] width 41 height 19
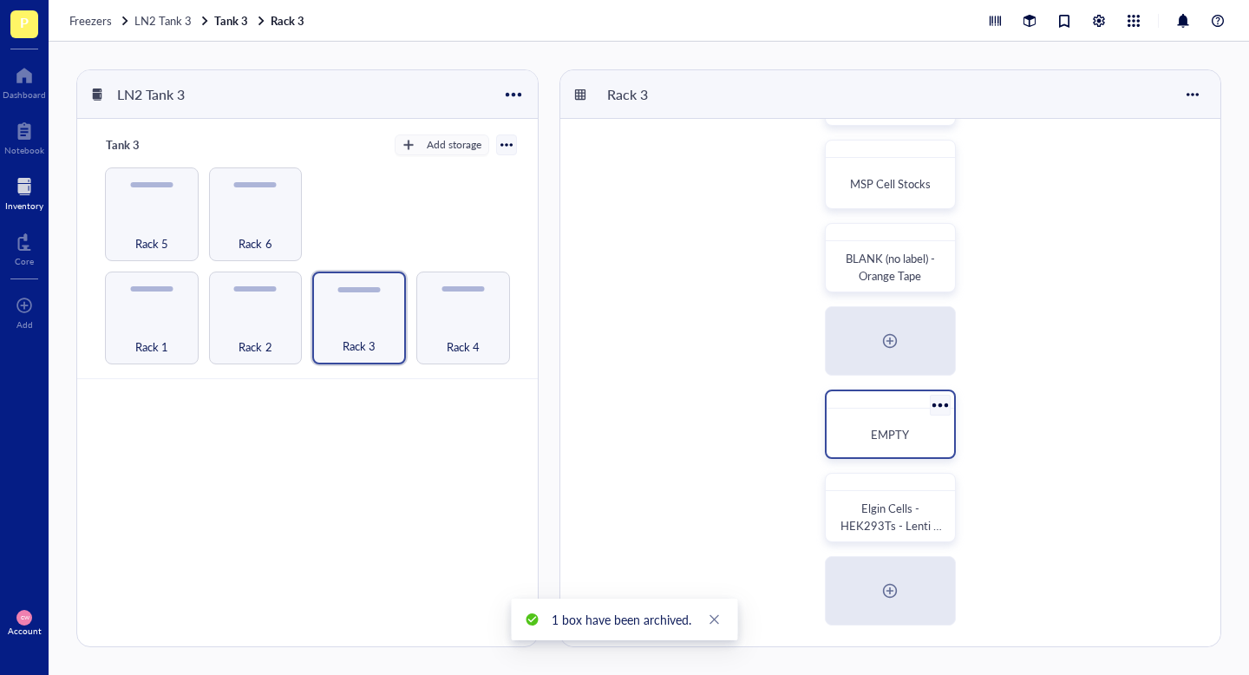
click at [940, 407] on div at bounding box center [939, 404] width 25 height 25
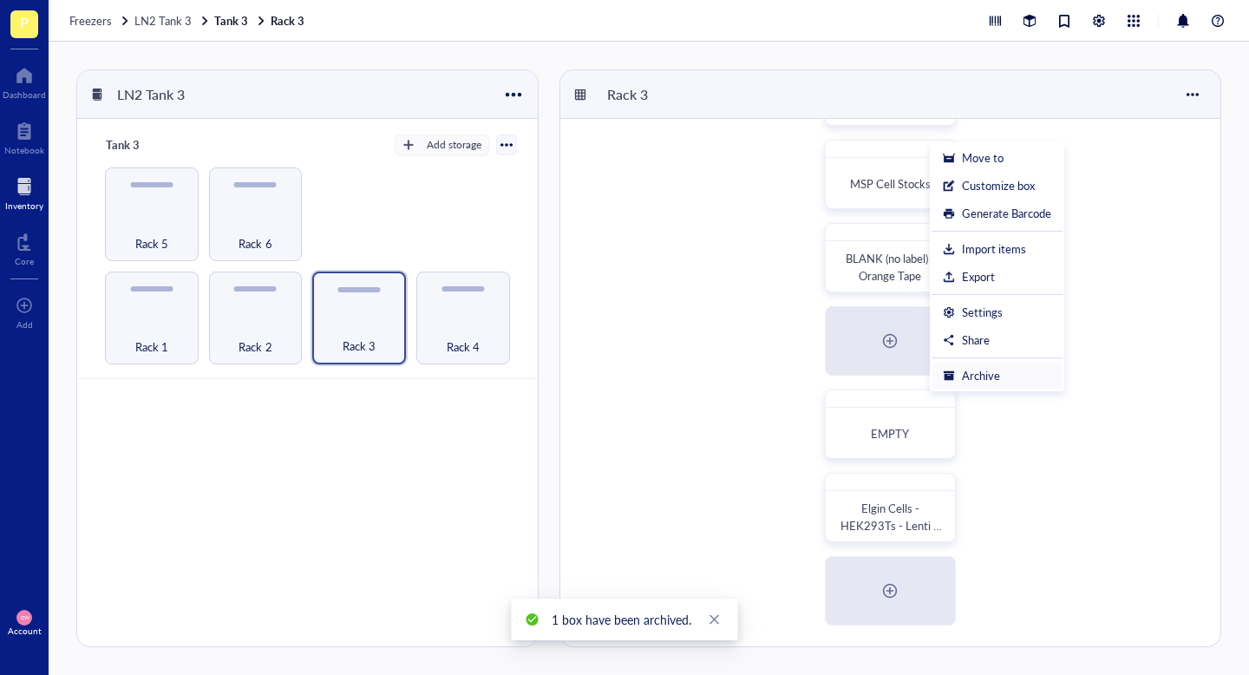
click at [967, 374] on div "Archive" at bounding box center [981, 376] width 38 height 16
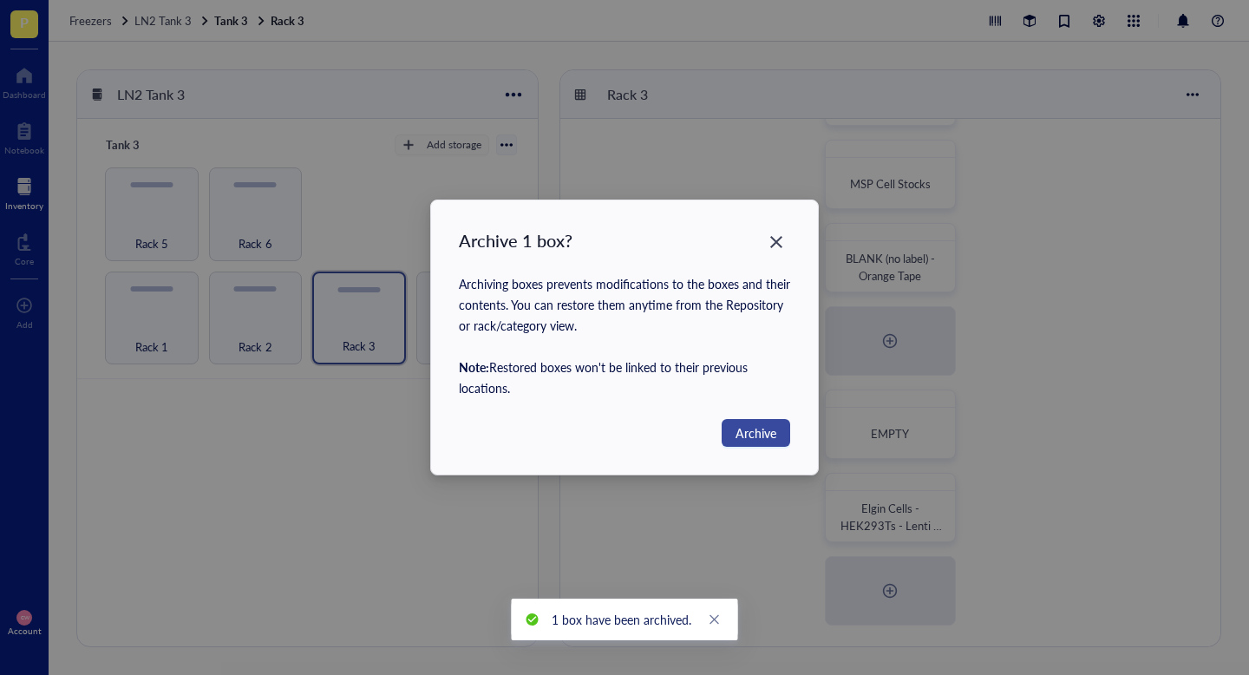
click at [762, 438] on span "Archive" at bounding box center [756, 432] width 41 height 19
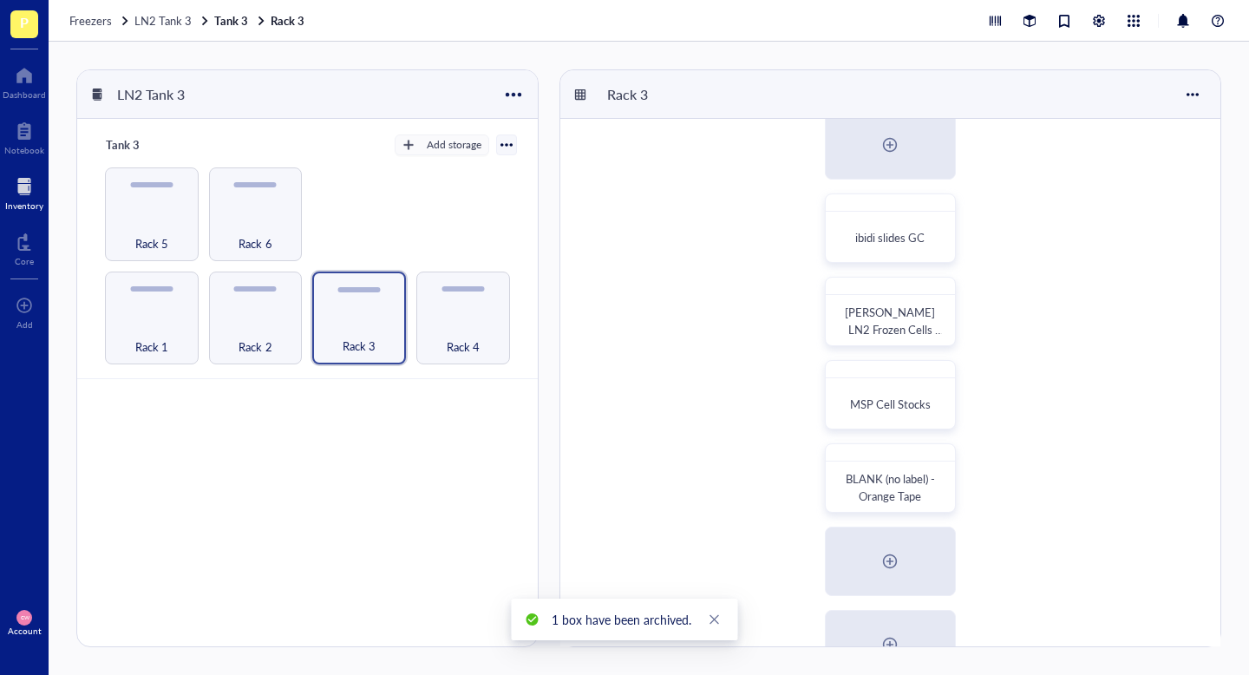
scroll to position [187, 0]
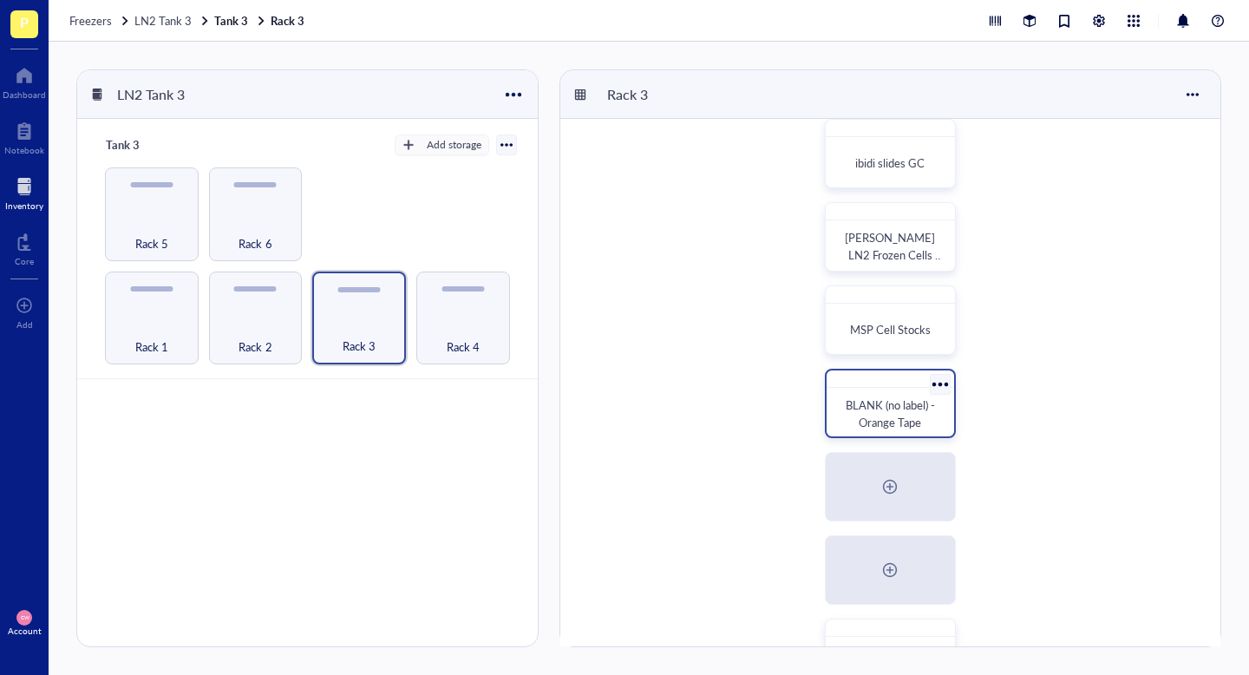
click at [945, 386] on div at bounding box center [939, 383] width 25 height 25
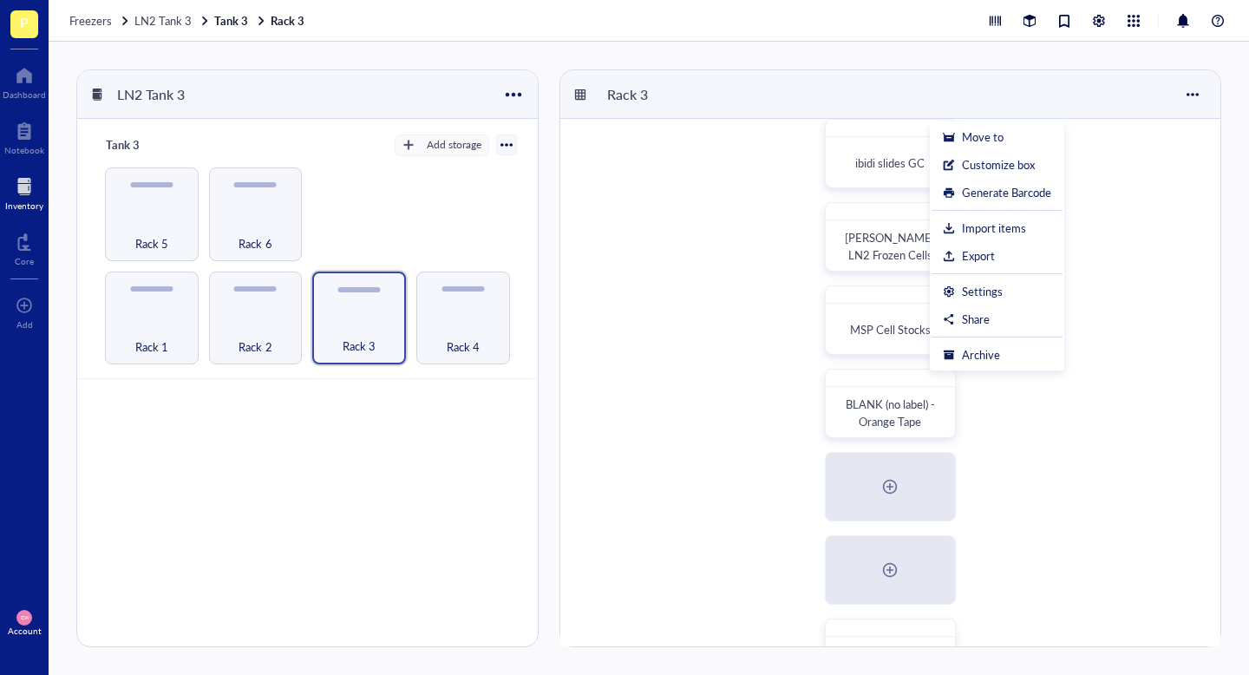
click at [1021, 419] on div "BLANK Box ibidi slides GC Harrison Powell LN2 Frozen Cells Nov 2018 MSP Cell St…" at bounding box center [890, 361] width 660 height 860
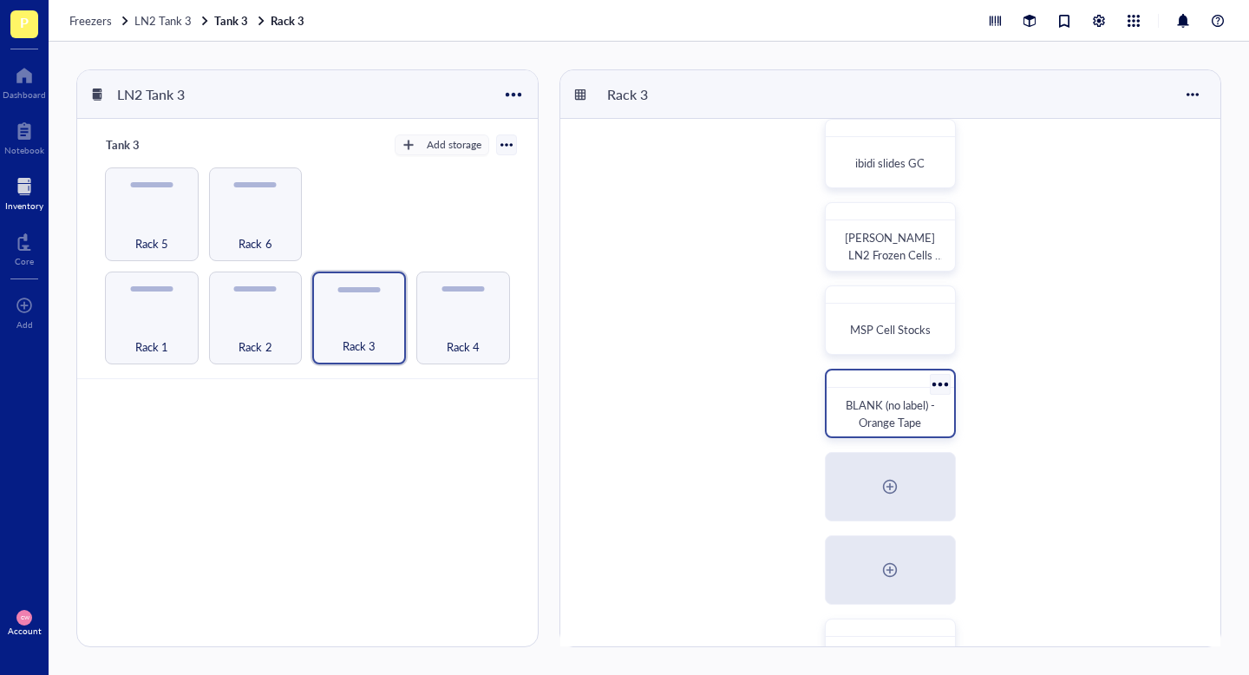
click at [912, 419] on span "BLANK (no label) - Orange Tape" at bounding box center [892, 413] width 92 height 34
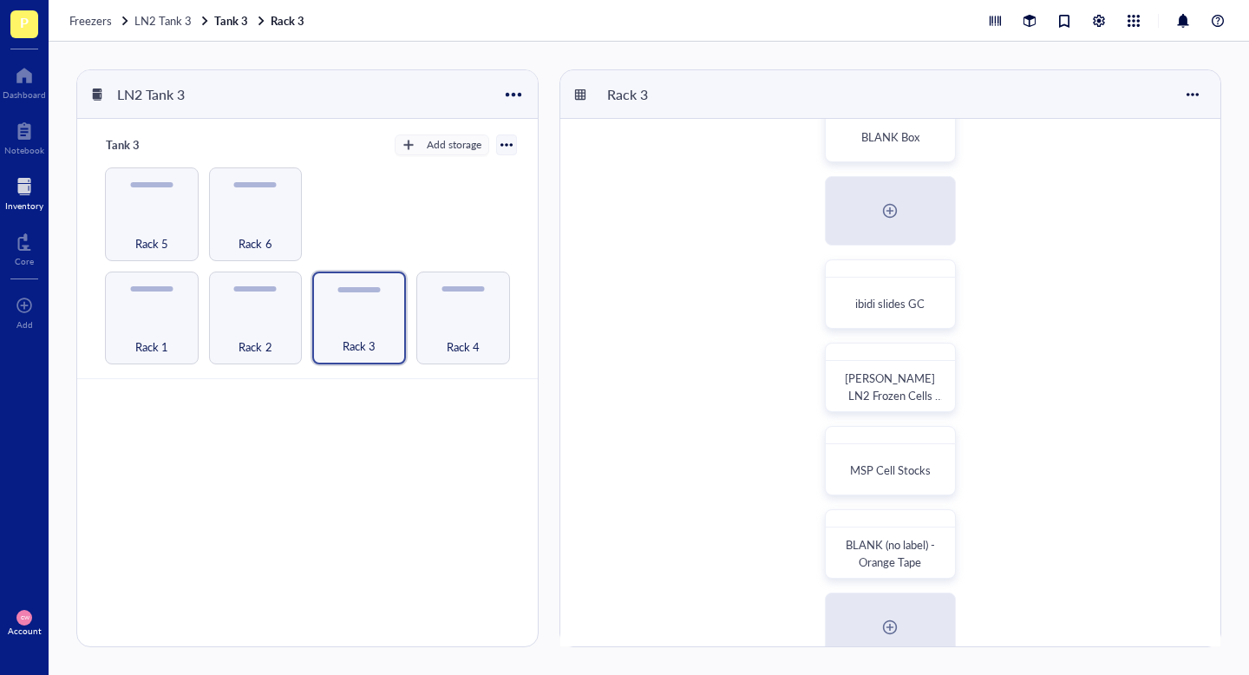
scroll to position [52, 0]
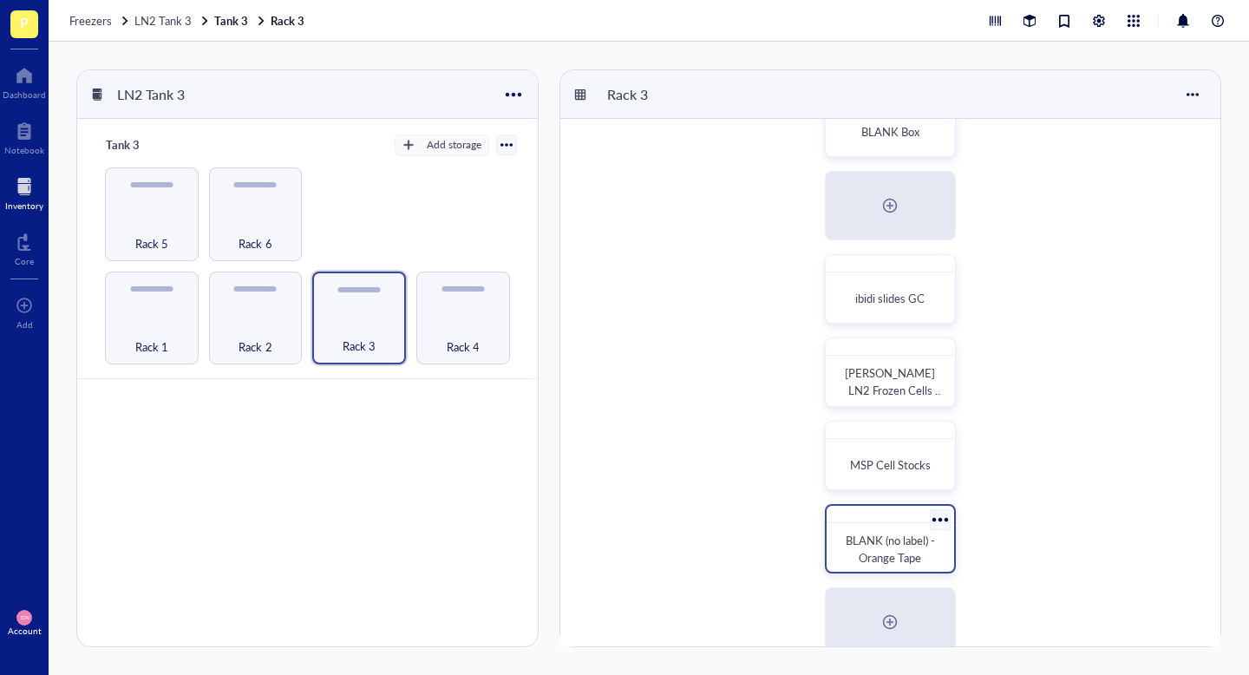
click at [936, 520] on div at bounding box center [939, 519] width 25 height 25
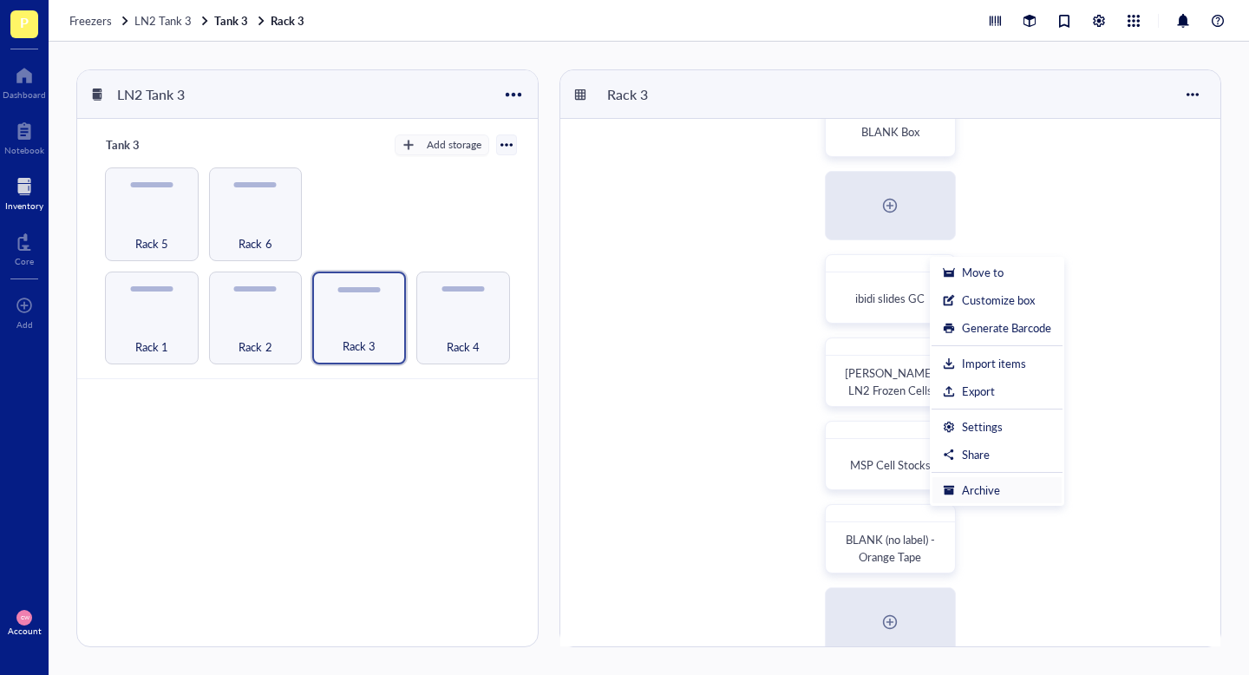
click at [1004, 491] on div "Archive" at bounding box center [997, 490] width 108 height 16
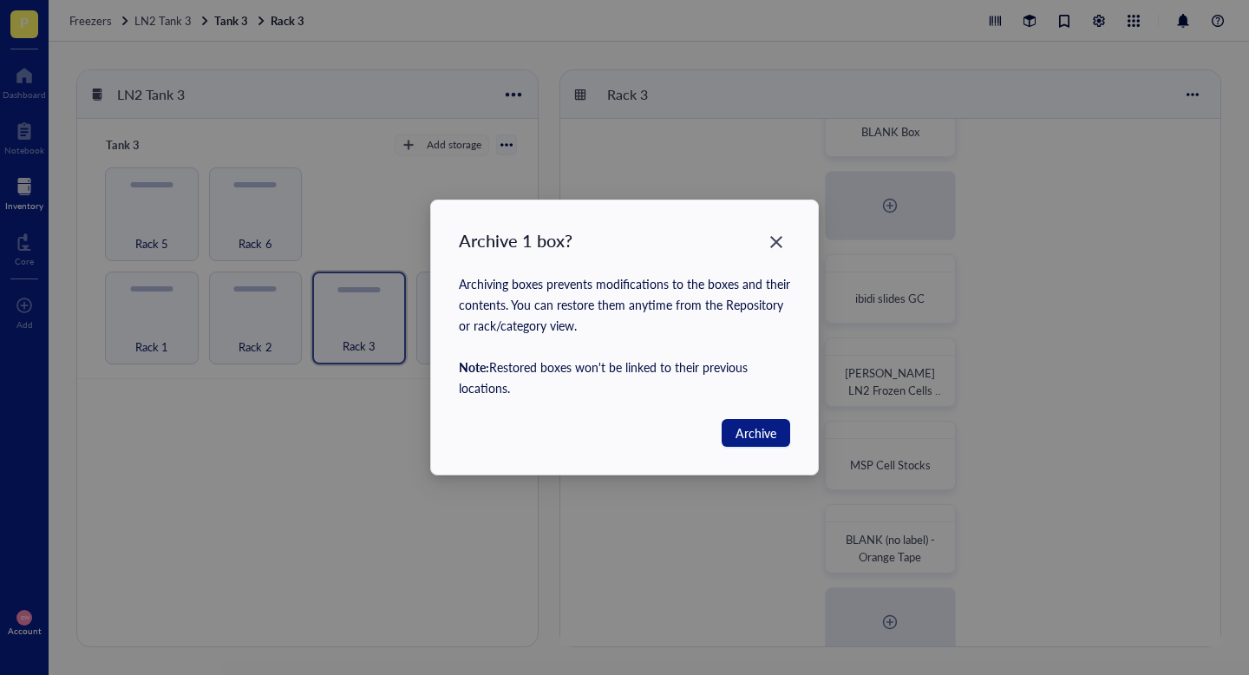
click at [770, 447] on div "Archive 1 box? Archiving boxes prevents modifications to the boxes and their co…" at bounding box center [624, 337] width 387 height 274
click at [751, 438] on span "Archive" at bounding box center [756, 432] width 41 height 19
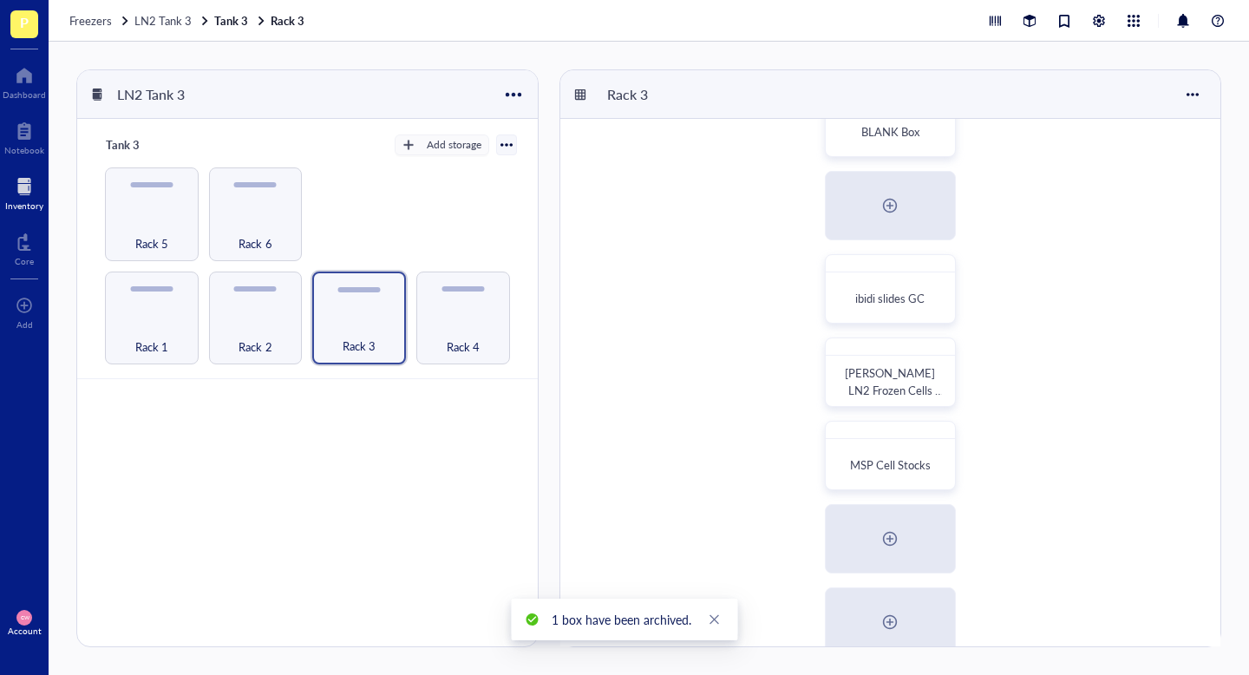
scroll to position [333, 0]
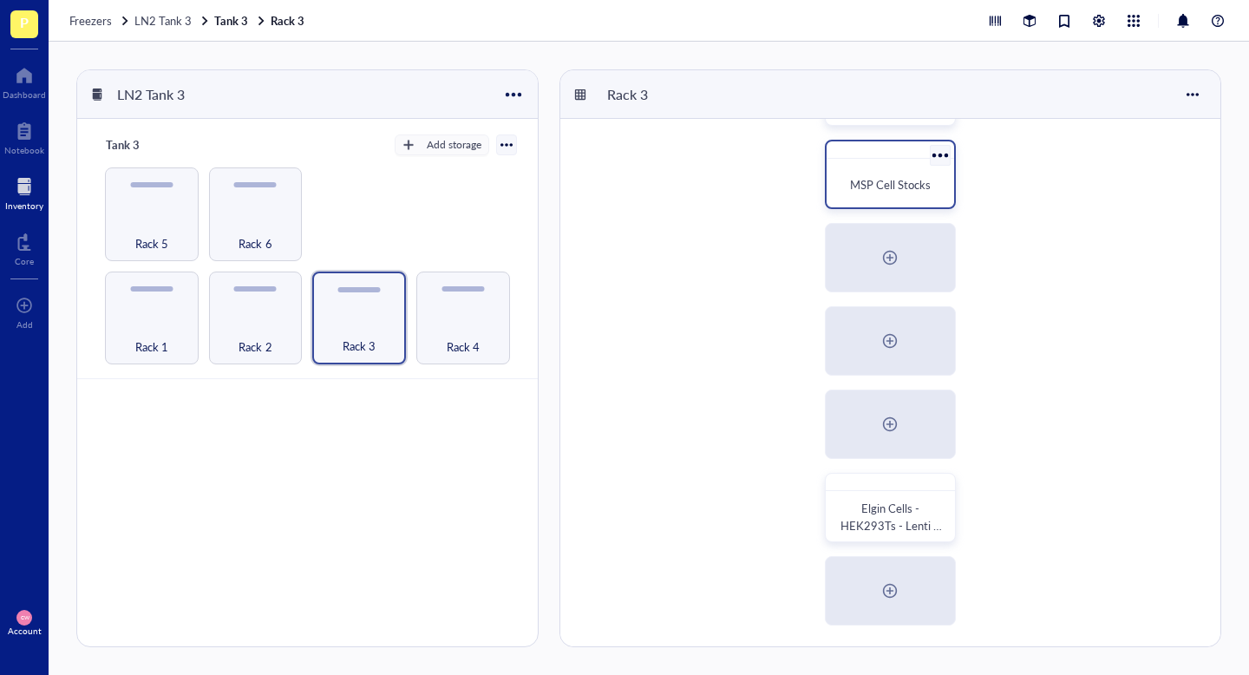
click at [938, 157] on div at bounding box center [939, 154] width 25 height 25
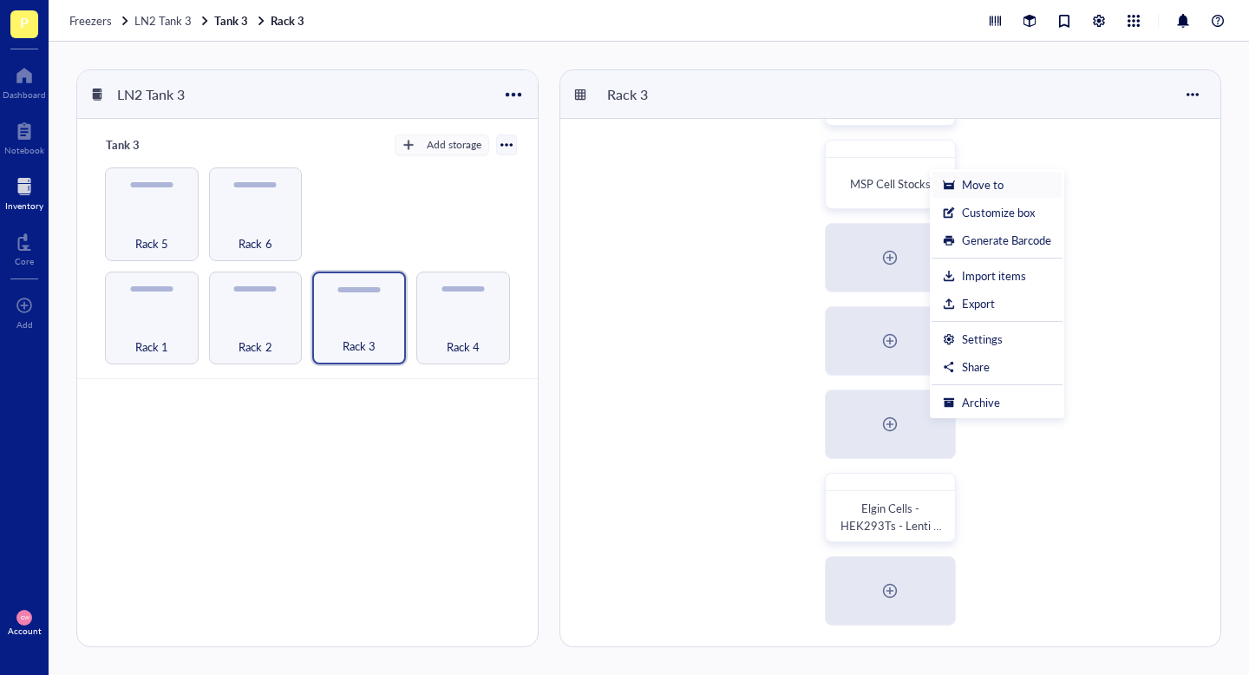
click at [1009, 183] on div "Move to" at bounding box center [997, 185] width 108 height 16
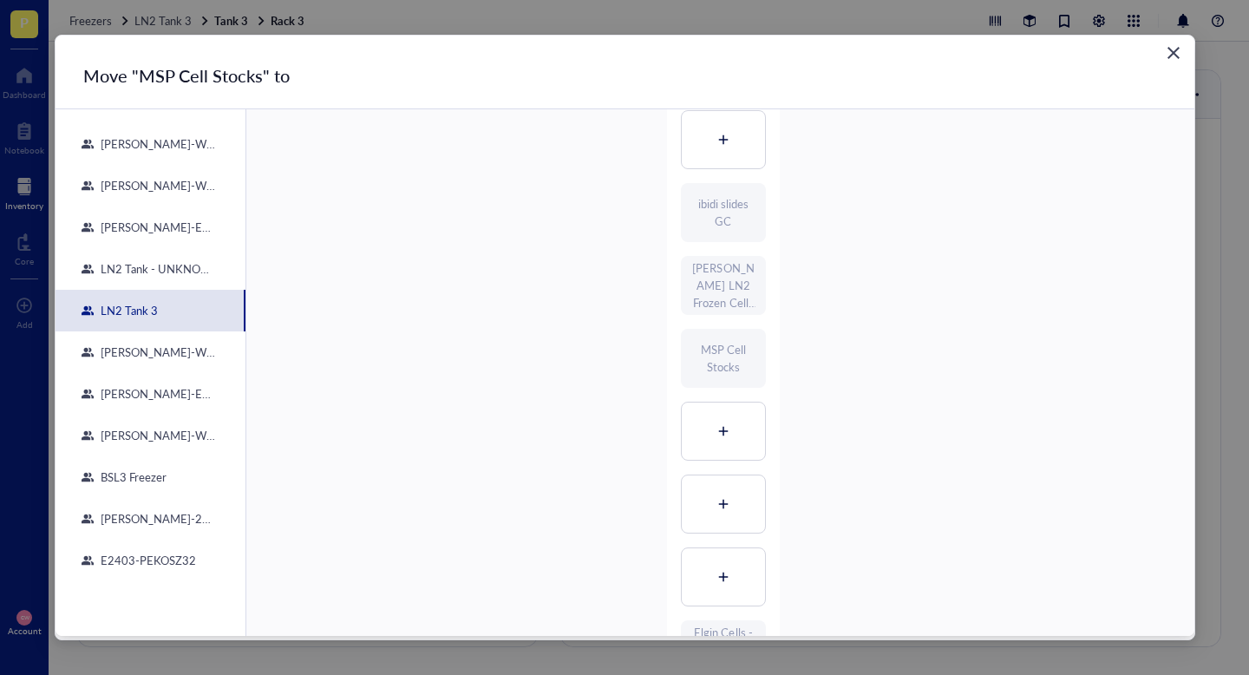
scroll to position [187, 0]
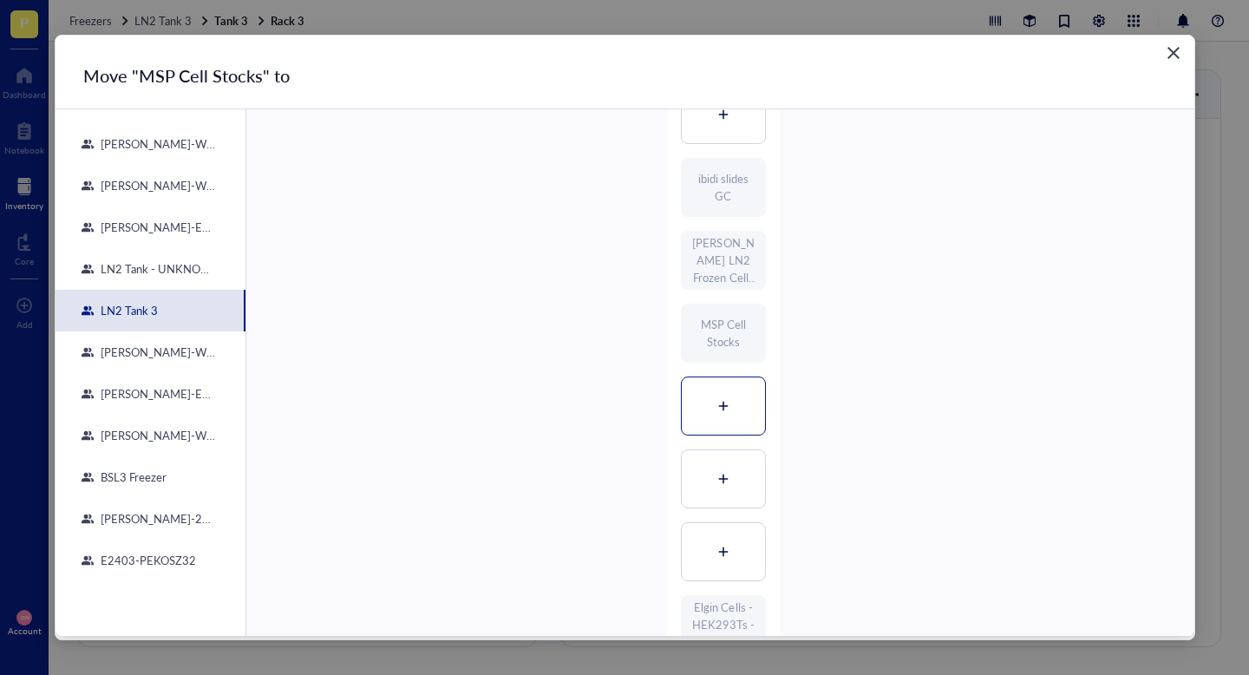
click at [718, 397] on div at bounding box center [723, 405] width 83 height 57
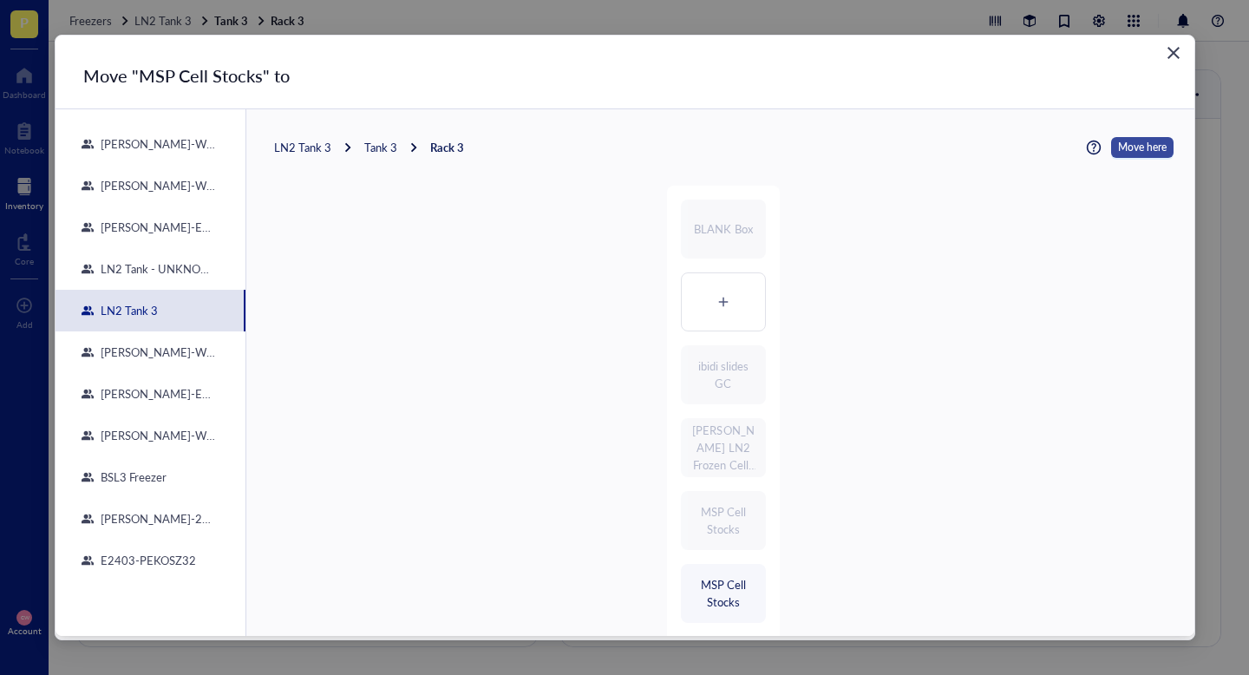
click at [1147, 139] on span "Move here" at bounding box center [1142, 147] width 49 height 21
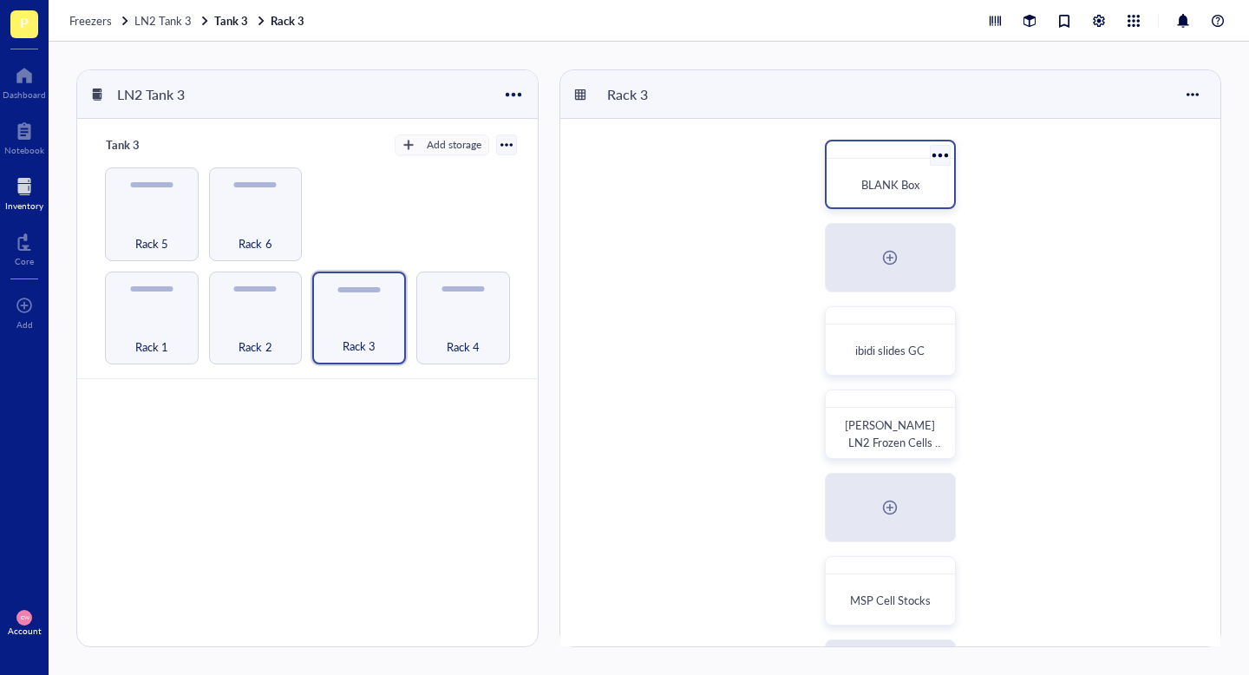
click at [937, 154] on div at bounding box center [939, 154] width 25 height 25
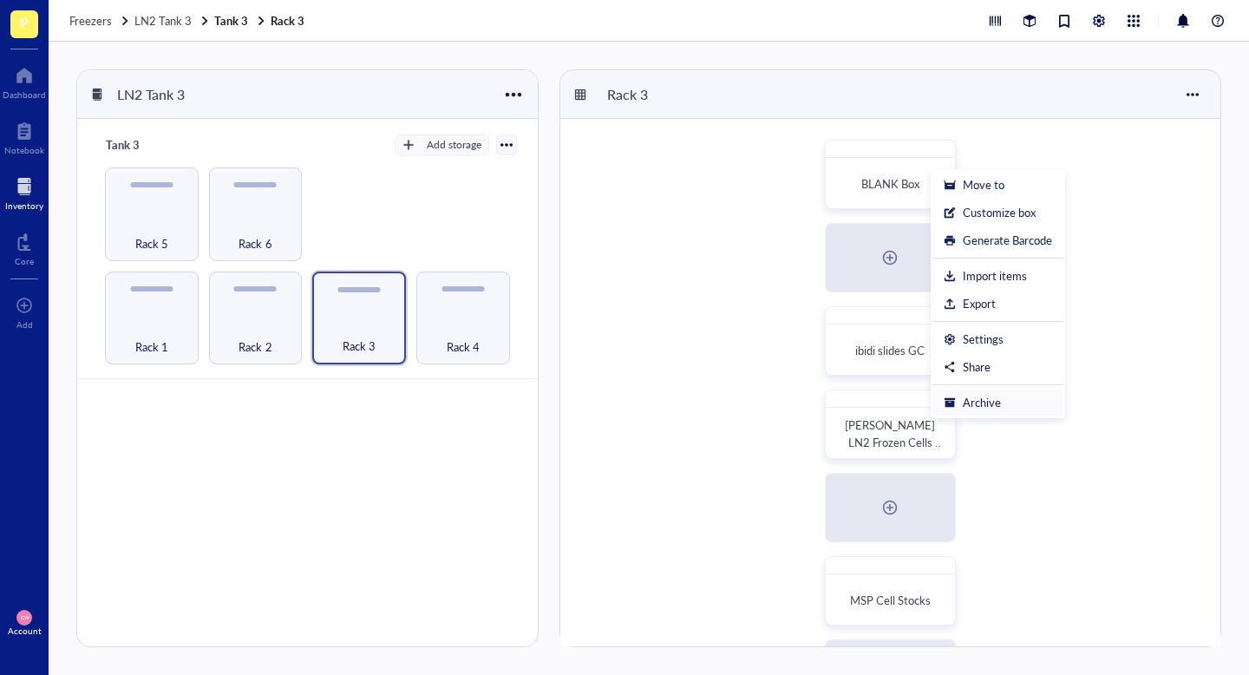
click at [988, 397] on div "Archive" at bounding box center [982, 403] width 38 height 16
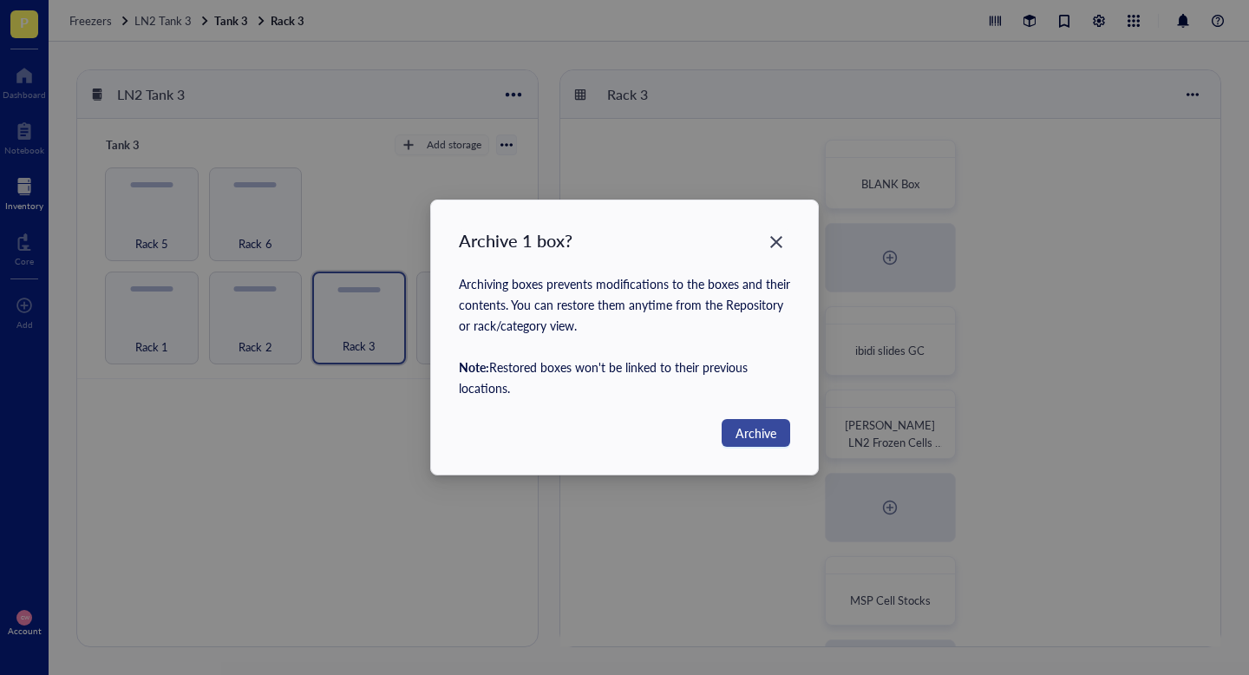
click at [766, 441] on span "Archive" at bounding box center [756, 432] width 41 height 19
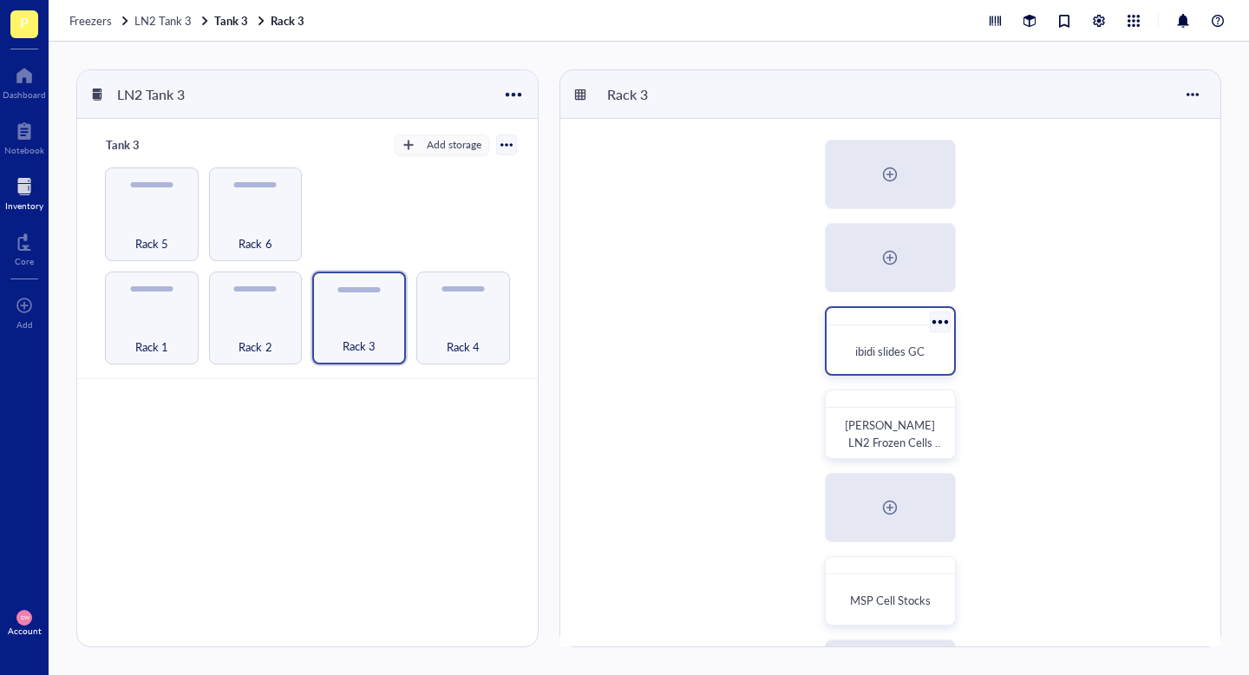
click at [885, 370] on div "ibidi slides GC" at bounding box center [890, 340] width 131 height 69
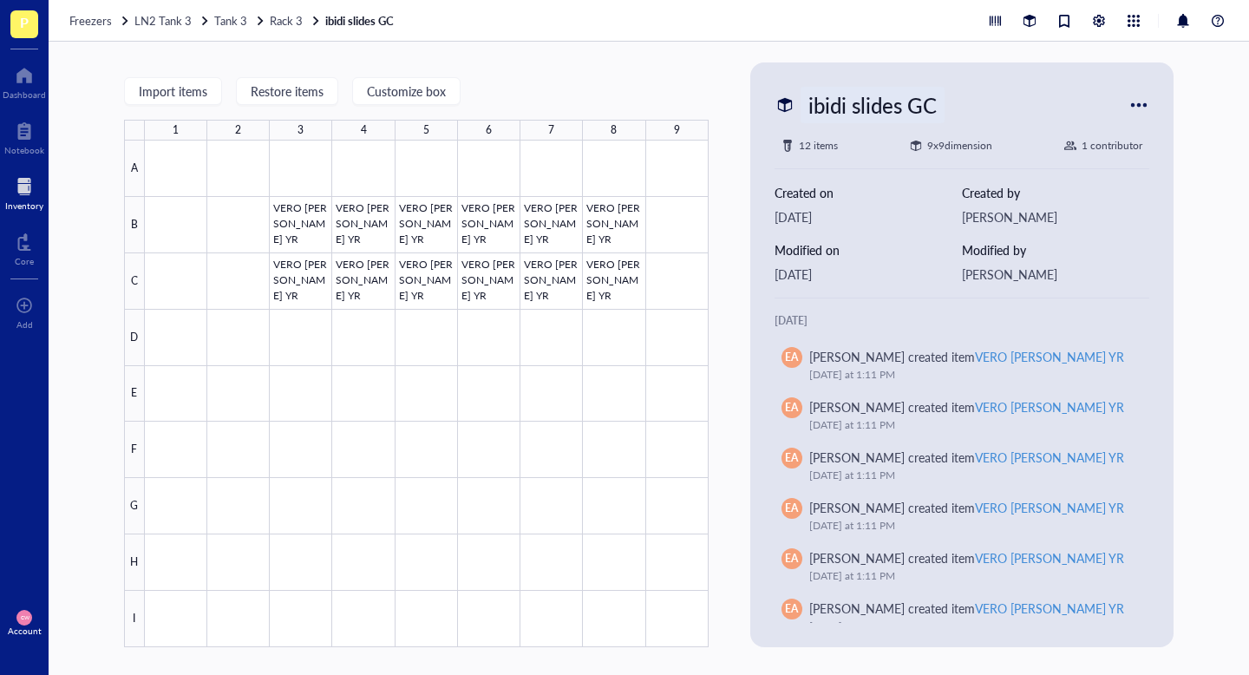
click at [876, 101] on div "ibidi slides GC" at bounding box center [873, 105] width 144 height 36
drag, startPoint x: 954, startPoint y: 109, endPoint x: 778, endPoint y: 109, distance: 176.1
click at [778, 109] on div "ibidi slides GC" at bounding box center [952, 105] width 354 height 36
type input "YR Karron Vero cells"
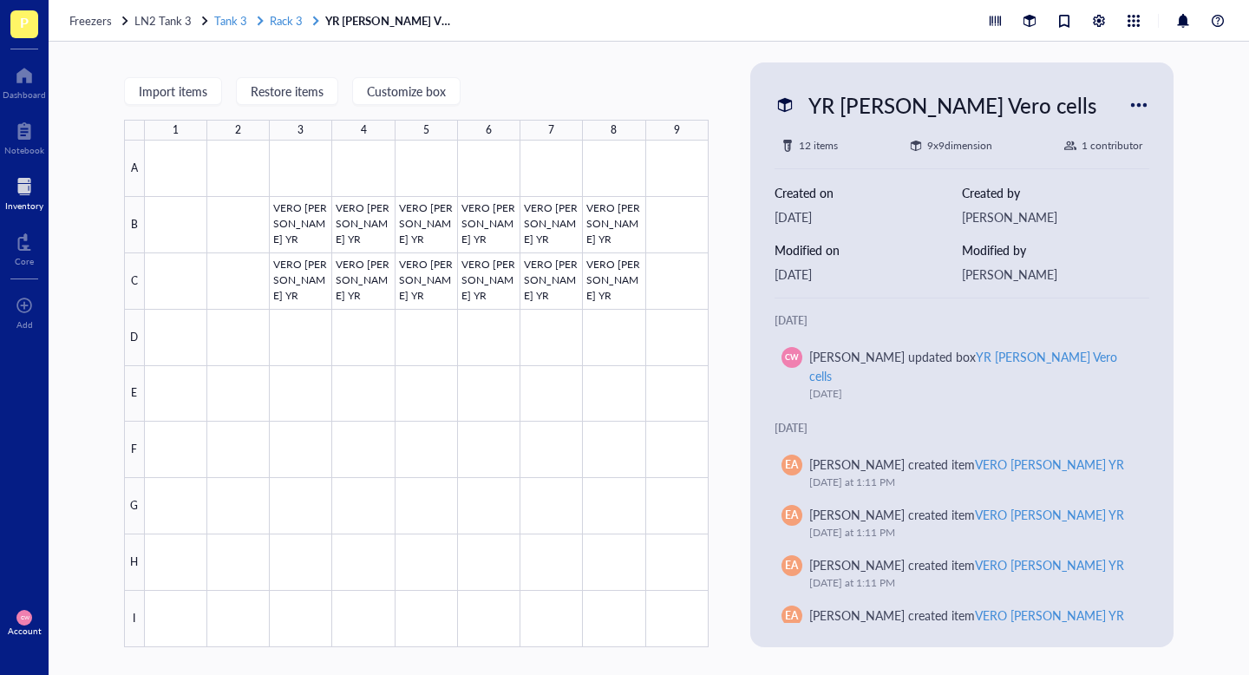
click at [288, 17] on span "Rack 3" at bounding box center [286, 20] width 33 height 16
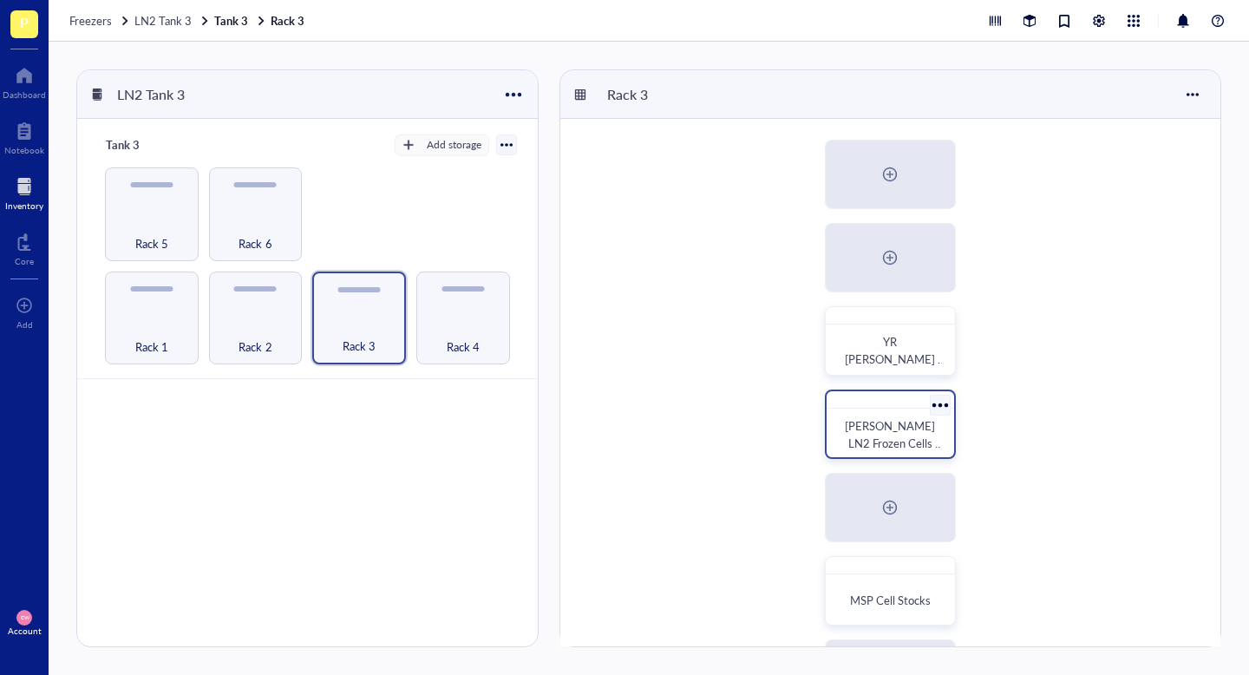
click at [892, 410] on div "Harrison Powell LN2 Frozen Cells Nov 2018" at bounding box center [890, 423] width 131 height 69
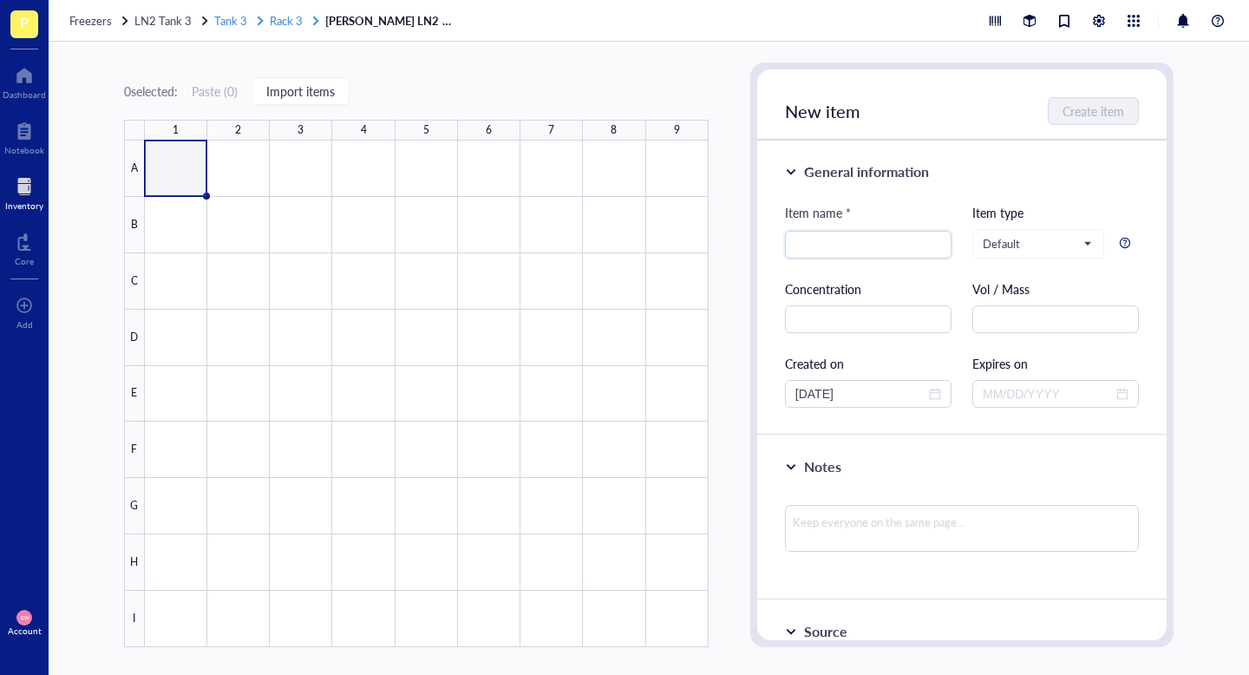
click at [283, 15] on span "Rack 3" at bounding box center [286, 20] width 33 height 16
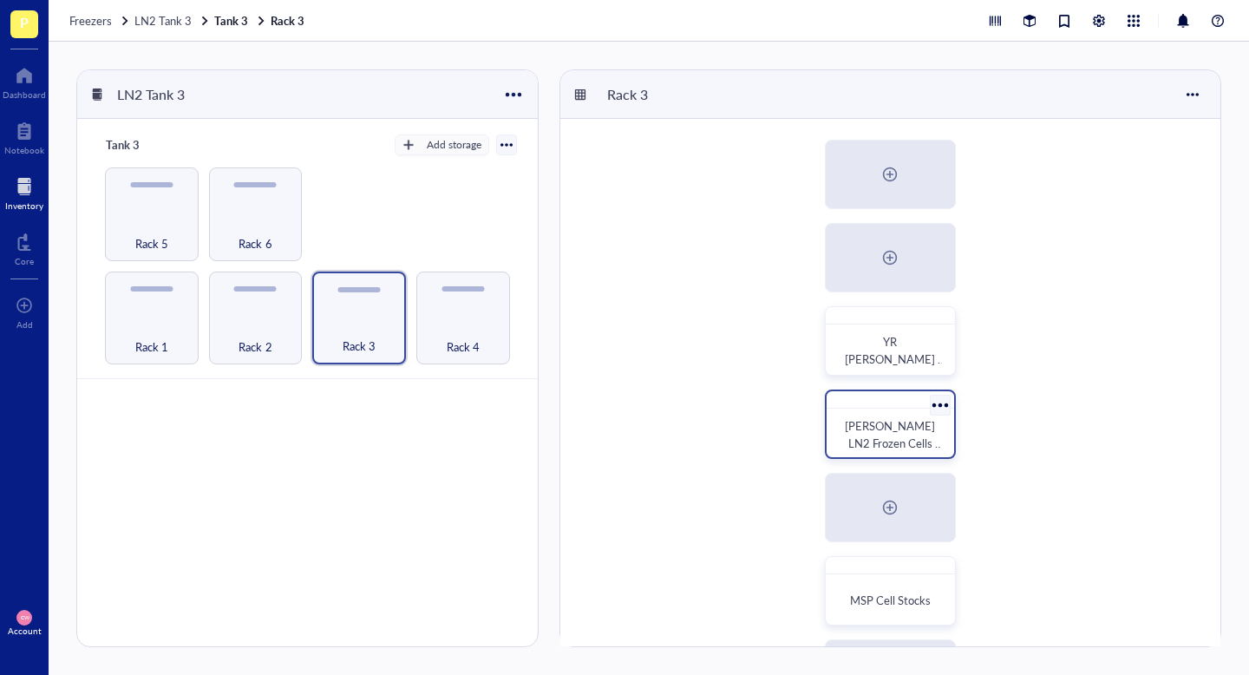
click at [892, 420] on span "Harrison Powell LN2 Frozen Cells Nov 2018" at bounding box center [894, 442] width 99 height 51
click at [937, 409] on div at bounding box center [939, 404] width 25 height 25
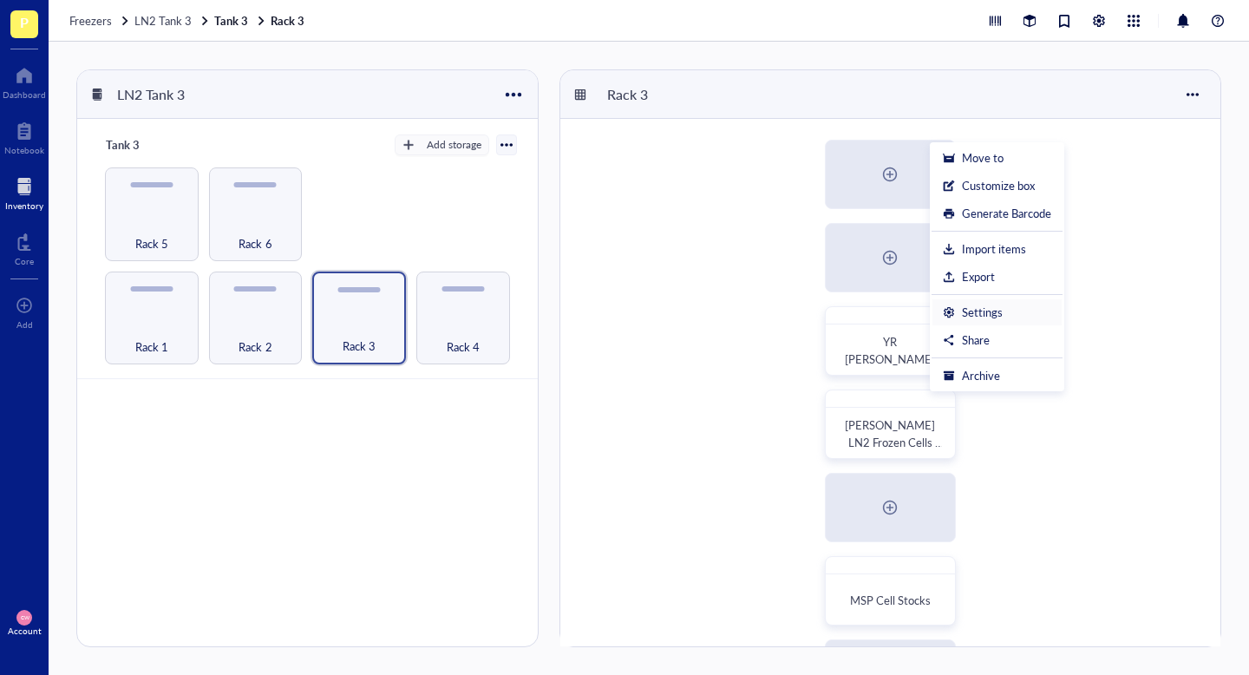
click at [1022, 320] on li "Settings" at bounding box center [997, 312] width 131 height 28
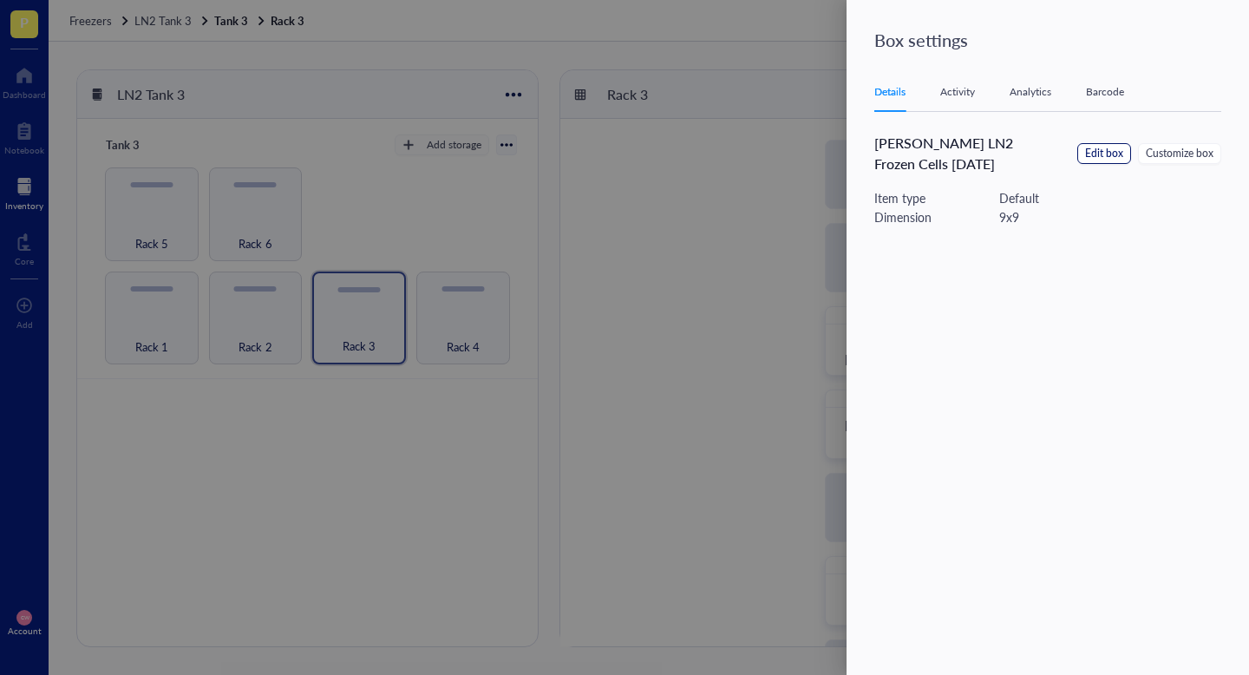
click at [1107, 159] on span "Edit box" at bounding box center [1104, 154] width 38 height 16
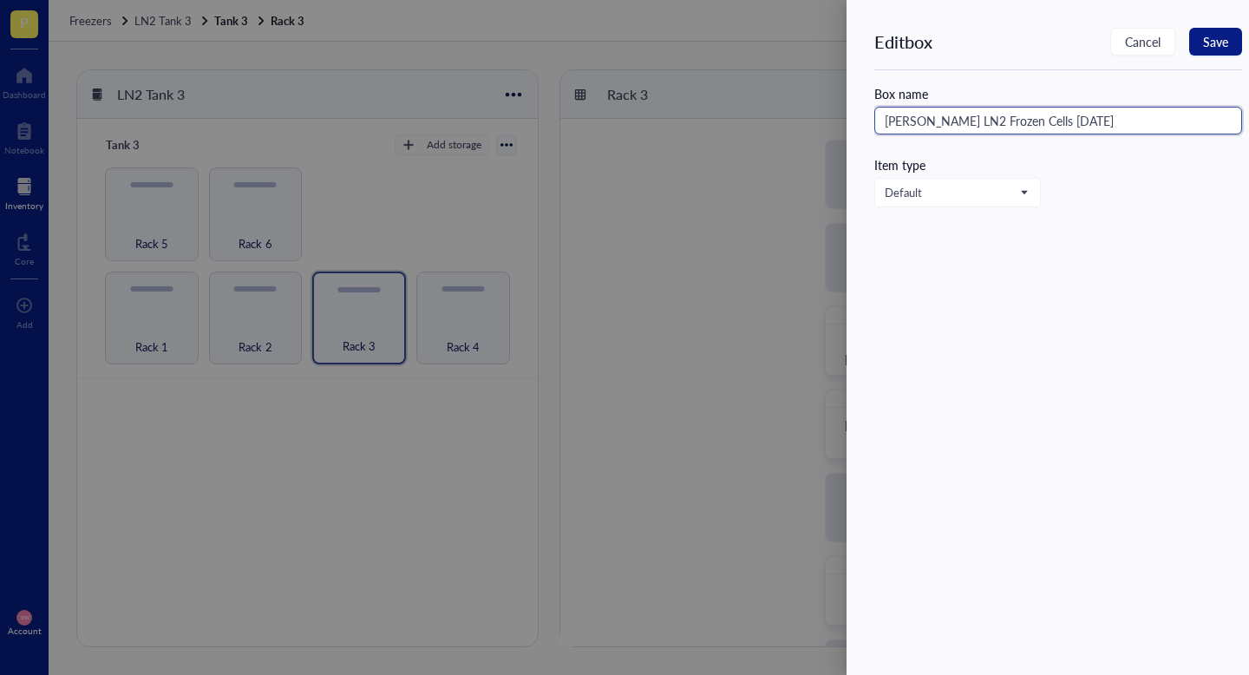
click at [1141, 121] on input "Harrison Powell LN2 Frozen Cells Nov 2018" at bounding box center [1058, 121] width 368 height 28
type input "Harrison Powell LN2 Frozen Cells Nov 2018? Looks like something else now"
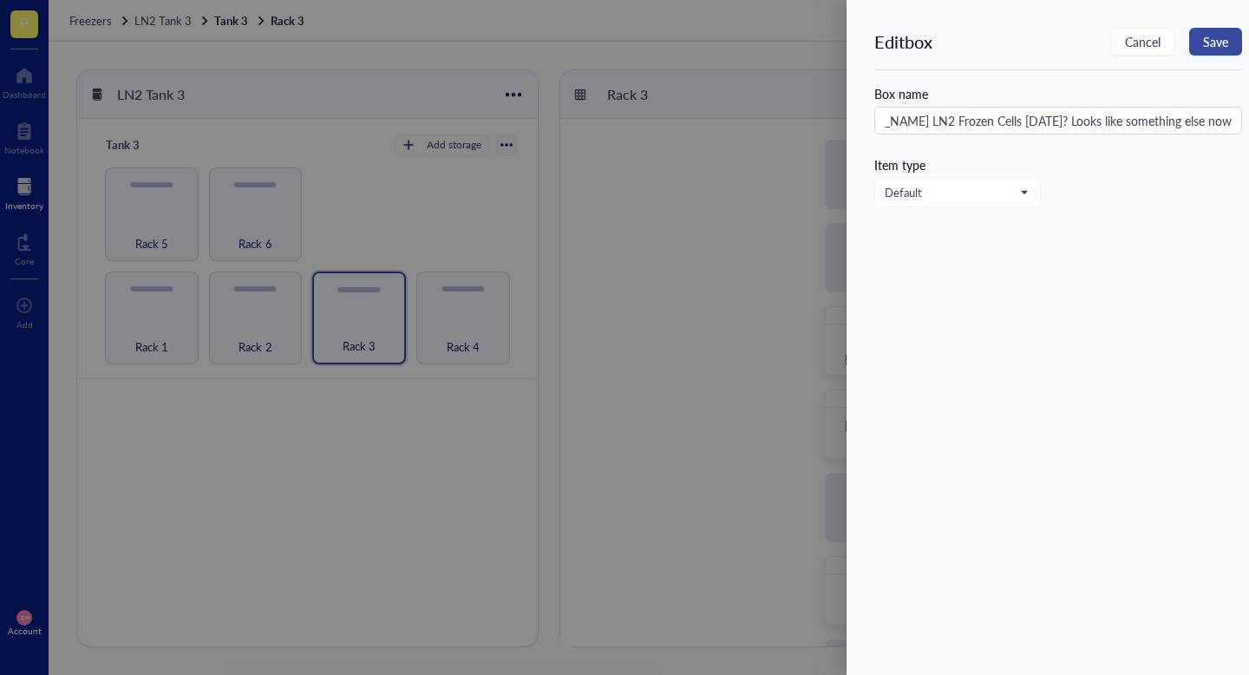
click at [1219, 46] on span "Save" at bounding box center [1215, 42] width 25 height 14
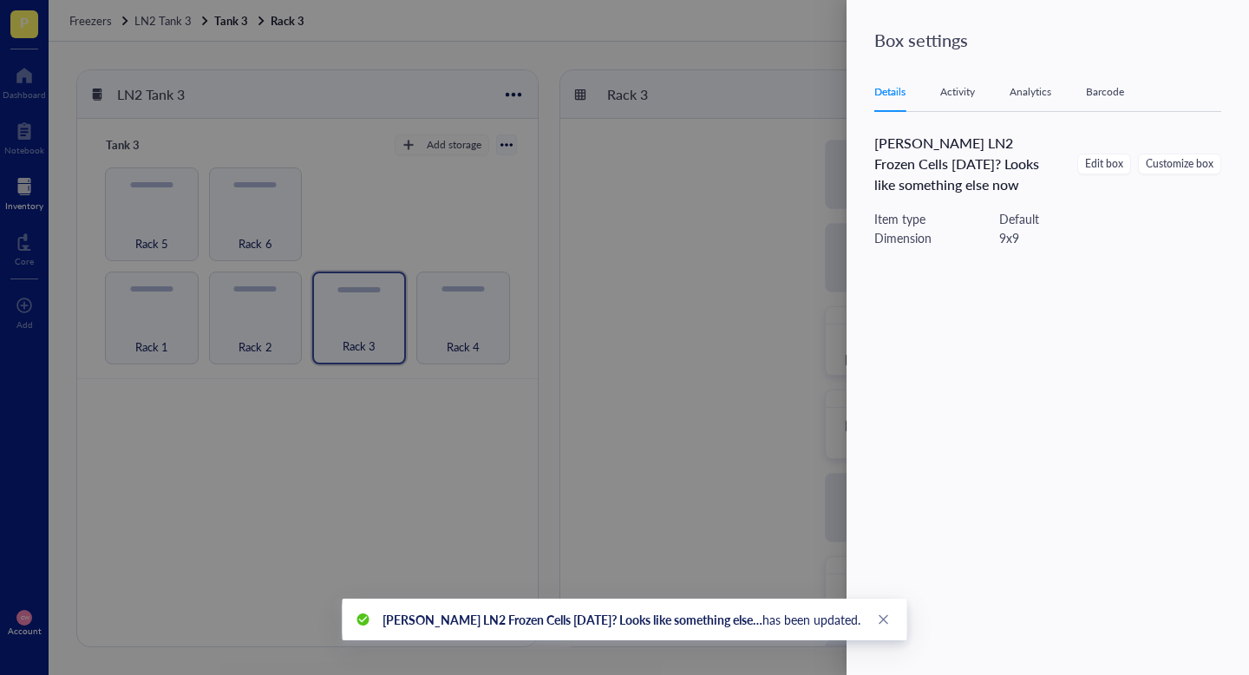
click at [611, 214] on div at bounding box center [624, 337] width 1249 height 675
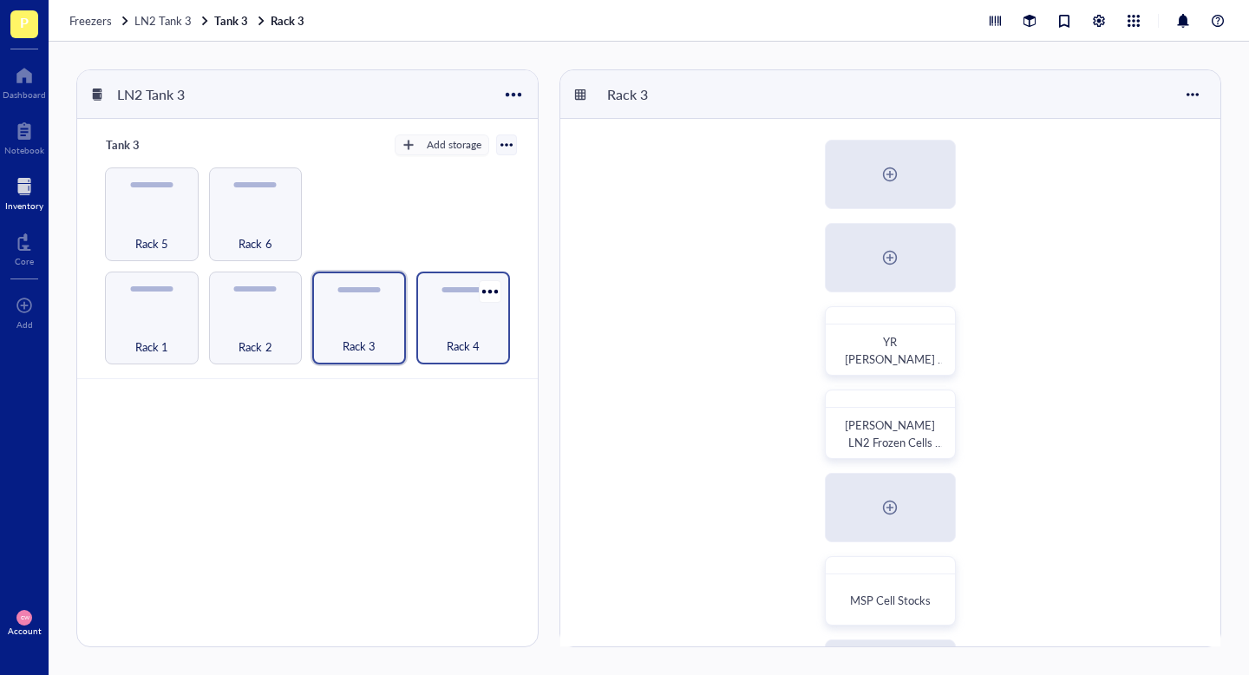
click at [453, 310] on div "Rack 4" at bounding box center [463, 318] width 94 height 94
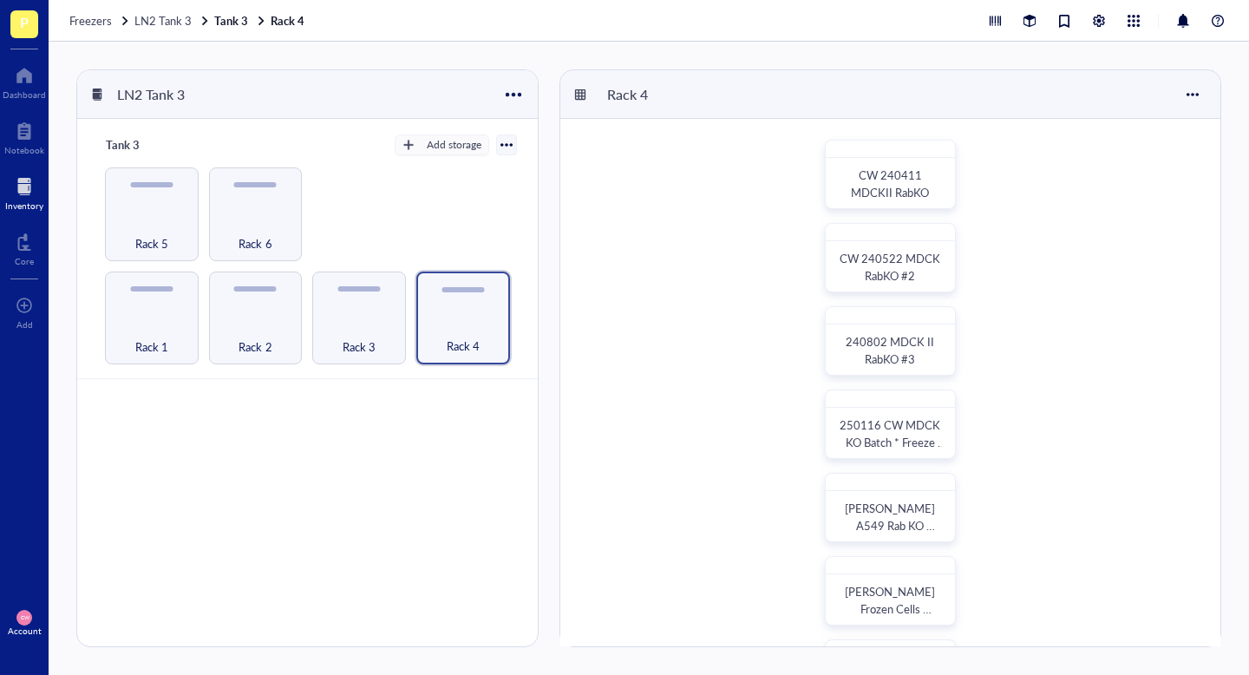
scroll to position [333, 0]
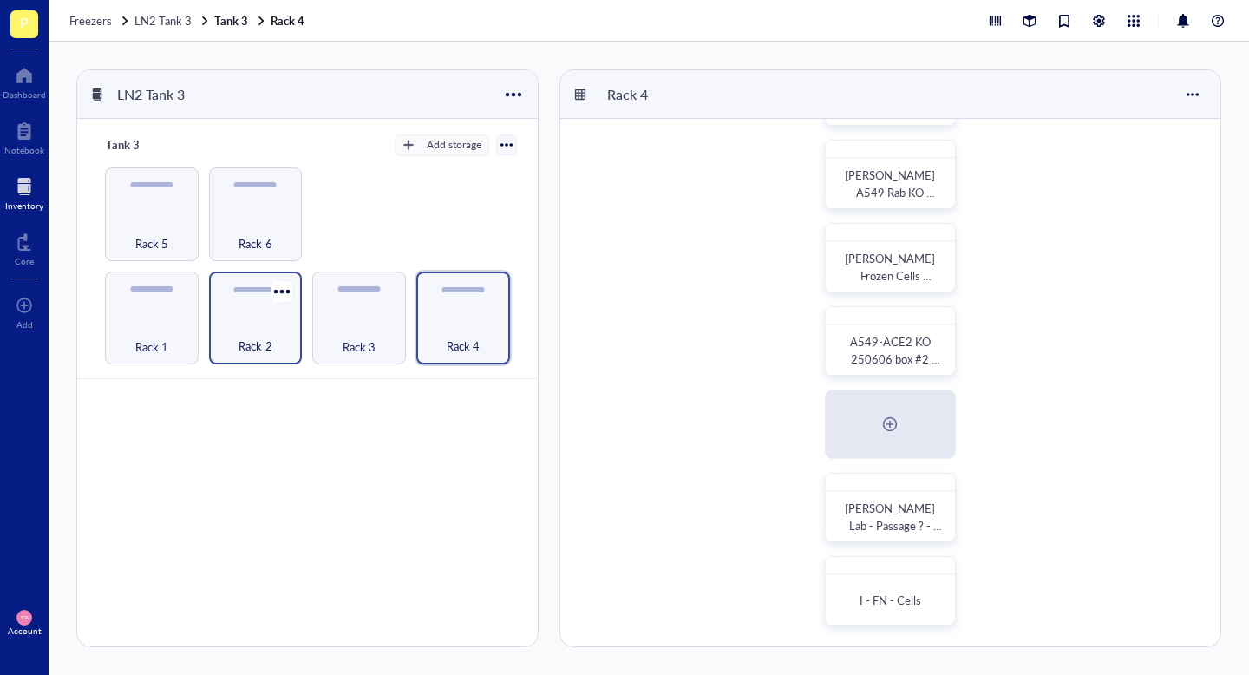
click at [254, 334] on div "Rack 2" at bounding box center [256, 336] width 76 height 38
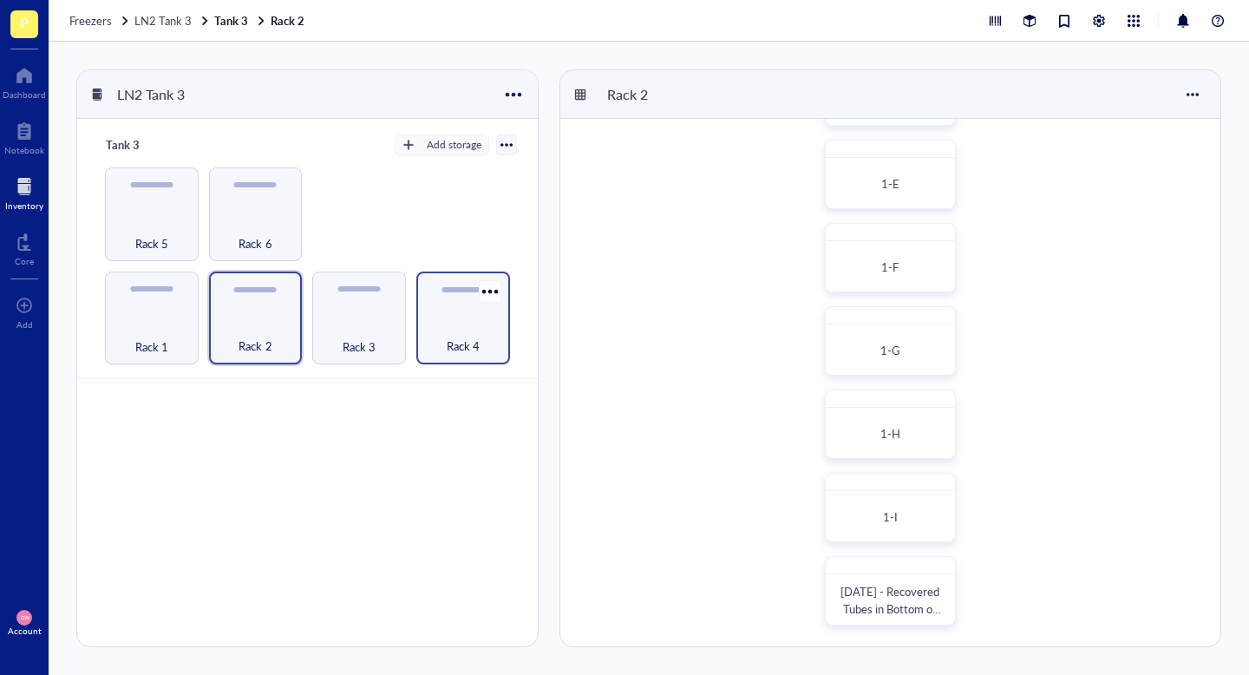
click at [491, 337] on div "Rack 4" at bounding box center [463, 336] width 76 height 38
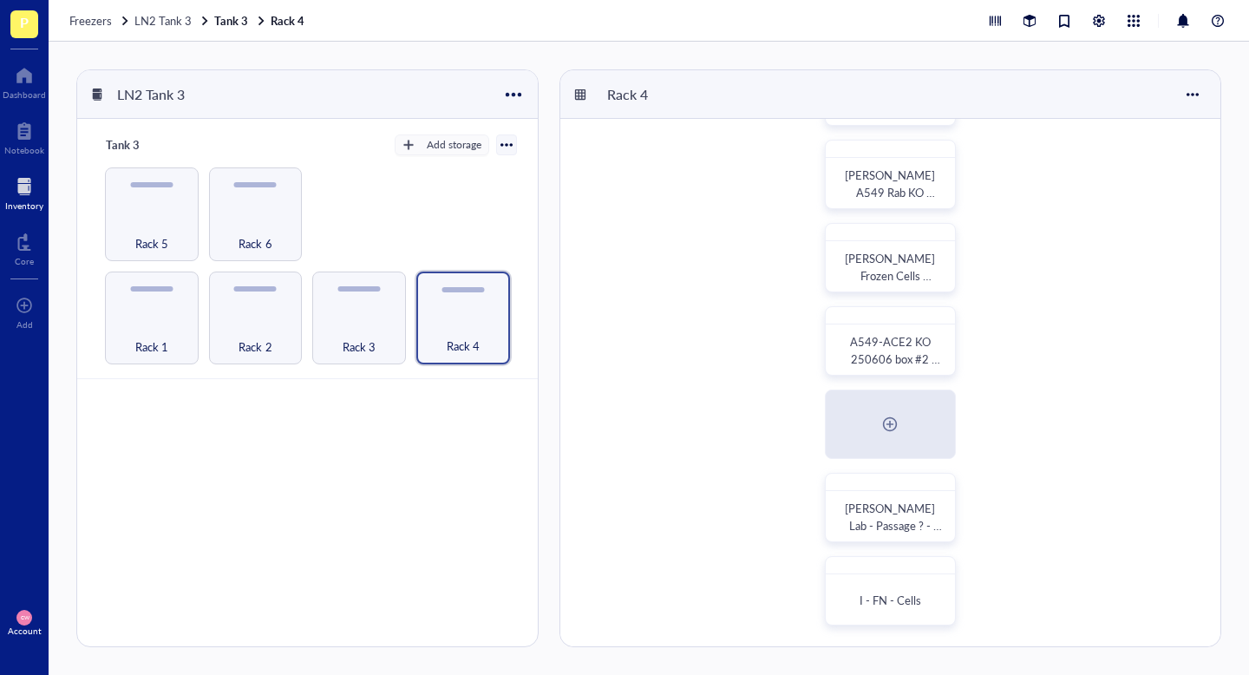
scroll to position [127, 0]
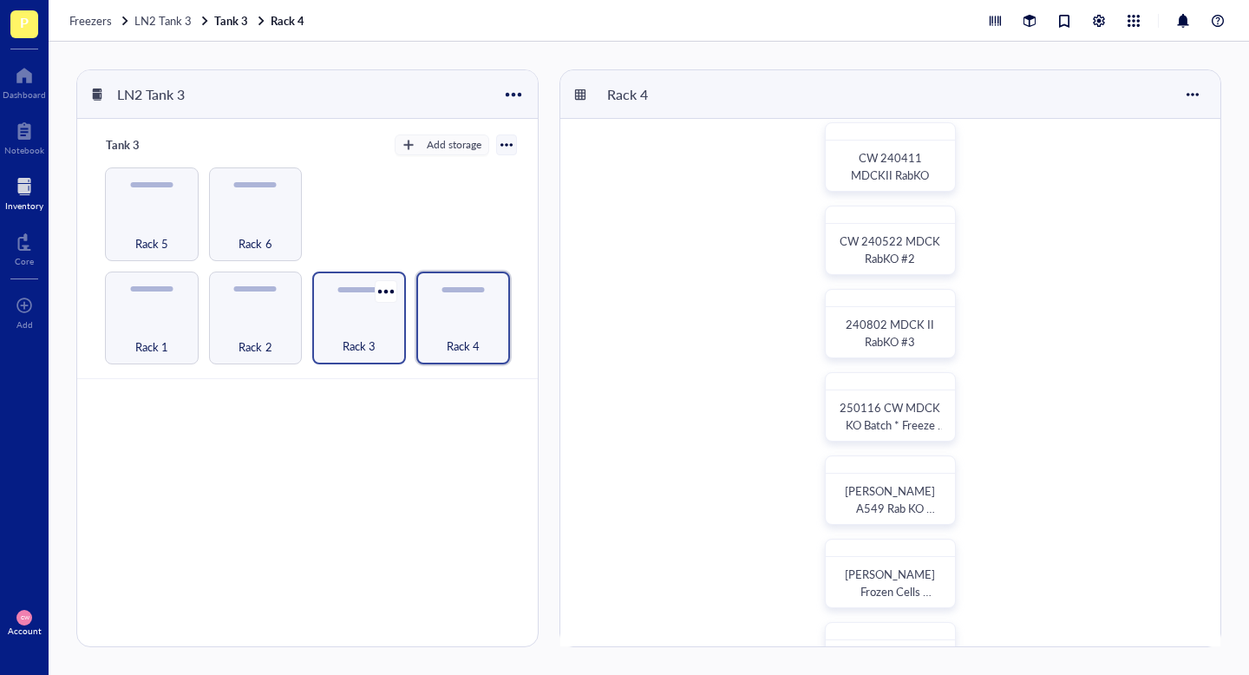
click at [363, 354] on span "Rack 3" at bounding box center [359, 346] width 33 height 19
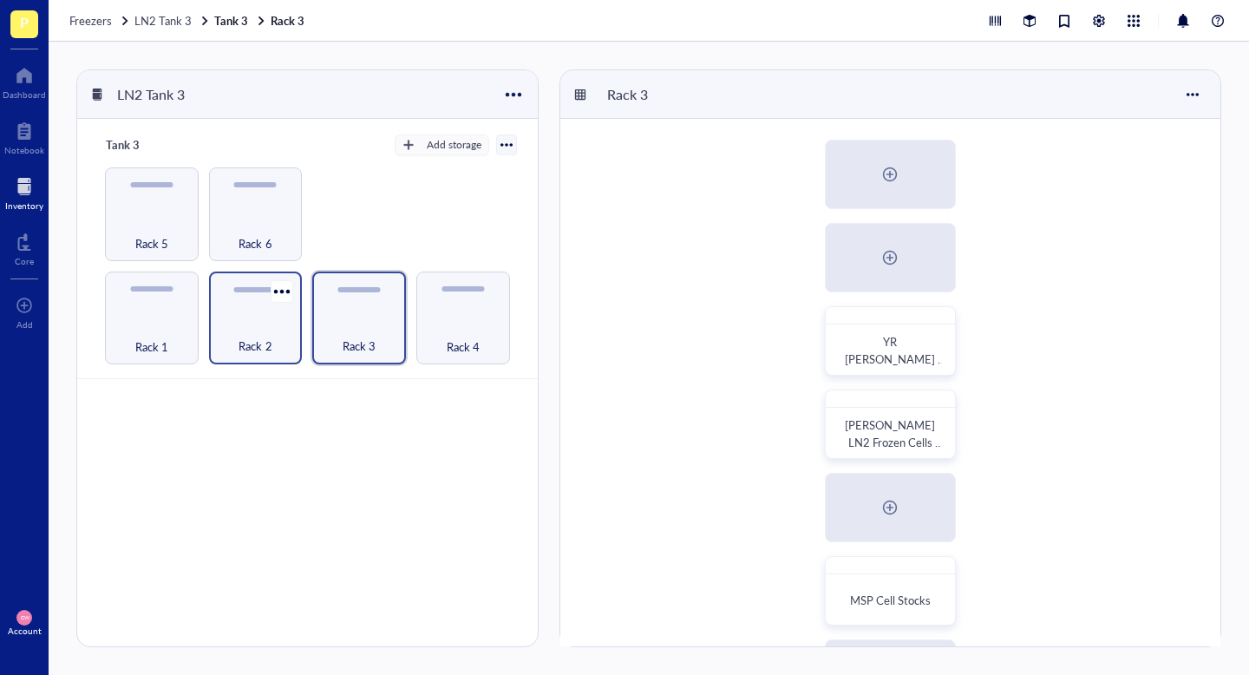
click at [267, 334] on div "Rack 2" at bounding box center [256, 336] width 76 height 38
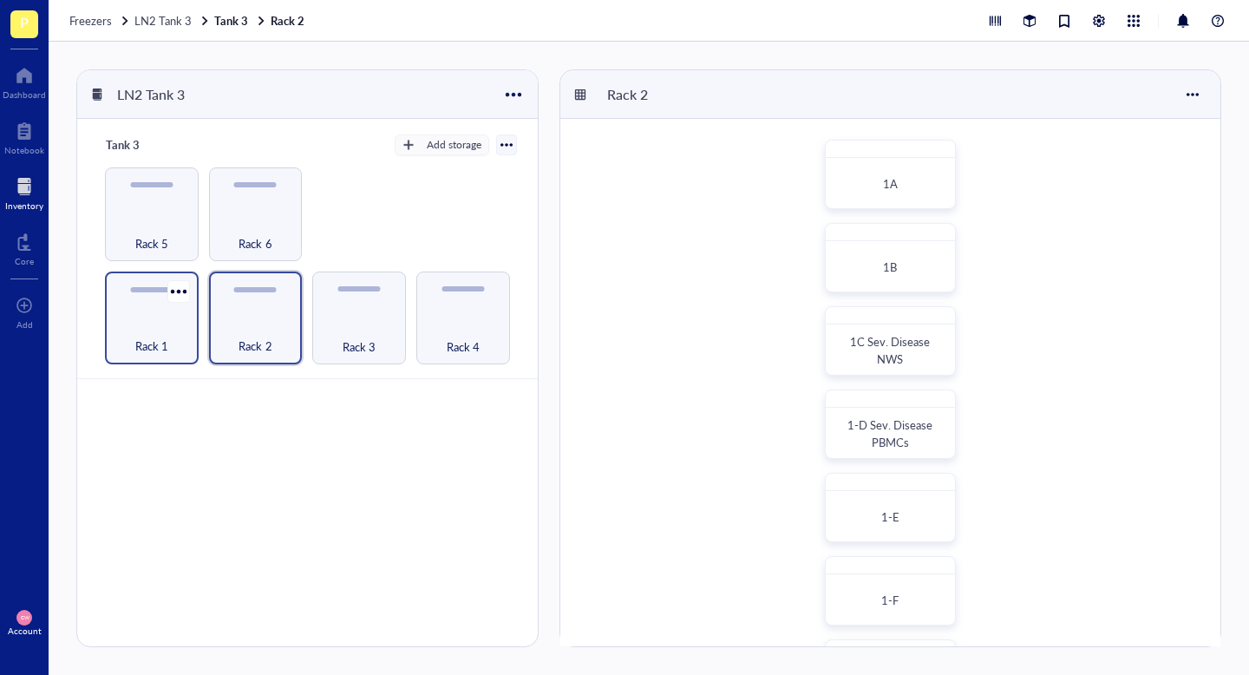
click at [161, 344] on span "Rack 1" at bounding box center [151, 346] width 33 height 19
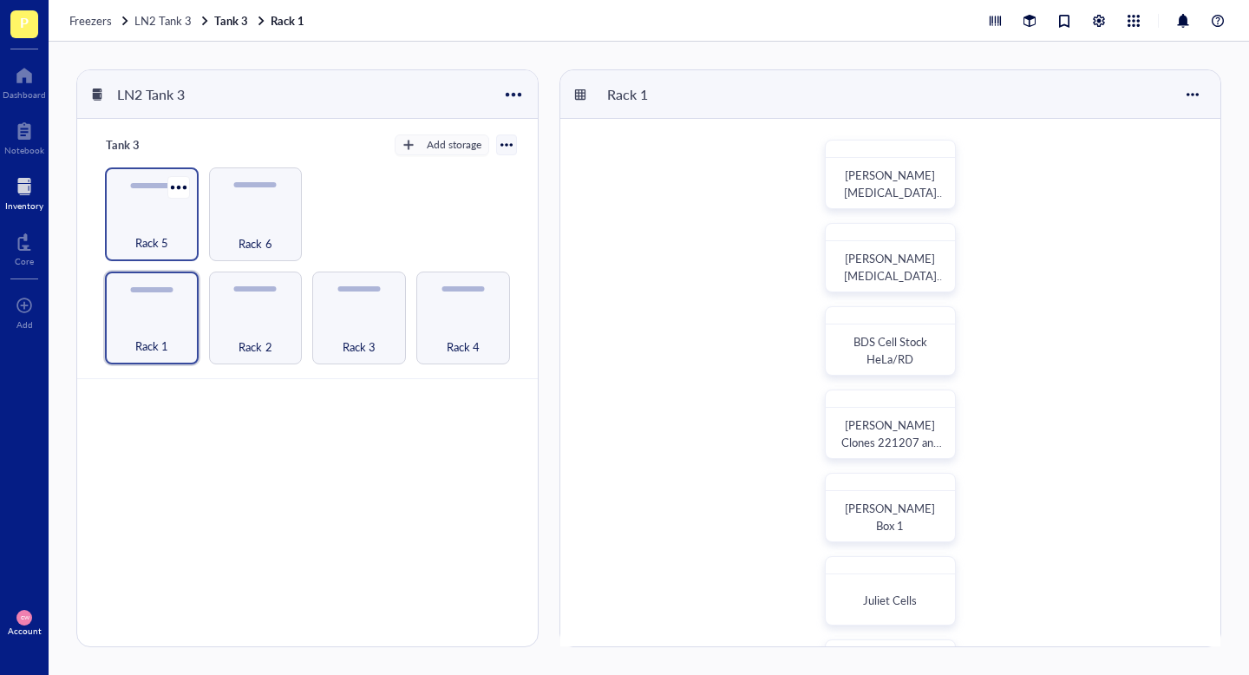
click at [121, 217] on div "Rack 5" at bounding box center [152, 233] width 76 height 38
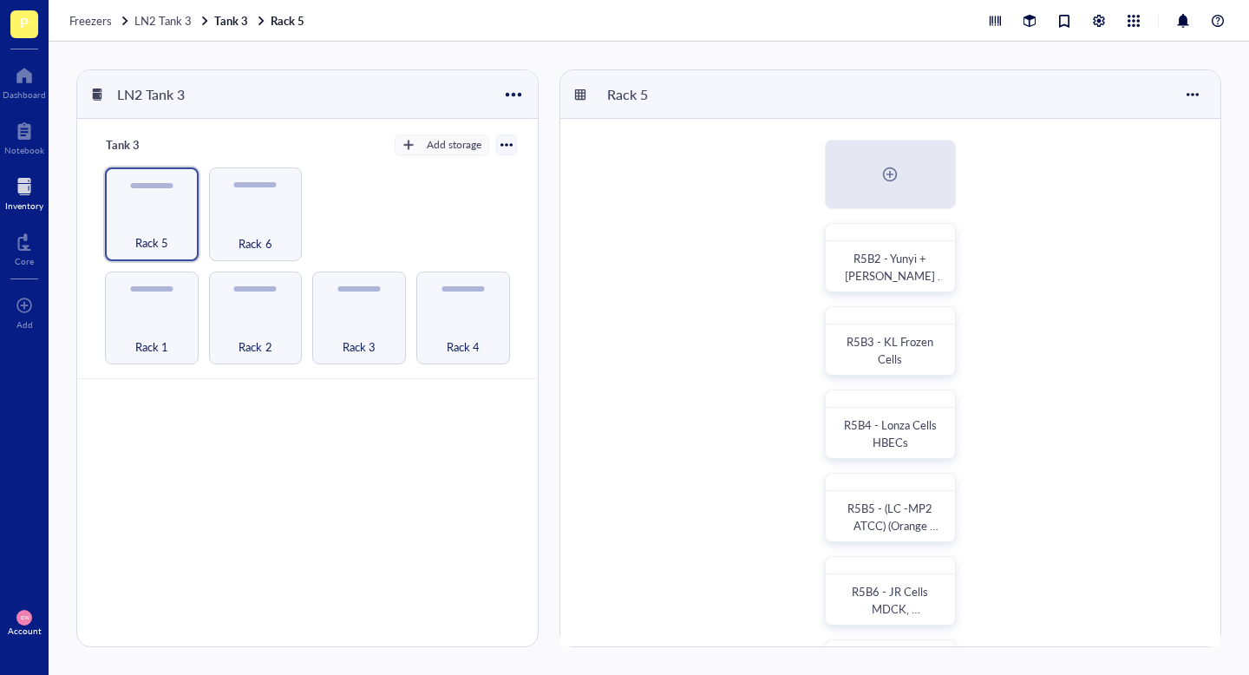
scroll to position [333, 0]
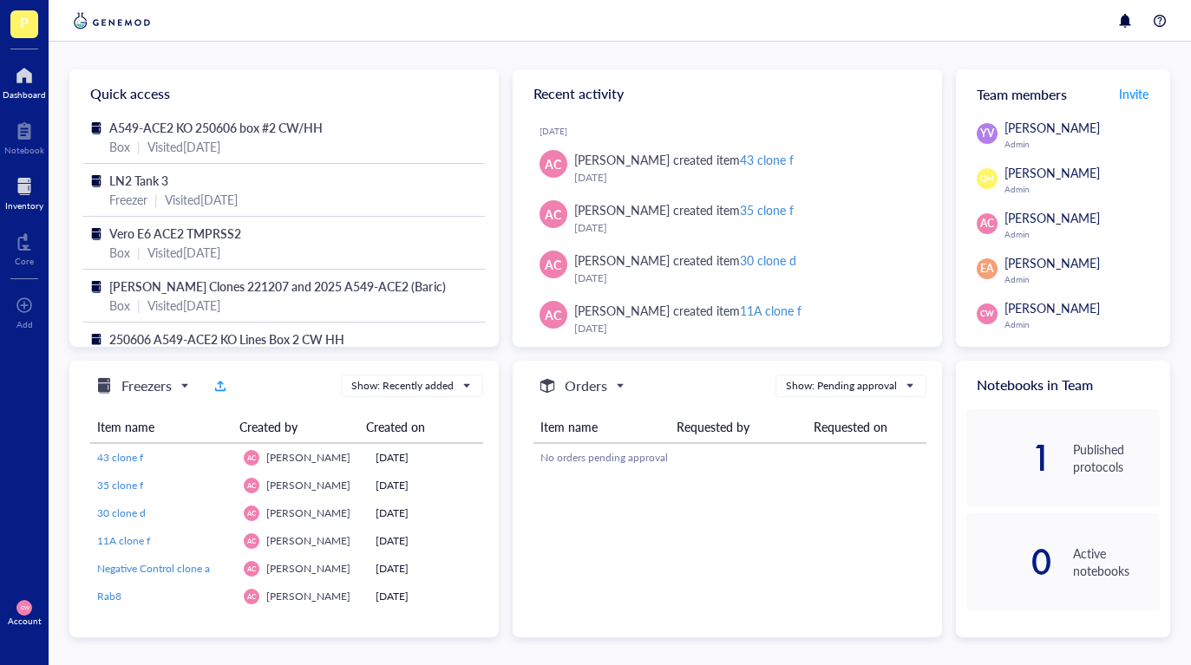
click at [16, 200] on div "Inventory" at bounding box center [24, 205] width 38 height 10
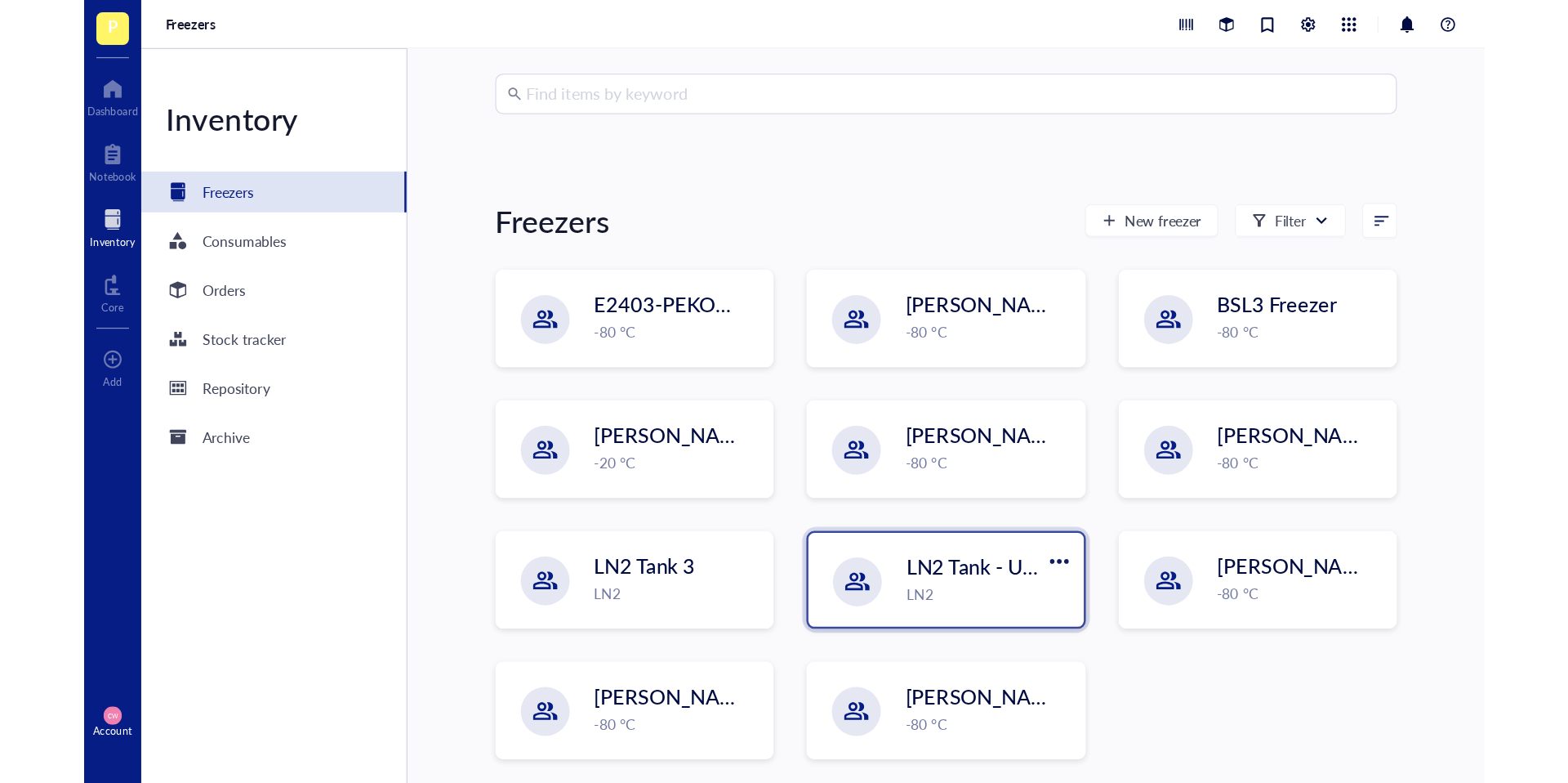
scroll to position [79, 0]
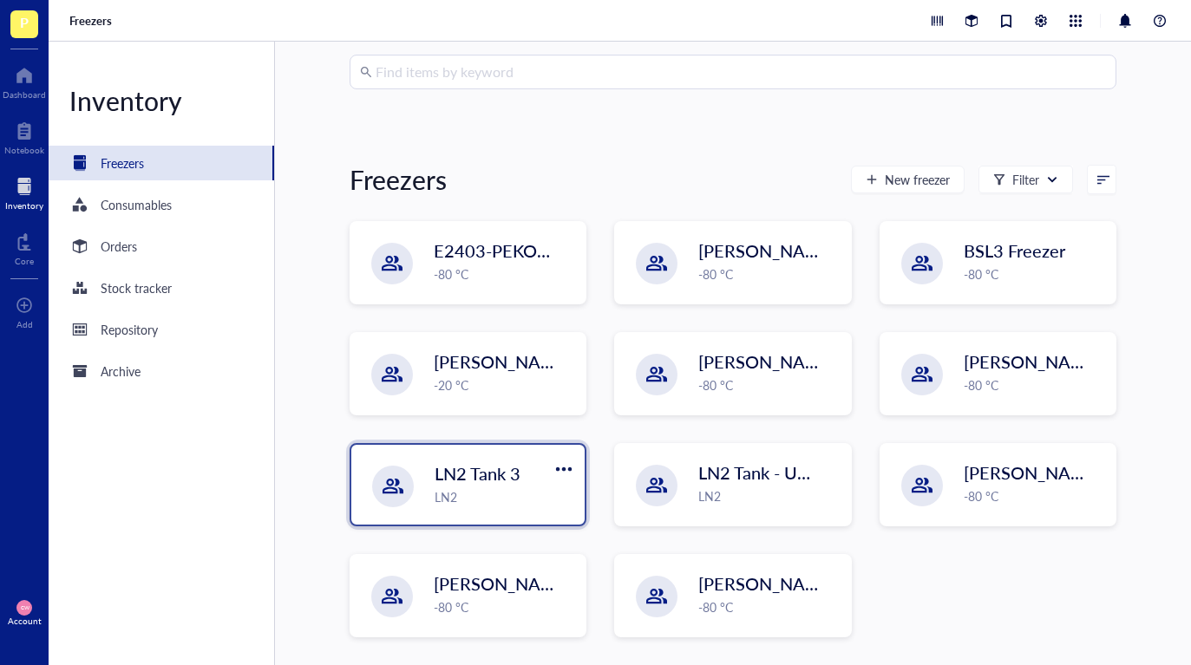
click at [502, 488] on div "LN2" at bounding box center [505, 496] width 140 height 19
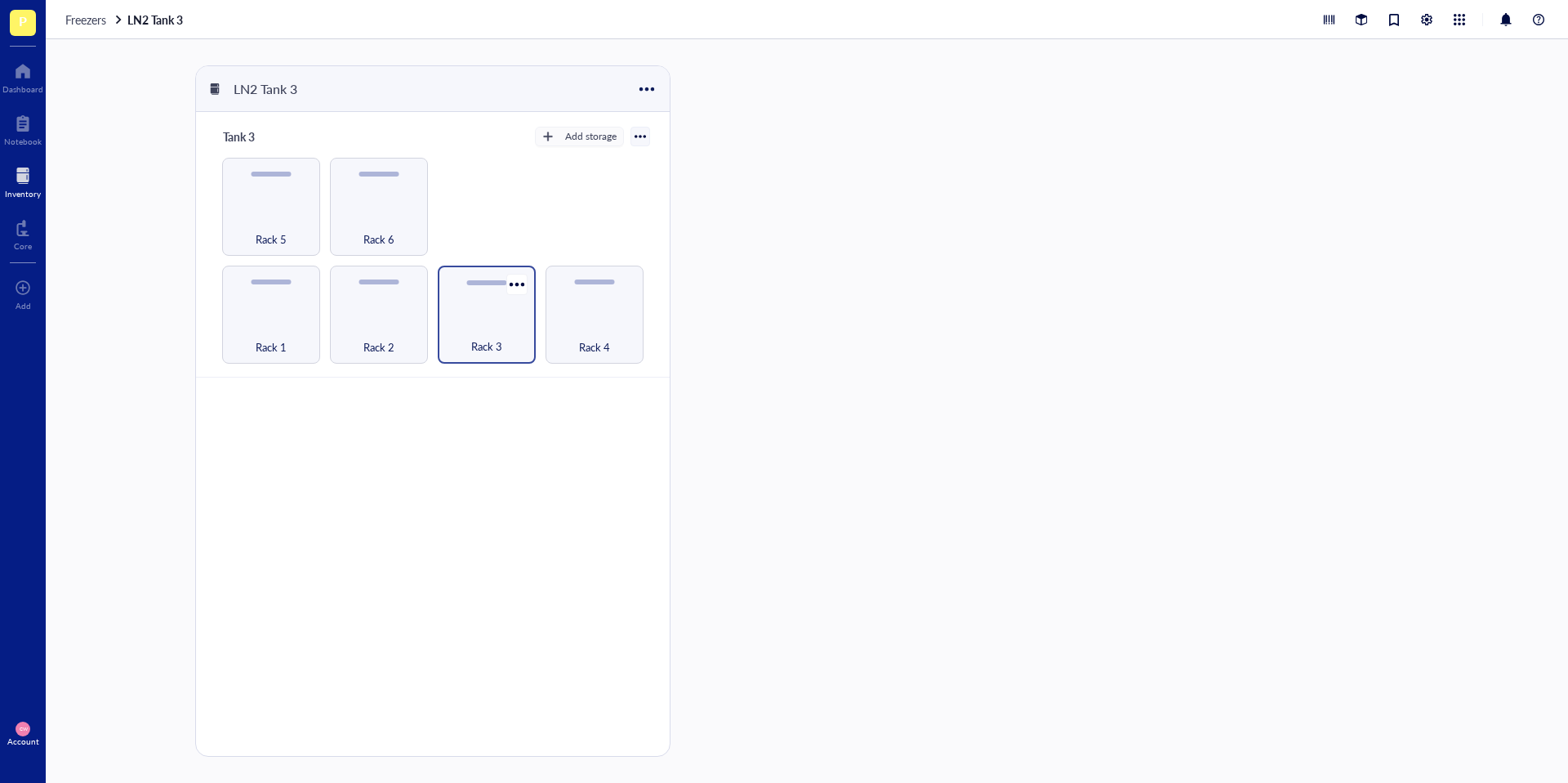
click at [477, 323] on div "Rack 3" at bounding box center [487, 337] width 82 height 36
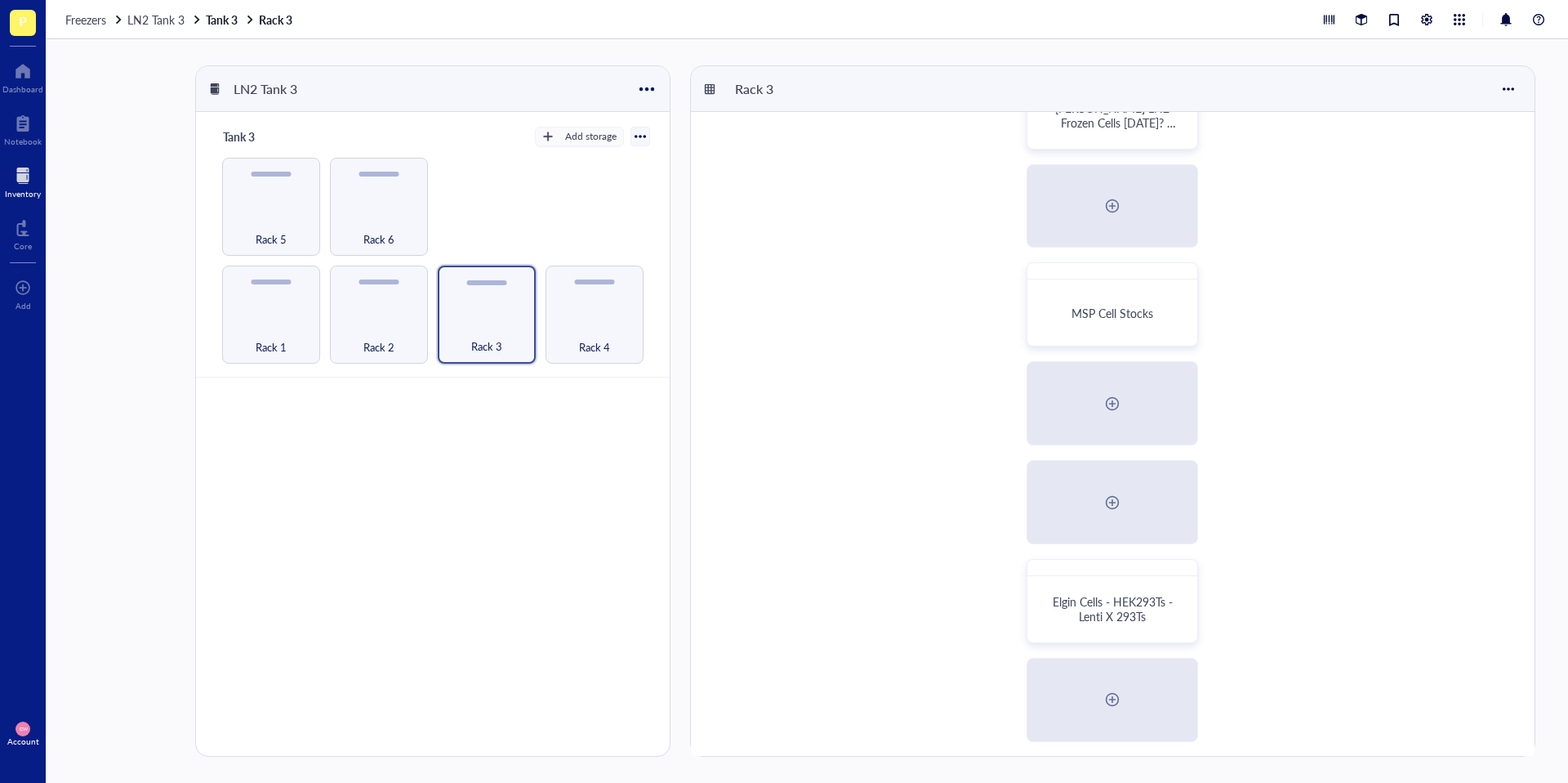
scroll to position [370, 0]
click at [554, 322] on div "Rack 4" at bounding box center [594, 315] width 98 height 98
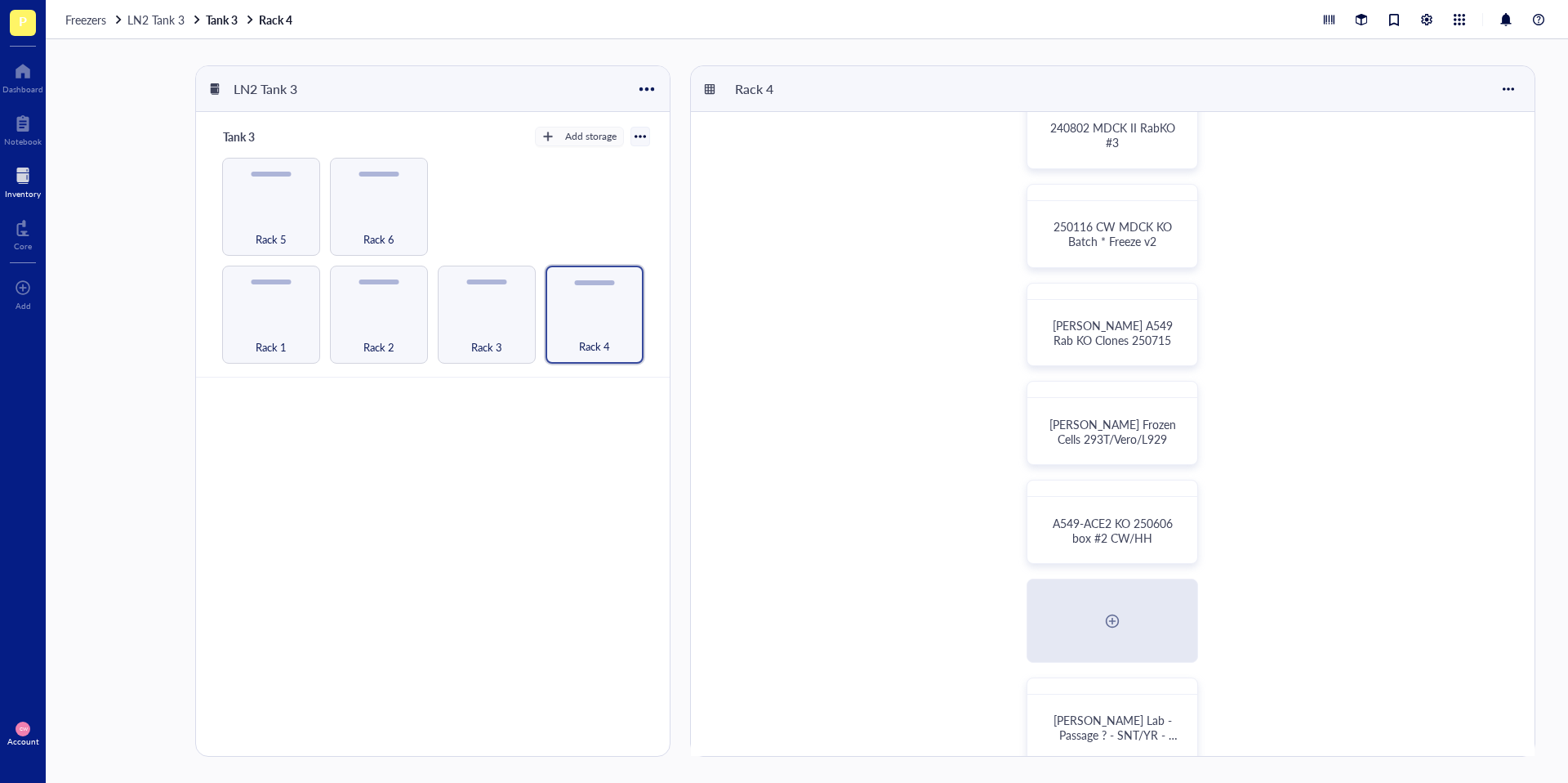
scroll to position [65, 0]
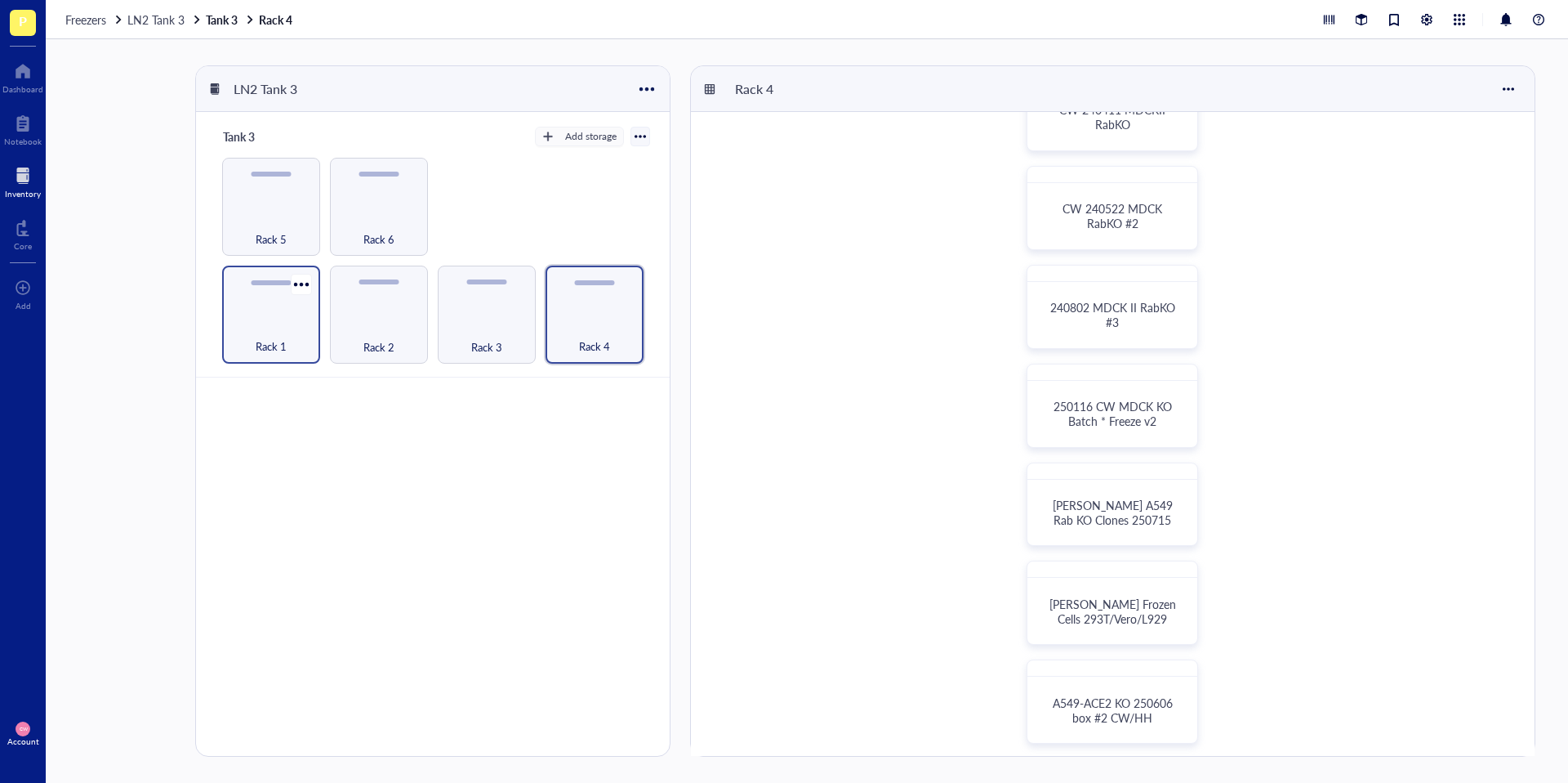
click at [271, 311] on div "Rack 1" at bounding box center [271, 315] width 98 height 98
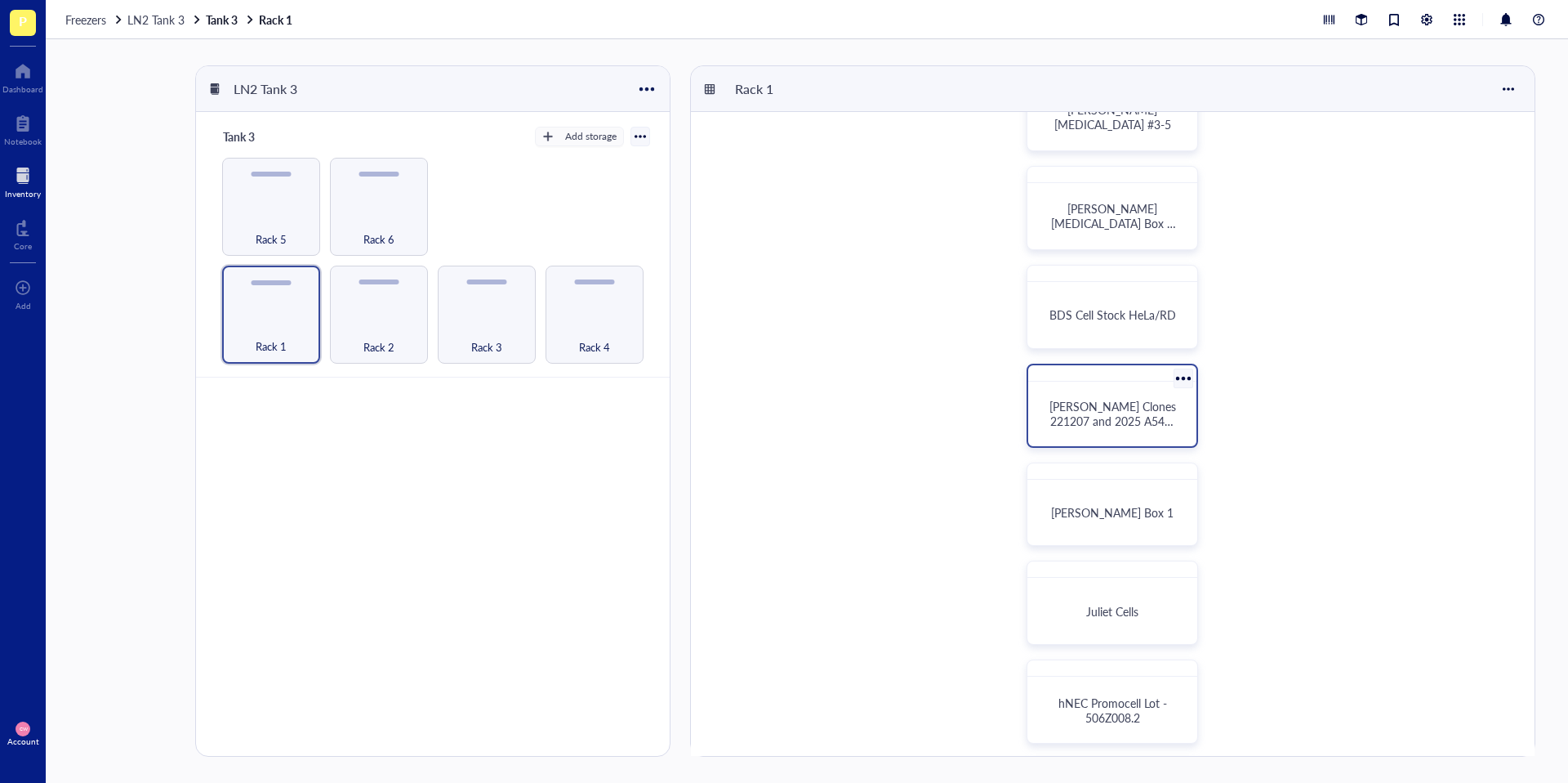
click at [780, 379] on div at bounding box center [1183, 378] width 24 height 24
click at [780, 370] on div "Maggie Liquid Nitrogen #3-5 Yee Vue Liquid Nitrogen Box 1 (293T MDCK, SIAT1s) B…" at bounding box center [1113, 553] width 844 height 1014
click at [780, 403] on span "[PERSON_NAME] Clones 221207 and 2025 A549-ACE2 (Baric)" at bounding box center [1115, 420] width 130 height 46
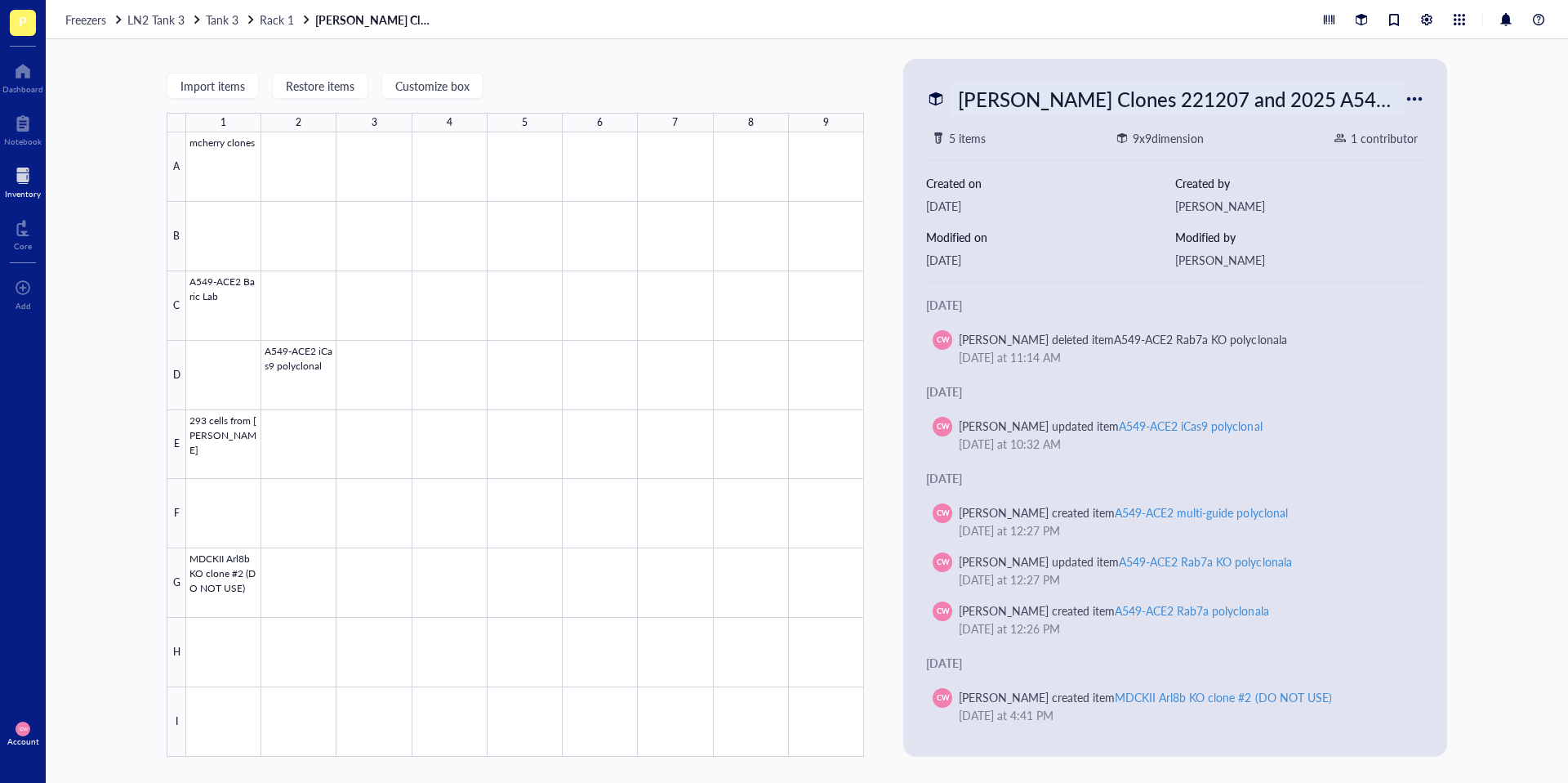
click at [780, 95] on div "[PERSON_NAME] Clones 221207 and 2025 A549-ACE2 (Baric)" at bounding box center [1178, 99] width 454 height 34
click at [700, 240] on div at bounding box center [525, 445] width 678 height 625
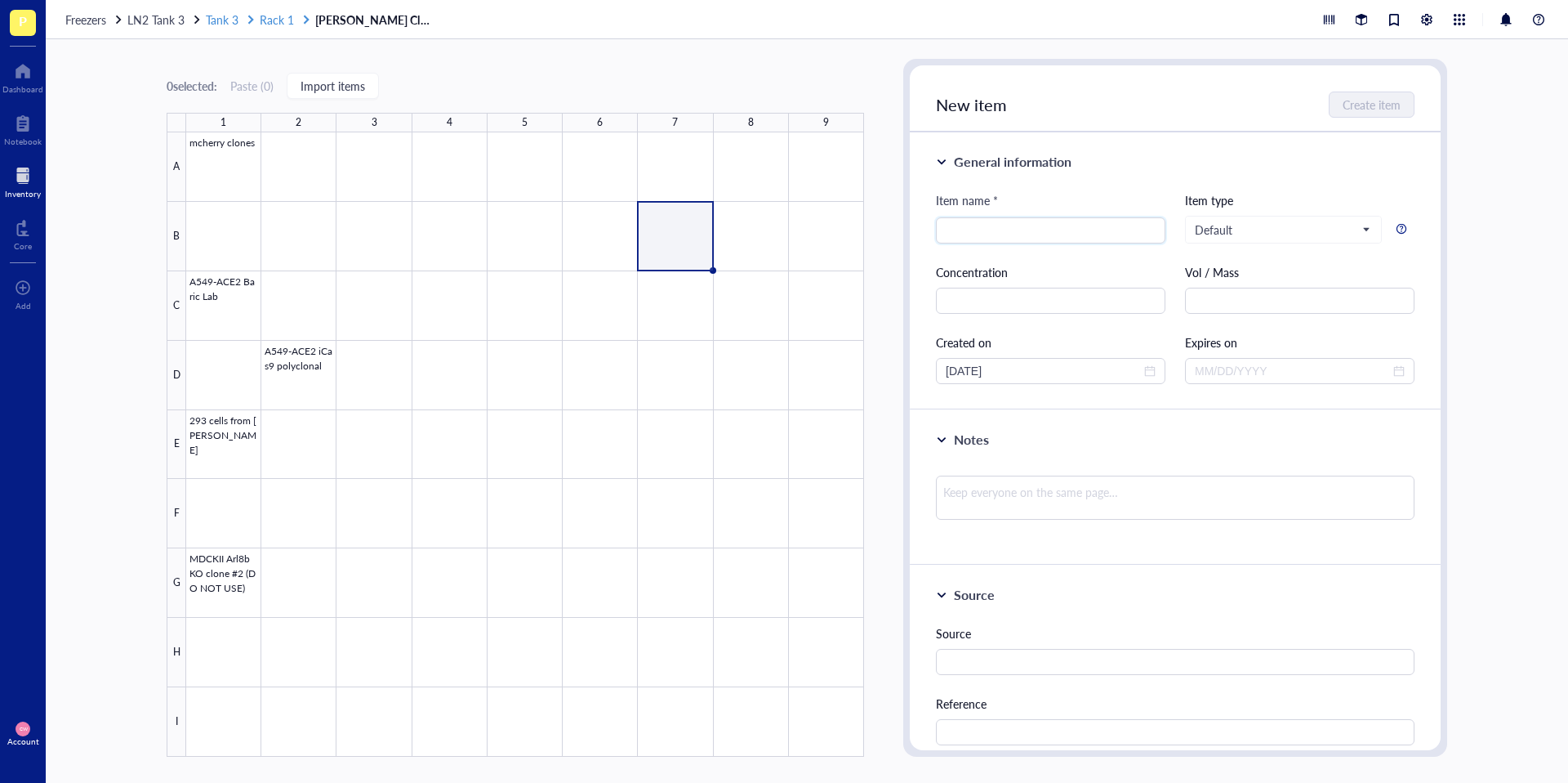
click at [286, 22] on span "Rack 1" at bounding box center [277, 19] width 34 height 16
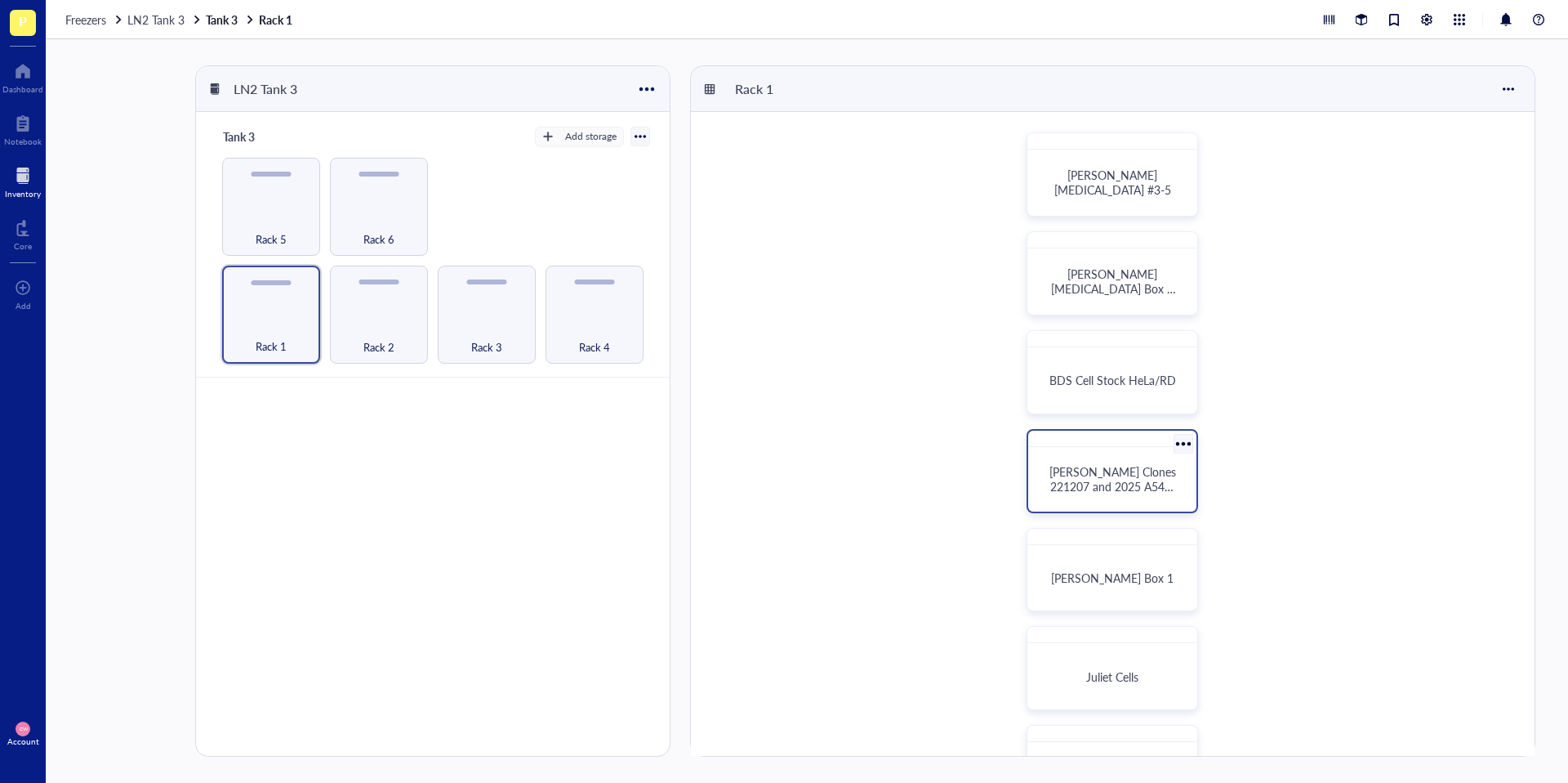
click at [780, 442] on div at bounding box center [1183, 443] width 24 height 24
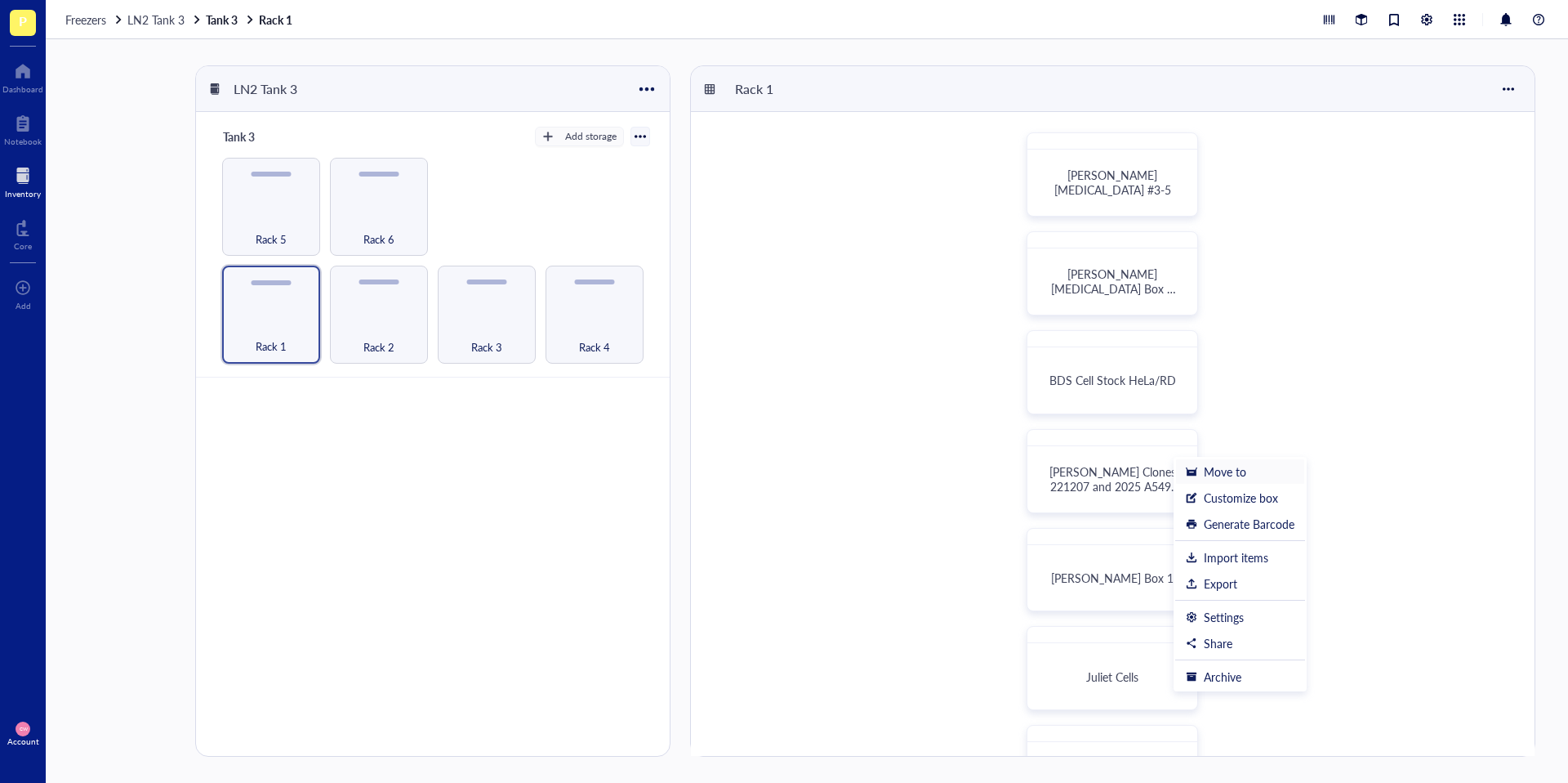
click at [780, 479] on li "Move to" at bounding box center [1240, 472] width 130 height 26
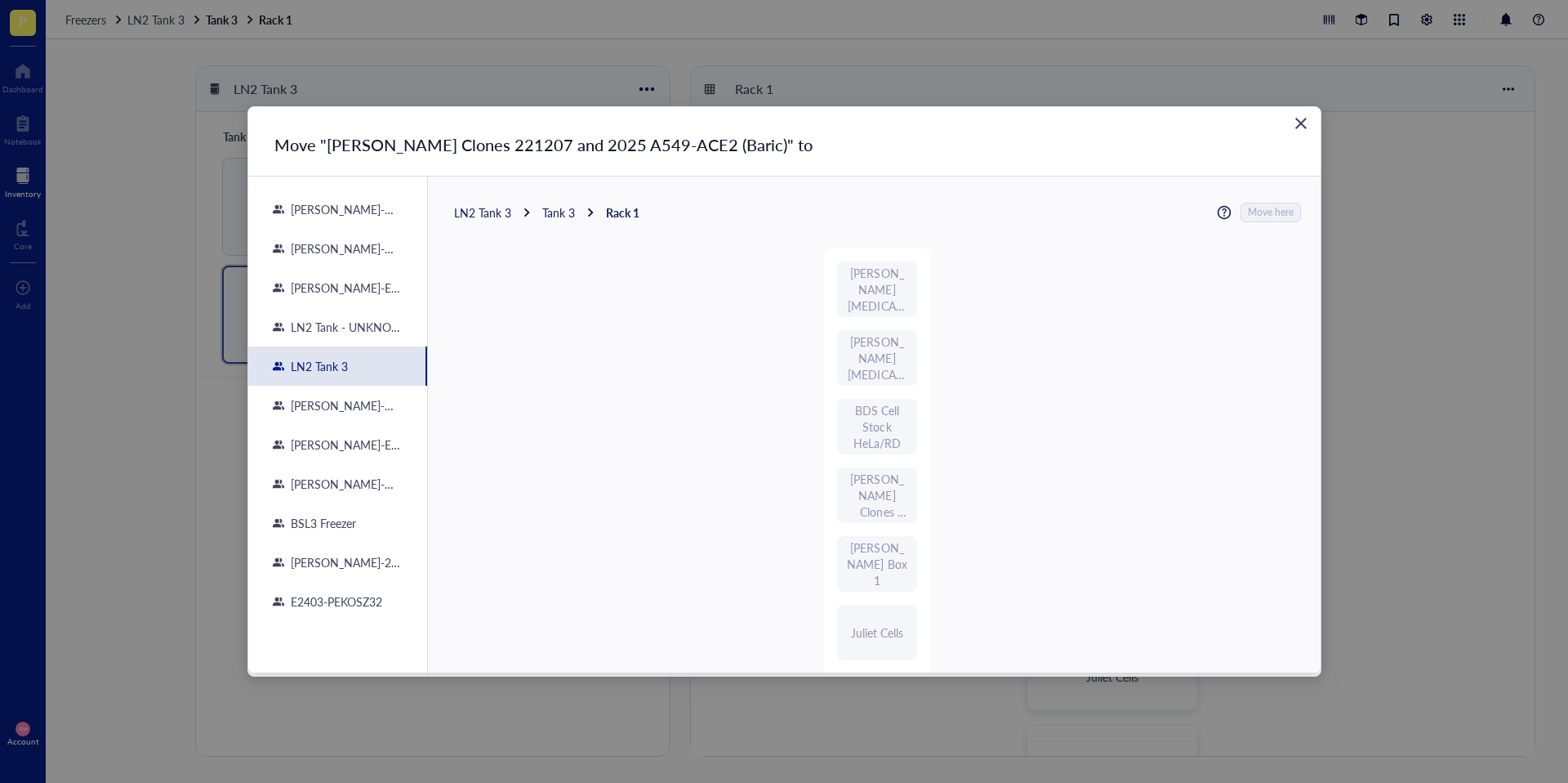
click at [563, 209] on div "Tank 3" at bounding box center [558, 213] width 33 height 15
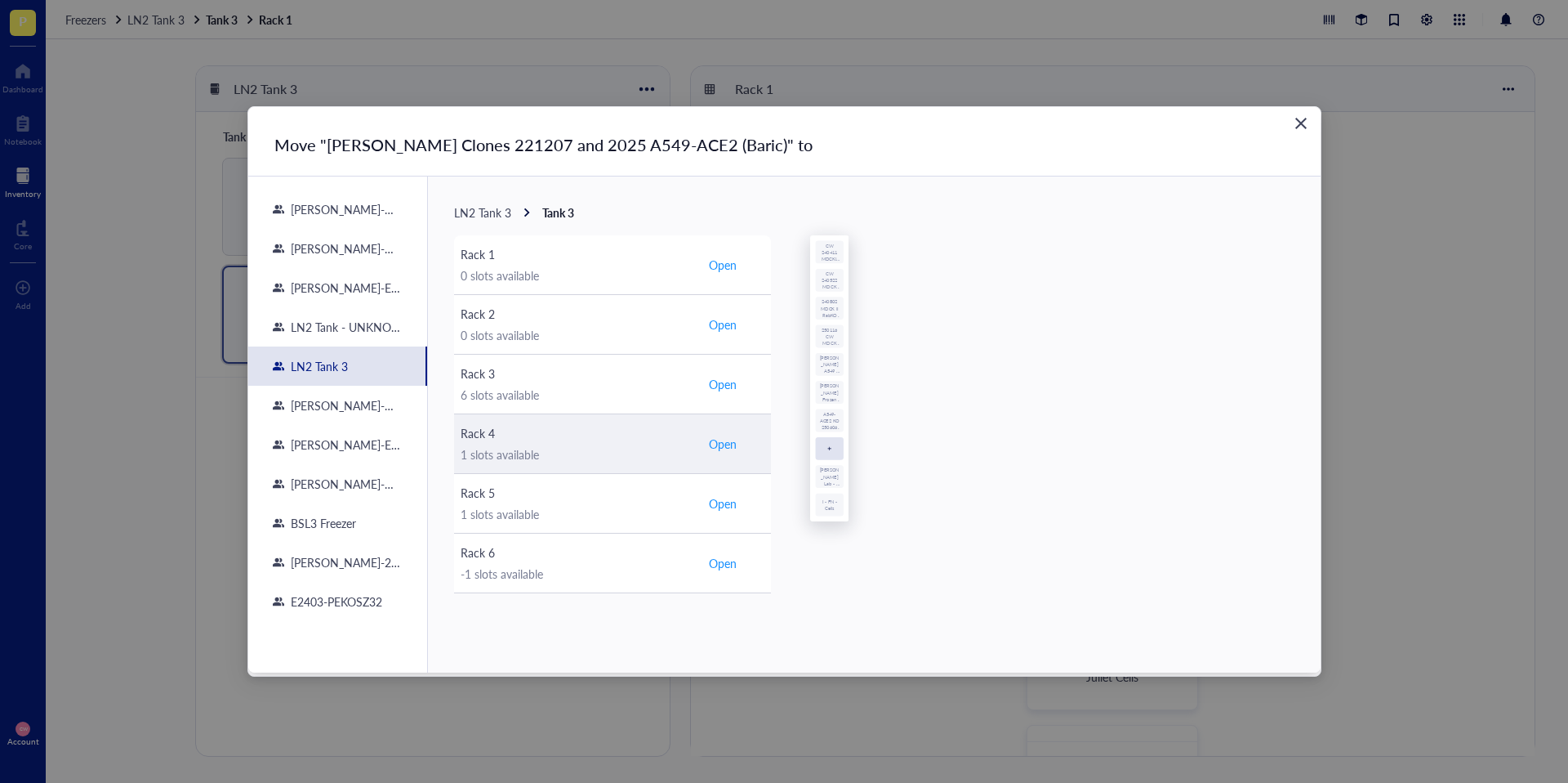
click at [720, 446] on span "Open" at bounding box center [722, 444] width 27 height 15
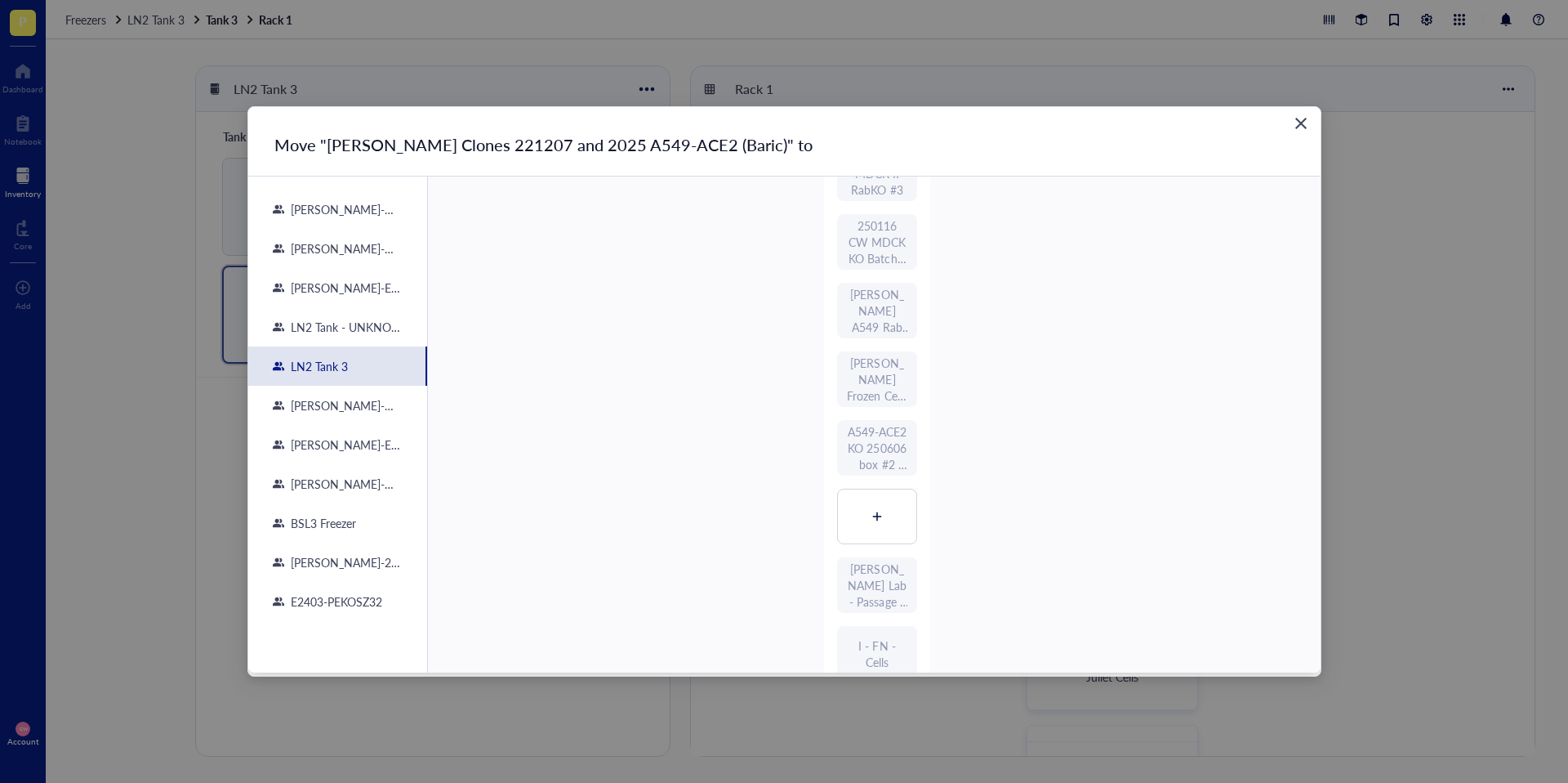
scroll to position [308, 0]
click at [780, 454] on div at bounding box center [877, 461] width 78 height 54
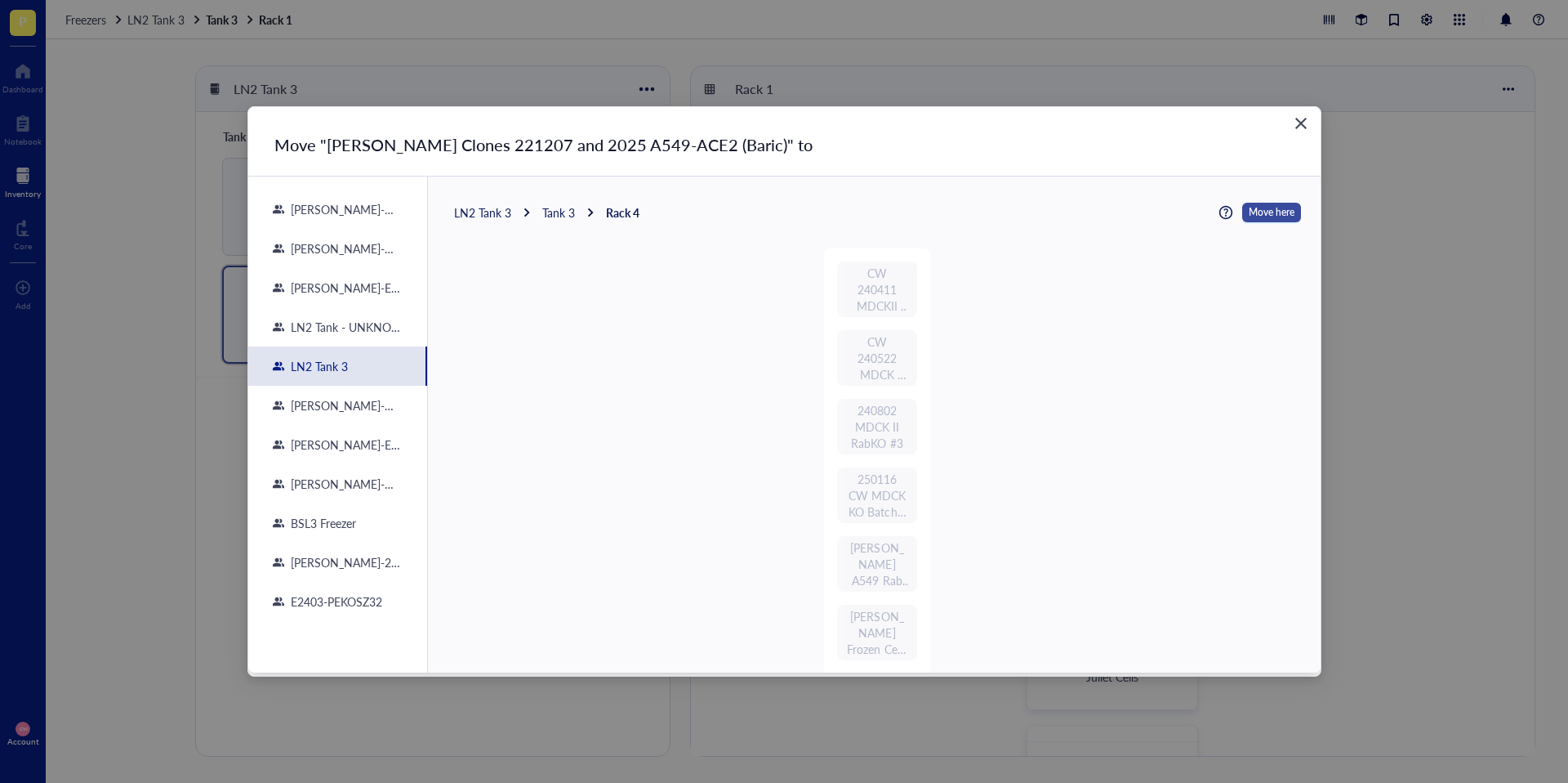
click at [780, 220] on span "Move here" at bounding box center [1271, 212] width 46 height 22
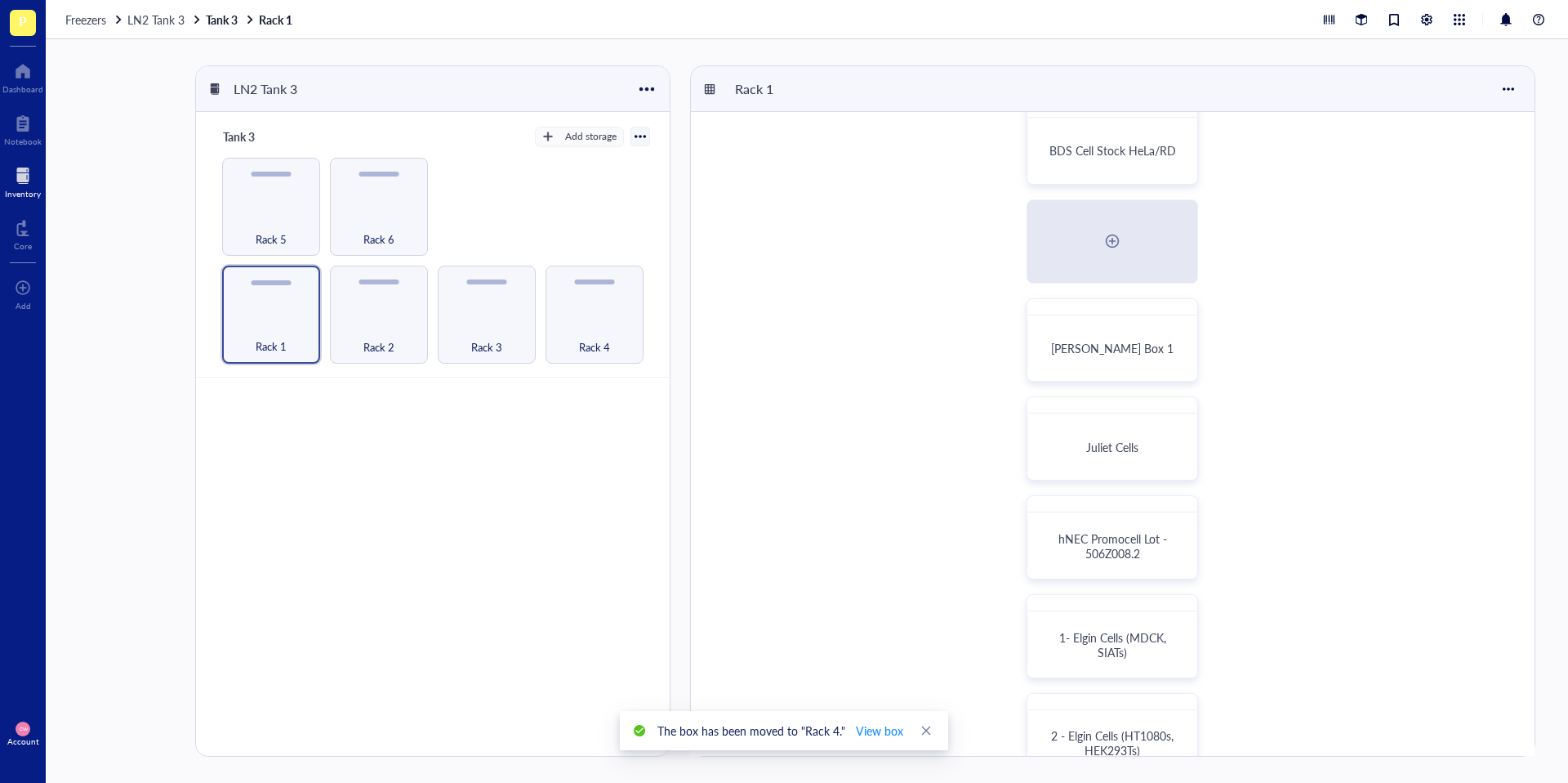
scroll to position [370, 0]
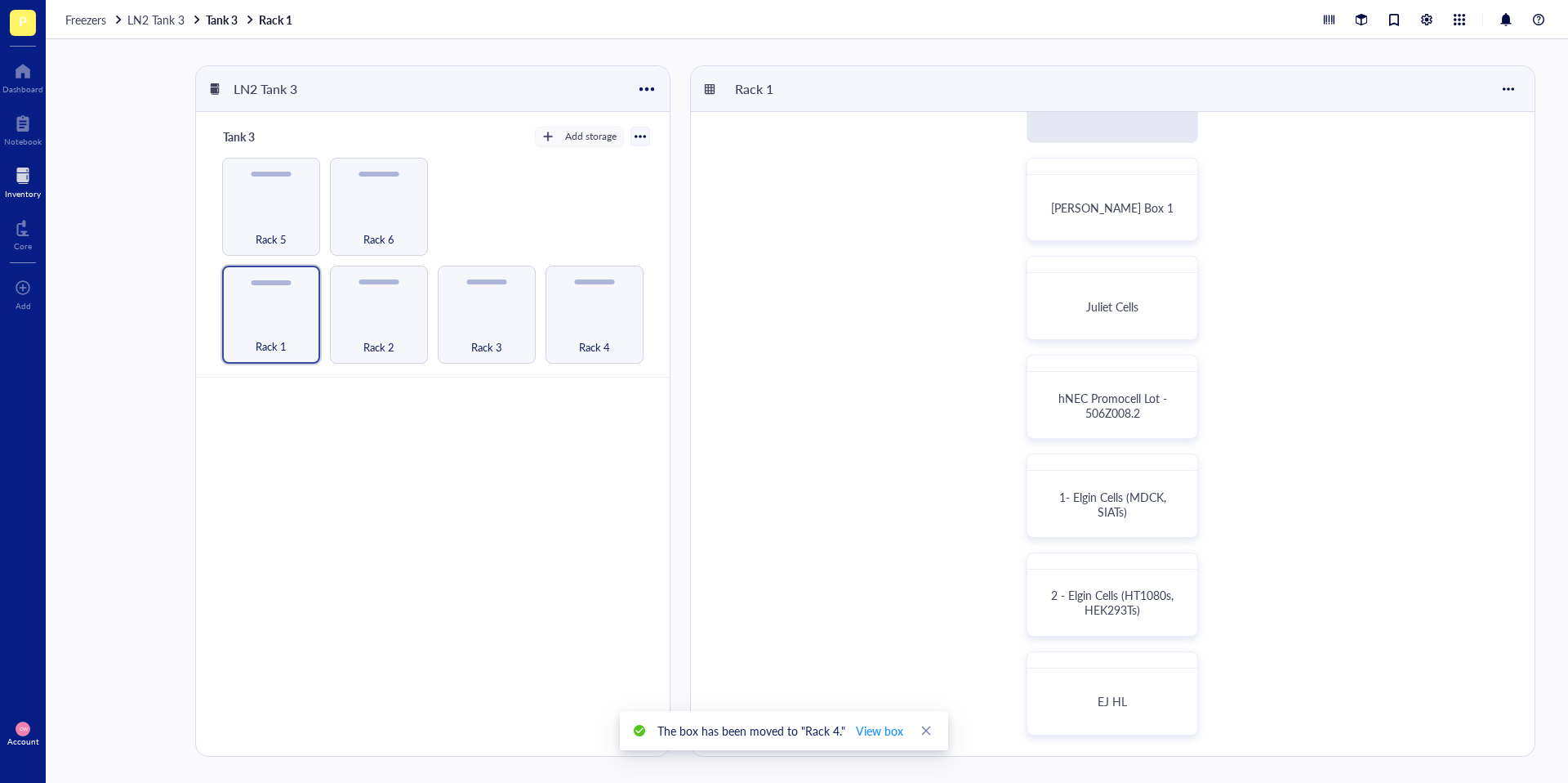
click at [618, 342] on div "Rack 4" at bounding box center [594, 338] width 83 height 36
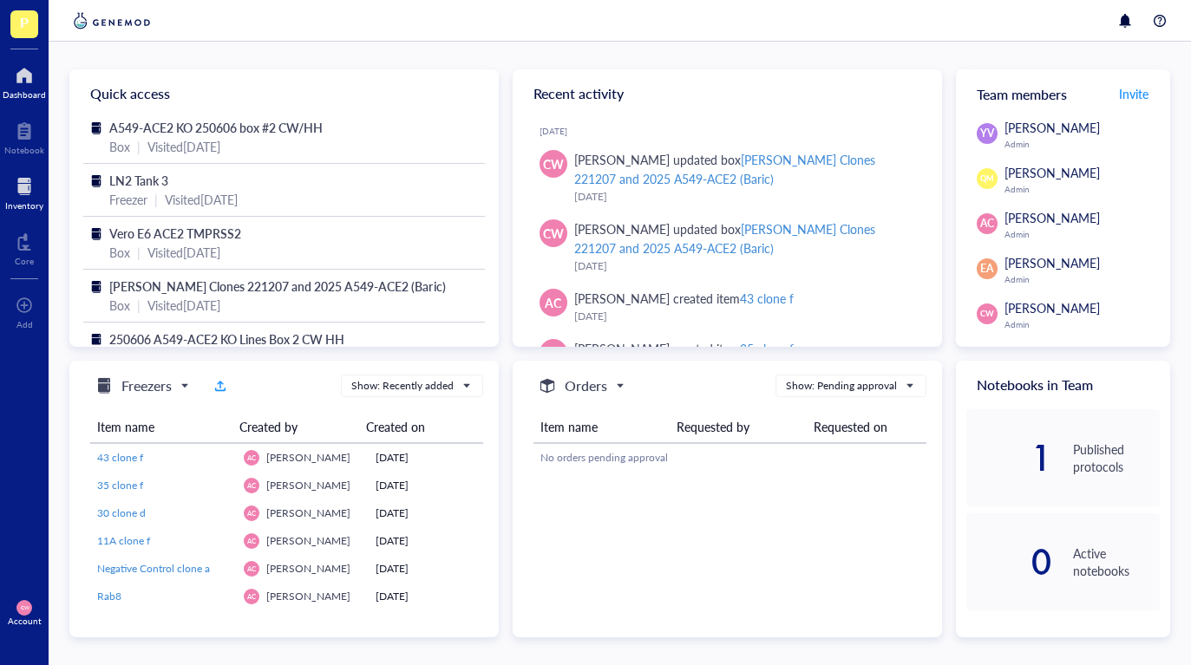
click at [28, 190] on div at bounding box center [24, 187] width 38 height 28
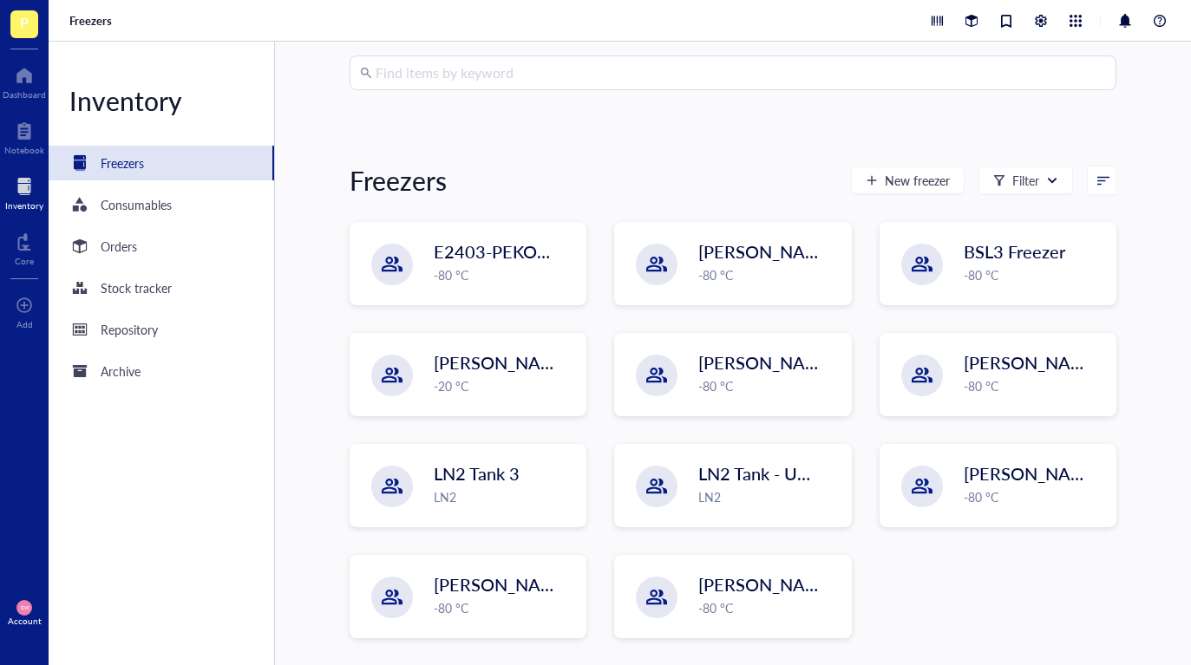
scroll to position [84, 0]
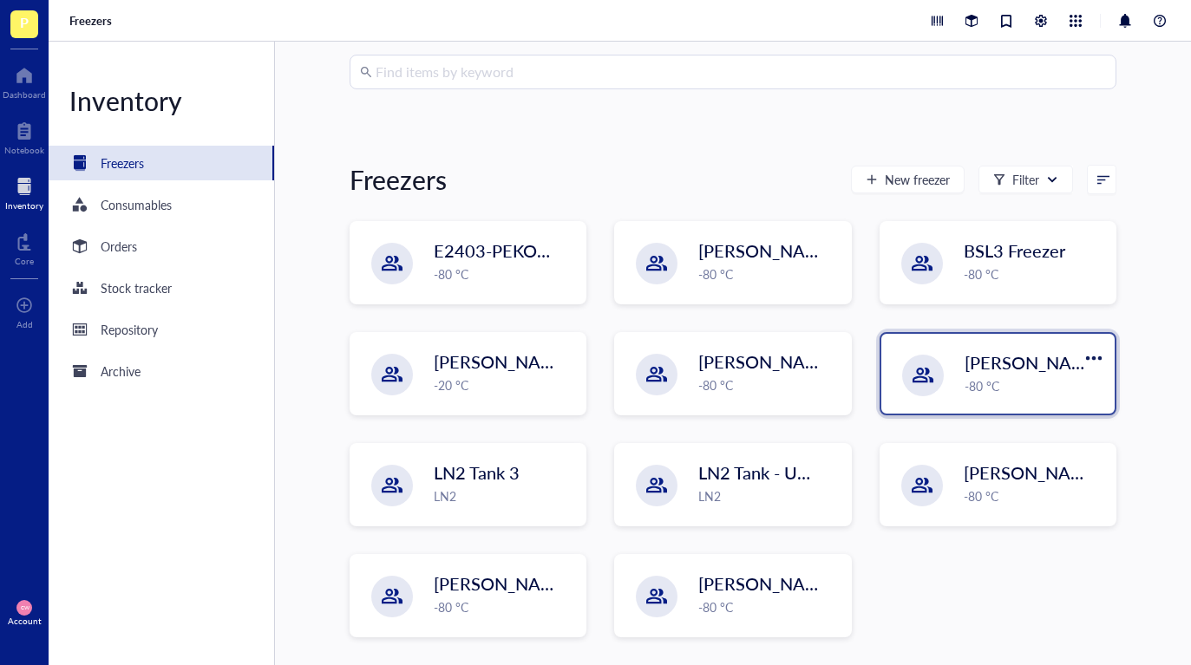
click at [997, 369] on span "[PERSON_NAME]-W2105-14" at bounding box center [1080, 362] width 232 height 24
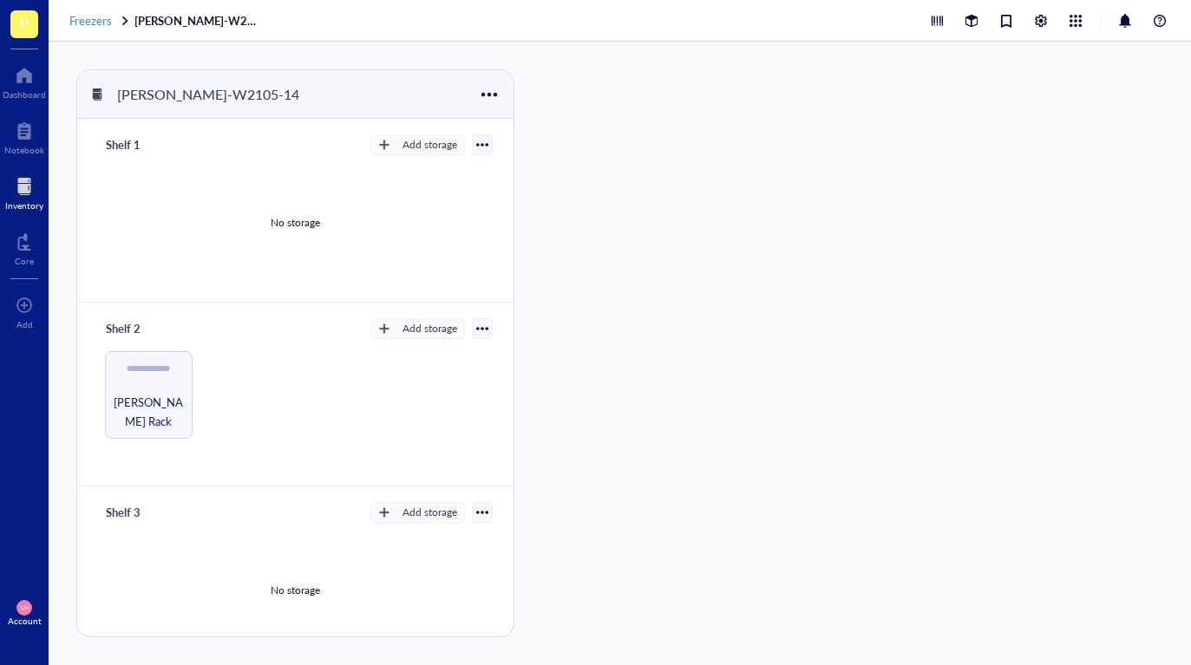
click at [102, 17] on span "Freezers" at bounding box center [90, 20] width 42 height 16
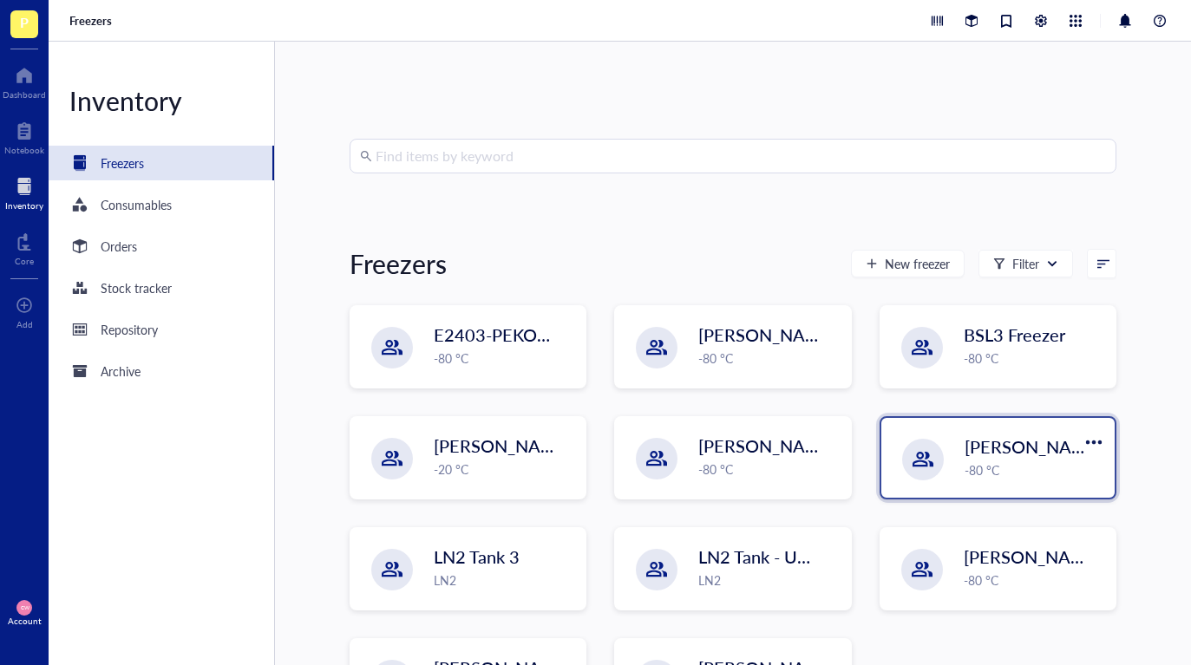
click at [955, 448] on div "[PERSON_NAME]-W2105-14 -80 °C" at bounding box center [997, 458] width 233 height 80
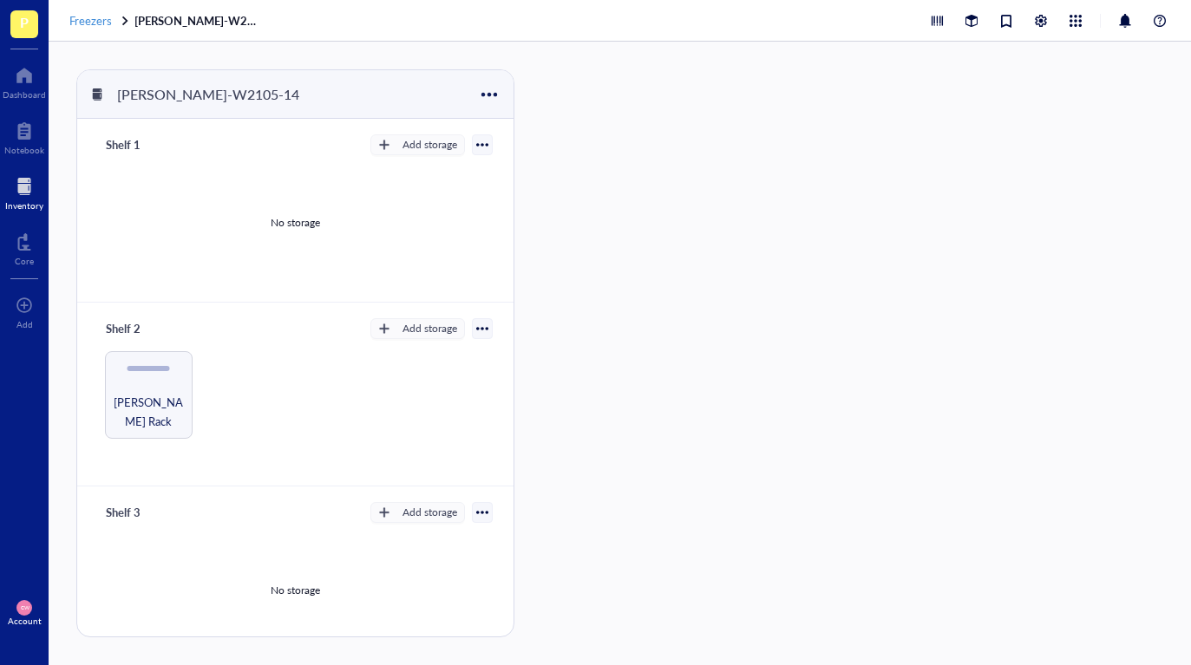
click at [90, 12] on span "Freezers" at bounding box center [90, 20] width 42 height 16
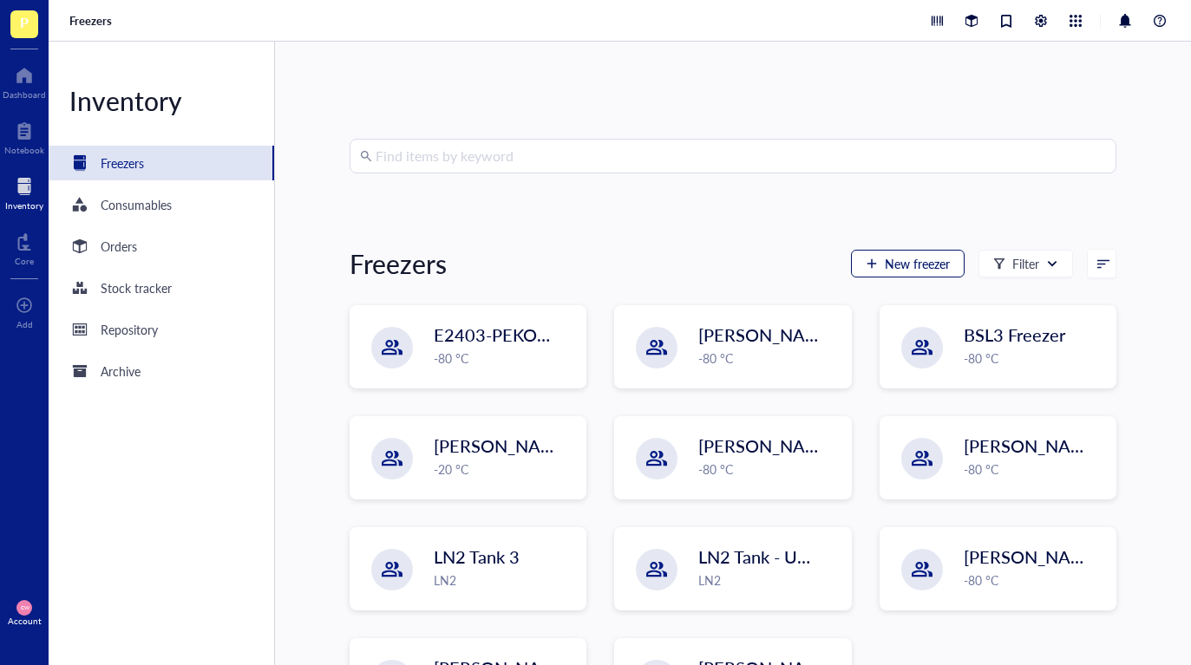
click at [885, 258] on span "New freezer" at bounding box center [917, 264] width 65 height 14
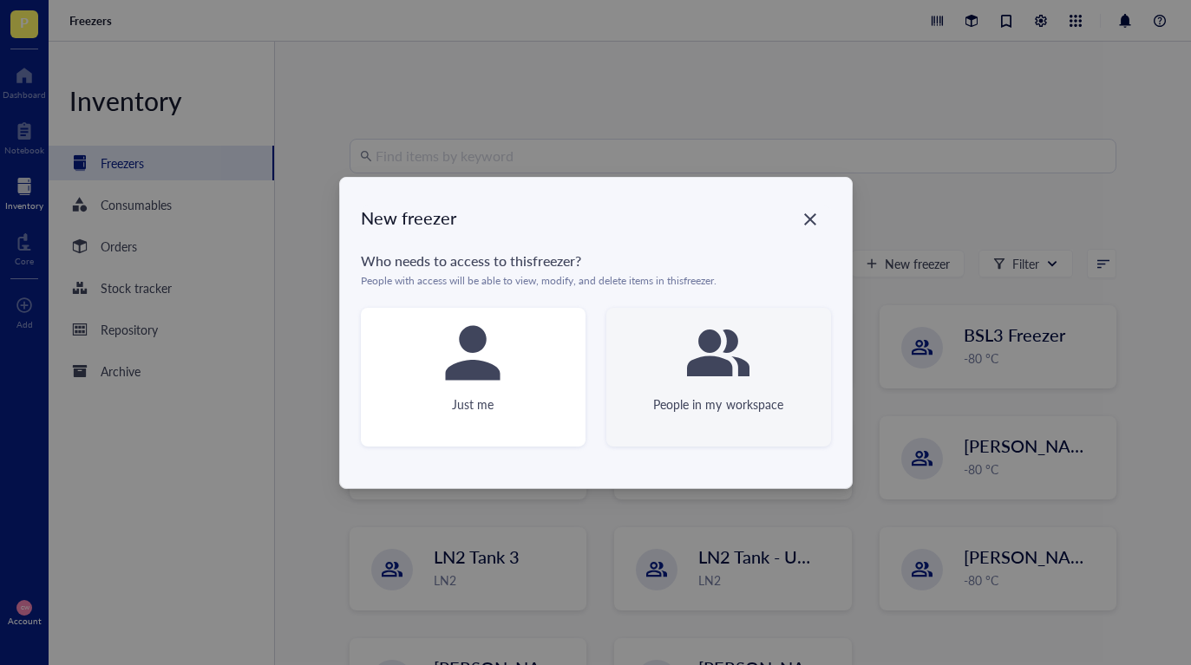
click at [713, 385] on div at bounding box center [717, 352] width 69 height 69
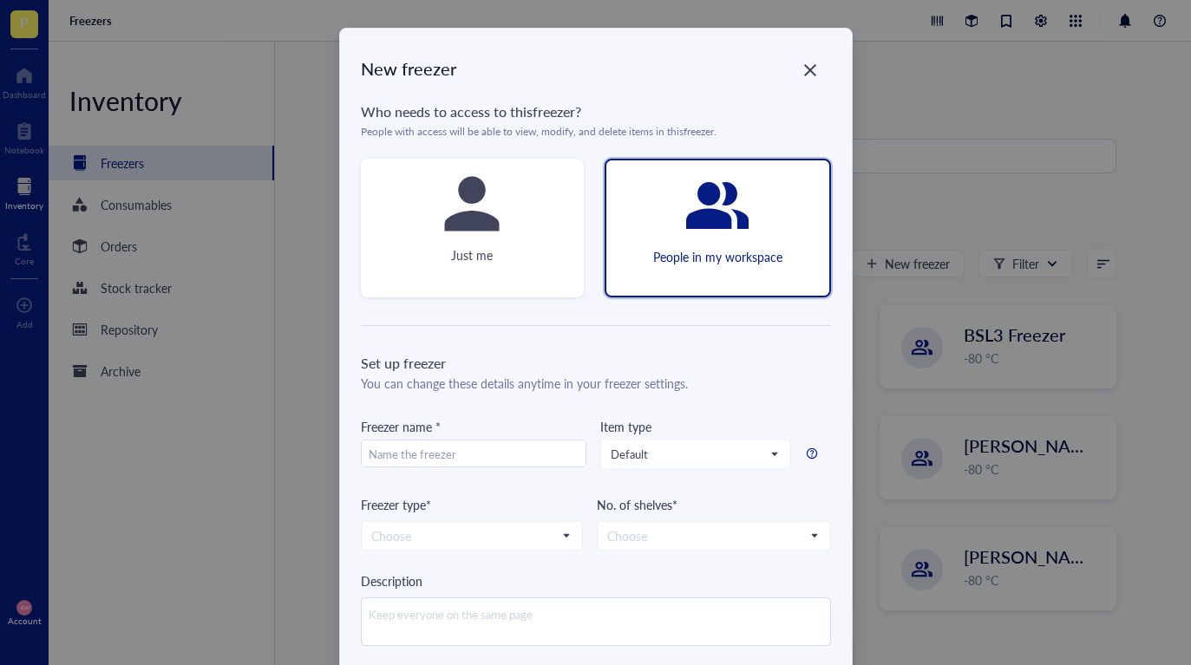
scroll to position [79, 0]
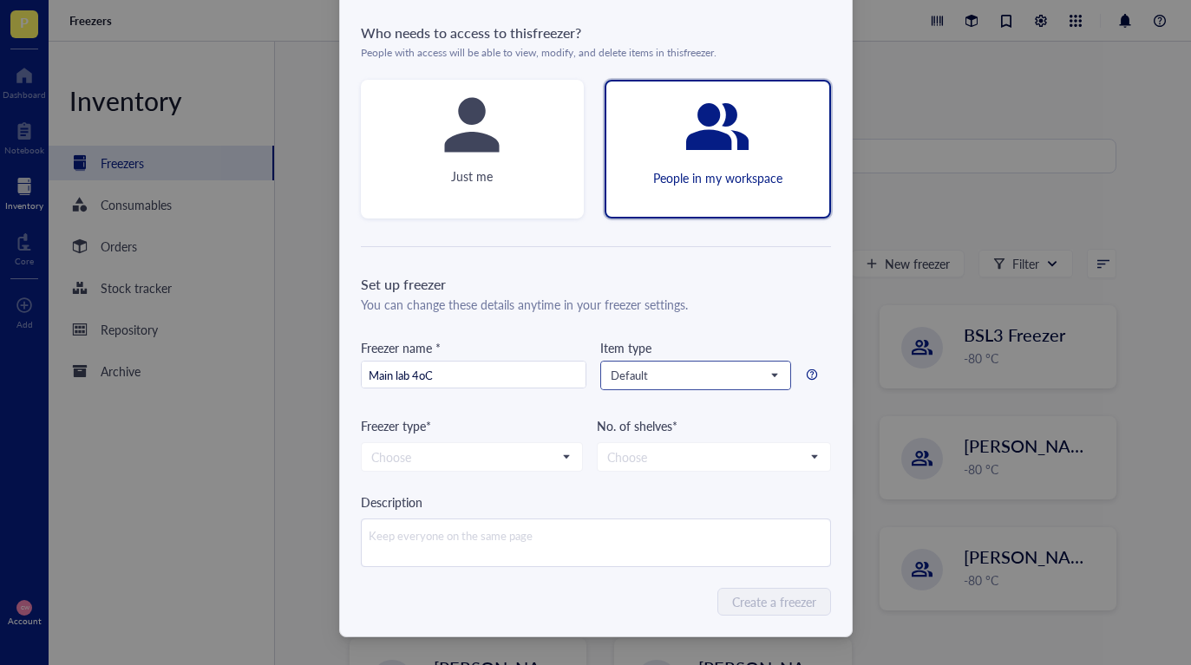
type input "Main lab 4oC"
click at [717, 385] on input "search" at bounding box center [688, 376] width 154 height 26
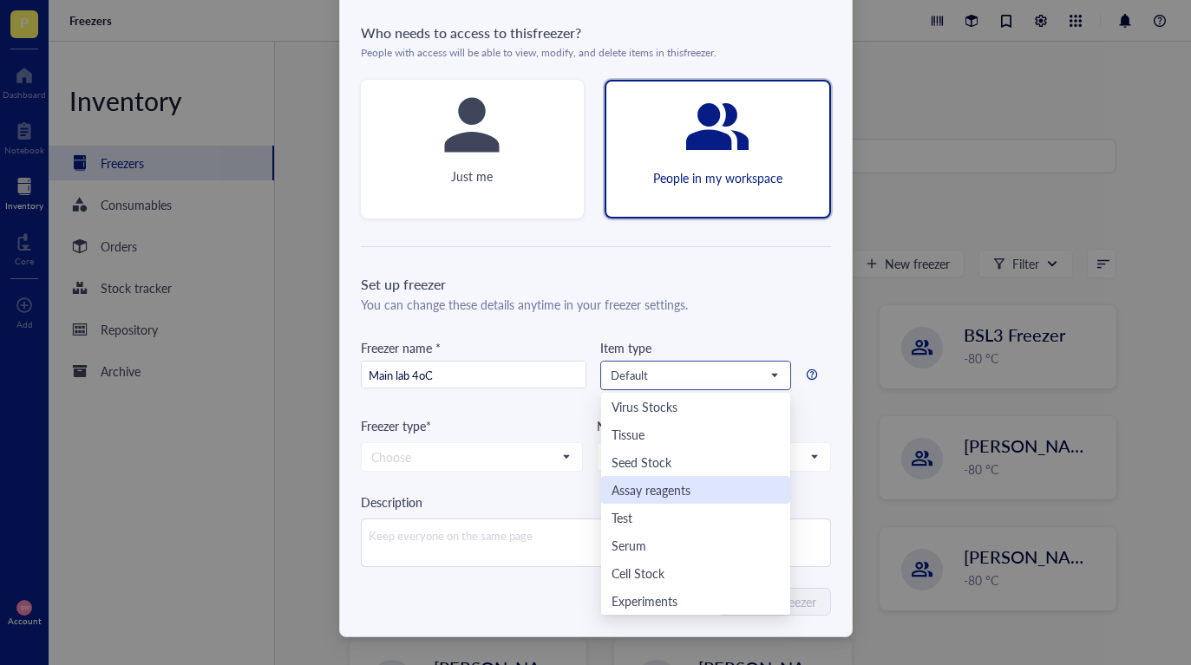
scroll to position [83, 0]
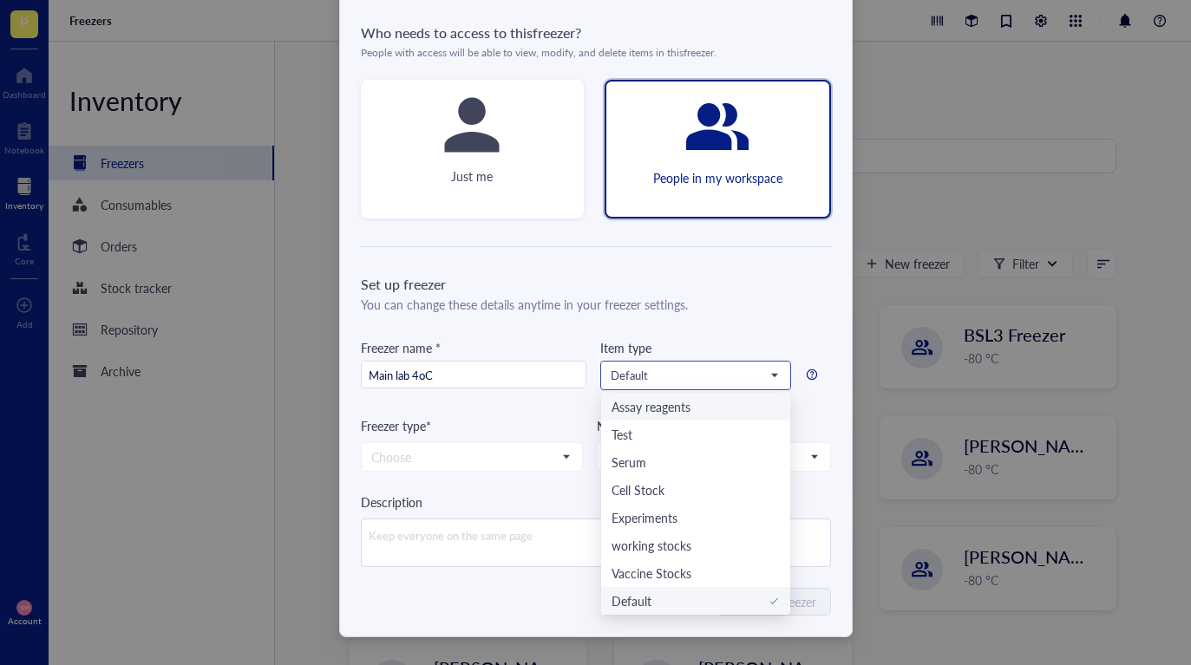
click at [705, 403] on div "Assay reagents" at bounding box center [695, 406] width 168 height 19
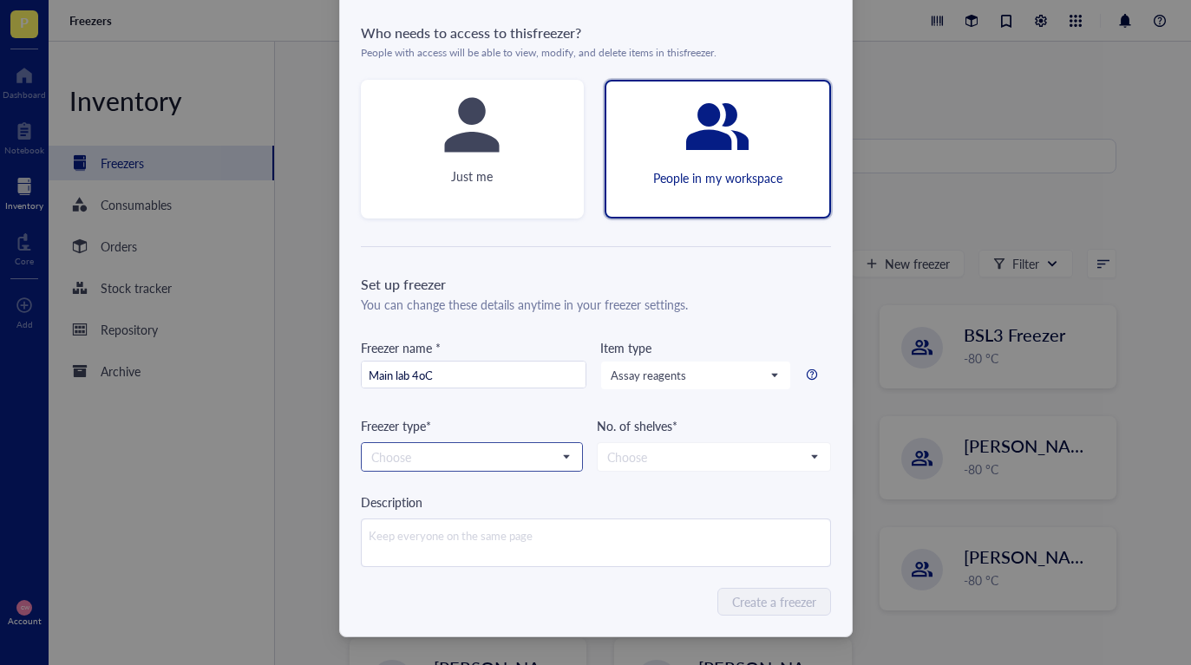
click at [510, 451] on input "search" at bounding box center [464, 457] width 186 height 26
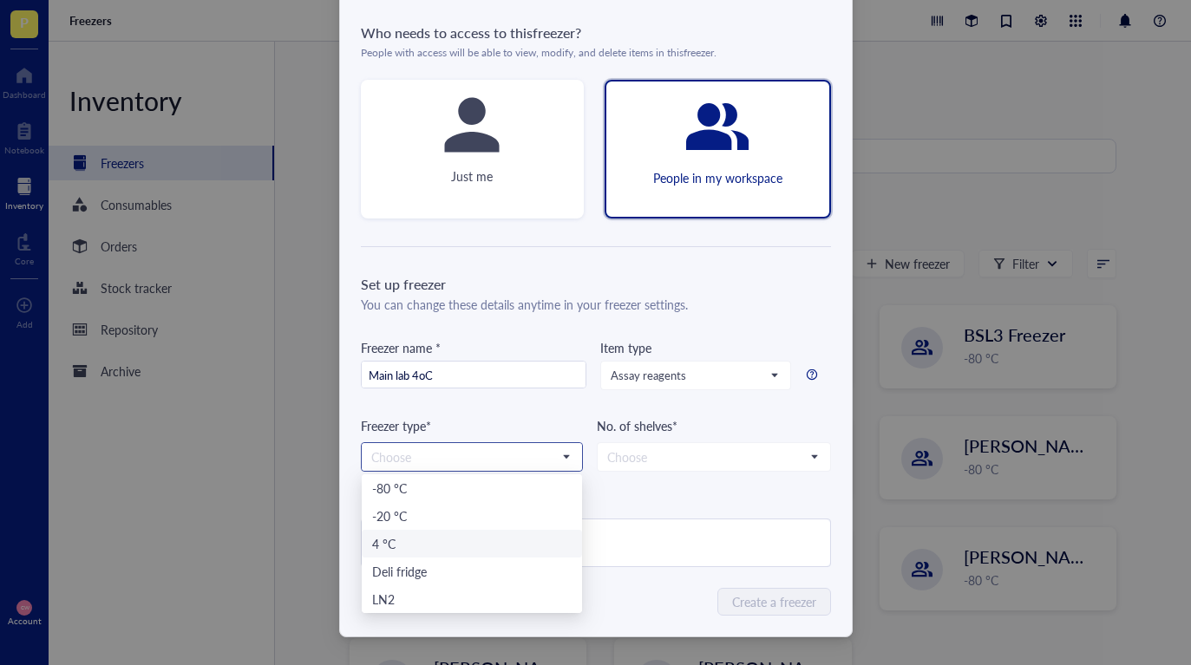
click at [456, 549] on div "4 °C" at bounding box center [471, 543] width 199 height 19
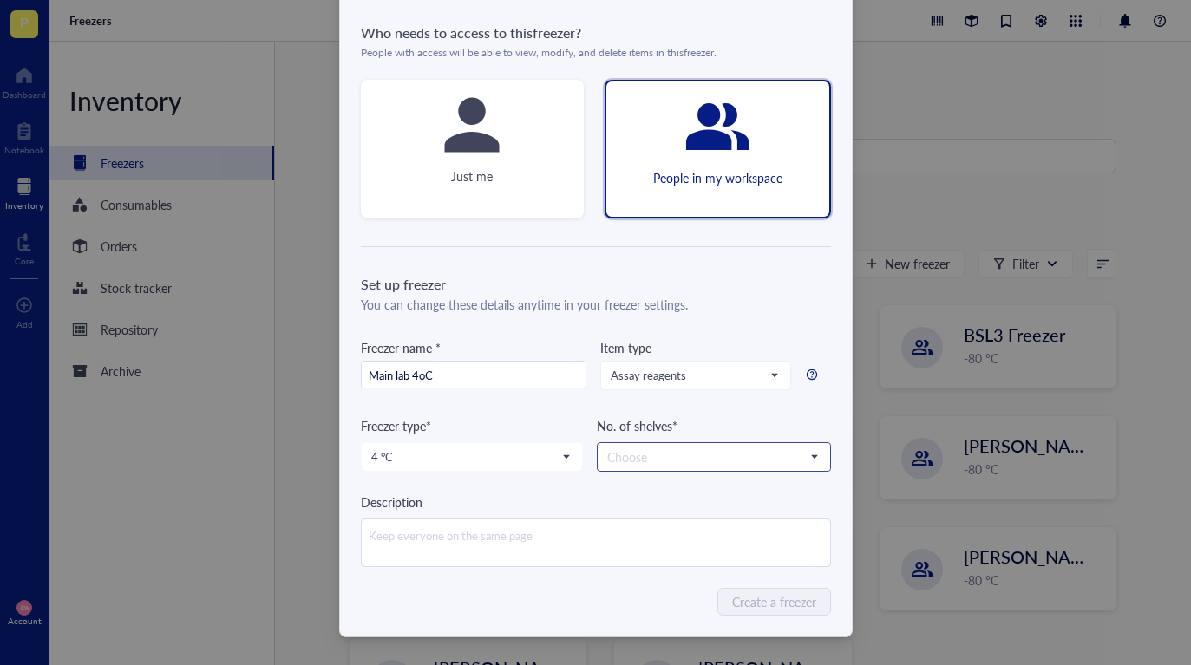
click at [677, 453] on input "search" at bounding box center [706, 457] width 198 height 26
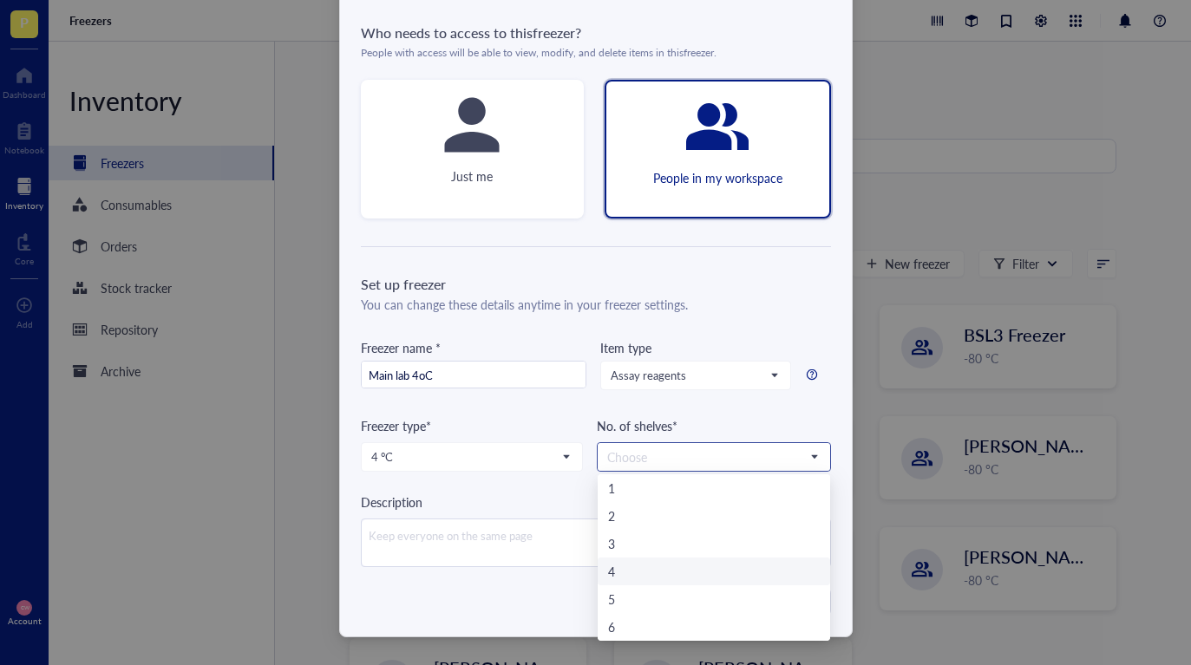
click at [695, 573] on div "4" at bounding box center [714, 571] width 212 height 19
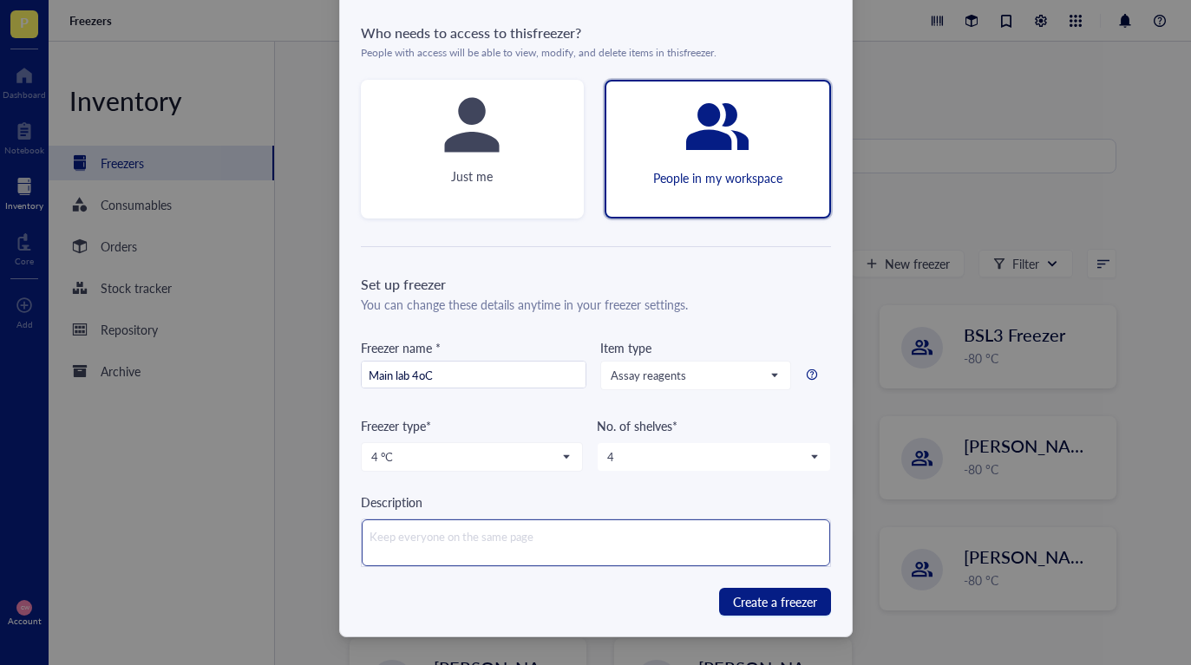
click at [577, 539] on textarea at bounding box center [596, 543] width 468 height 47
type textarea "M"
type textarea "Ma"
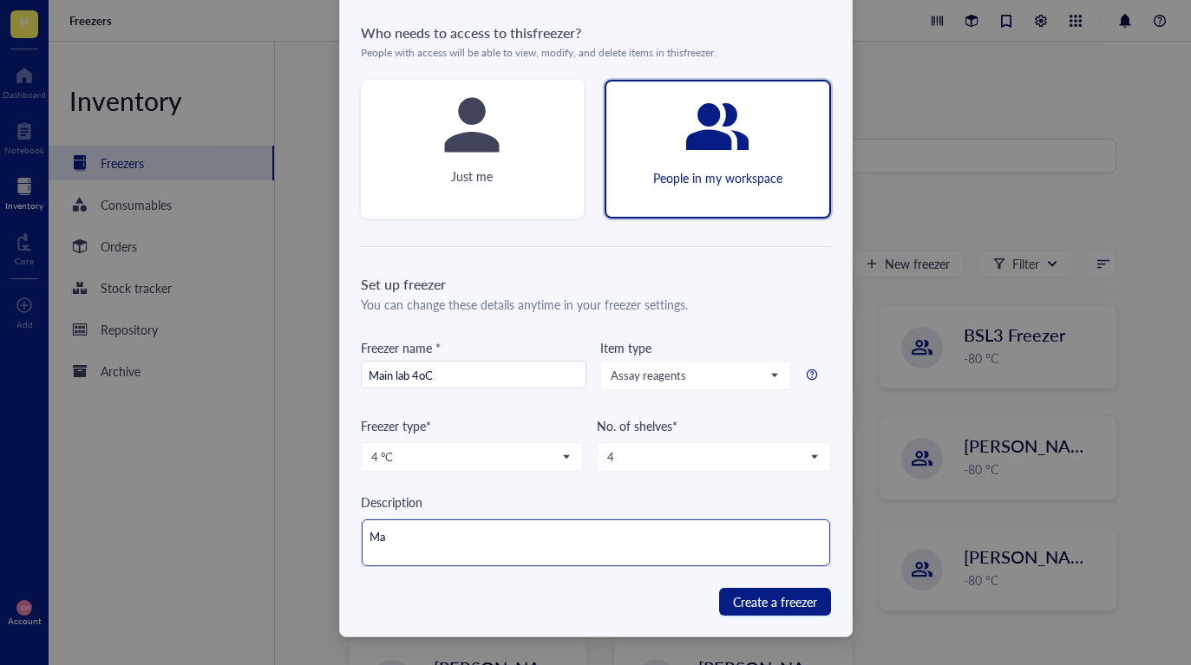
type textarea "Mai"
type textarea "Main"
type textarea "Main l"
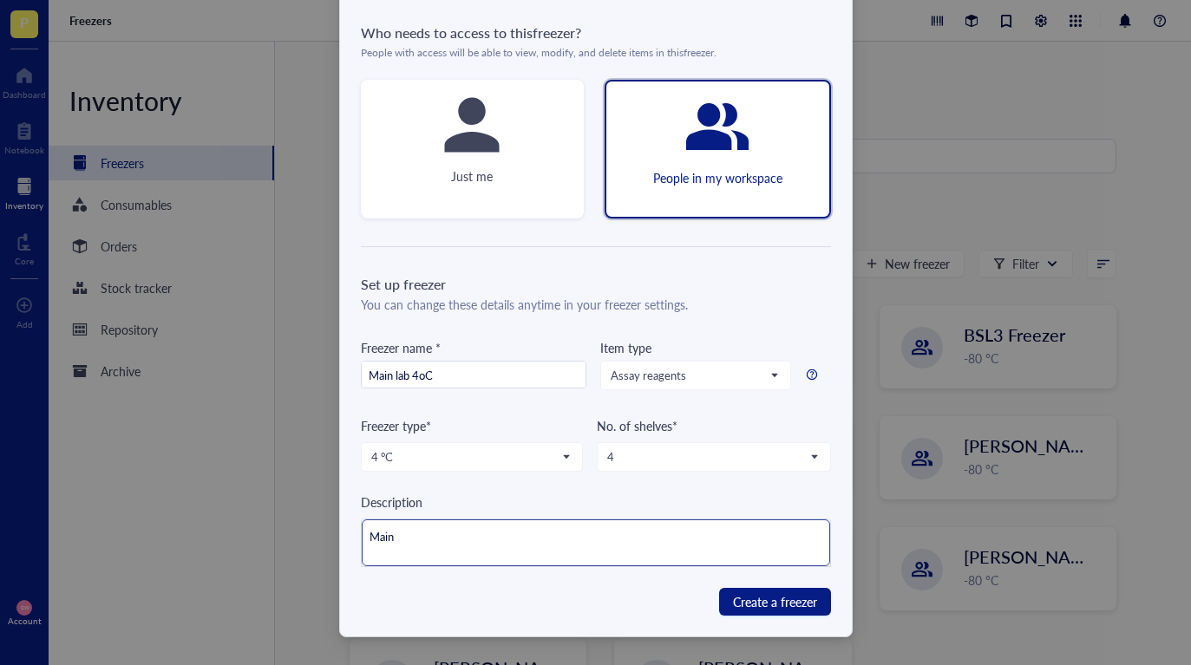
type textarea "Main l"
type textarea "Main la"
type textarea "Main lab"
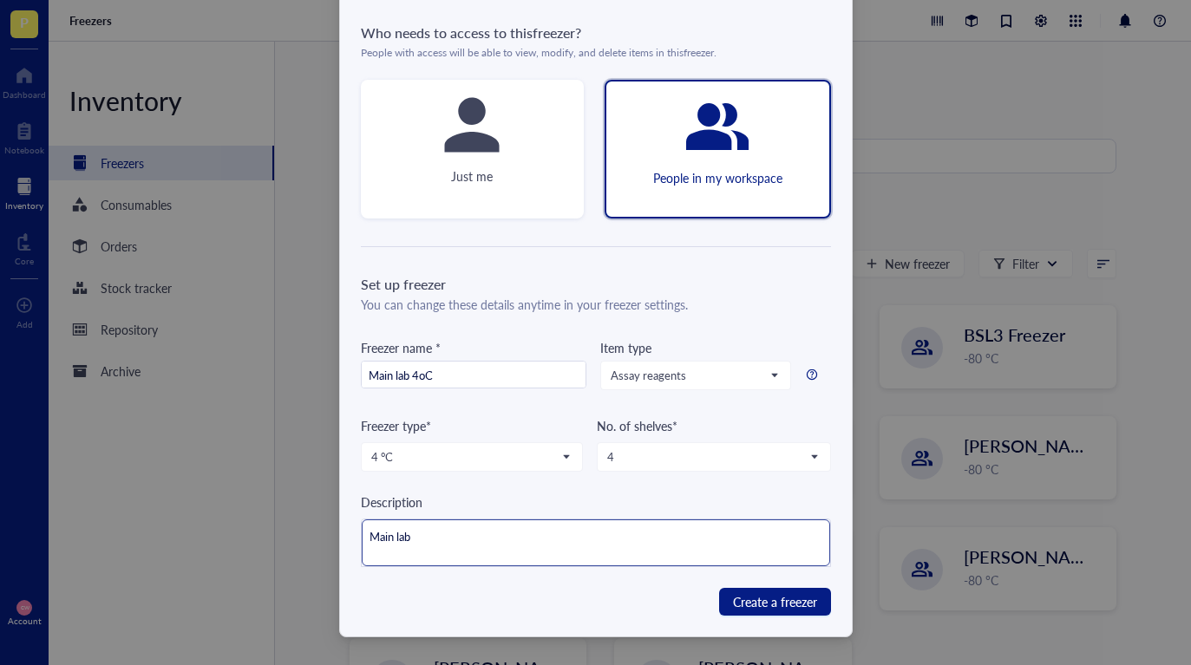
type textarea "Main lab"
type textarea "Main lab r"
type textarea "Main lab"
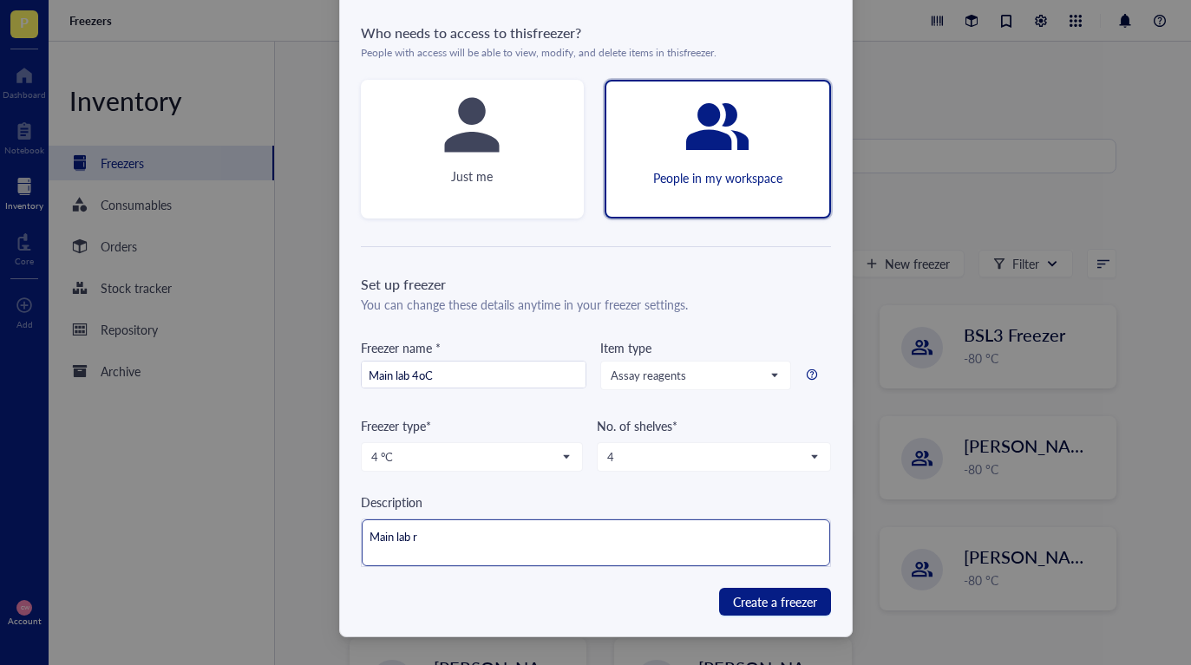
type textarea "Main lab"
type textarea "Main lab 4"
type textarea "Main lab 4o"
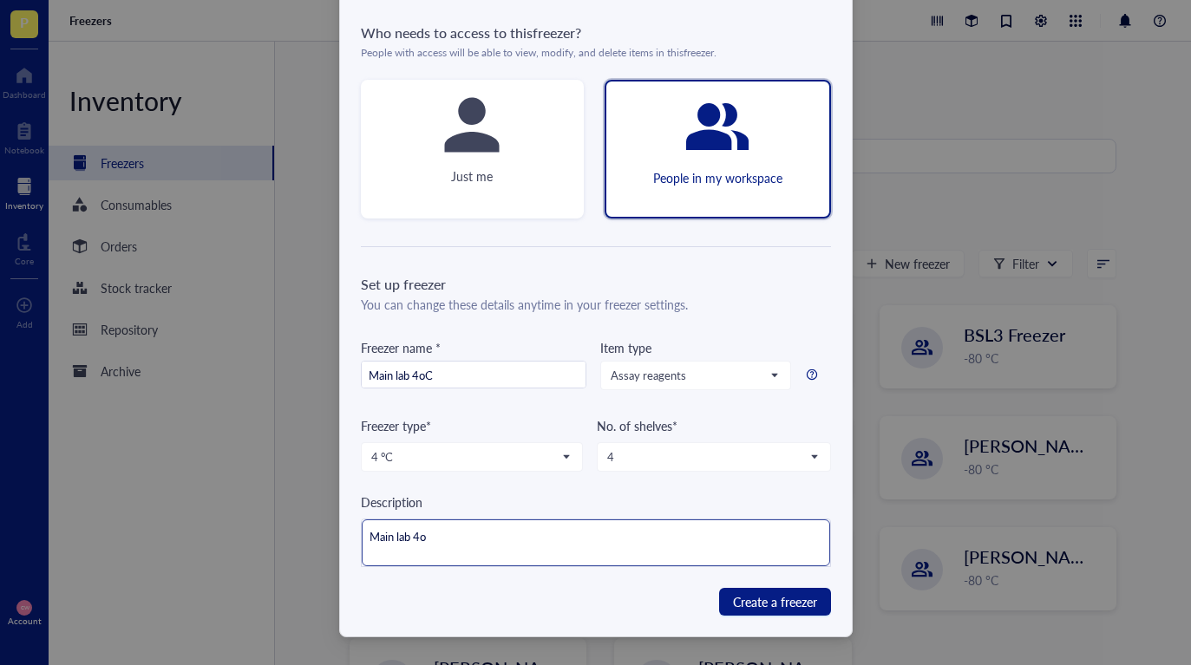
type textarea "Main lab 4oC"
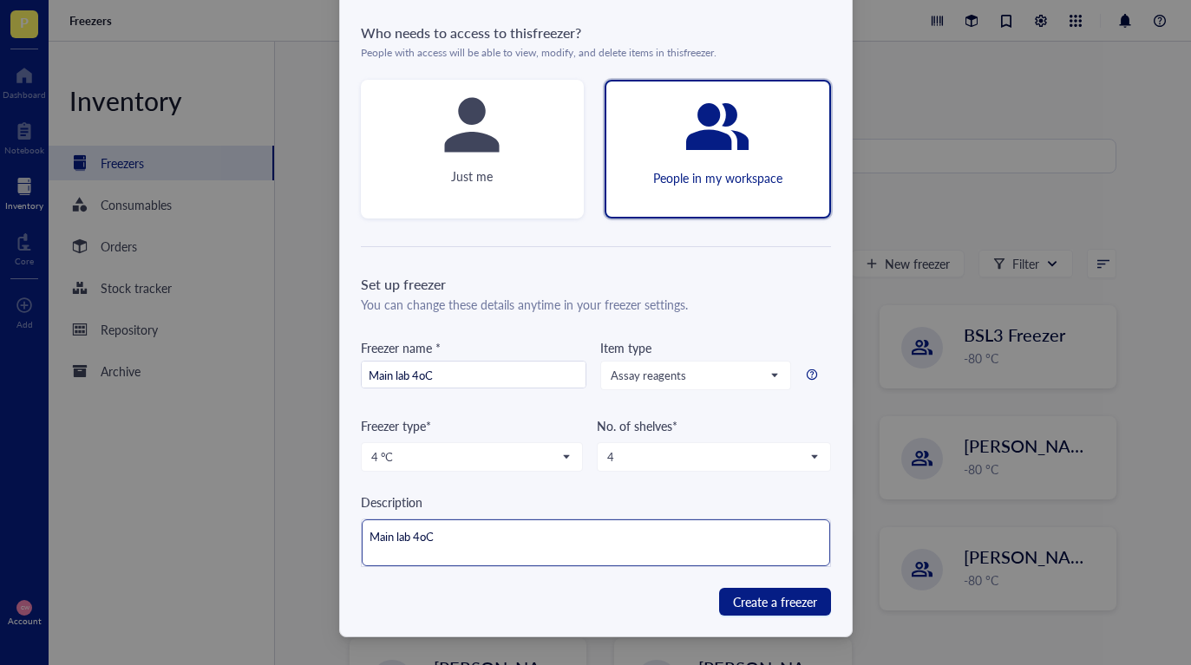
type textarea "Main lab 4oC"
type textarea "Main lab 4o"
type textarea "Main lab 4"
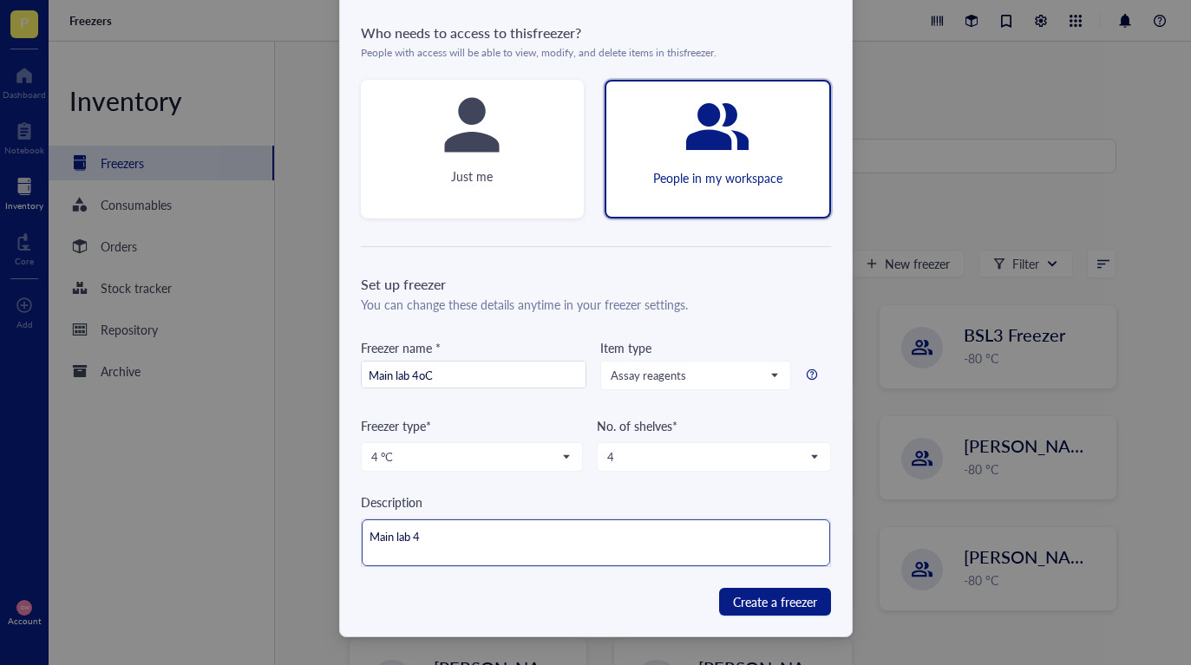
type textarea "Main lab"
type textarea "Main lab,"
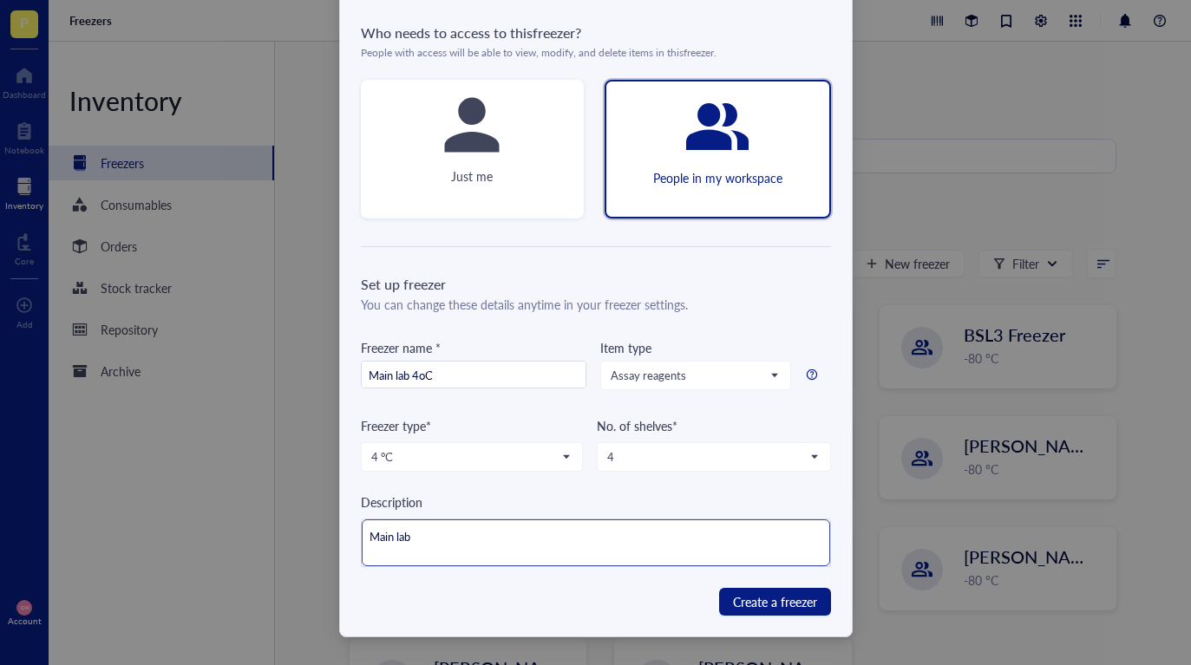
type textarea "Main lab,"
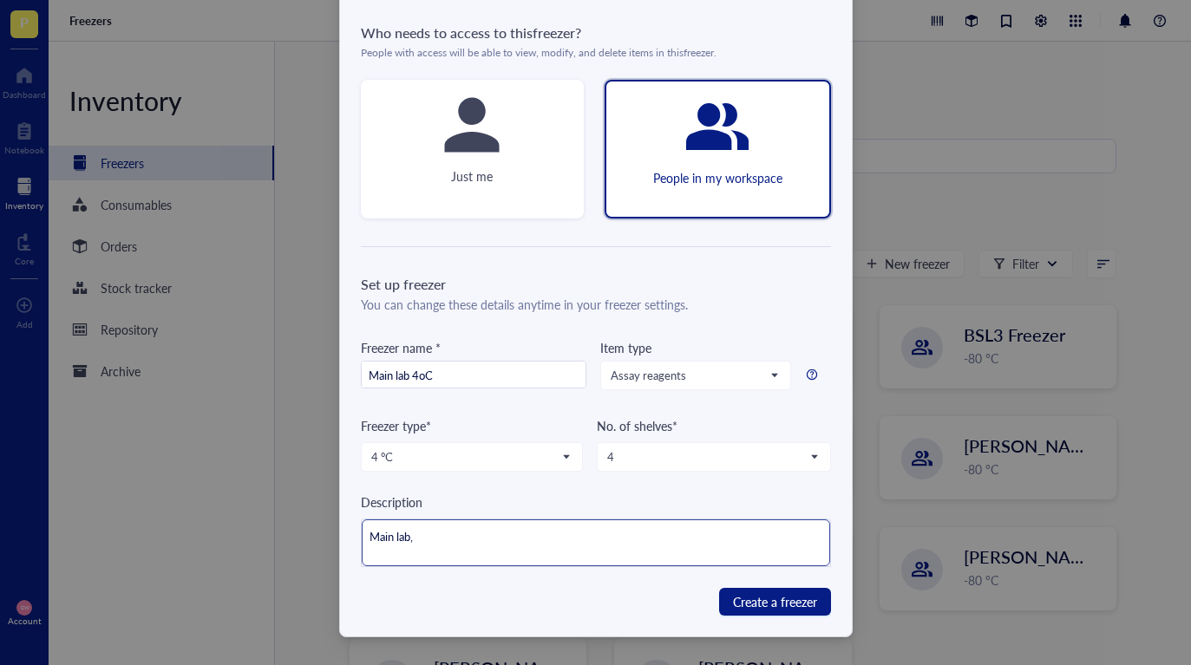
type textarea "Main lab"
type textarea "Main lab r"
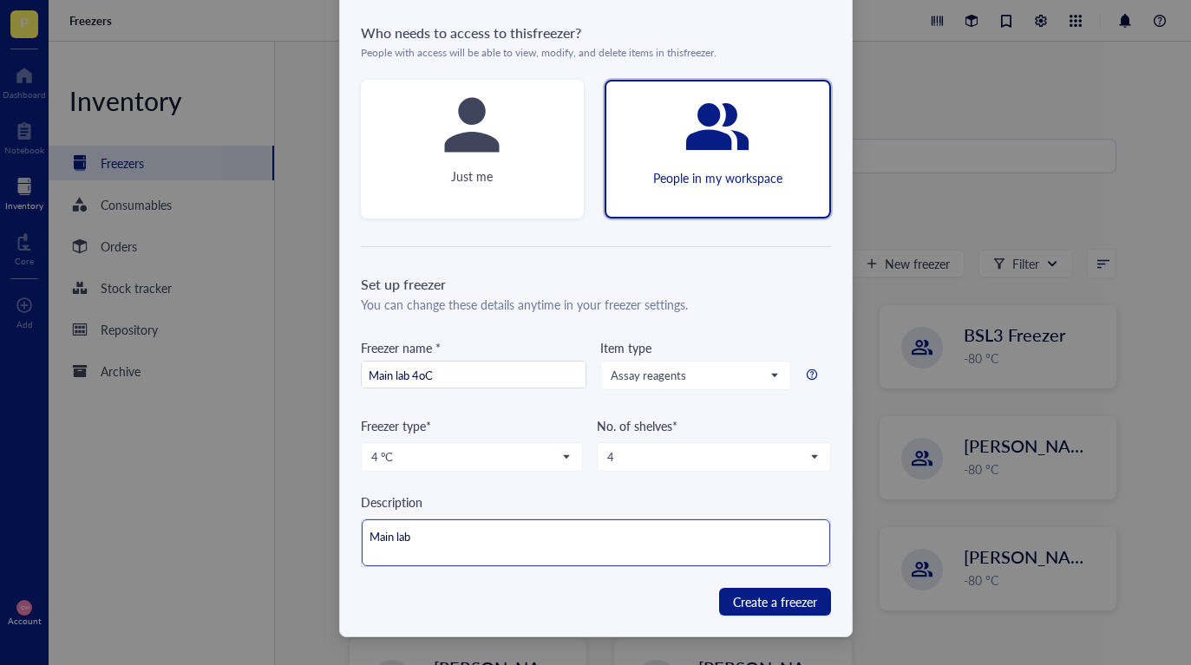
type textarea "Main lab r"
type textarea "Main lab"
type textarea "Main lab 4"
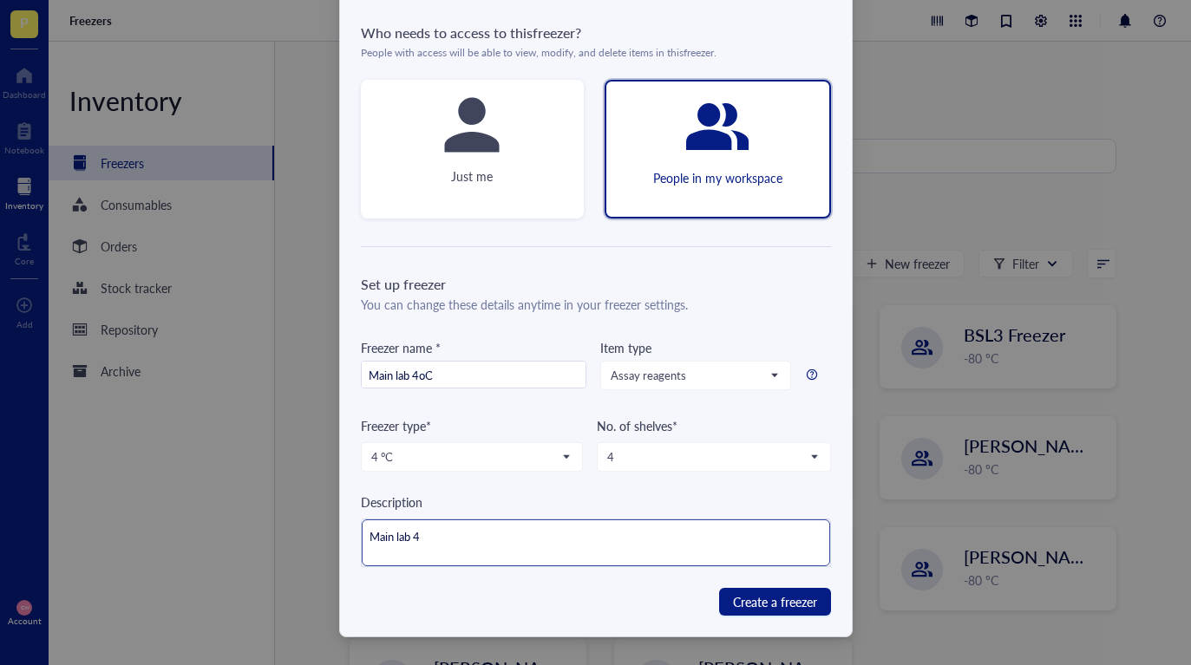
type textarea "Main lab 4o"
type textarea "Main lab 4oC"
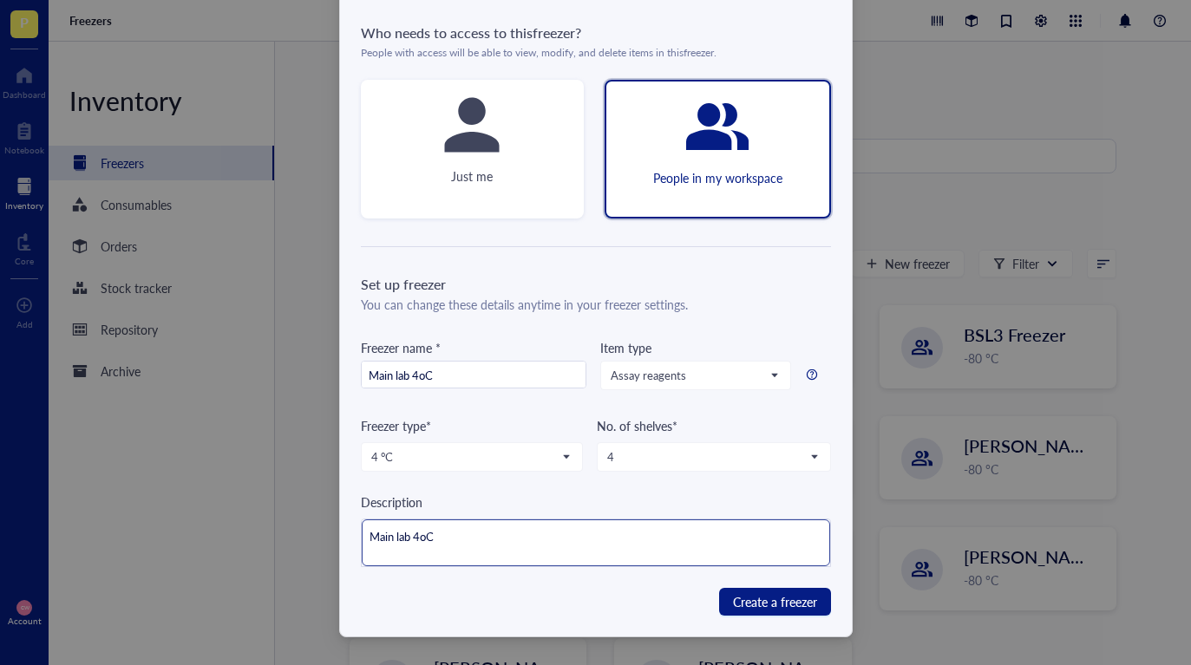
type textarea "Main lab 4oC"
type textarea "Main lab 4oC F"
type textarea "Main lab 4oC Fr"
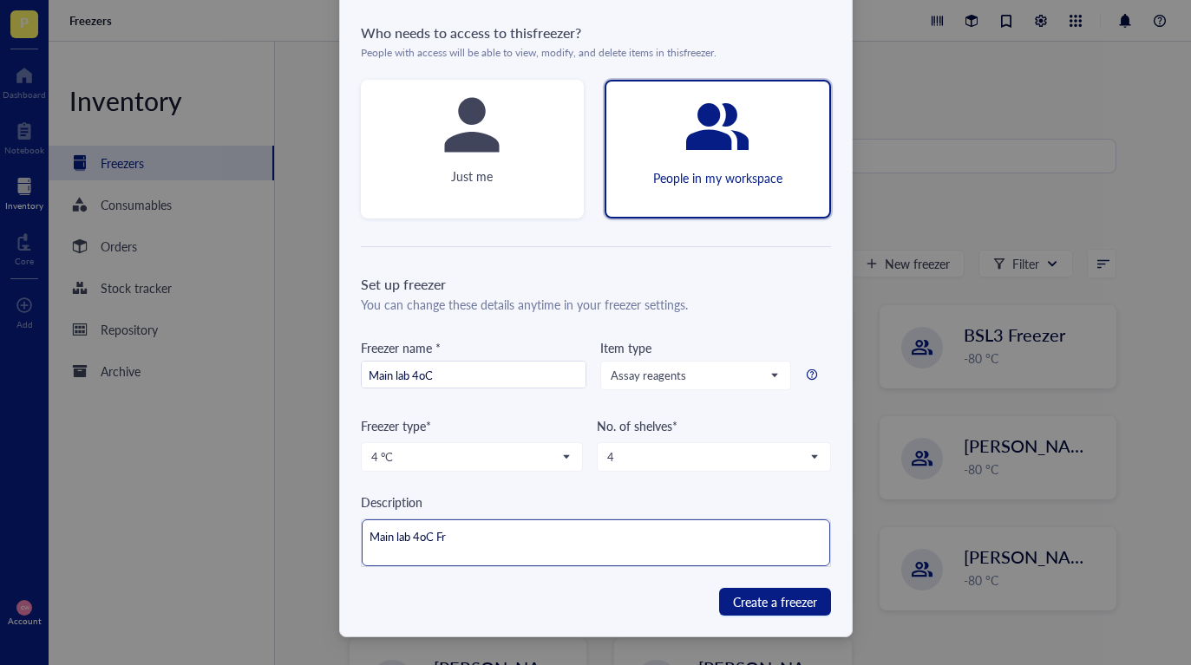
type textarea "Main lab 4oC Fri"
type textarea "Main lab 4oC Frid"
type textarea "Main lab 4oC Fridg"
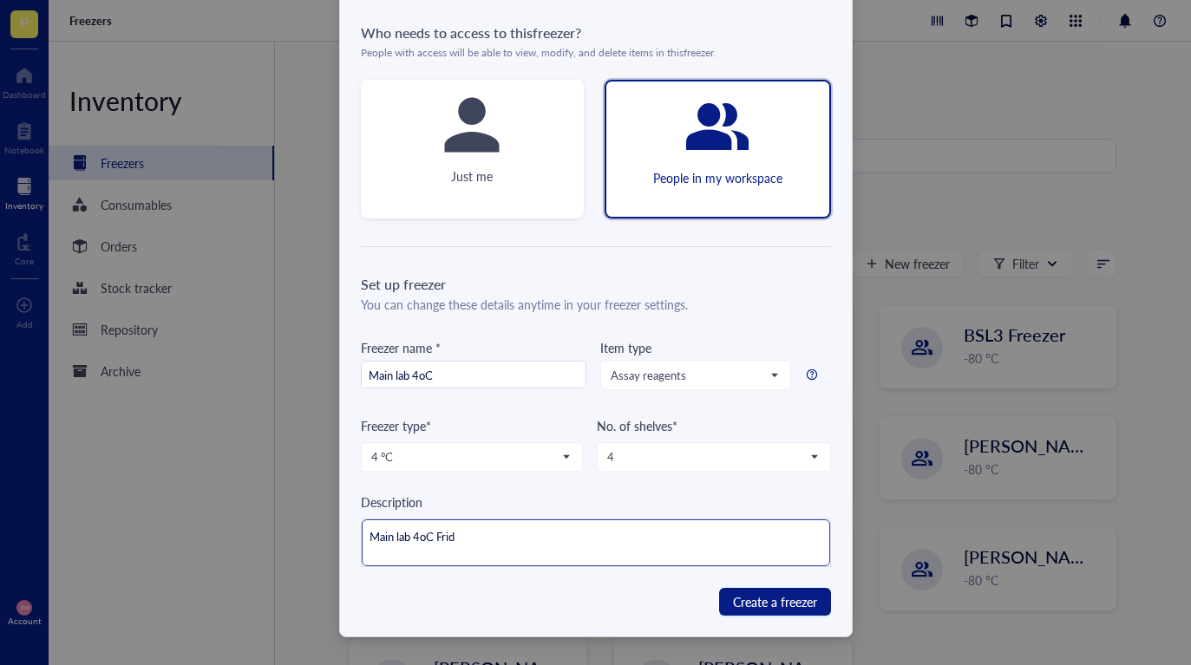
type textarea "Main lab 4oC Fridg"
type textarea "Main lab 4oC Fridge"
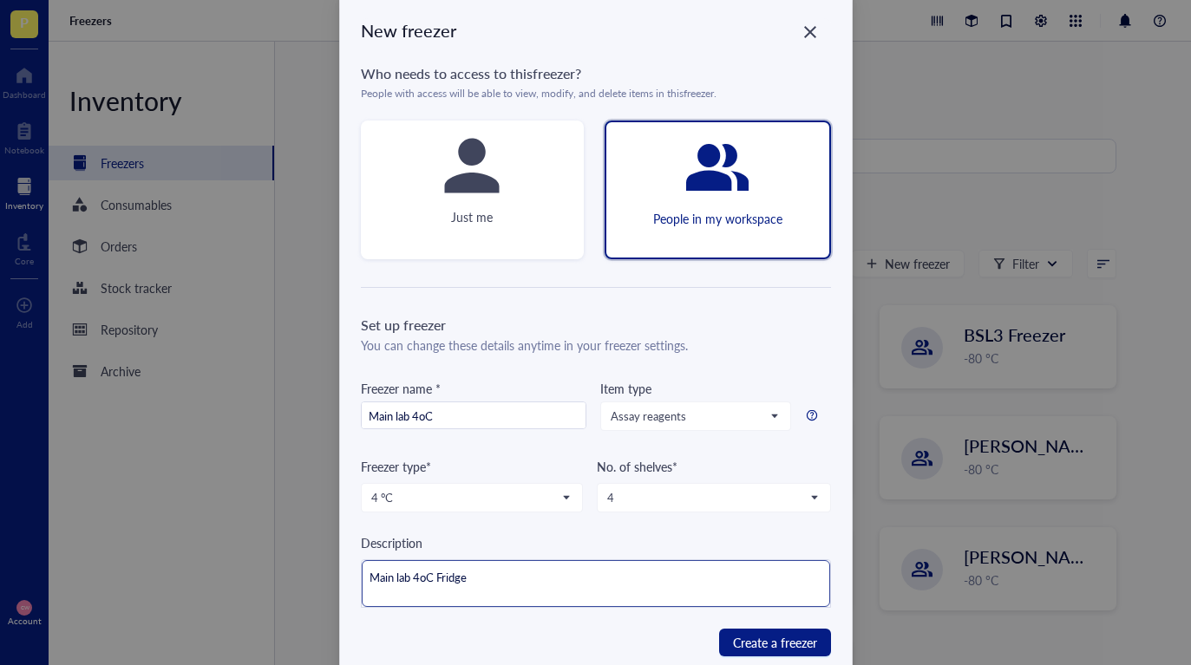
scroll to position [0, 0]
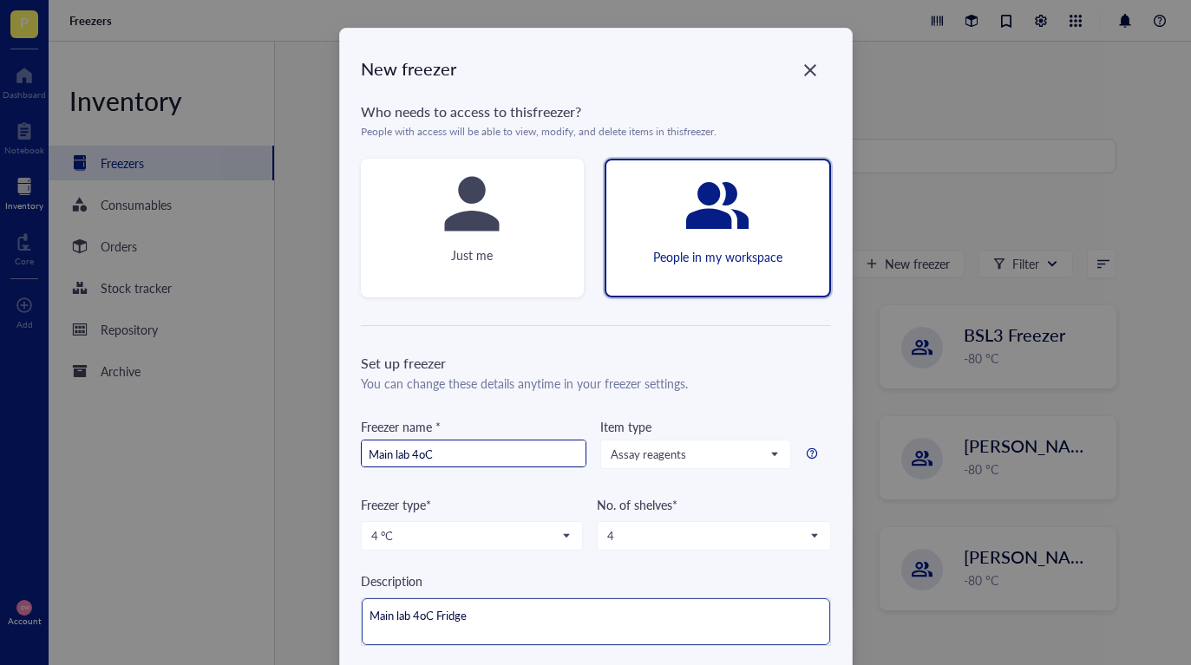
type textarea "Main lab 4oC Fridge"
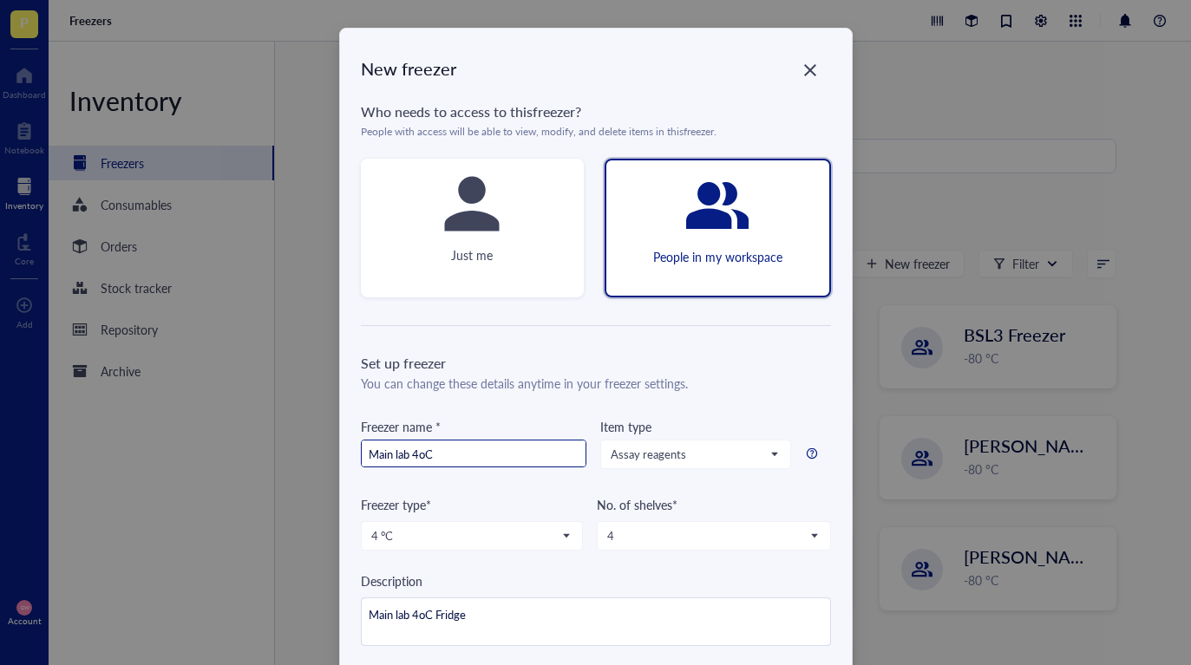
click at [504, 449] on input "Main lab 4oC" at bounding box center [474, 455] width 224 height 28
click at [367, 454] on input "Main lab 4oC" at bounding box center [474, 455] width 224 height 28
click at [484, 460] on input "(Main lab 4oC" at bounding box center [474, 455] width 224 height 28
click at [366, 458] on input "(Main lab 4oC)" at bounding box center [474, 455] width 224 height 28
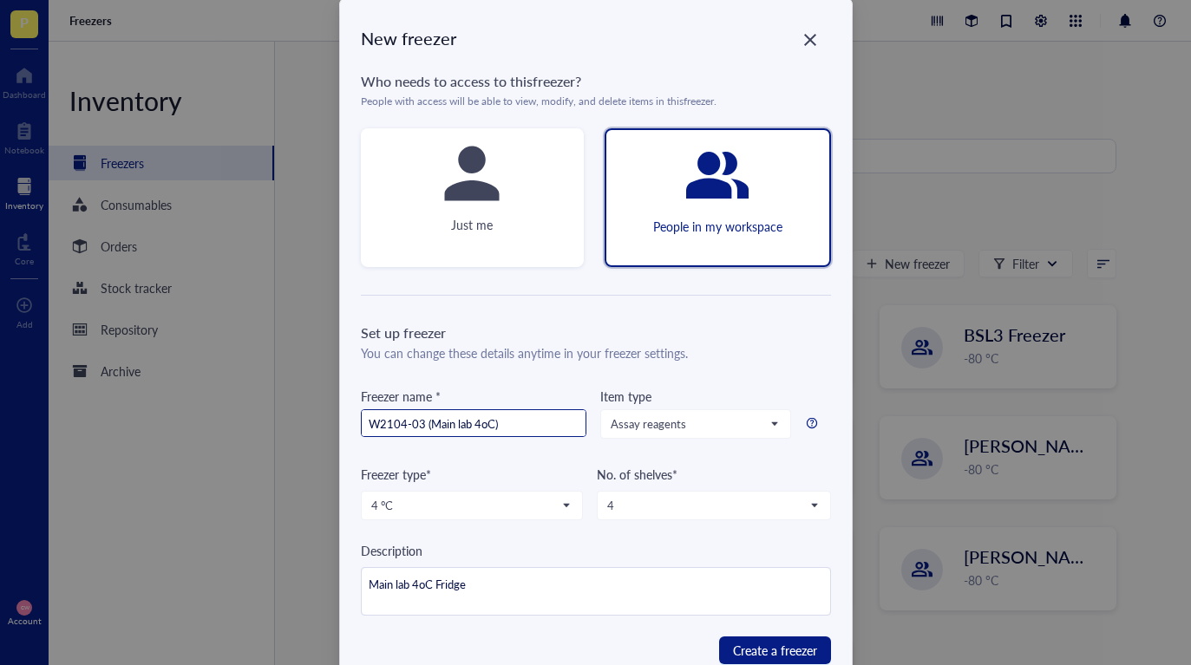
scroll to position [79, 0]
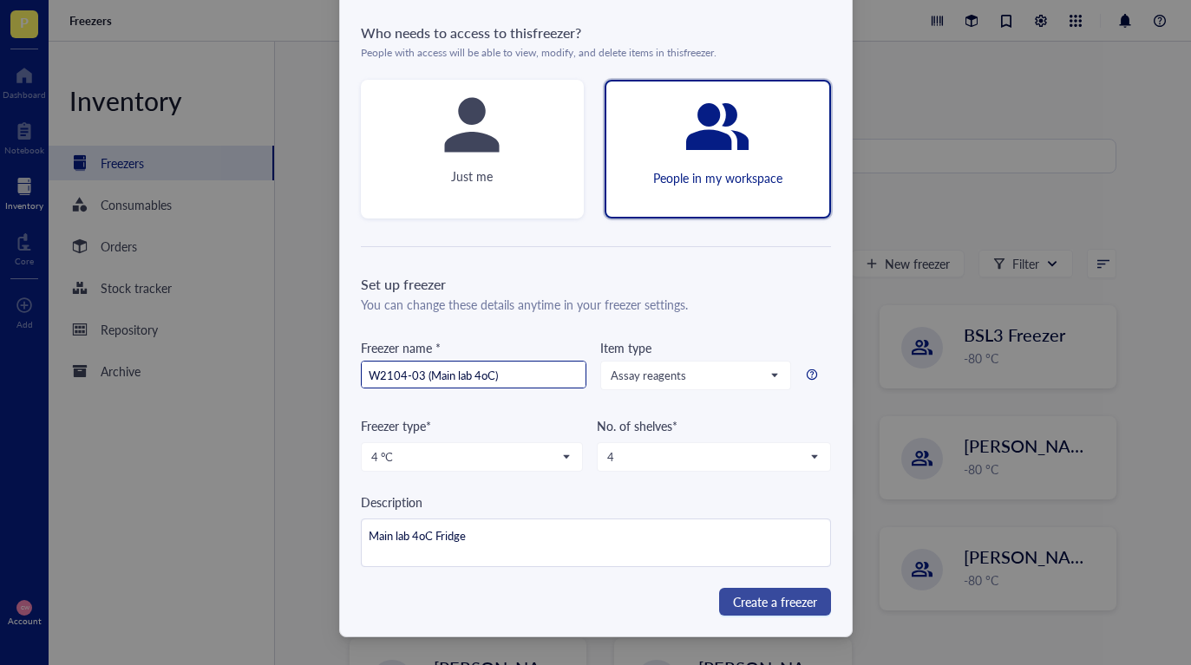
type input "W2104-03 (Main lab 4oC)"
click at [722, 598] on button "Create a freezer" at bounding box center [775, 602] width 112 height 28
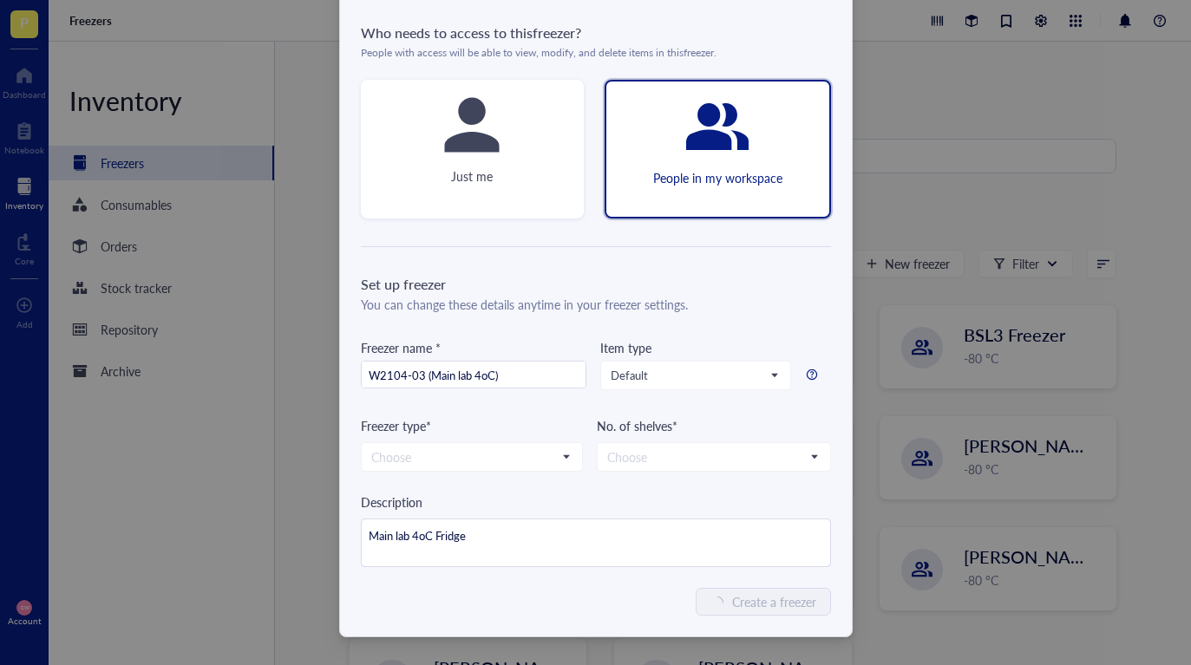
type textarea "Keep everyone on the same page"
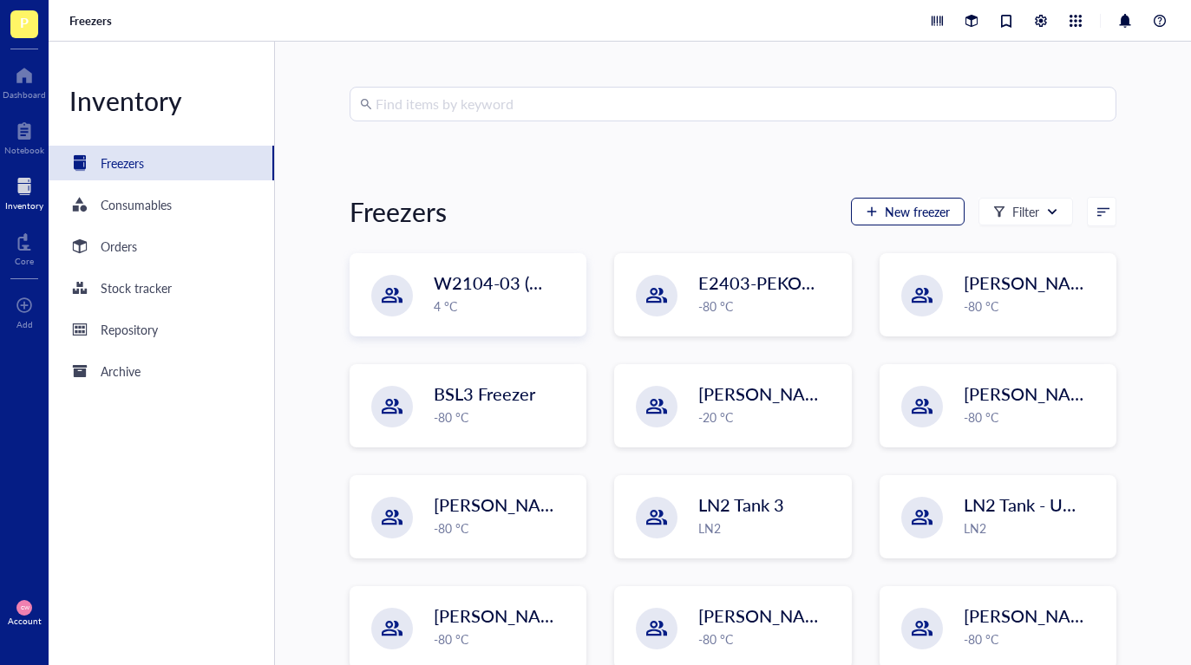
scroll to position [84, 0]
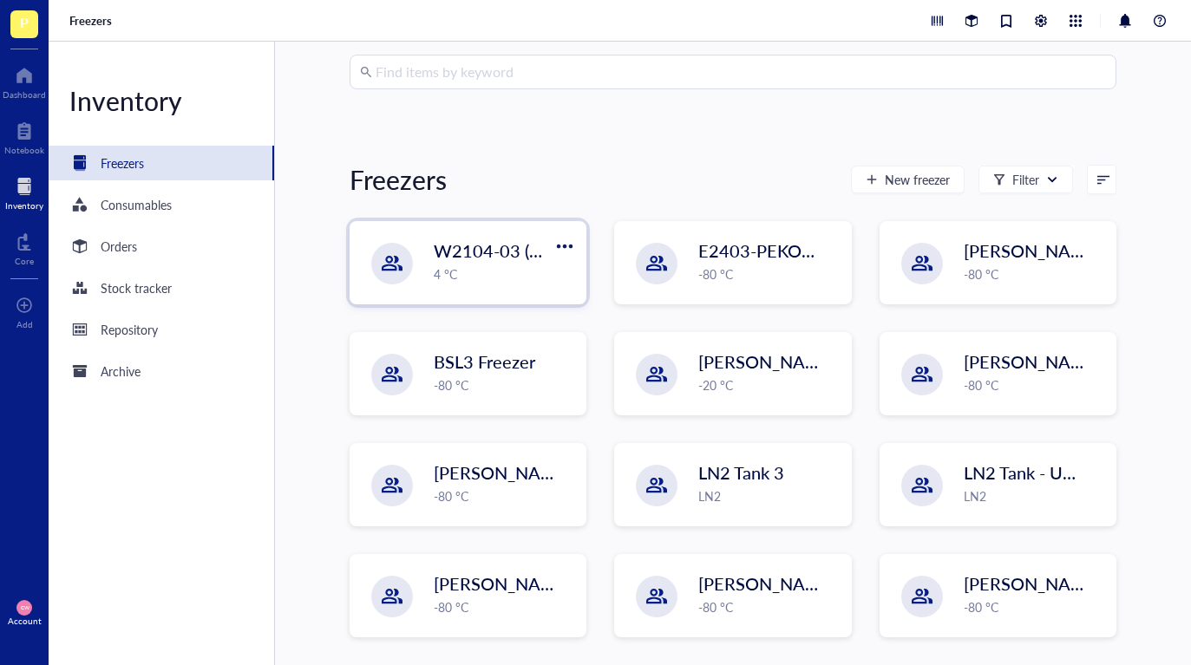
click at [496, 279] on div "4 °C" at bounding box center [504, 274] width 141 height 19
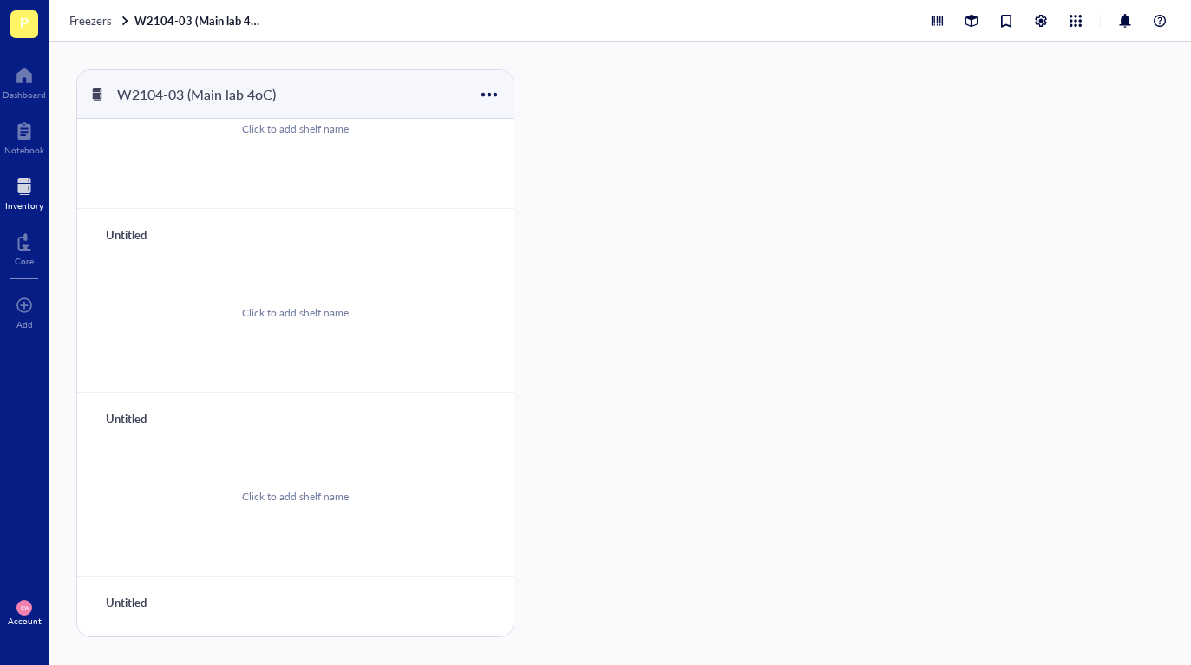
scroll to position [204, 0]
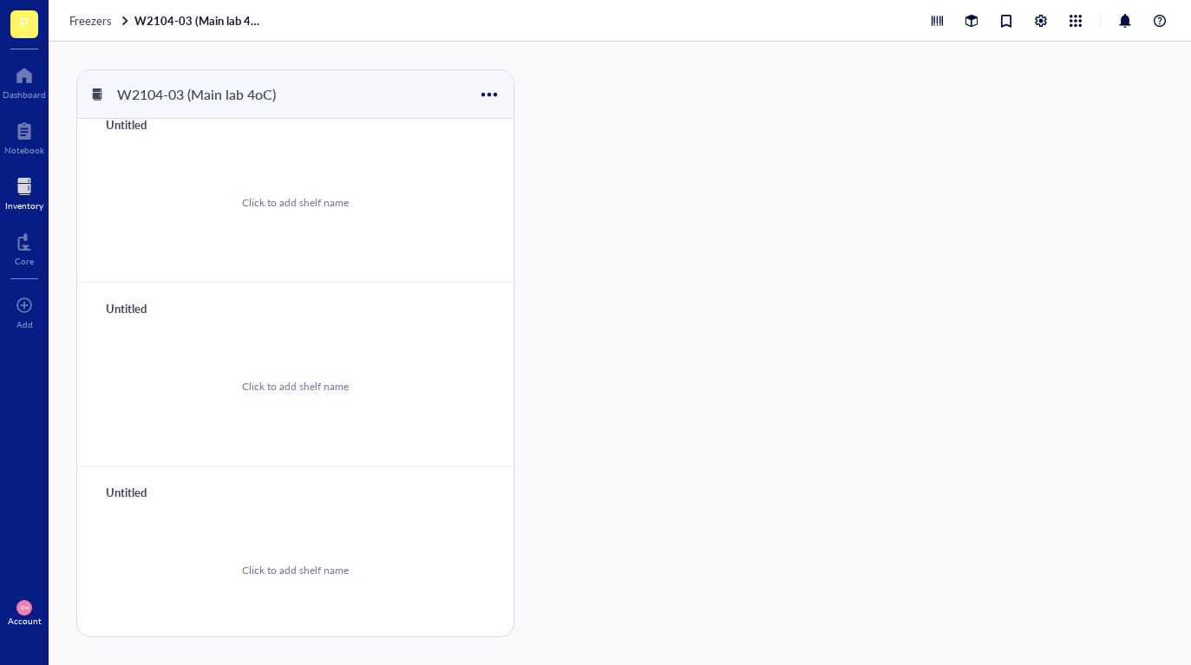
click at [312, 563] on div "Click to add shelf name" at bounding box center [295, 571] width 107 height 16
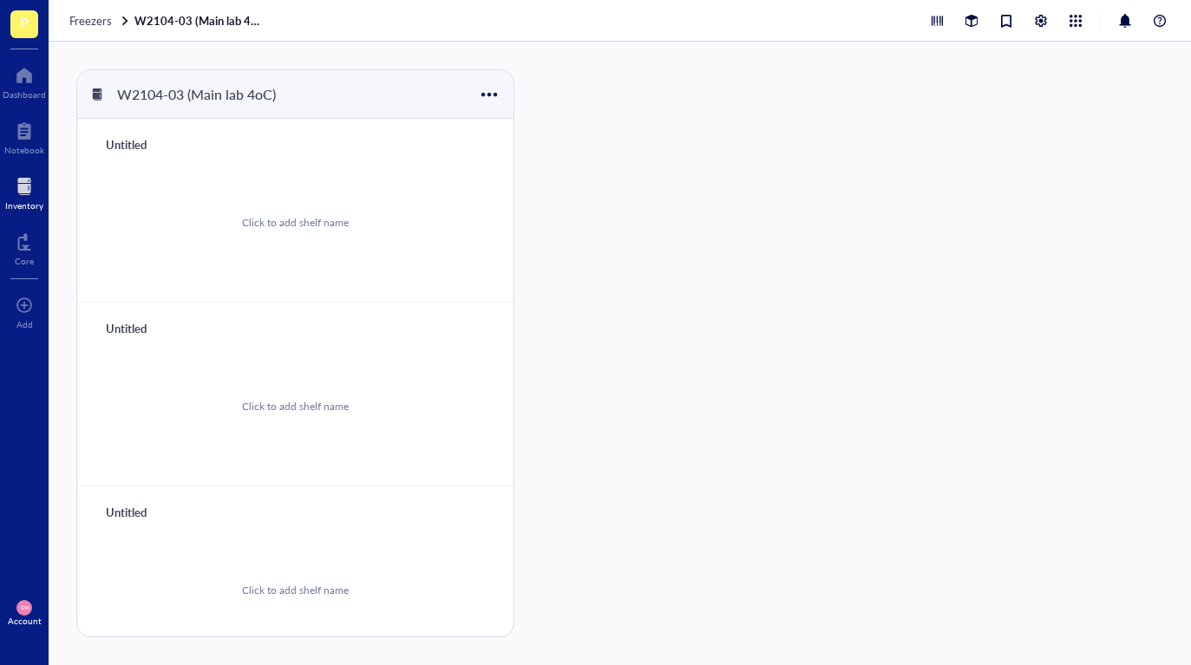
click at [152, 160] on div "Click to add shelf name" at bounding box center [295, 222] width 395 height 131
type input "Shelf 1"
click at [130, 328] on div "Untitled" at bounding box center [150, 329] width 104 height 24
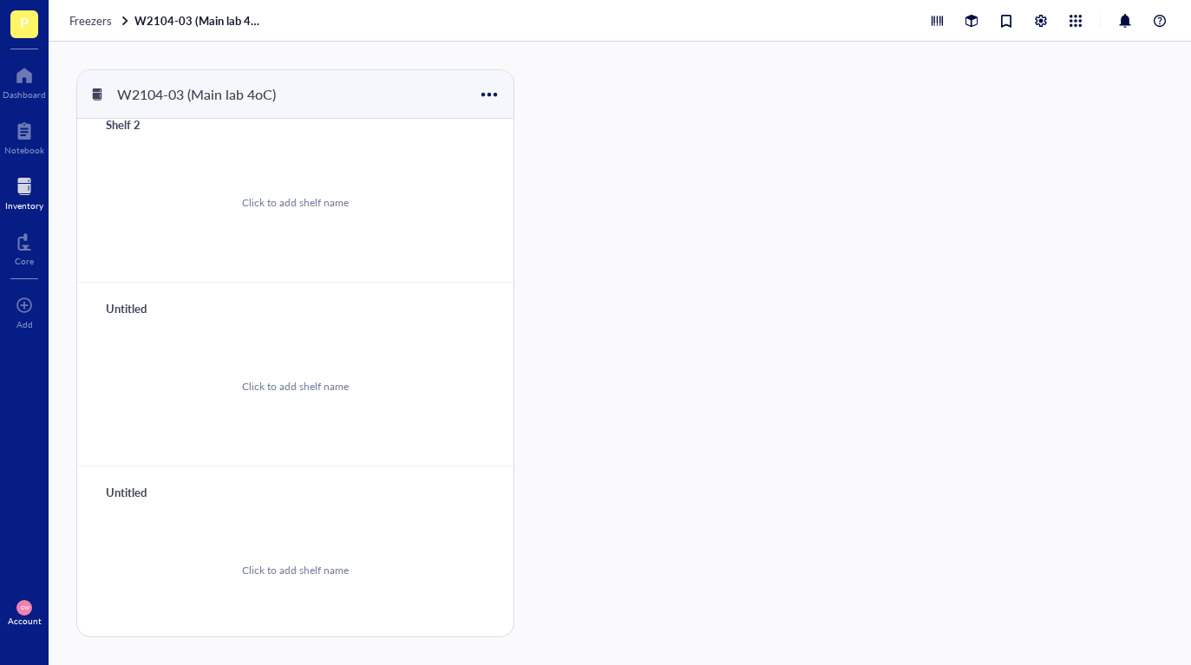
type input "Shelf 2"
click at [152, 312] on div "Untitled" at bounding box center [150, 309] width 104 height 24
type input "Shelf 3"
click at [134, 494] on div "Untitled" at bounding box center [150, 493] width 104 height 24
type input "Shelf 4"
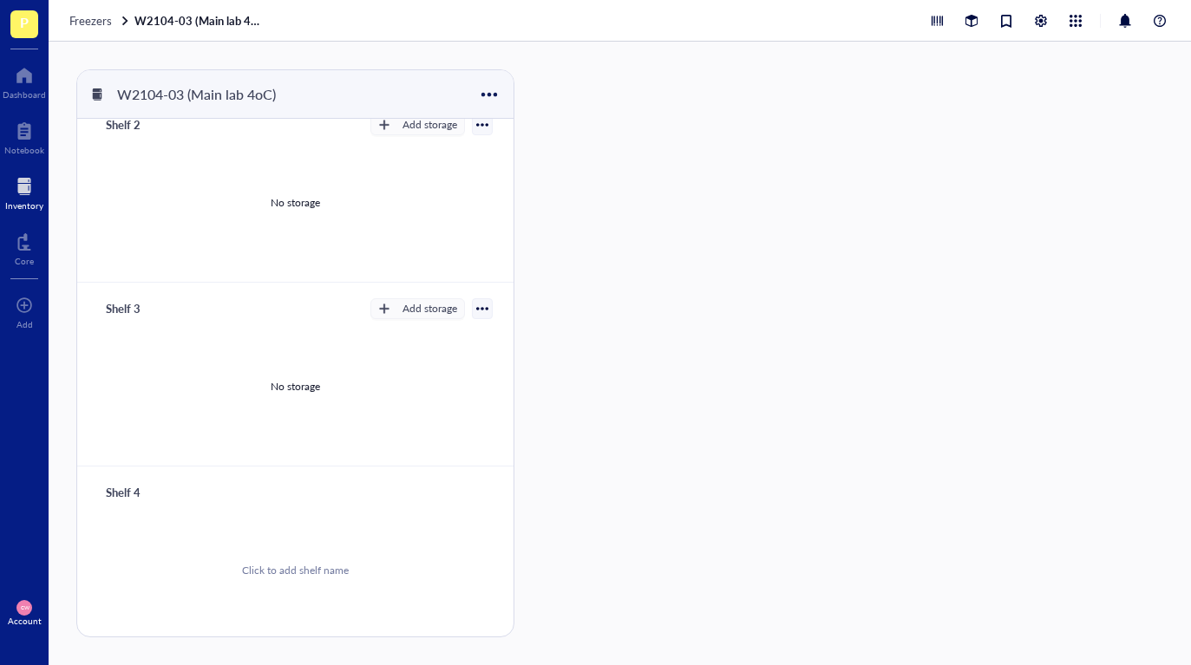
click at [418, 490] on div "Shelf 4" at bounding box center [295, 493] width 395 height 24
click at [389, 499] on button "Add storage" at bounding box center [417, 492] width 95 height 21
click at [425, 550] on span "Category" at bounding box center [425, 549] width 99 height 19
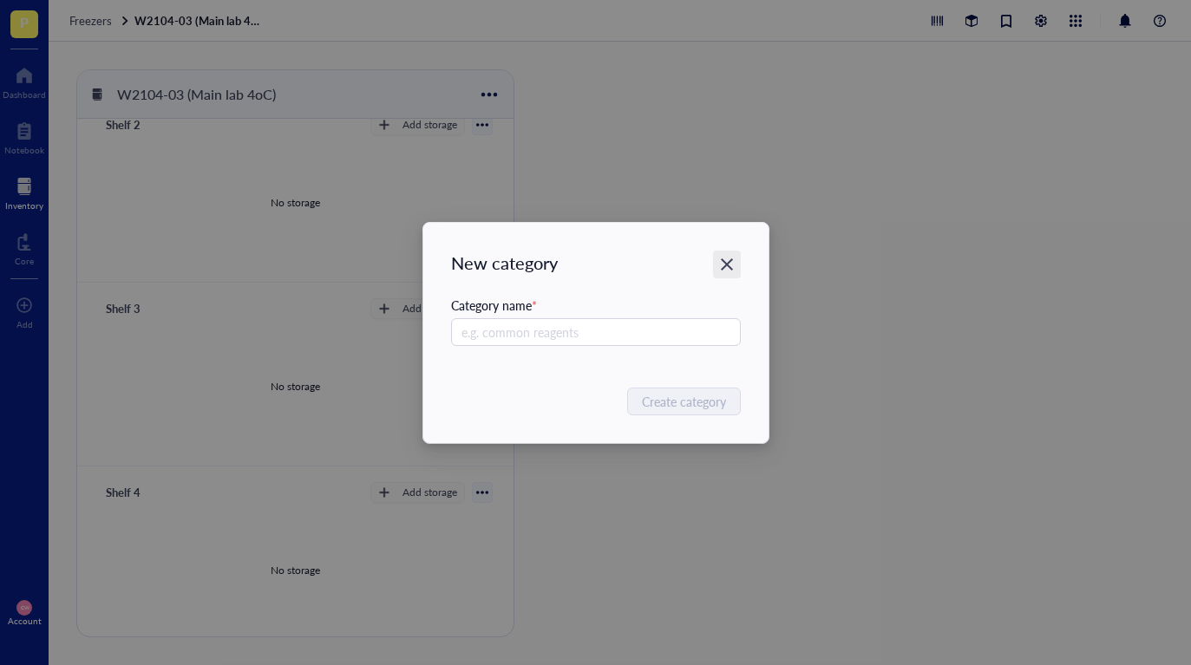
click at [729, 260] on icon "Close" at bounding box center [726, 264] width 16 height 16
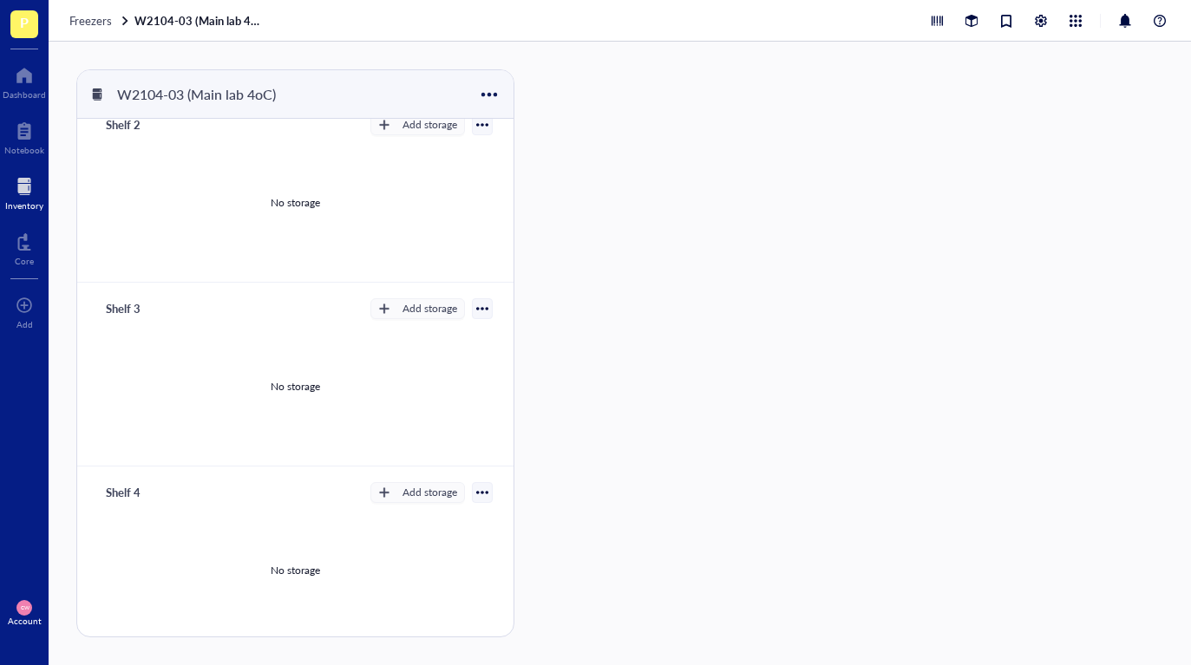
click at [481, 497] on div at bounding box center [482, 492] width 21 height 21
click at [389, 498] on button "Add storage" at bounding box center [417, 492] width 95 height 21
click at [426, 521] on span "Rack" at bounding box center [425, 522] width 99 height 19
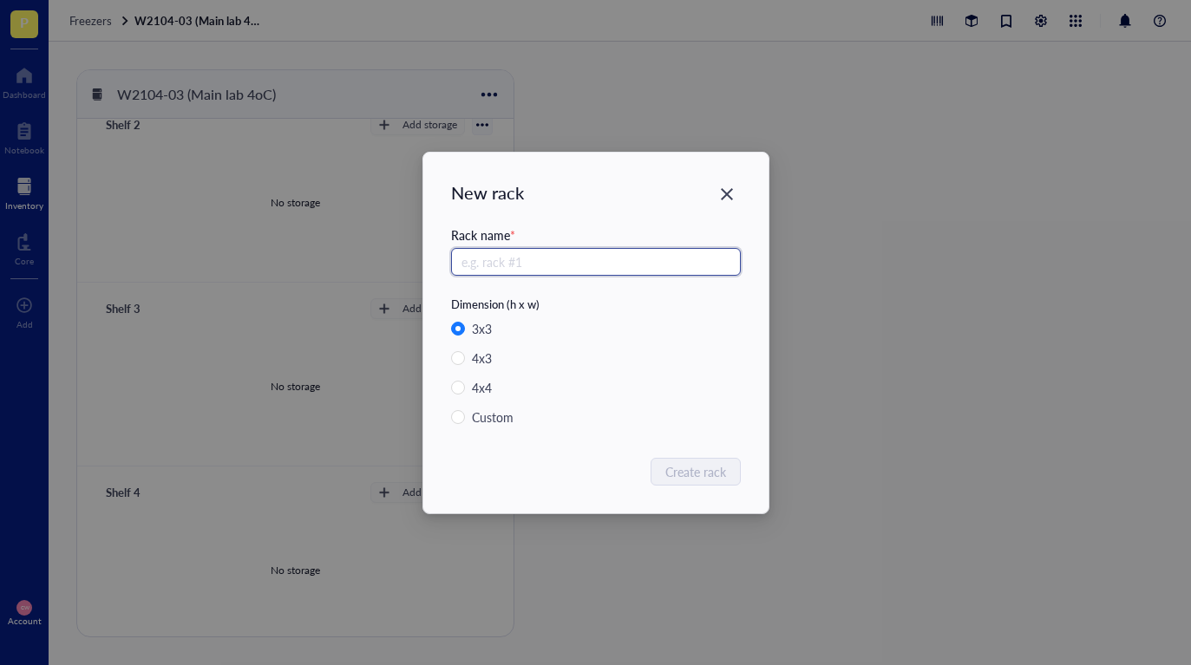
click at [508, 255] on input "text" at bounding box center [596, 262] width 290 height 28
type input "2"
type input "1"
type input "B"
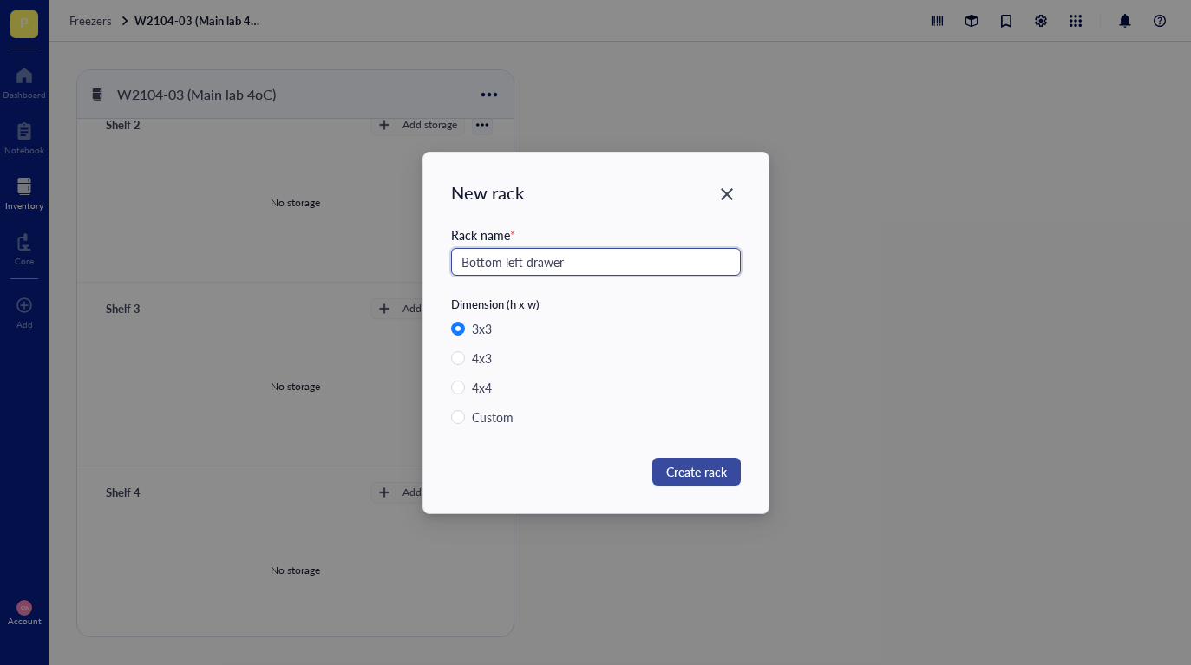
type input "Bottom left drawer"
click at [715, 473] on span "Create rack" at bounding box center [696, 471] width 61 height 19
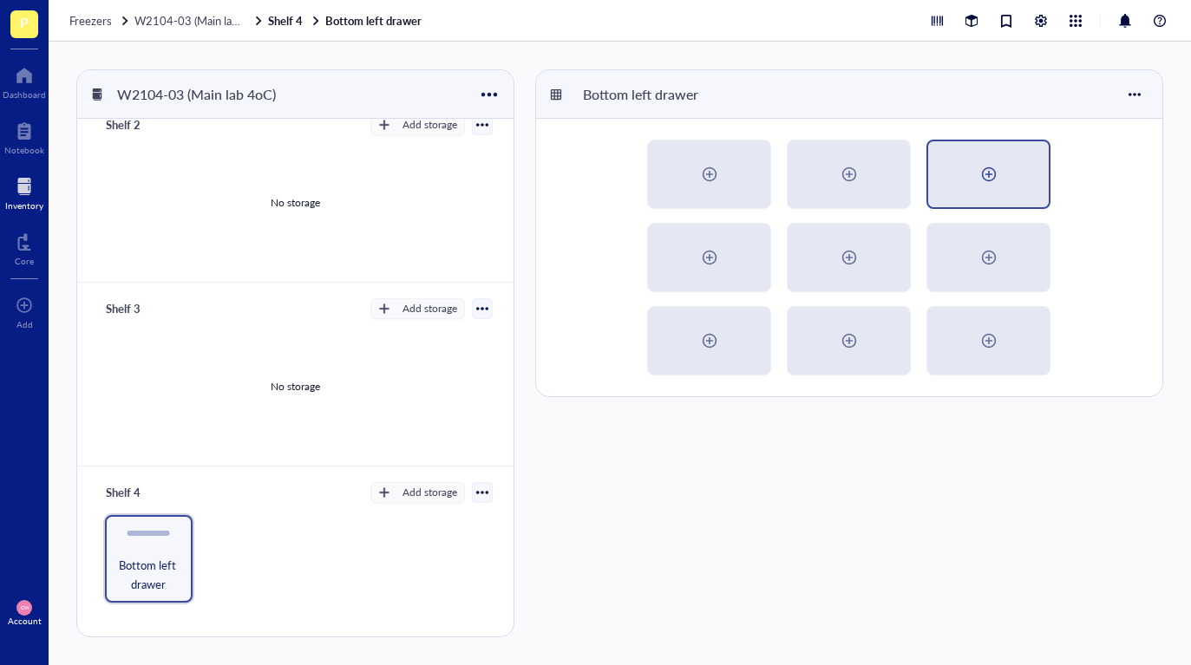
click at [997, 179] on div at bounding box center [989, 174] width 28 height 28
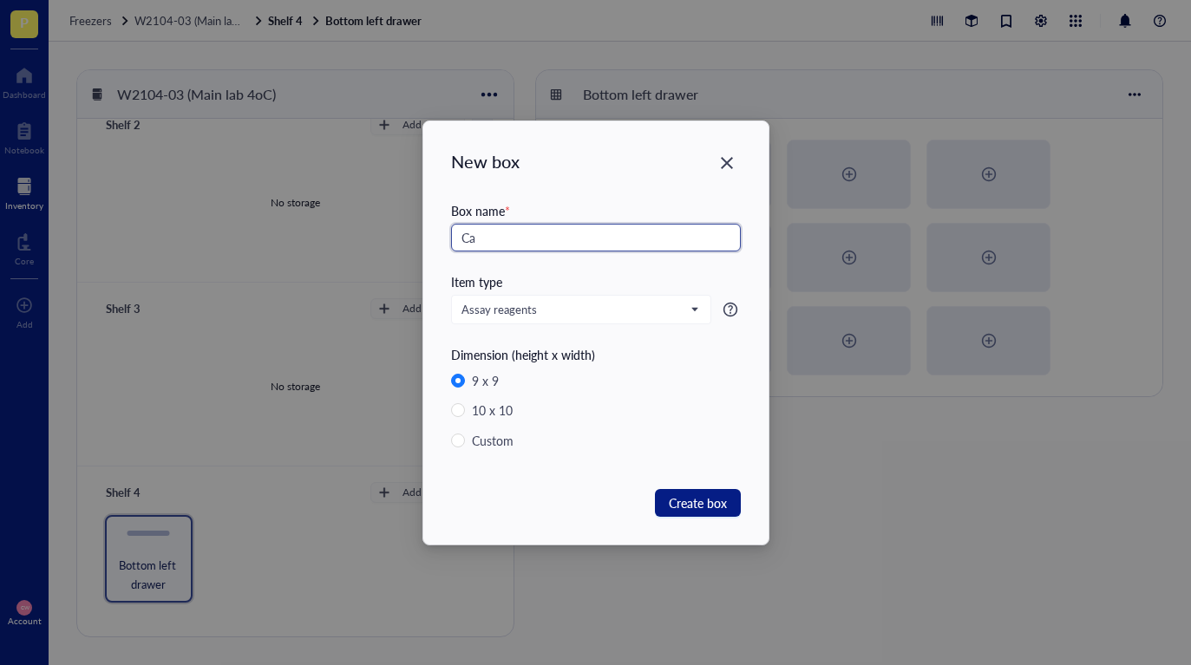
type input "C"
type input "[PERSON_NAME] and [PERSON_NAME] 4oC Antibodies and dyes"
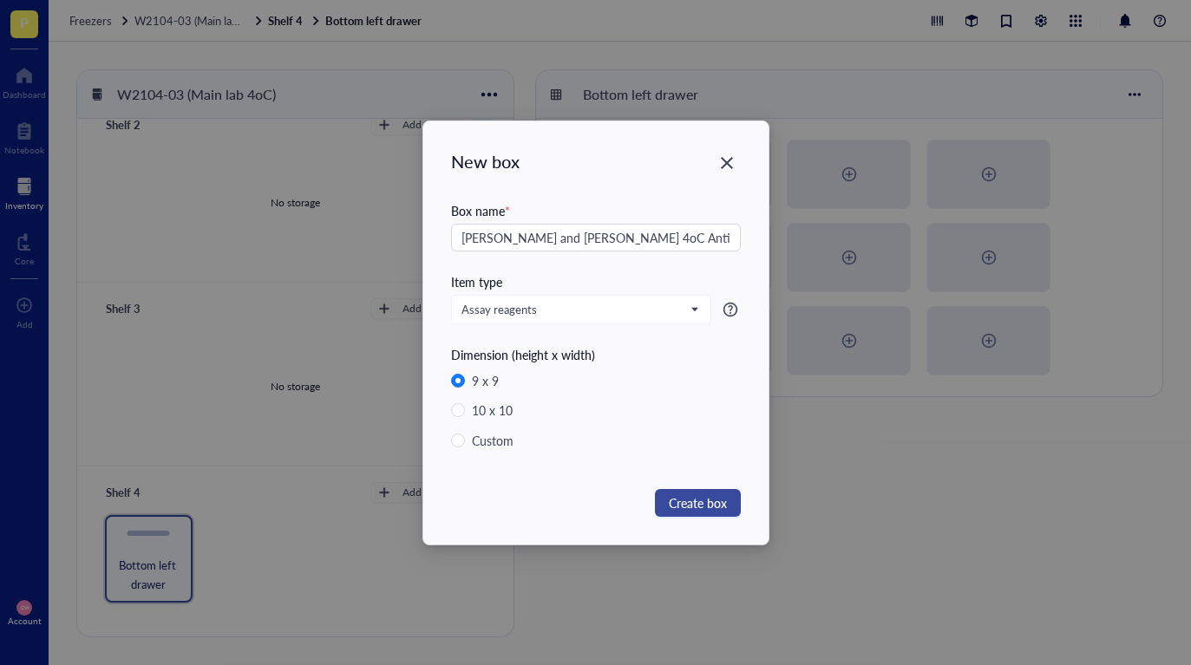
click at [705, 505] on span "Create box" at bounding box center [698, 503] width 58 height 19
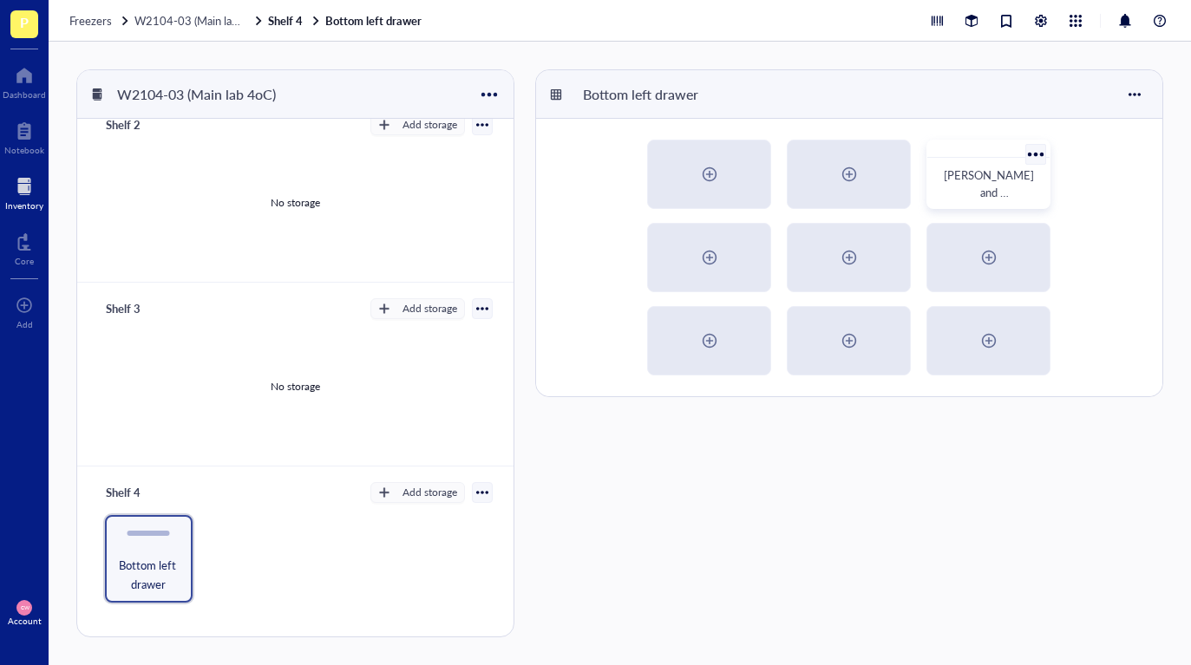
click at [997, 189] on span "[PERSON_NAME] and [PERSON_NAME] 4oC Antibodies and dyes" at bounding box center [990, 210] width 93 height 86
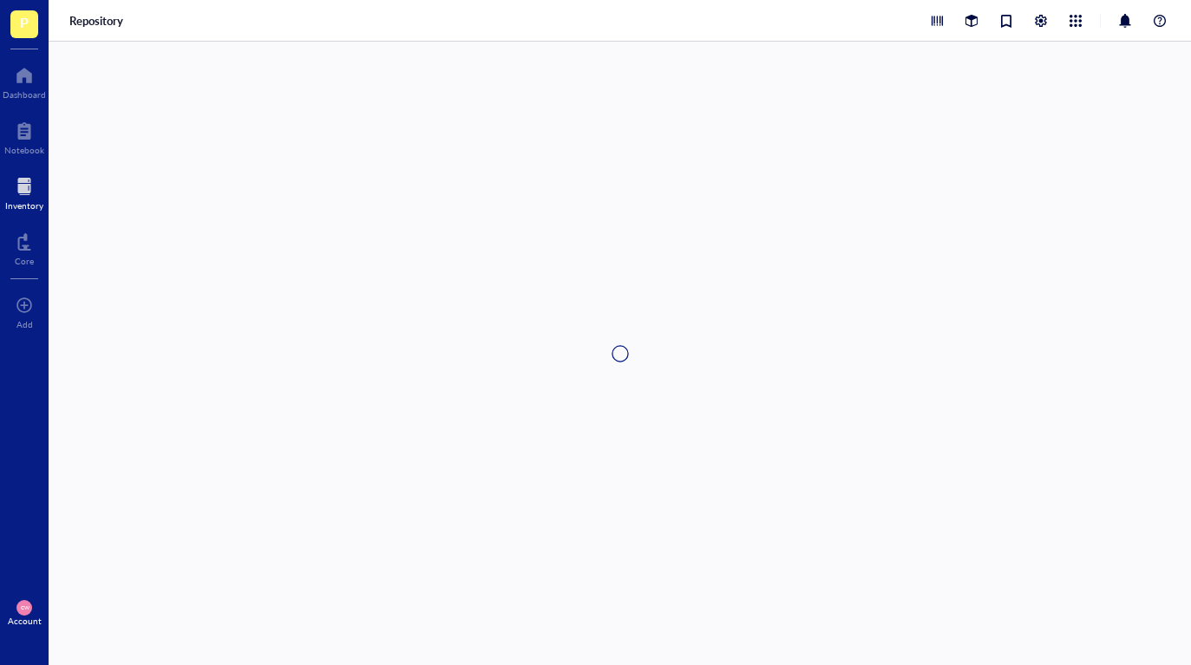
type textarea "Keep everyone on the same page…"
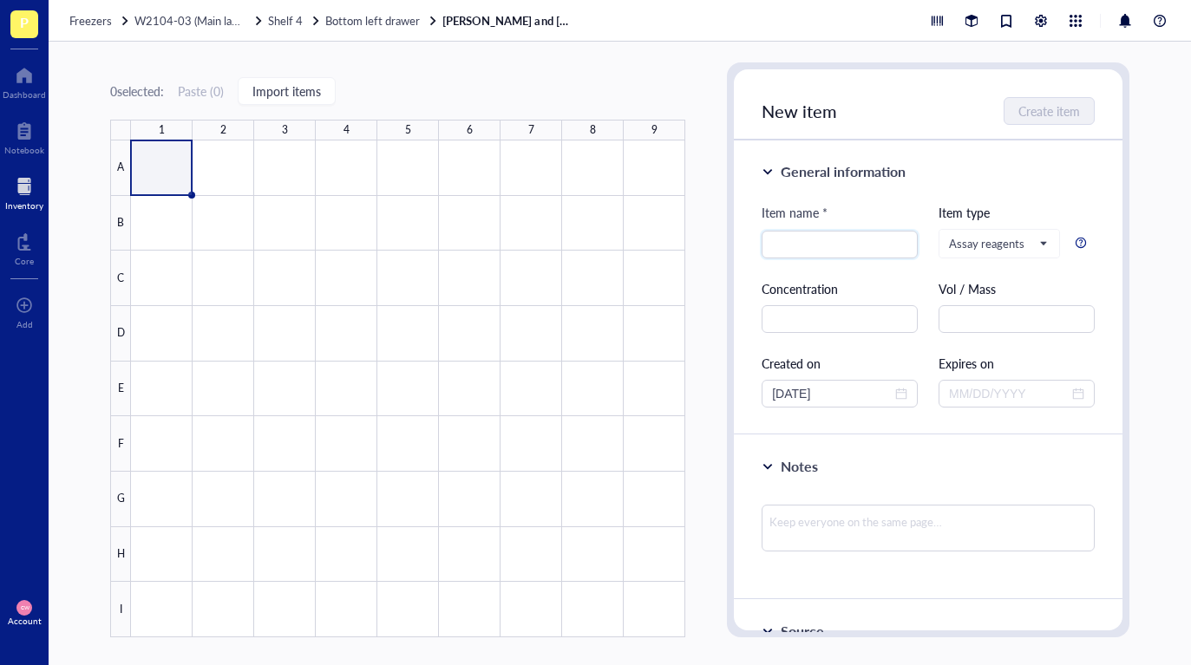
click at [171, 179] on div at bounding box center [408, 389] width 554 height 497
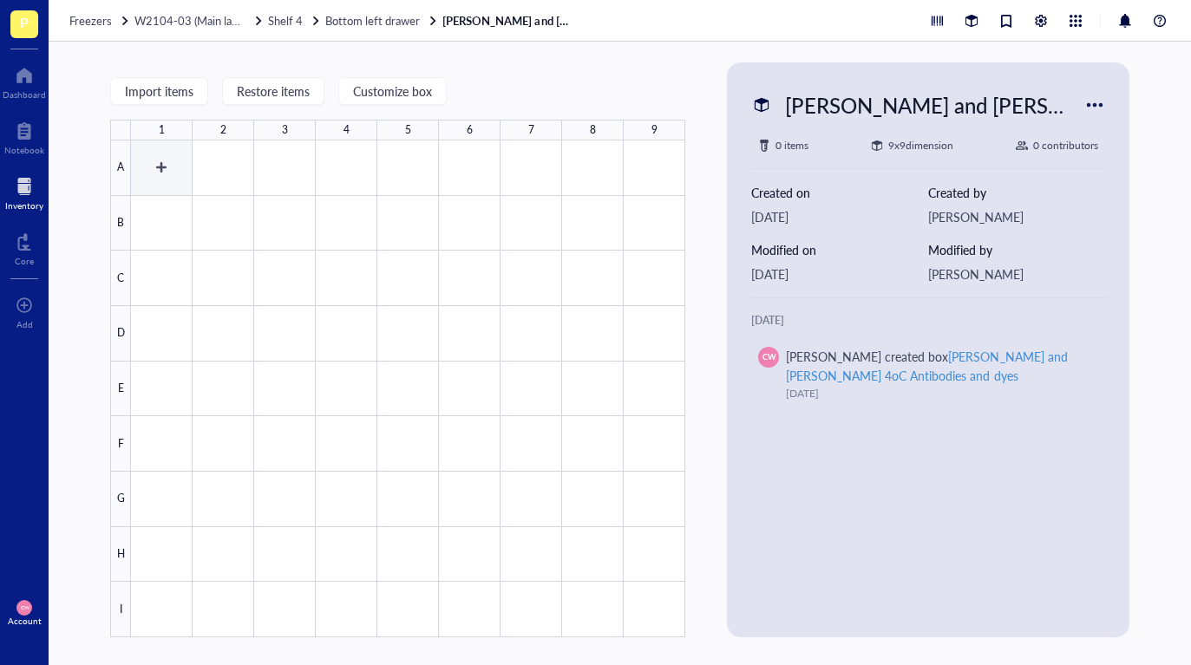
click at [173, 167] on div at bounding box center [408, 389] width 554 height 497
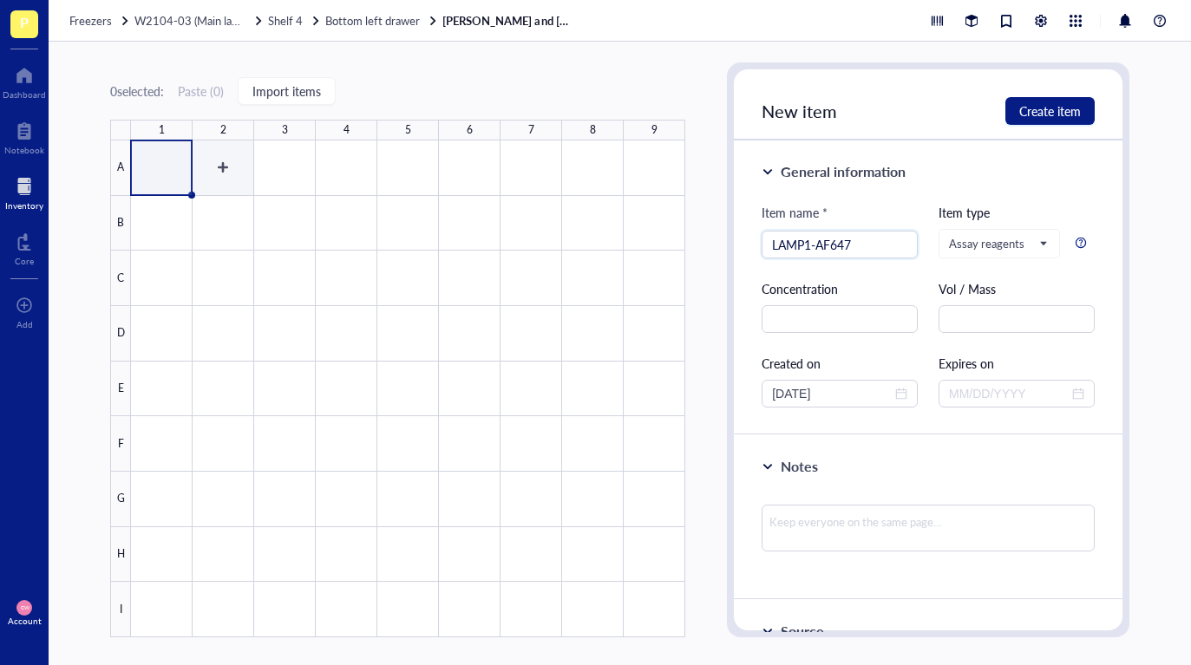
type input "LAMP1-AF647"
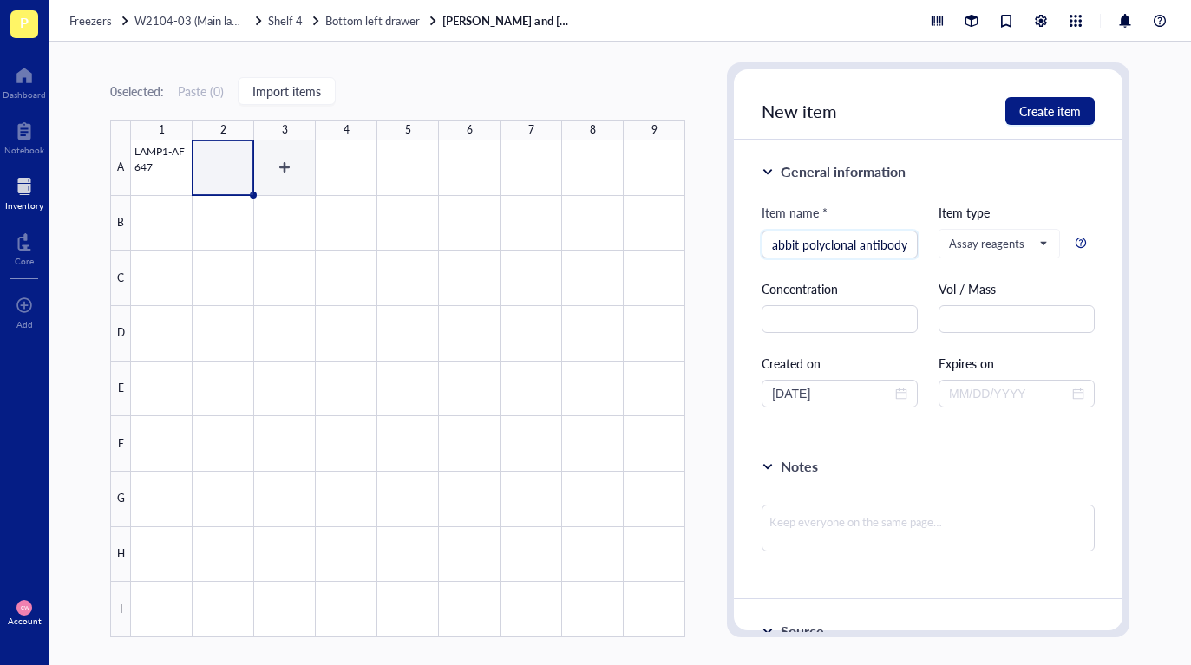
scroll to position [0, 42]
click at [990, 242] on span "Assay reagents" at bounding box center [997, 244] width 97 height 16
type input "ACE2 Rabbit polyclonal antibody"
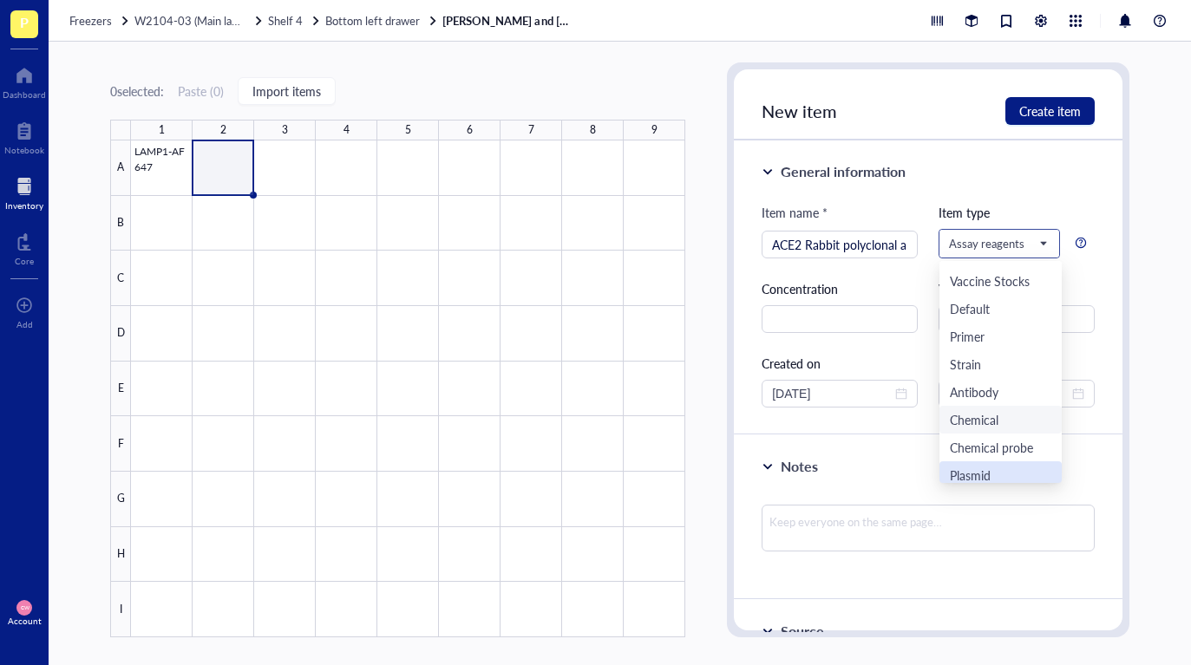
scroll to position [302, 0]
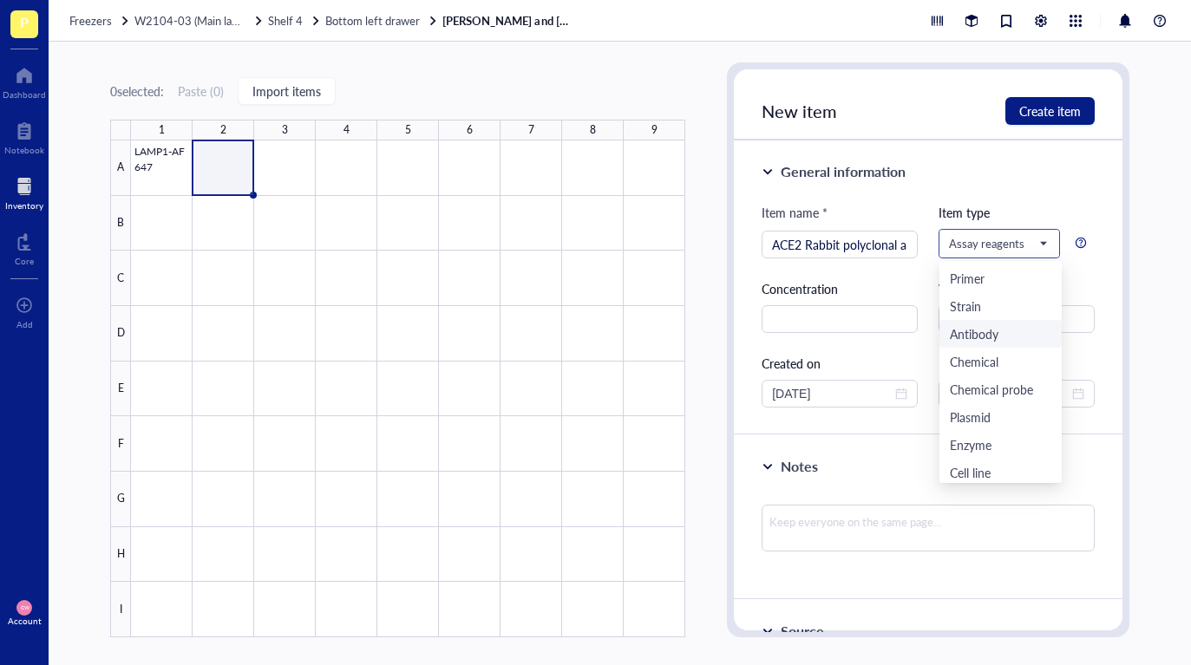
click at [1014, 329] on div "Antibody" at bounding box center [1000, 333] width 101 height 19
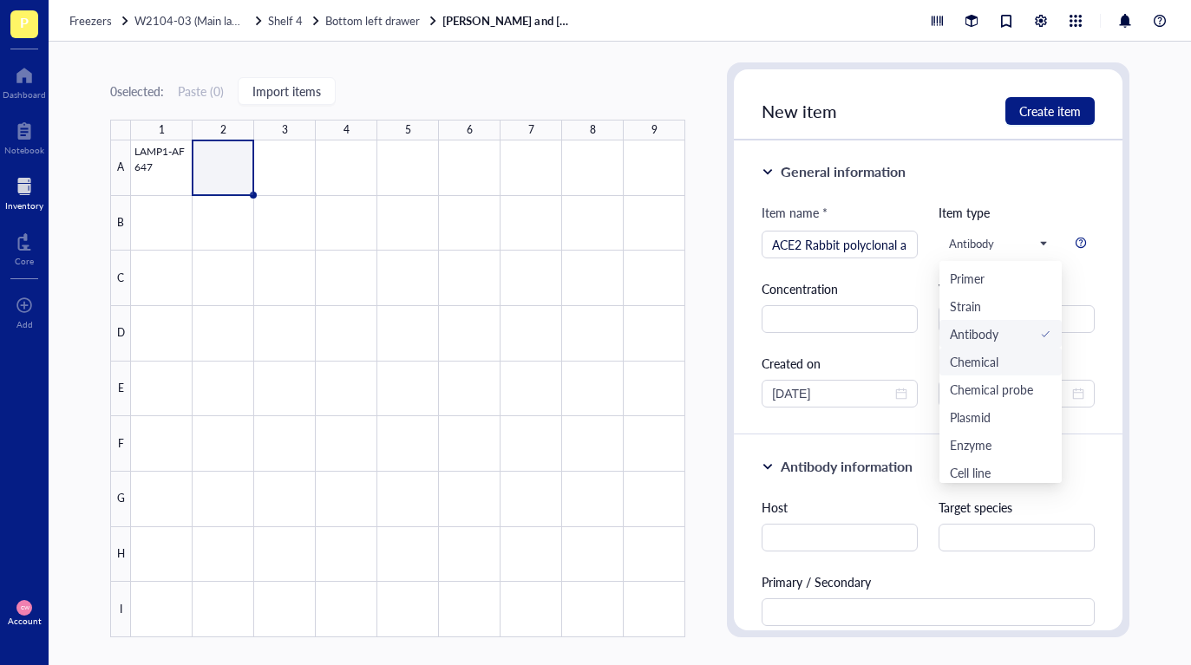
click at [1028, 203] on div "Item type" at bounding box center [1016, 212] width 156 height 19
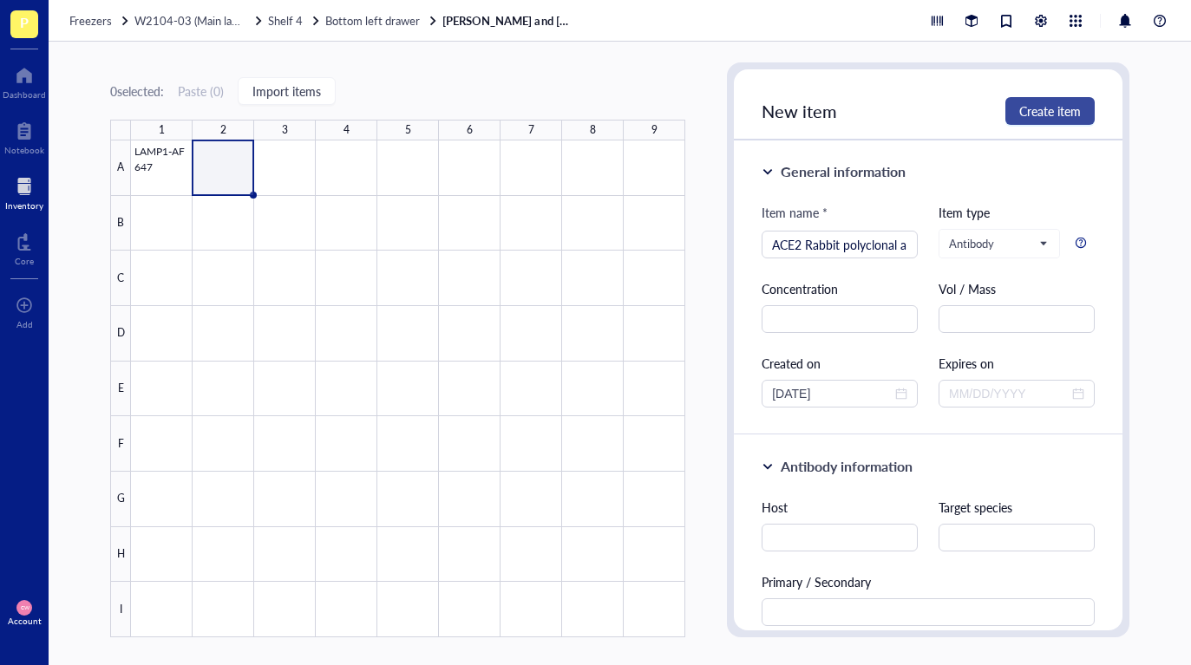
click at [1053, 113] on span "Create item" at bounding box center [1050, 111] width 62 height 14
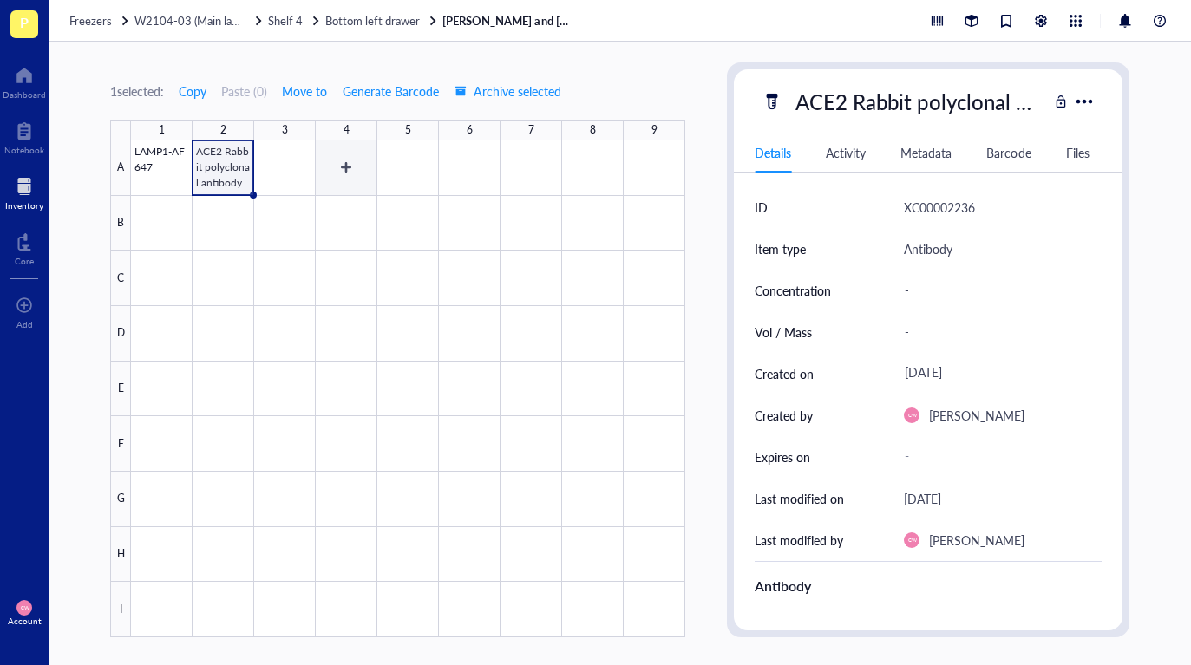
click at [298, 169] on div at bounding box center [408, 389] width 554 height 497
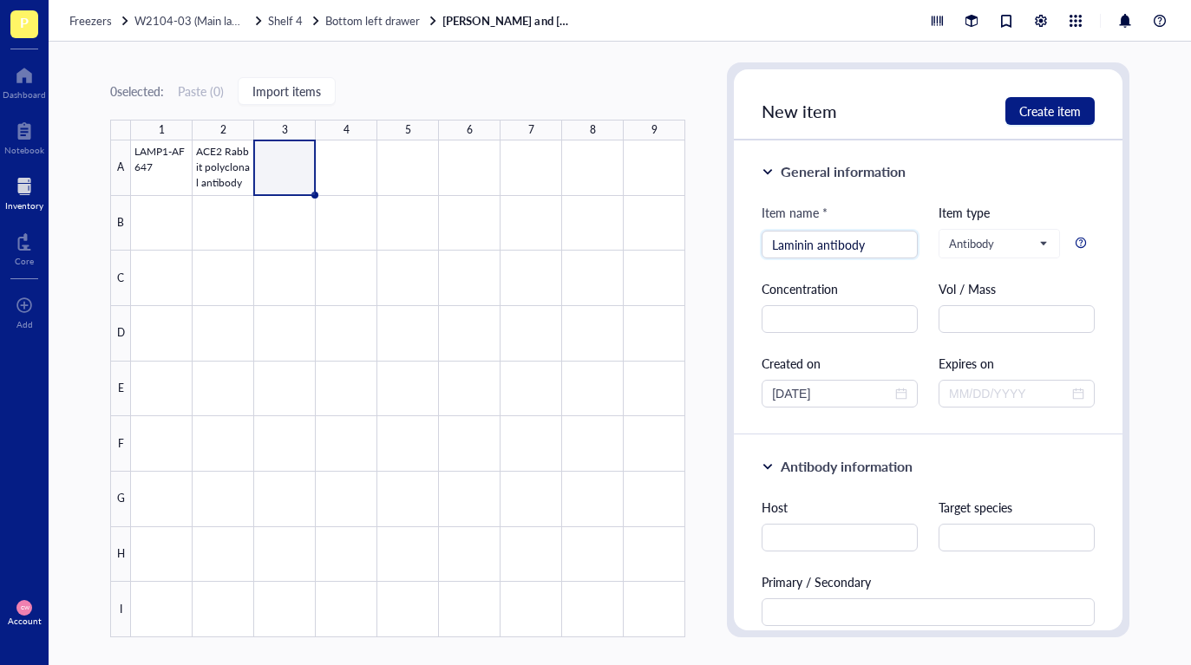
type input "Laminin antibody"
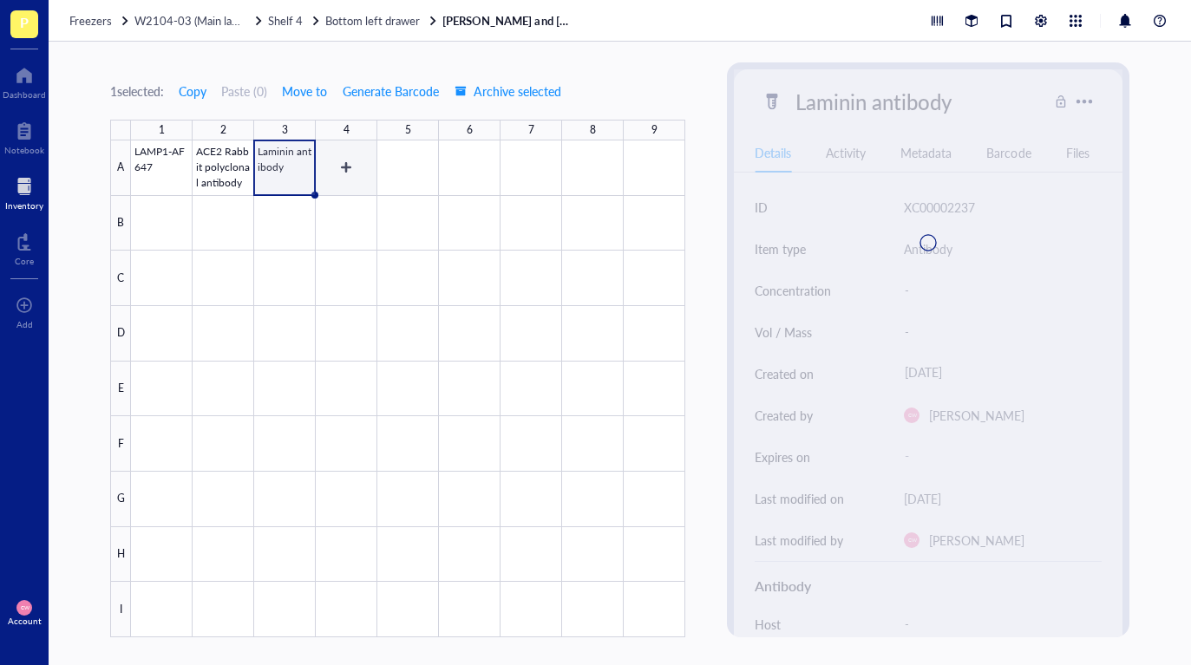
click at [325, 171] on div at bounding box center [408, 389] width 554 height 497
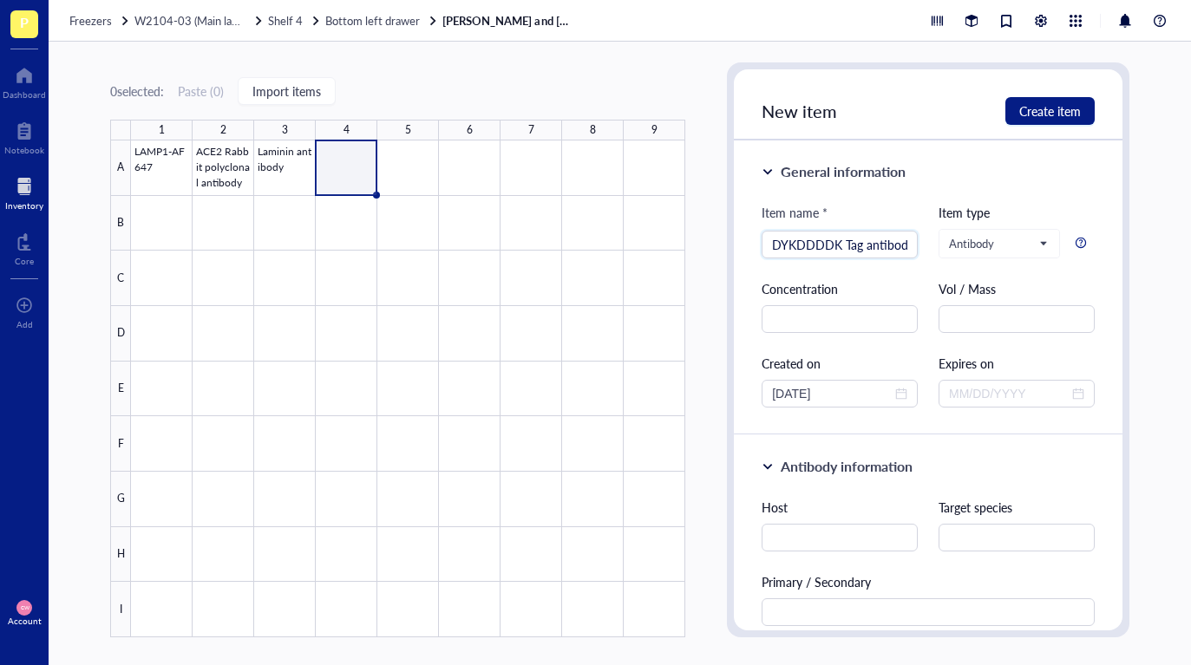
scroll to position [0, 9]
type input "DYKDDDDK Tag antibody"
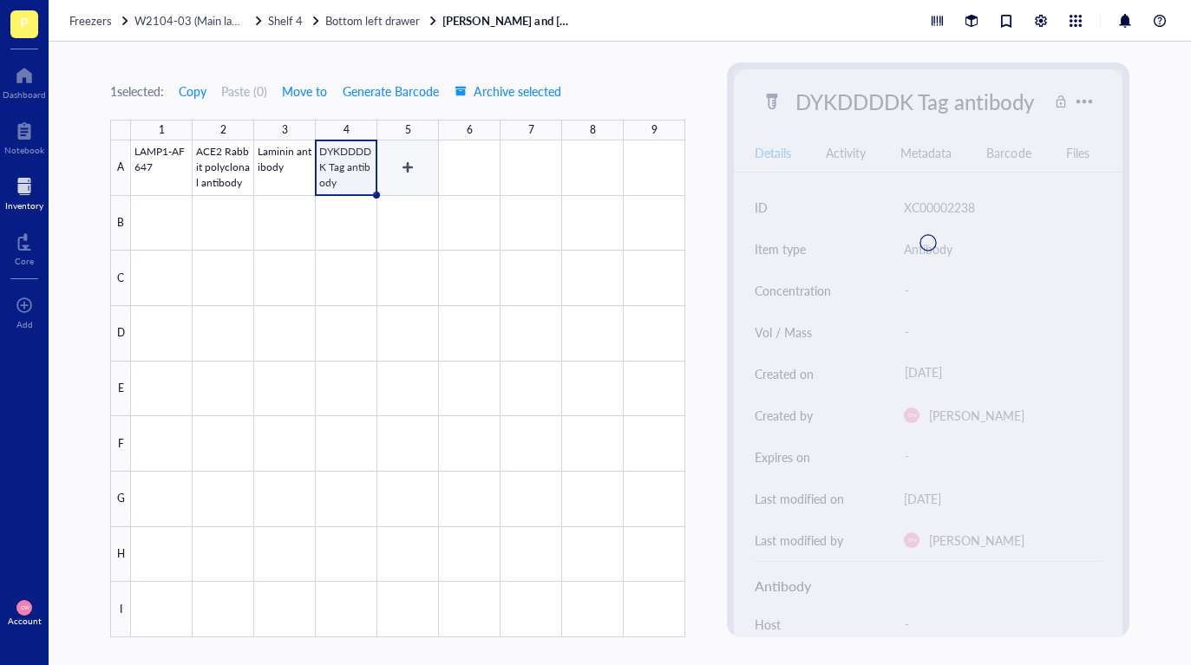
click at [406, 176] on div at bounding box center [408, 389] width 554 height 497
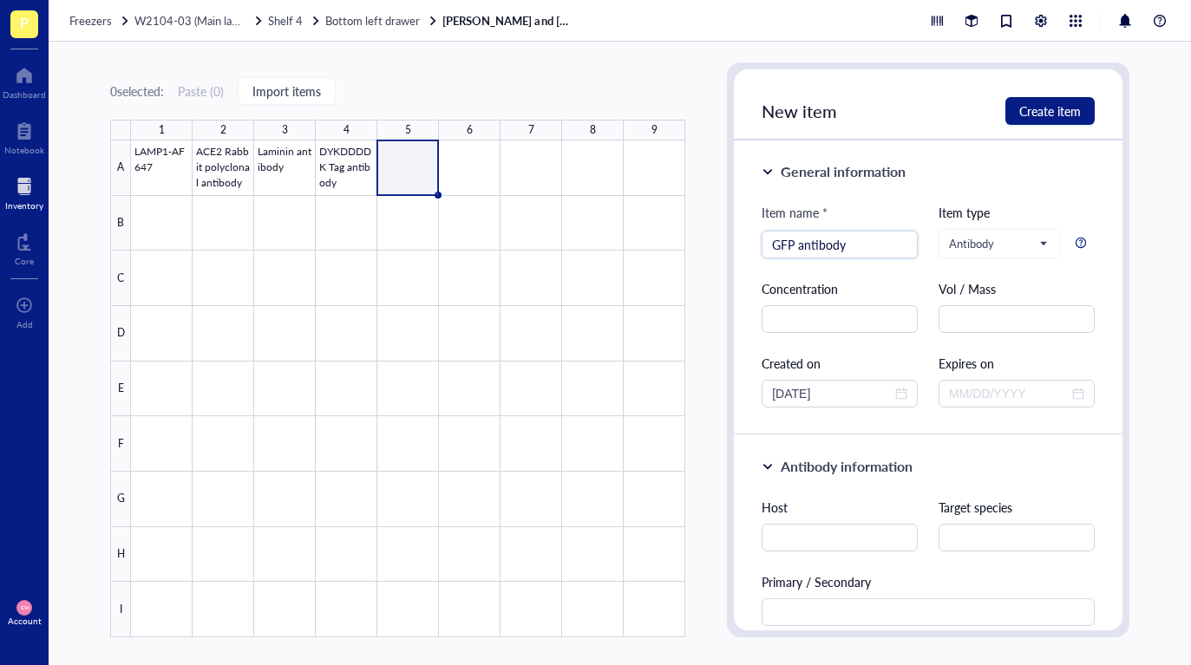
type input "GFP antibody"
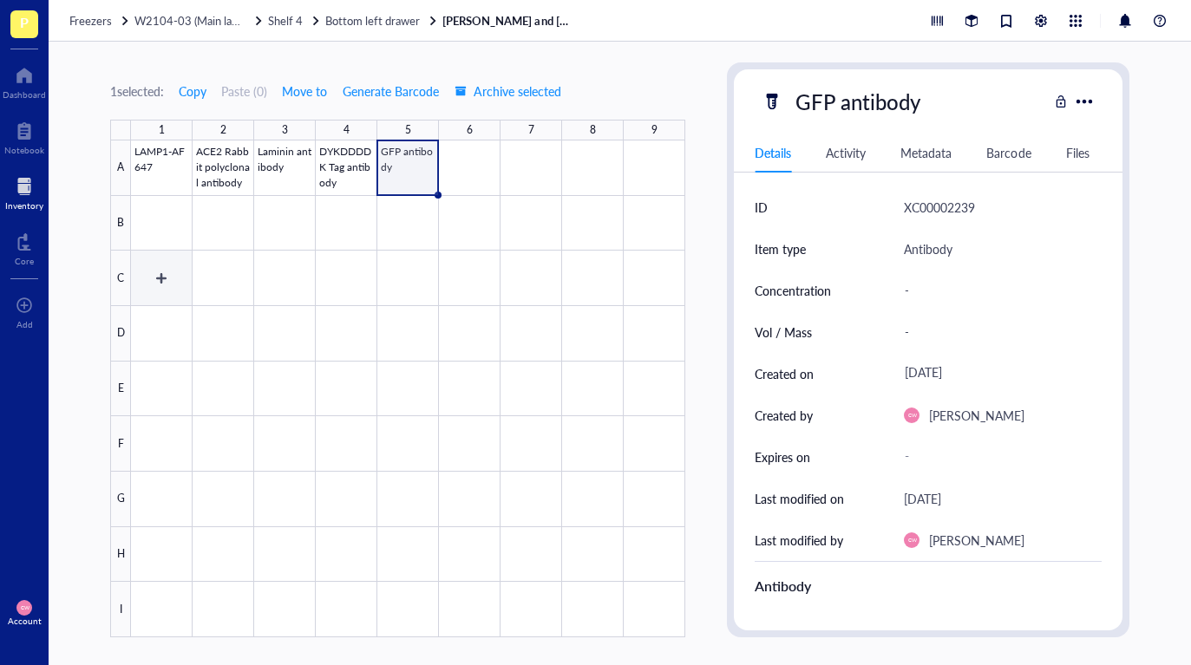
click at [162, 276] on div at bounding box center [408, 389] width 554 height 497
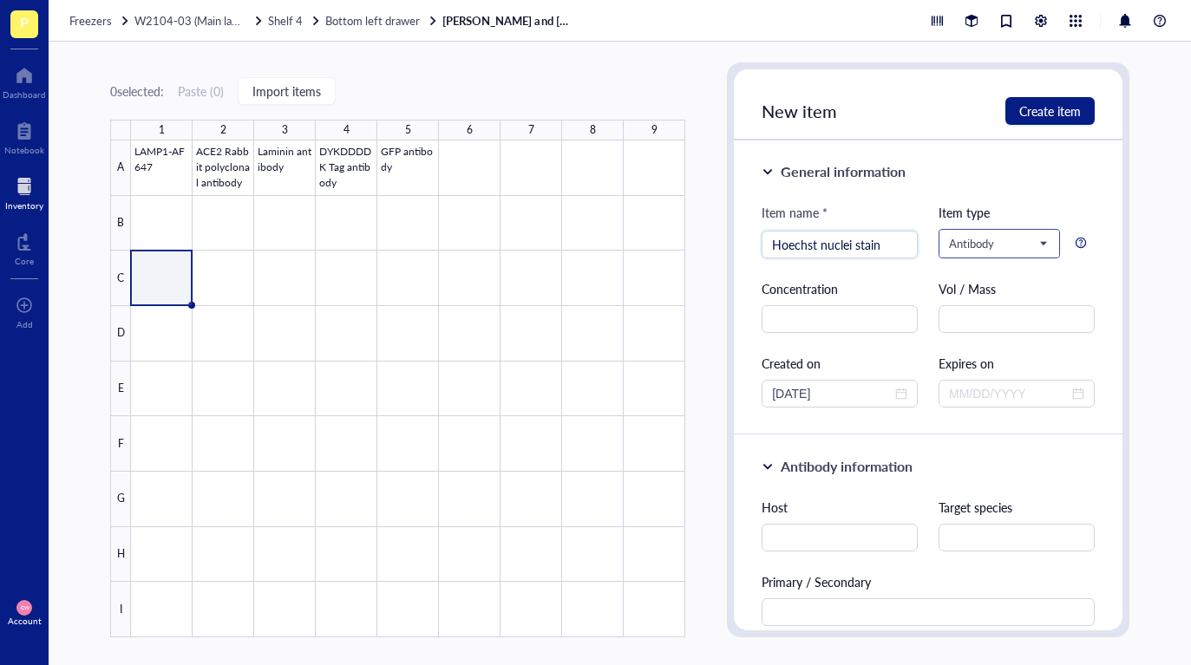
click at [1027, 236] on span "Antibody" at bounding box center [997, 244] width 97 height 16
type input "Hoechst nuclei stain"
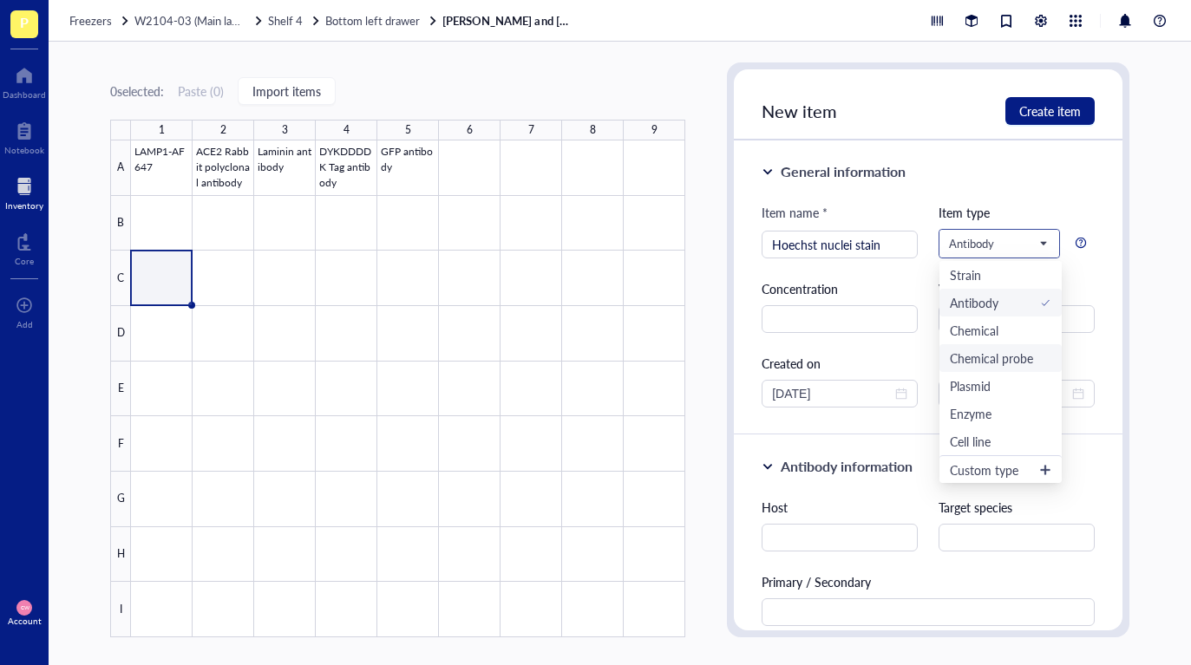
click at [1026, 356] on div "Chemical probe" at bounding box center [991, 358] width 83 height 19
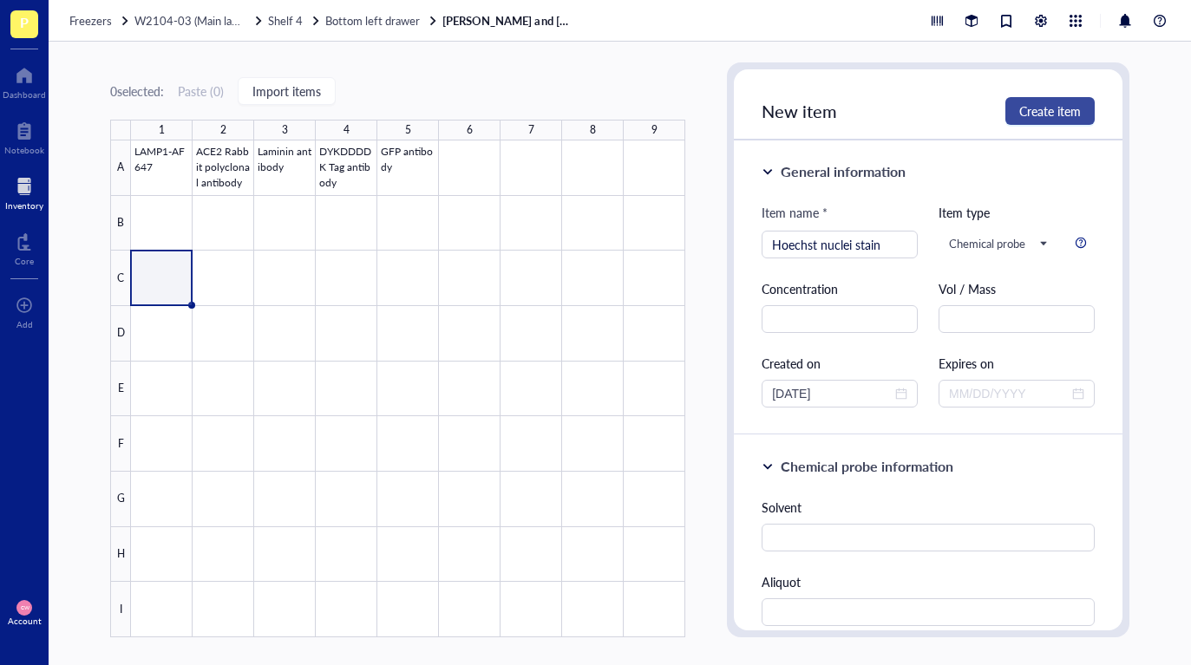
click at [1039, 116] on span "Create item" at bounding box center [1050, 111] width 62 height 14
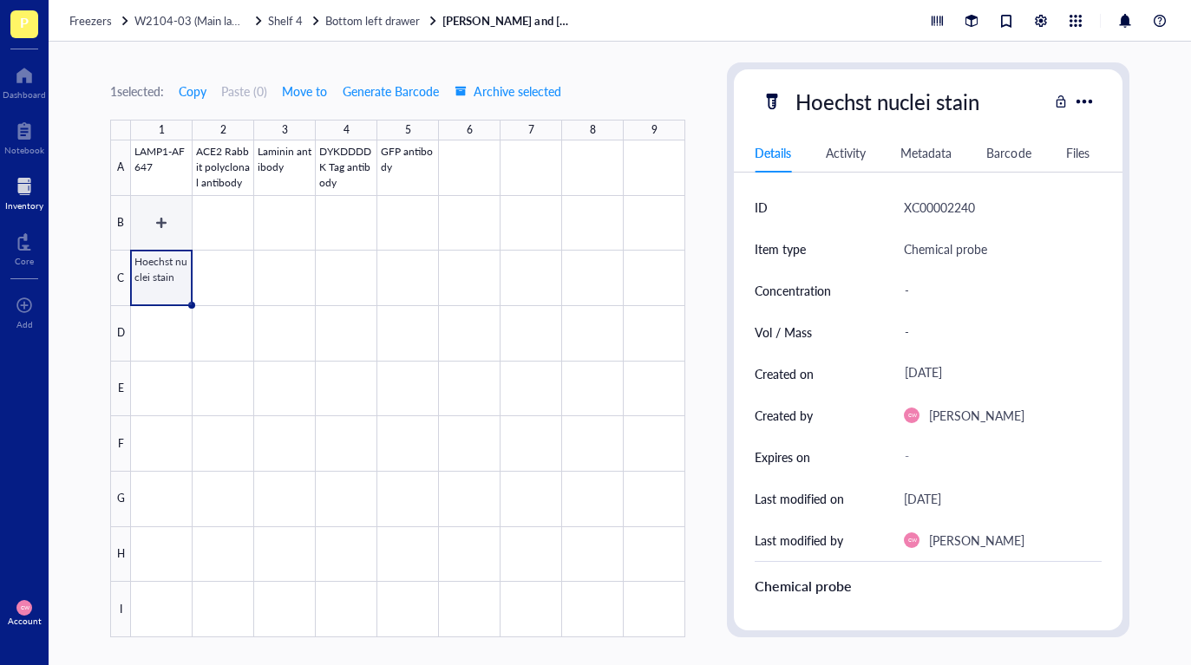
click at [155, 224] on div at bounding box center [408, 389] width 554 height 497
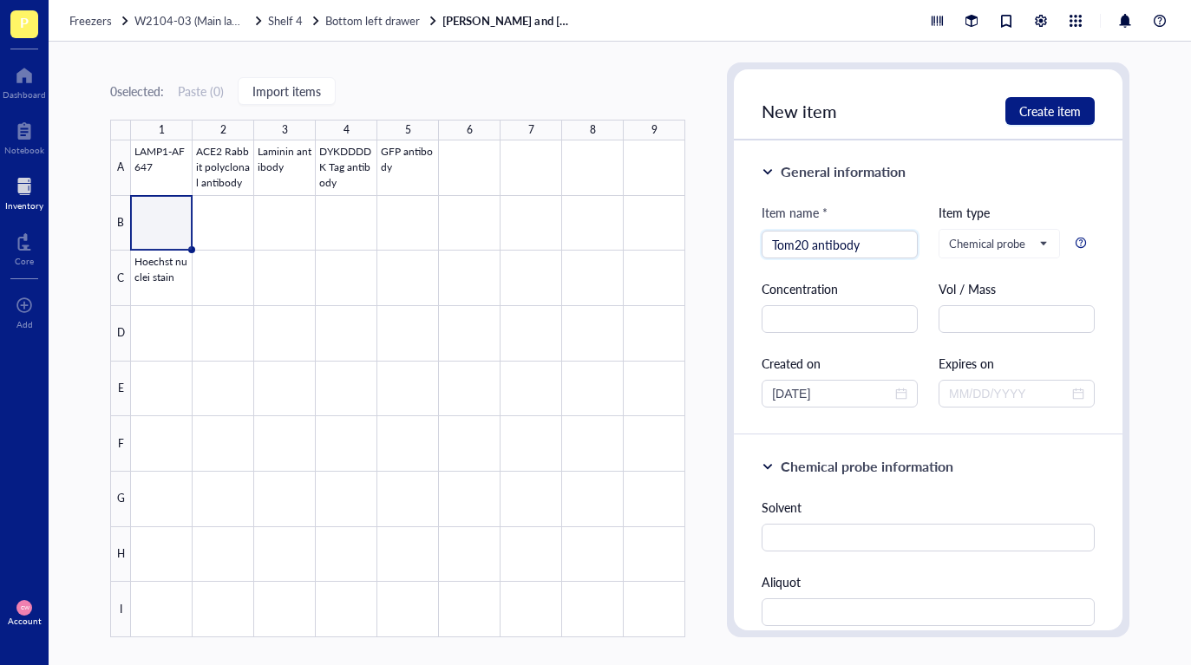
type input "Tom20 antibody"
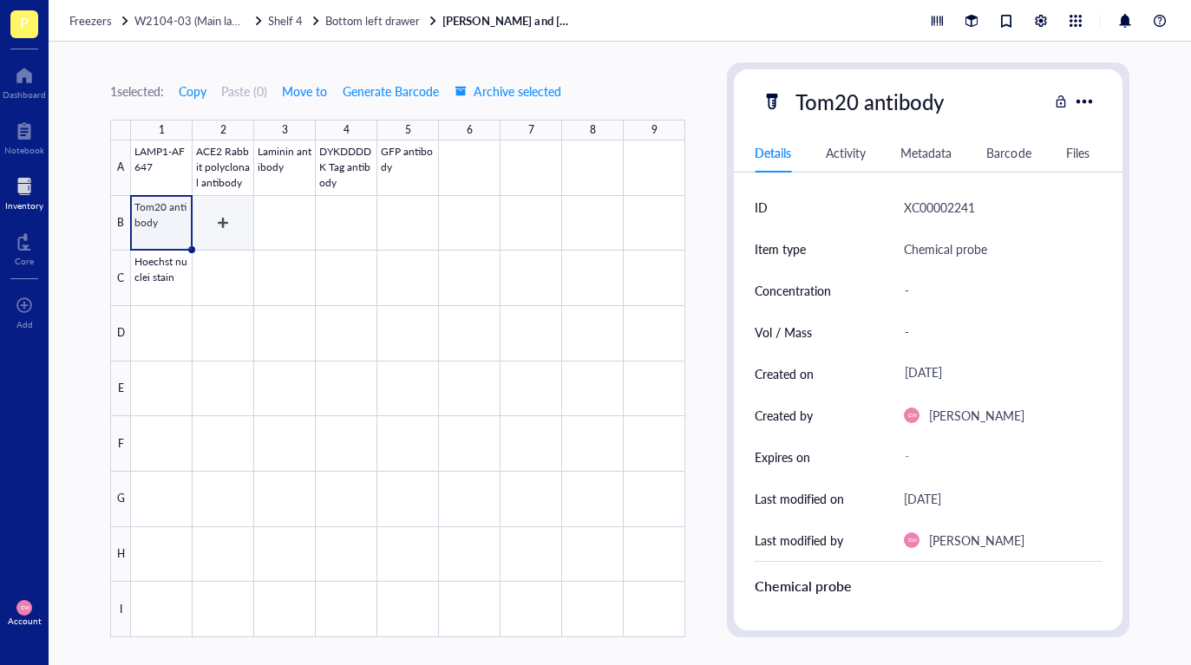
click at [226, 225] on div at bounding box center [408, 389] width 554 height 497
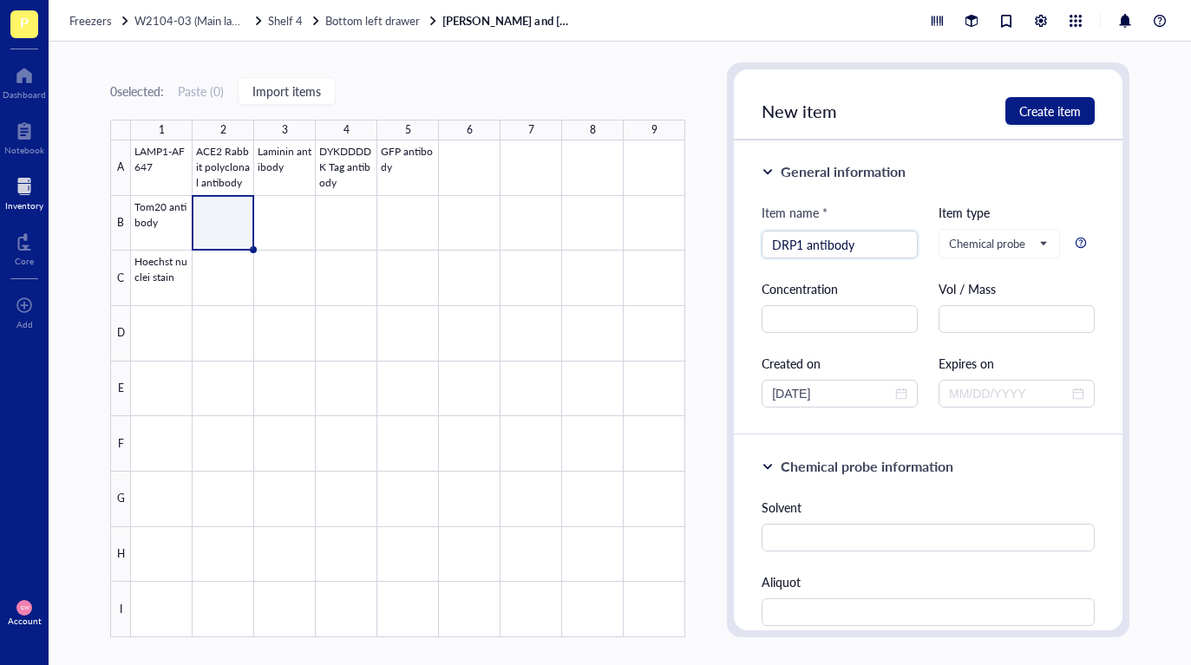
type input "DRP1 antibody"
type input "Mfn2 antibody"
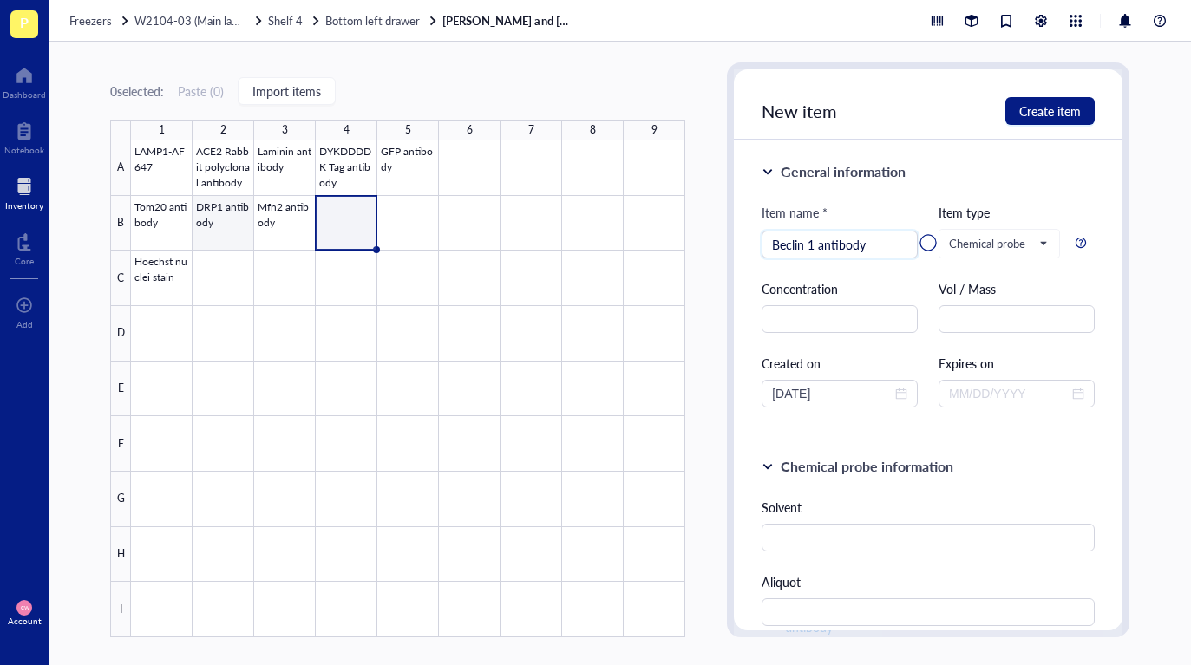
type input "Beclin 1 antibody"
type input "ULK1 anitbody"
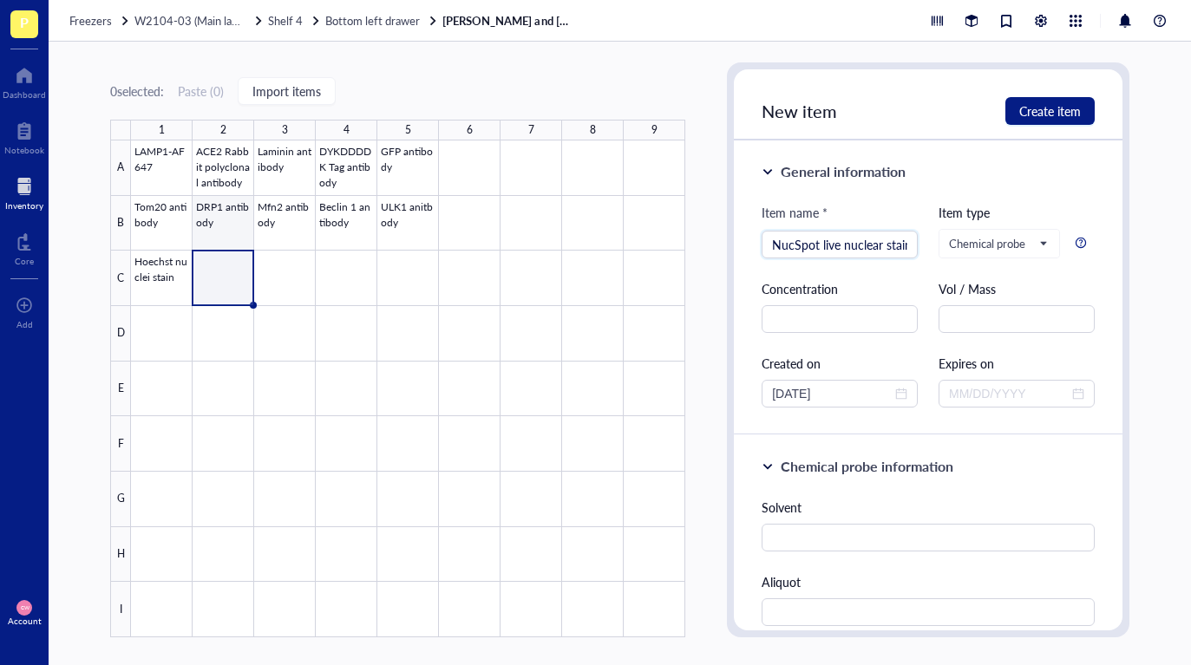
scroll to position [0, 6]
type input "NucSpot live nuclear stain"
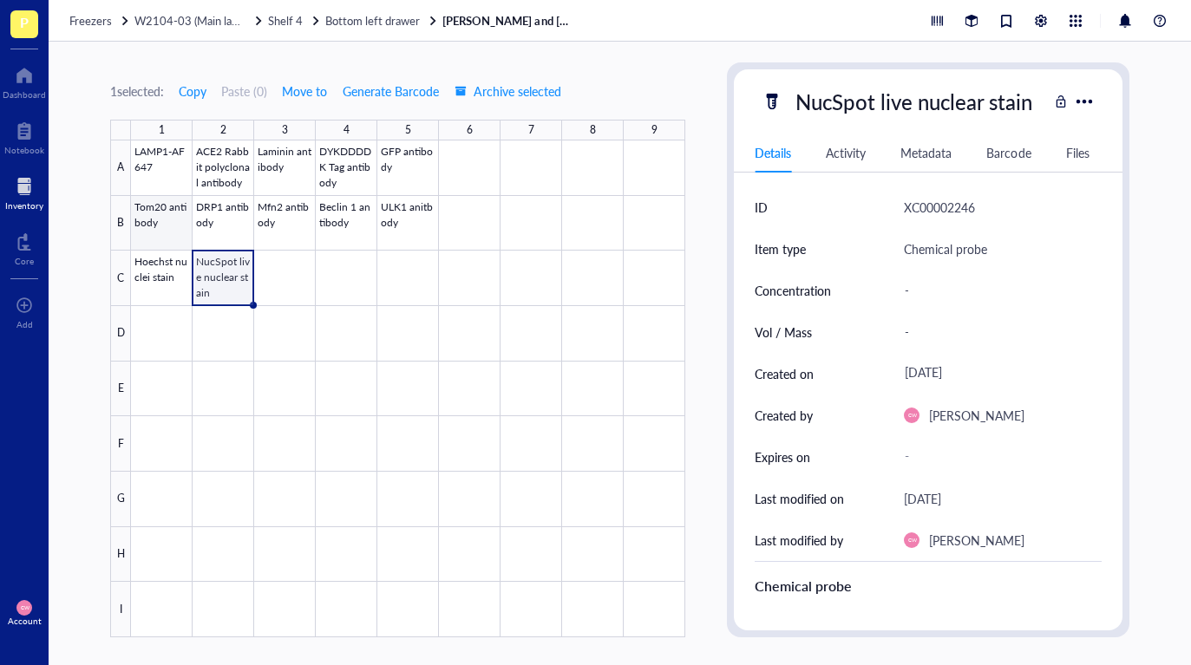
click at [182, 219] on div at bounding box center [408, 389] width 554 height 497
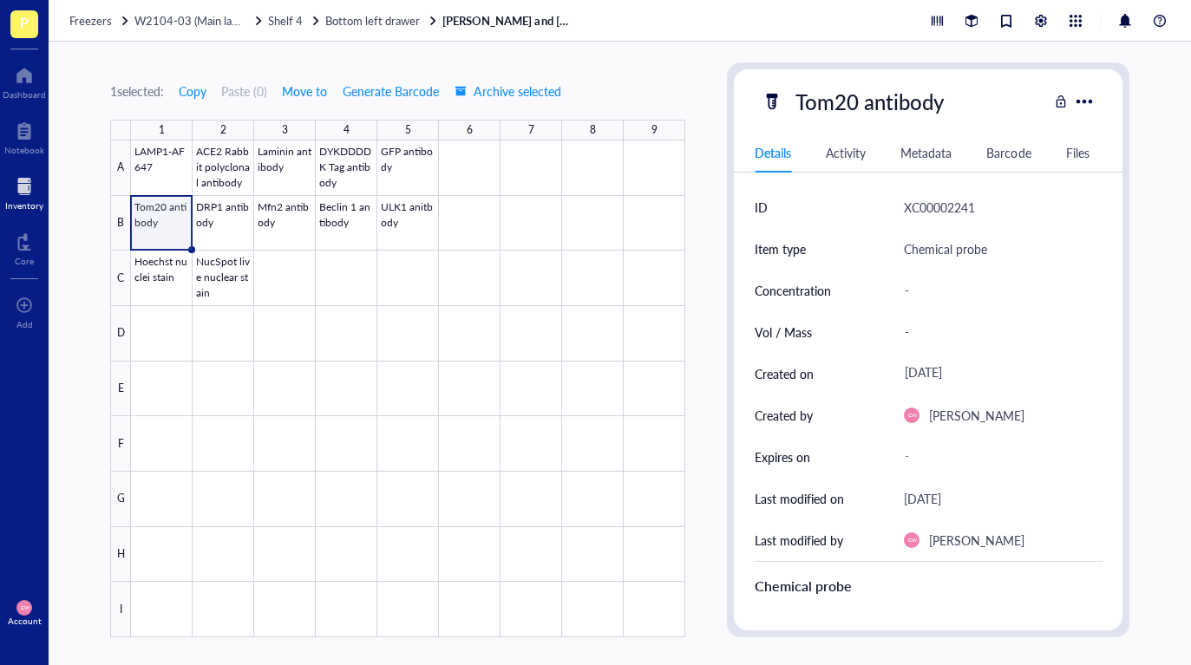
click at [961, 245] on div "Chemical probe" at bounding box center [945, 249] width 83 height 21
click at [1004, 251] on div "Item type can't be edited" at bounding box center [1071, 248] width 134 height 19
click at [1084, 103] on div at bounding box center [1083, 100] width 25 height 25
click at [847, 120] on div "Tom20 antibody Details Activity Metadata Barcode Files ID XC00002241 Item type …" at bounding box center [928, 349] width 389 height 561
click at [452, 328] on div at bounding box center [408, 389] width 554 height 497
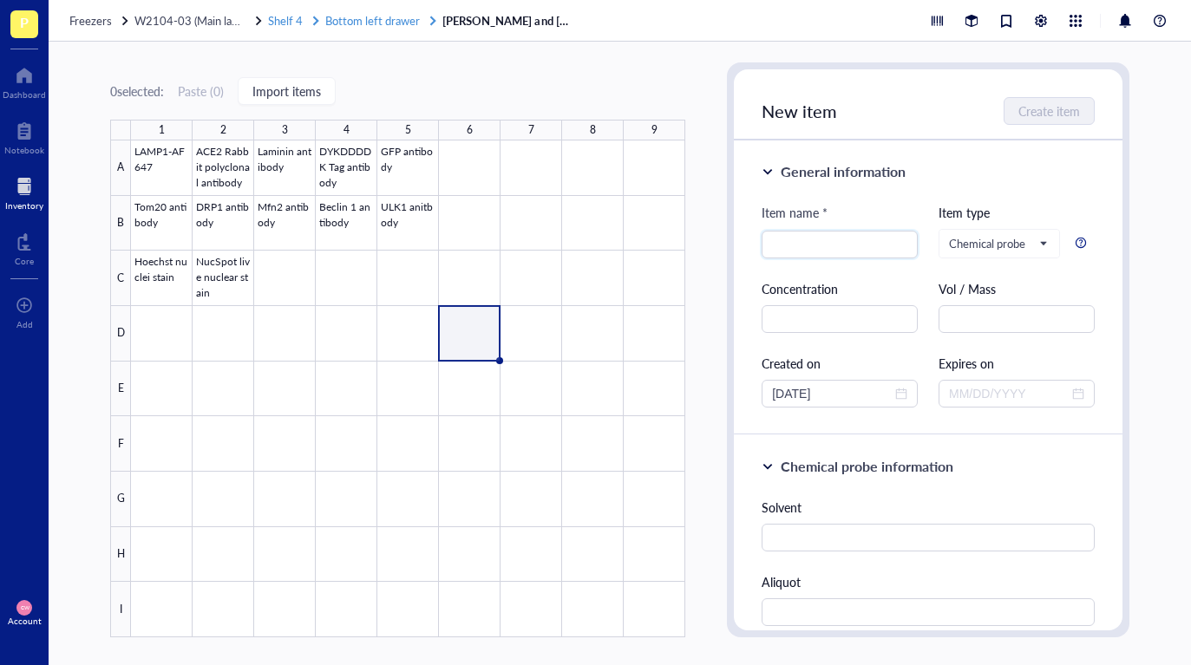
click at [369, 26] on span "Bottom left drawer" at bounding box center [372, 20] width 95 height 16
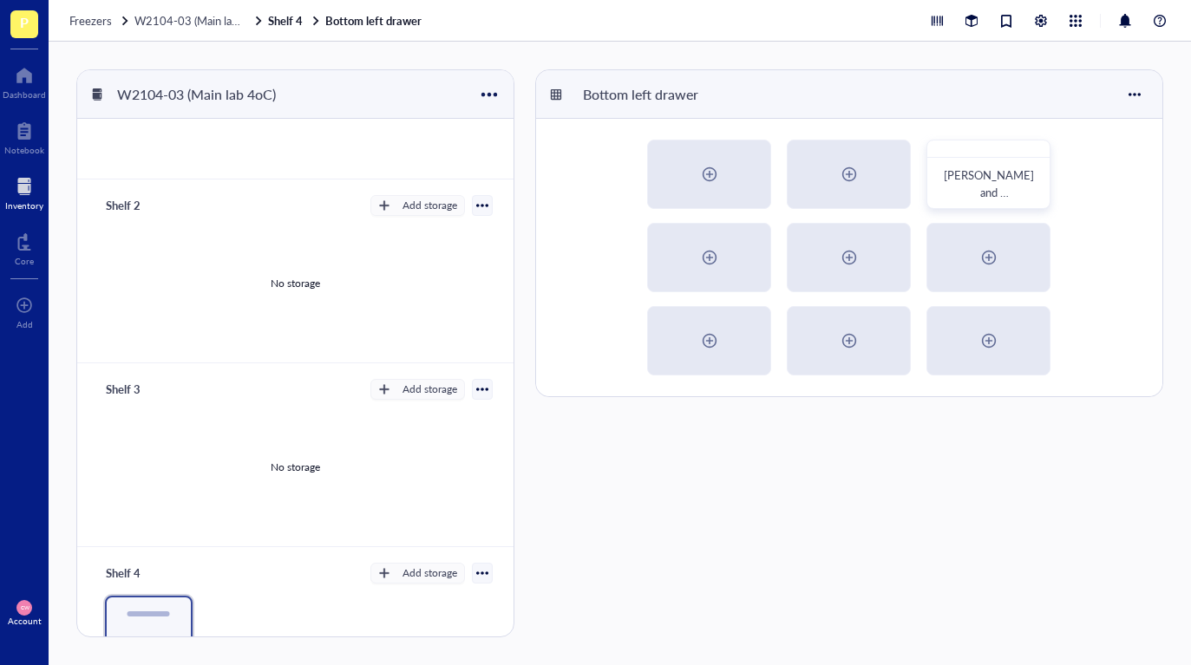
scroll to position [36, 0]
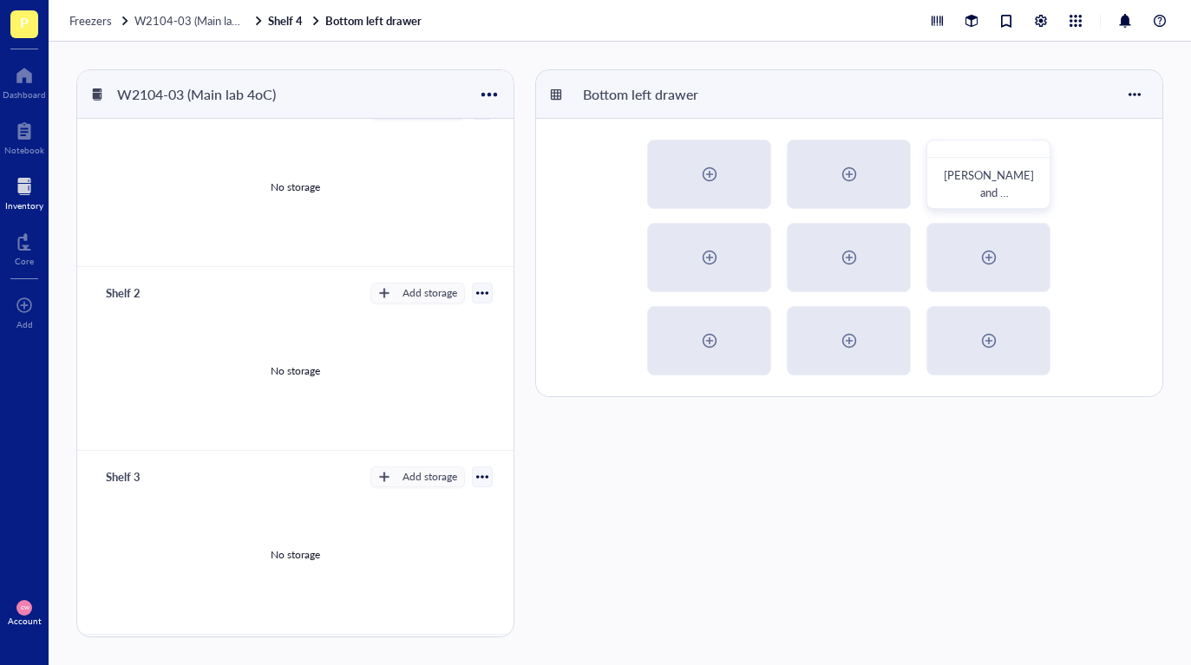
click at [207, 26] on span "W2104-03 (Main lab 4oC)" at bounding box center [198, 20] width 129 height 16
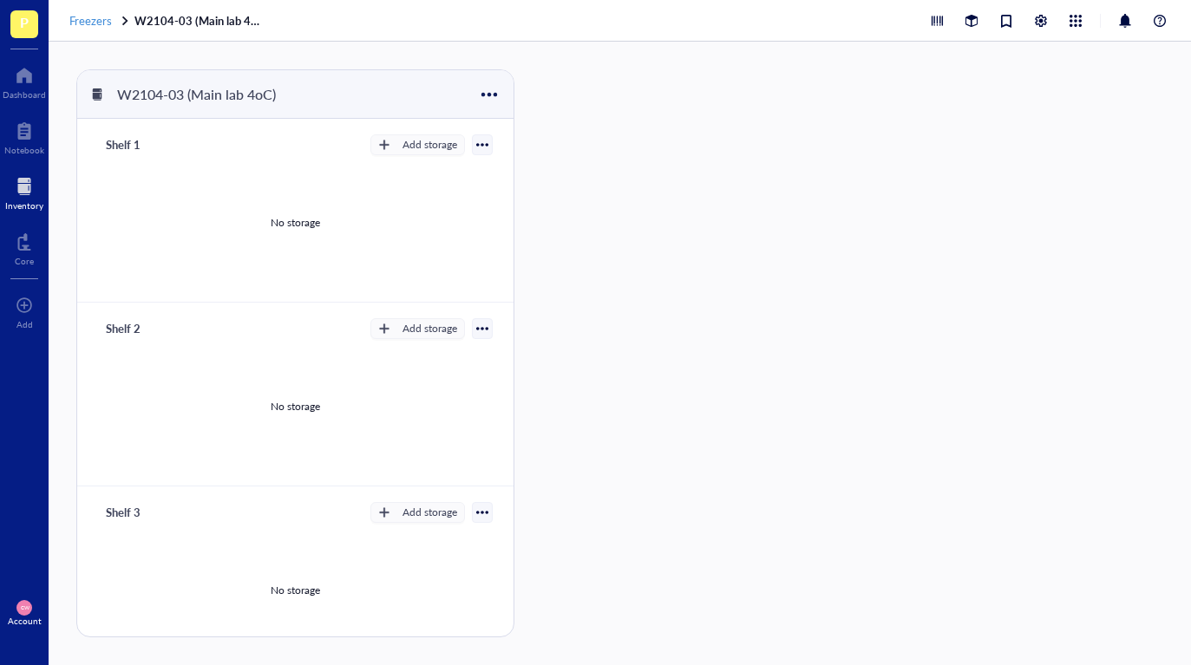
click at [105, 21] on span "Freezers" at bounding box center [90, 20] width 42 height 16
